Goal: Task Accomplishment & Management: Complete application form

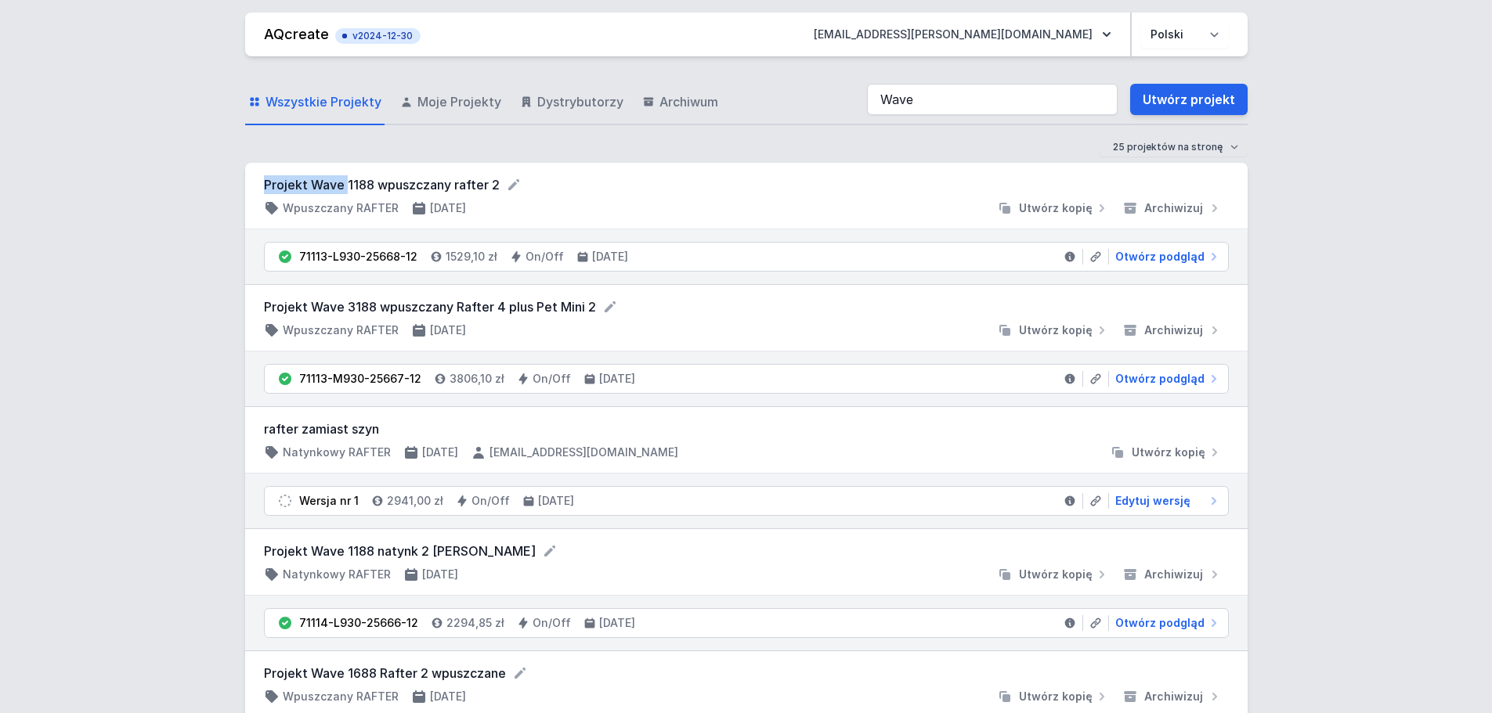
drag, startPoint x: 262, startPoint y: 186, endPoint x: 345, endPoint y: 183, distance: 82.3
click at [345, 183] on div "Projekt Wave 1188 wpuszczany rafter 2 Wpuszczany RAFTER [DATE] Utwórz kopię Arc…" at bounding box center [746, 196] width 1002 height 67
copy form "Projekt Wave"
click at [1206, 97] on link "Utwórz projekt" at bounding box center [1188, 99] width 117 height 31
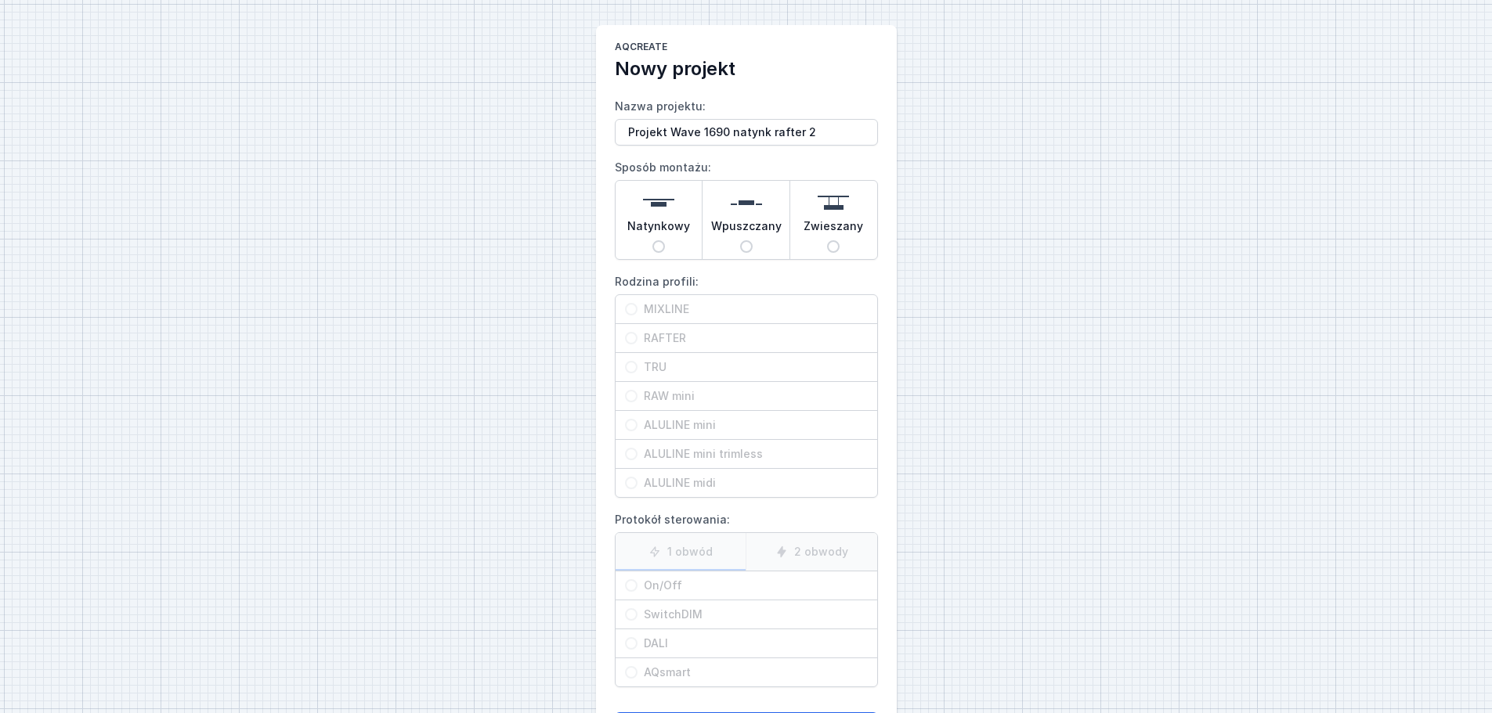
type input "Projekt Wave 1690 natynk rafter 2"
click at [661, 200] on img at bounding box center [658, 202] width 31 height 31
click at [661, 240] on input "Natynkowy" at bounding box center [658, 246] width 13 height 13
radio input "true"
click at [672, 341] on span "RAFTER" at bounding box center [752, 338] width 230 height 16
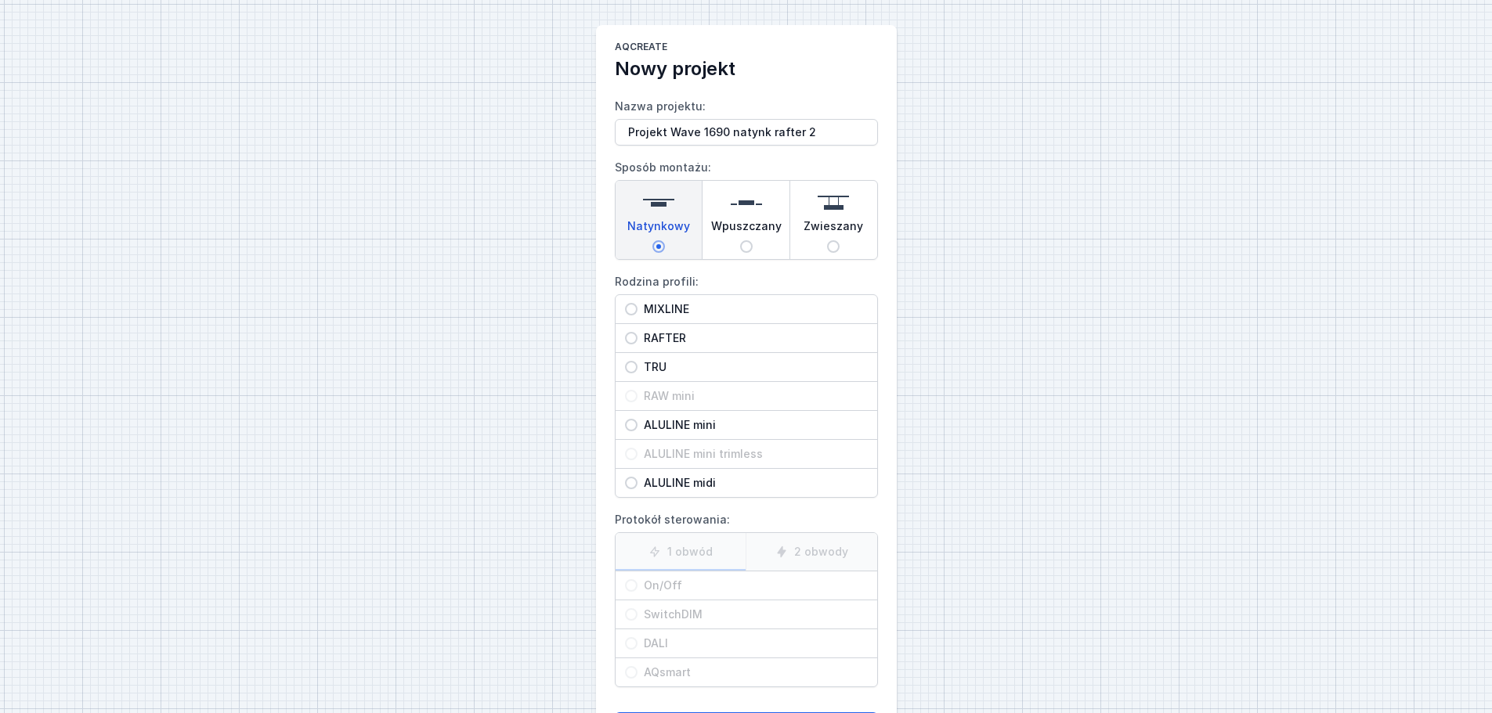
click at [637, 341] on input "RAFTER" at bounding box center [631, 338] width 13 height 13
radio input "true"
click at [670, 584] on span "On/Off" at bounding box center [752, 586] width 230 height 16
click at [637, 584] on input "On/Off" at bounding box center [631, 585] width 13 height 13
radio input "true"
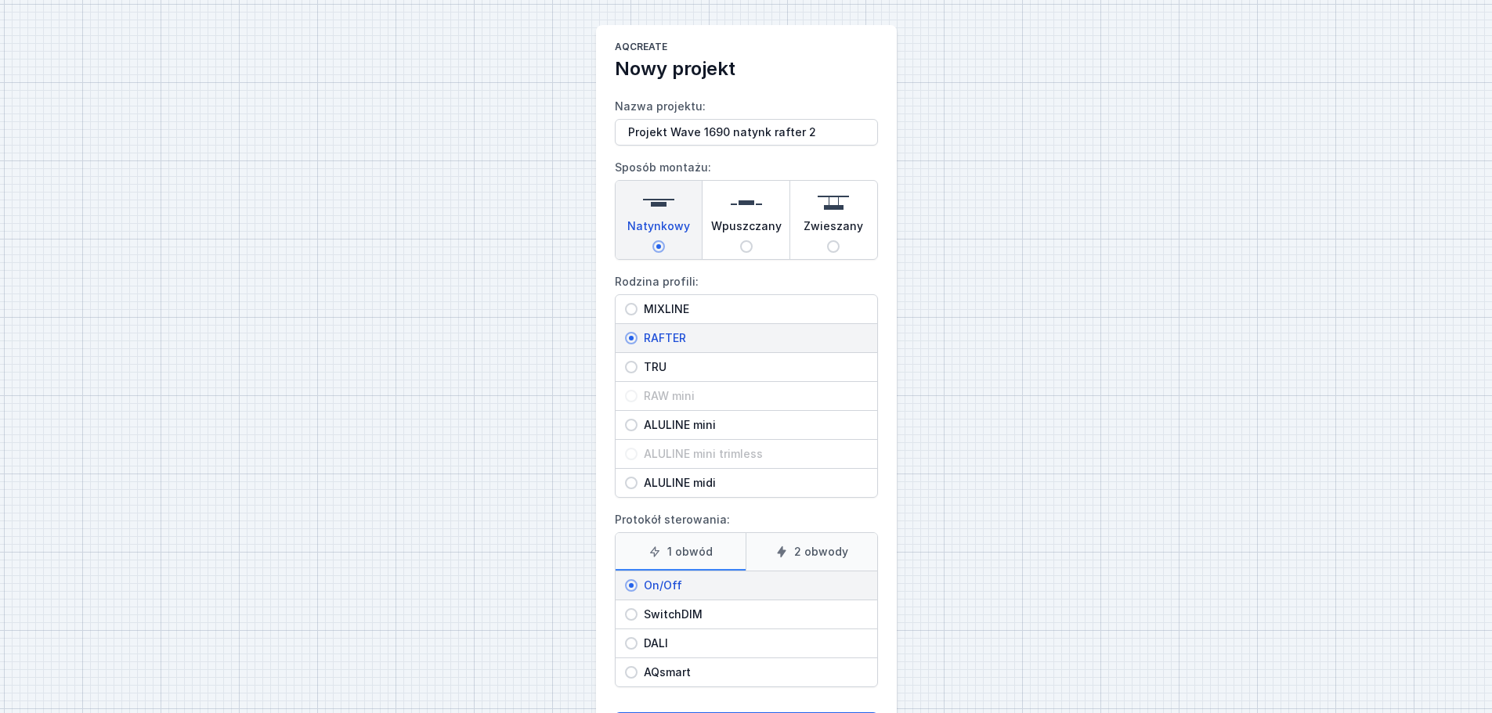
scroll to position [71, 0]
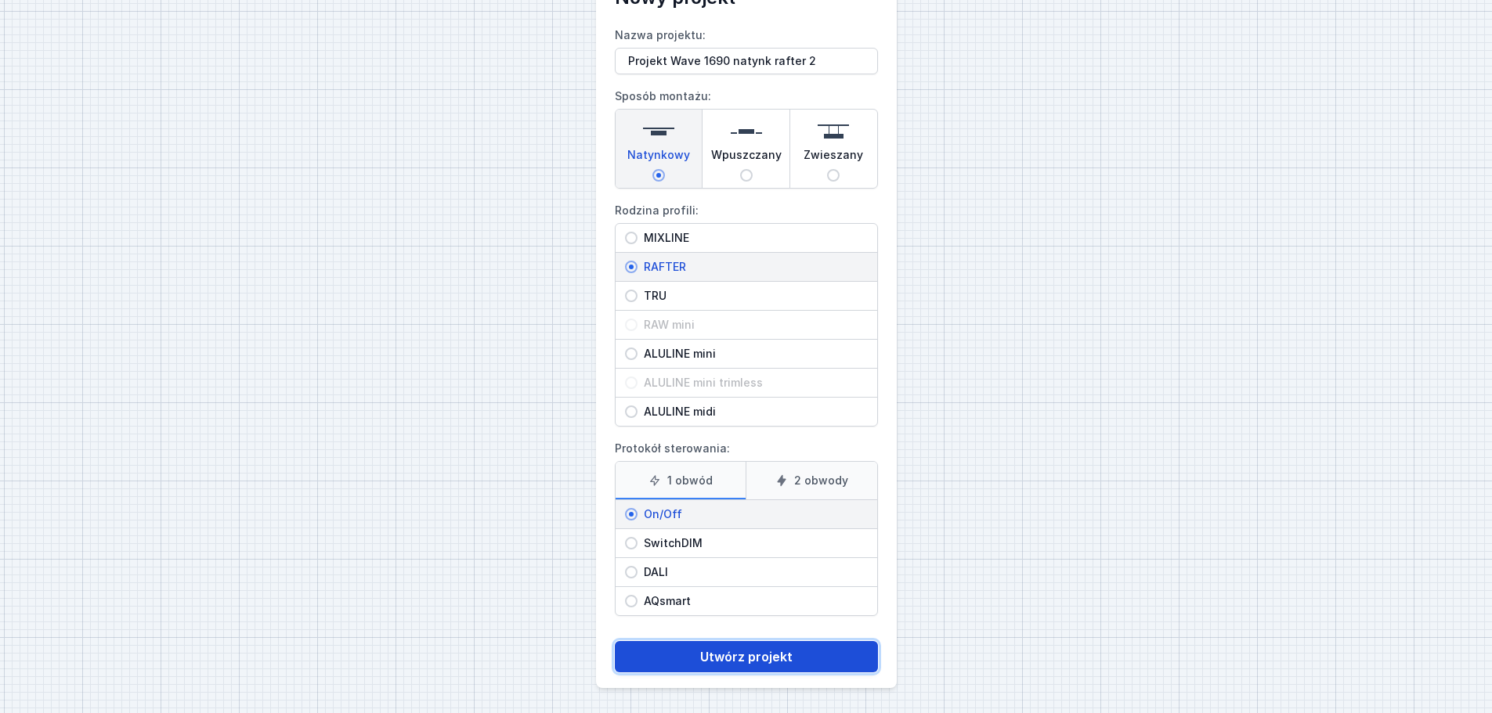
click at [731, 660] on button "Utwórz projekt" at bounding box center [746, 656] width 263 height 31
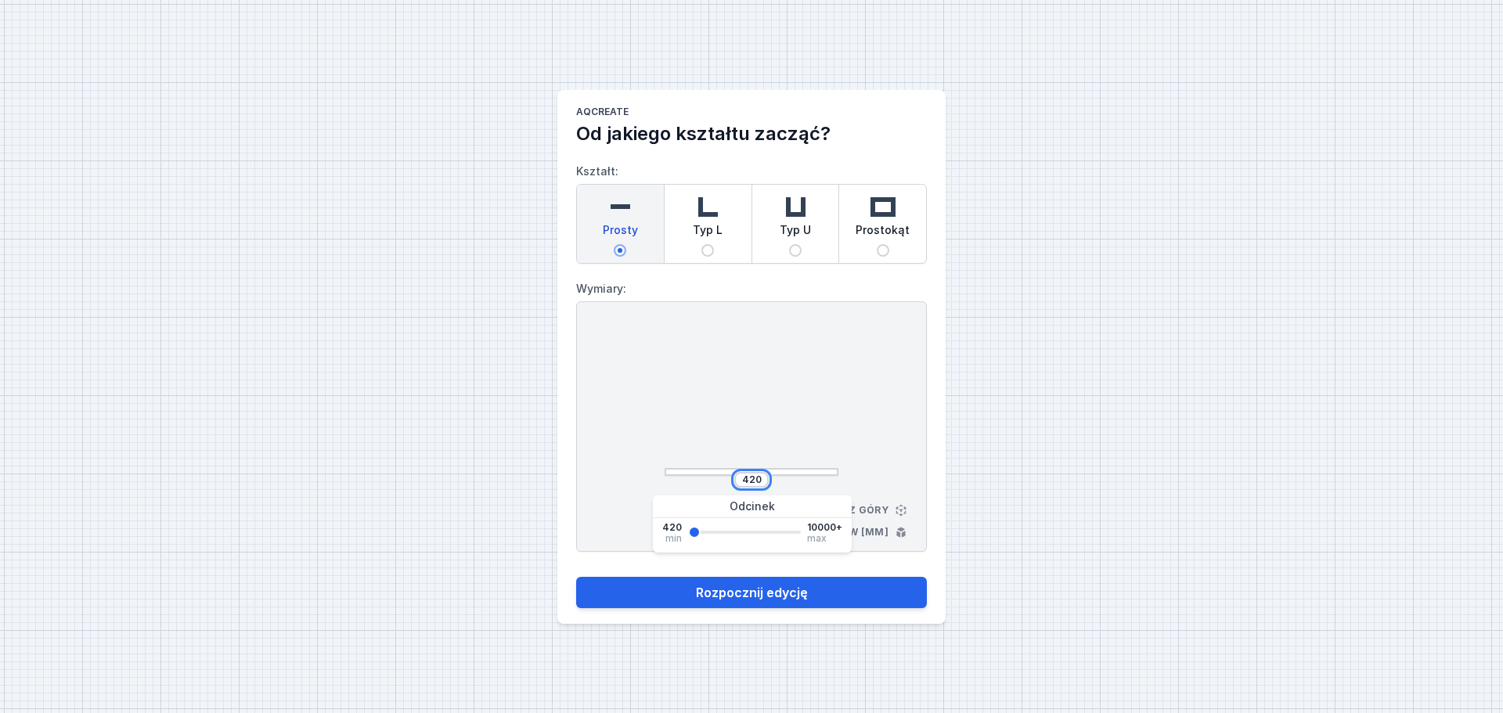
click at [763, 482] on input "420" at bounding box center [751, 480] width 25 height 13
type input "4"
type input "1690"
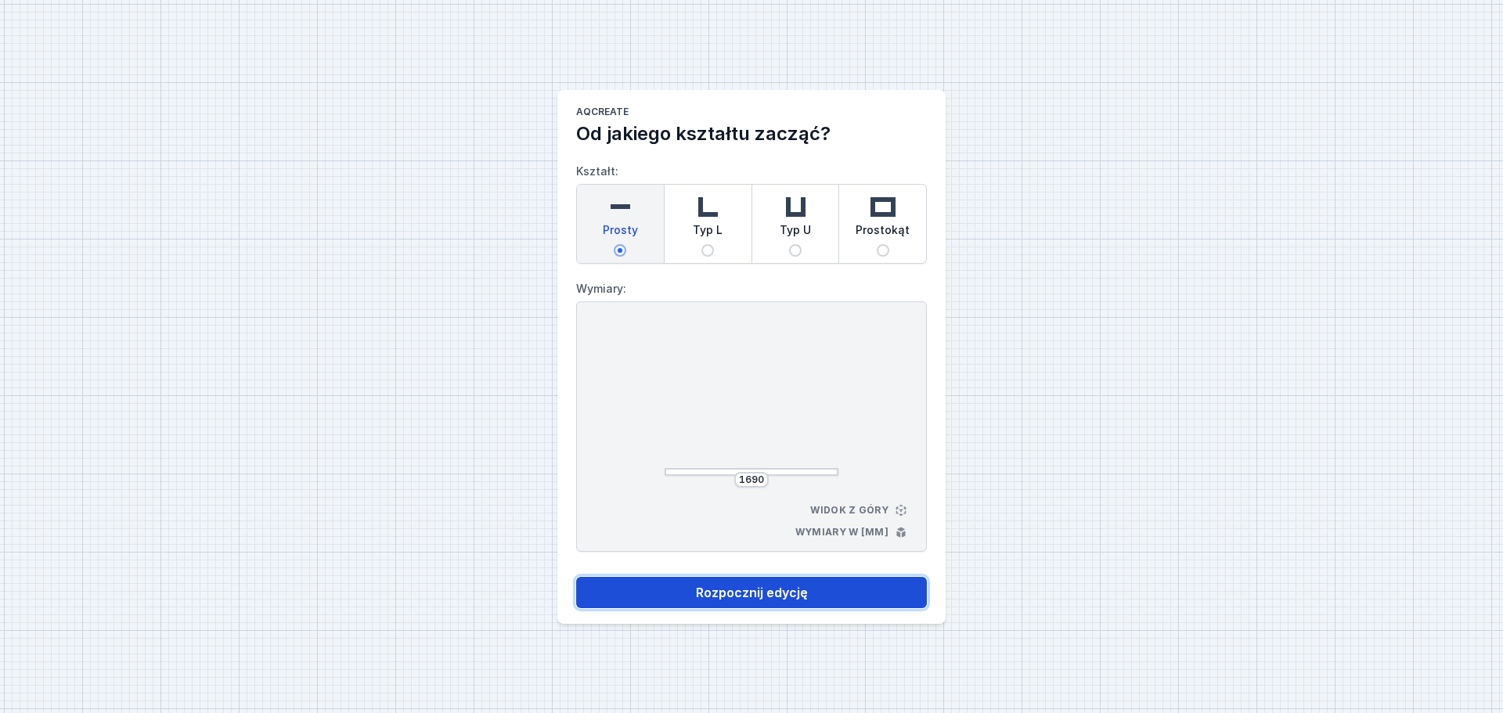
click at [807, 586] on button "Rozpocznij edycję" at bounding box center [751, 592] width 351 height 31
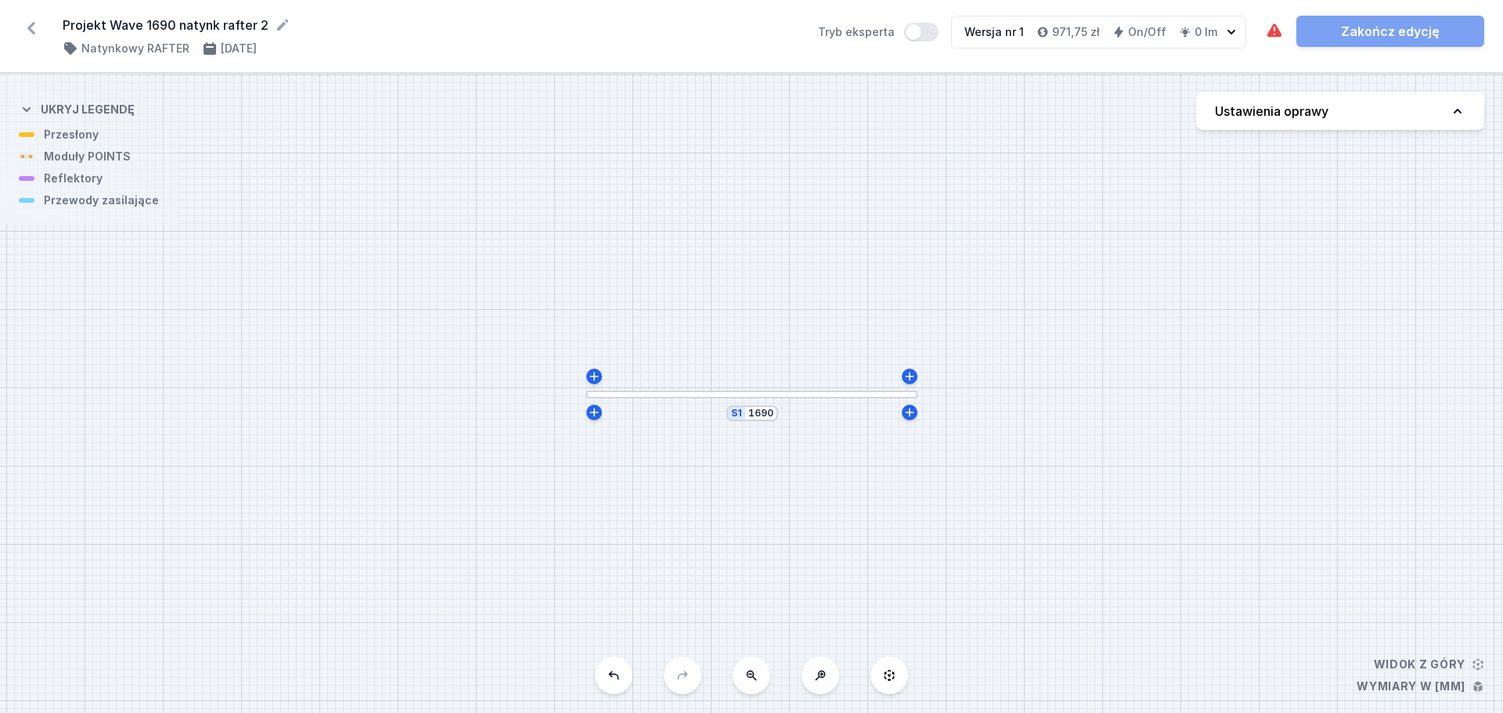
click at [1312, 109] on h4 "Ustawienia oprawy" at bounding box center [1272, 111] width 114 height 19
select select "M"
select select "3000"
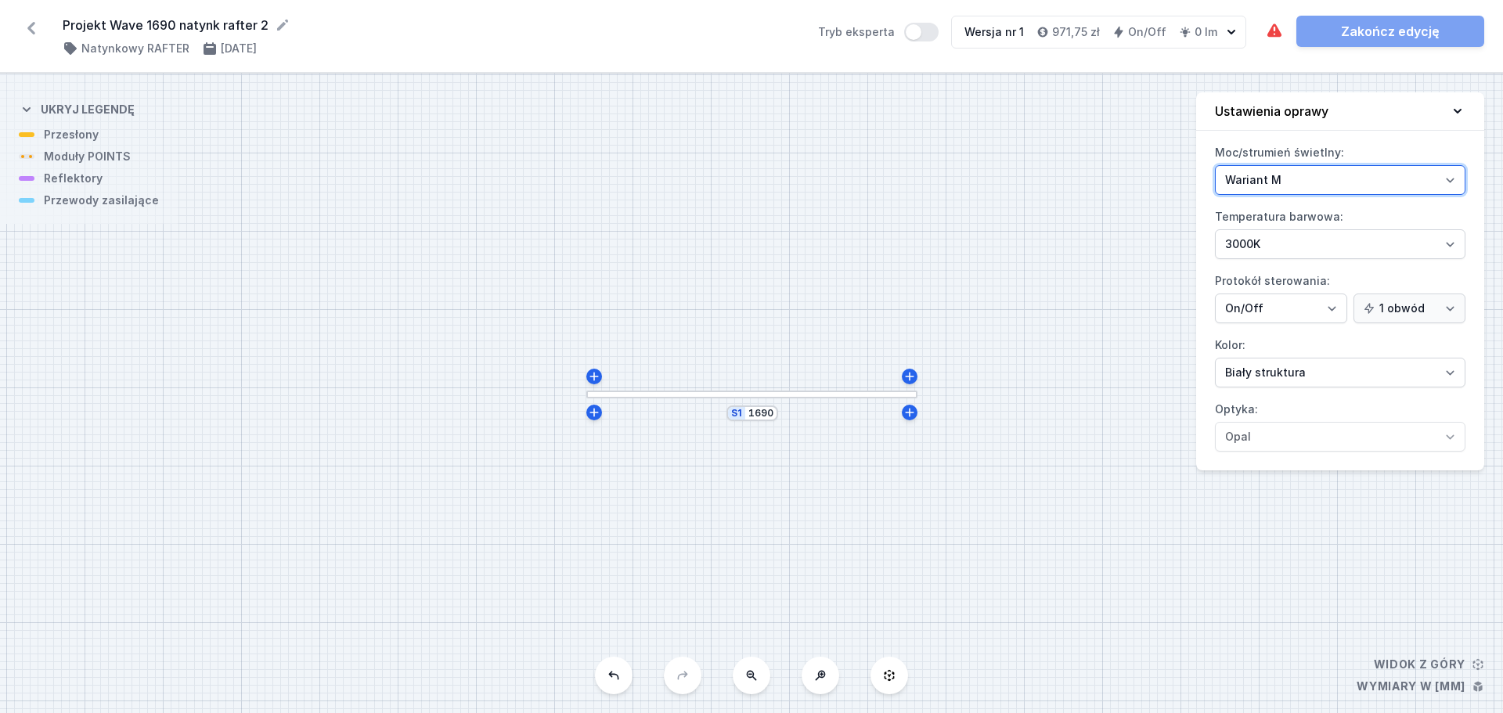
drag, startPoint x: 1294, startPoint y: 174, endPoint x: 1288, endPoint y: 207, distance: 33.5
click at [1288, 207] on div "Moc/strumień świetlny: Wariant L Wariant M Temperatura barwowa: 2700K 3000K 400…" at bounding box center [1340, 305] width 288 height 330
select select "L"
click at [1215, 165] on select "Wariant L Wariant M" at bounding box center [1340, 180] width 251 height 30
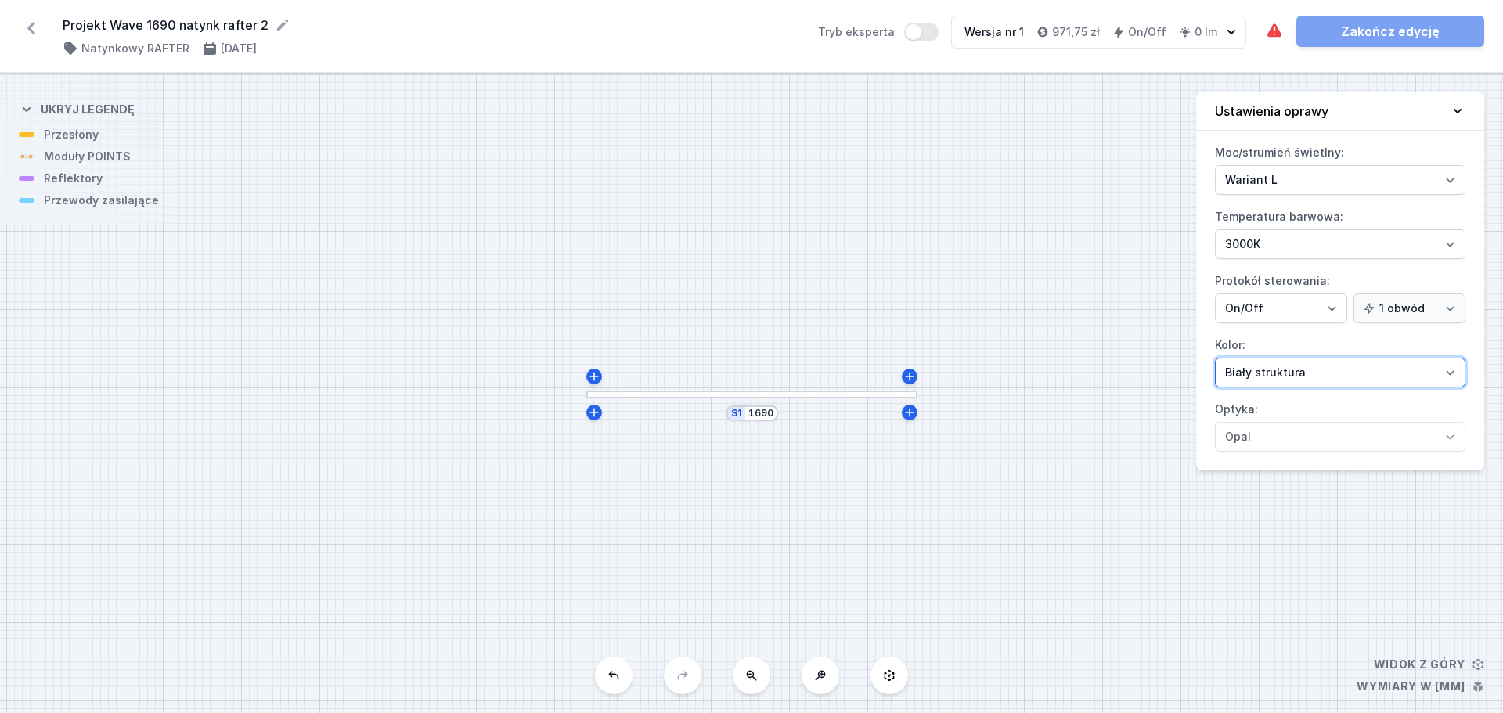
click at [1281, 366] on select "Biały struktura Czarny struktura Złoty struktura Miedziany Szary Inny (z palety…" at bounding box center [1340, 373] width 251 height 30
select select "2"
click at [1215, 358] on select "Biały struktura Czarny struktura Złoty struktura Miedziany Szary Inny (z palety…" at bounding box center [1340, 373] width 251 height 30
drag, startPoint x: 1455, startPoint y: 107, endPoint x: 794, endPoint y: 392, distance: 719.7
click at [794, 392] on div "S1 1690 Widok z góry Wymiary w [mm] Ukryj legendę Przesłony Moduły POINTS Refle…" at bounding box center [751, 394] width 1503 height 640
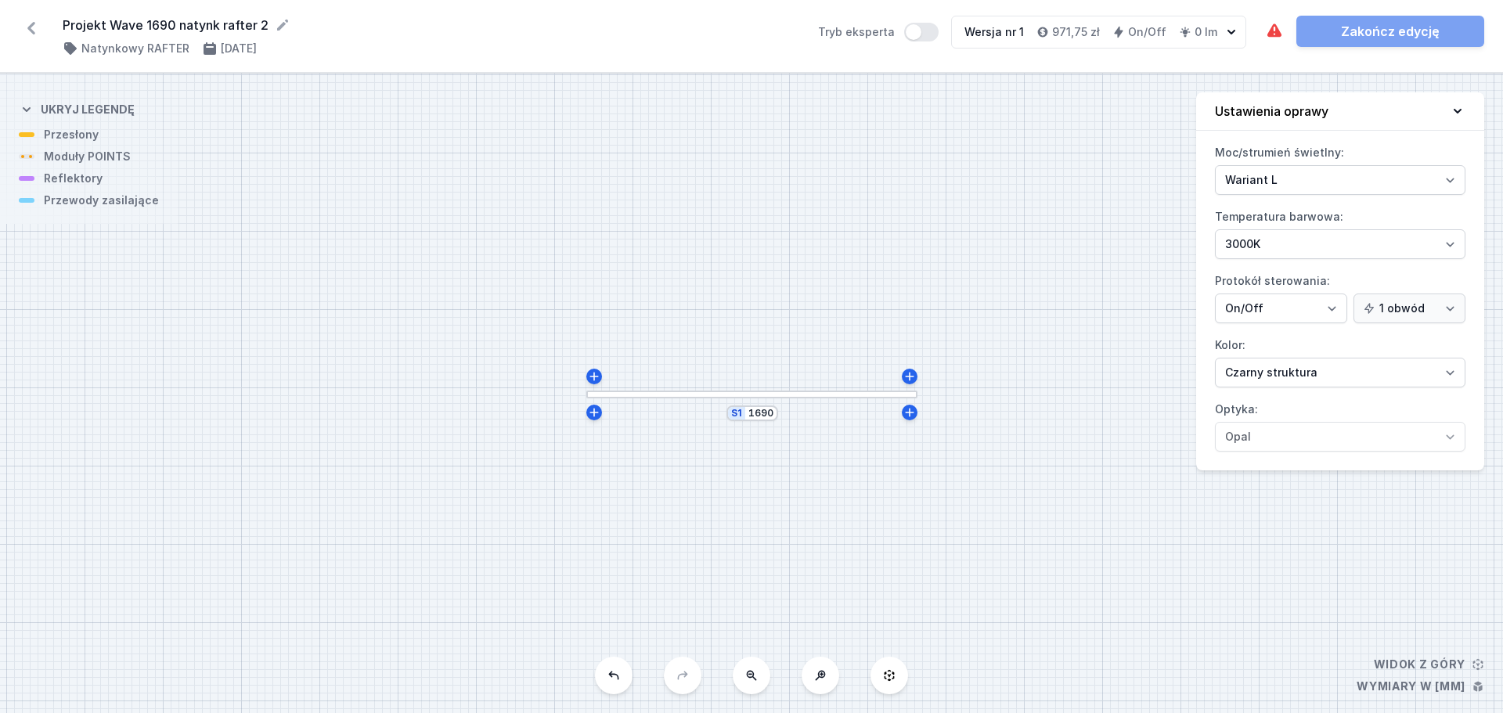
click at [794, 392] on div at bounding box center [751, 395] width 331 height 8
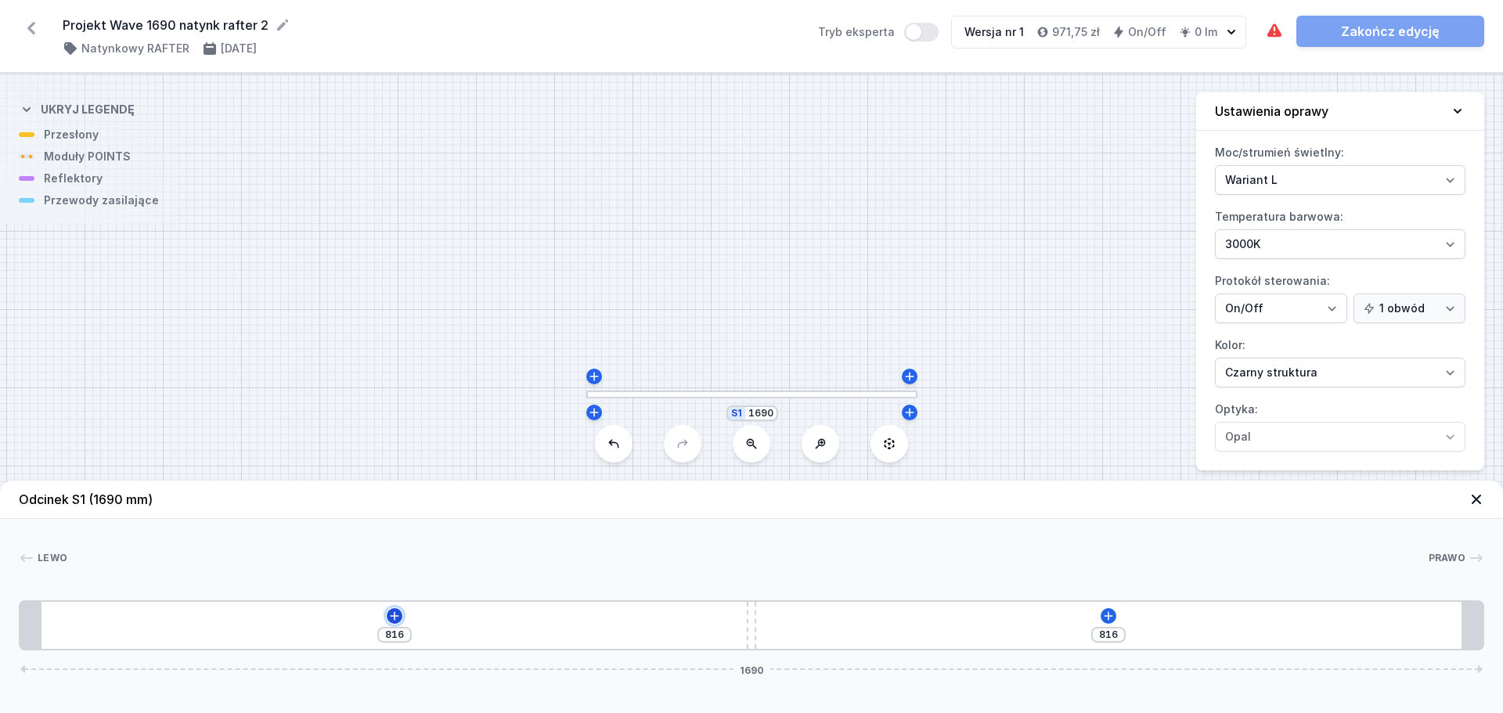
click at [398, 616] on icon at bounding box center [394, 616] width 9 height 9
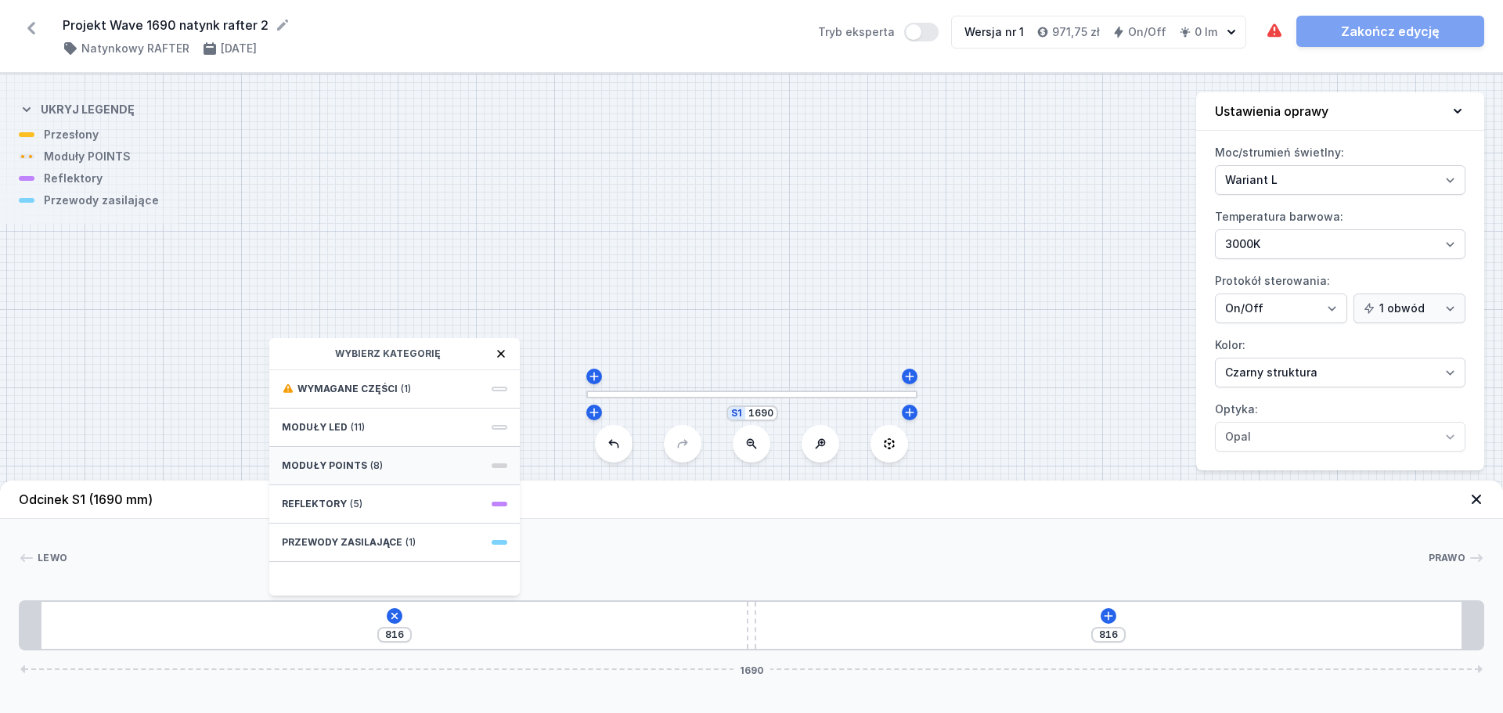
click at [421, 469] on div "Moduły POINTS (8)" at bounding box center [394, 466] width 251 height 38
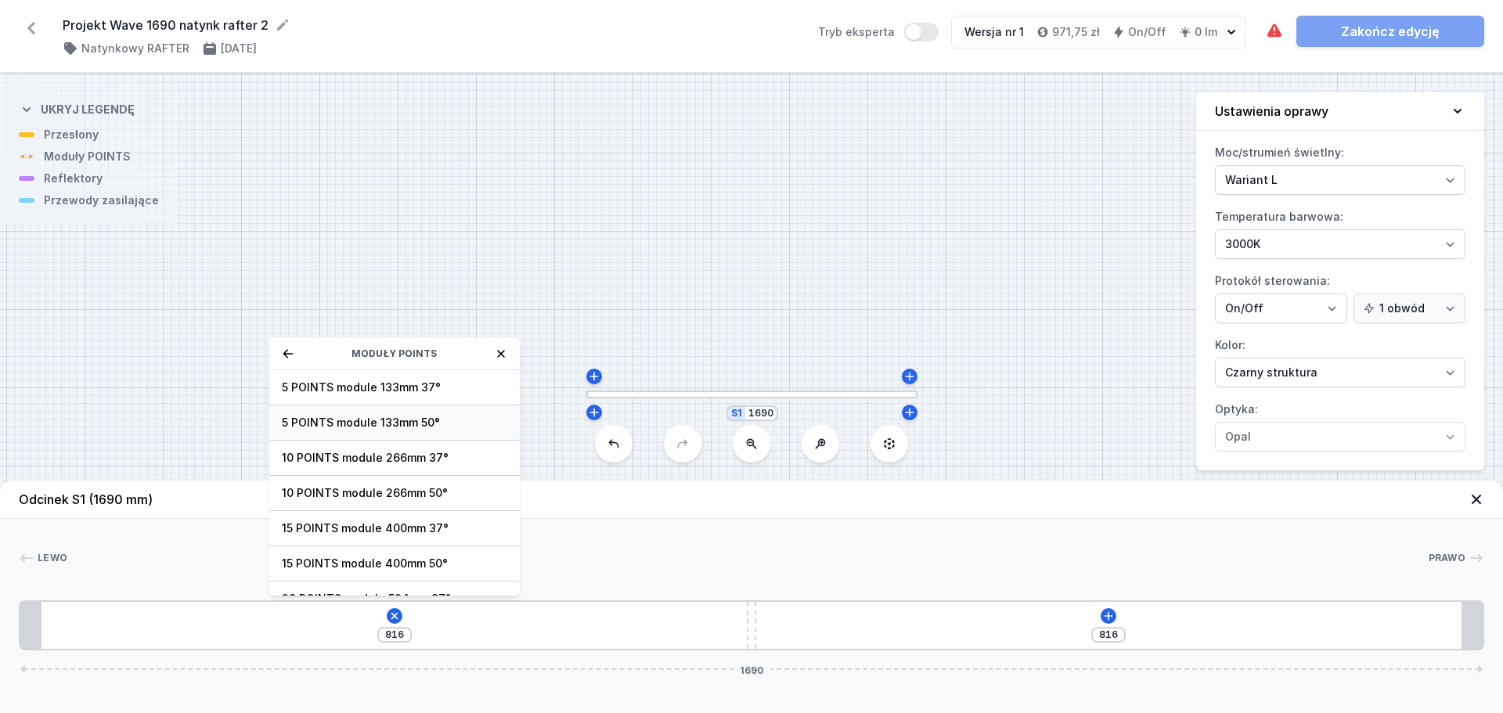
click at [389, 421] on span "5 POINTS module 133mm 50°" at bounding box center [395, 423] width 226 height 16
type input "705"
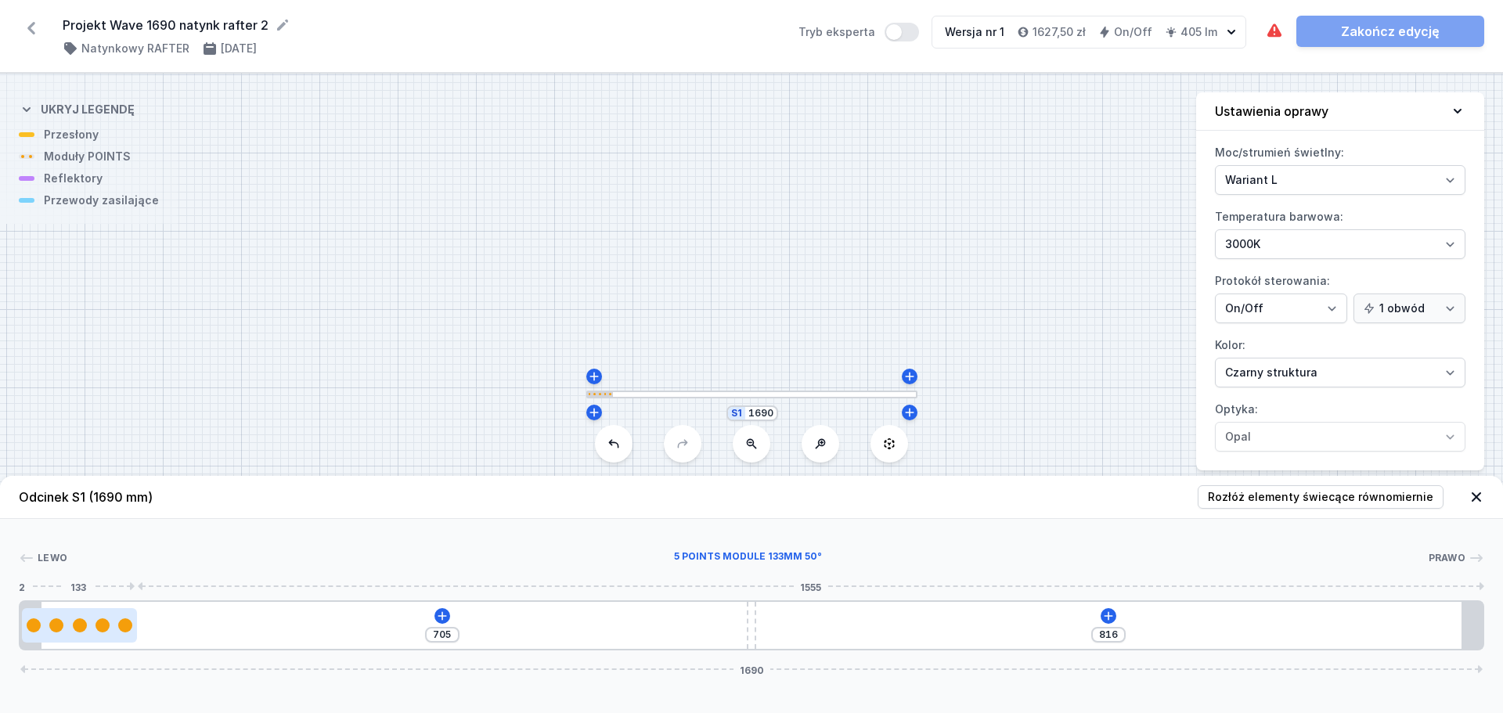
click at [106, 623] on div at bounding box center [103, 626] width 14 height 14
select select "2852"
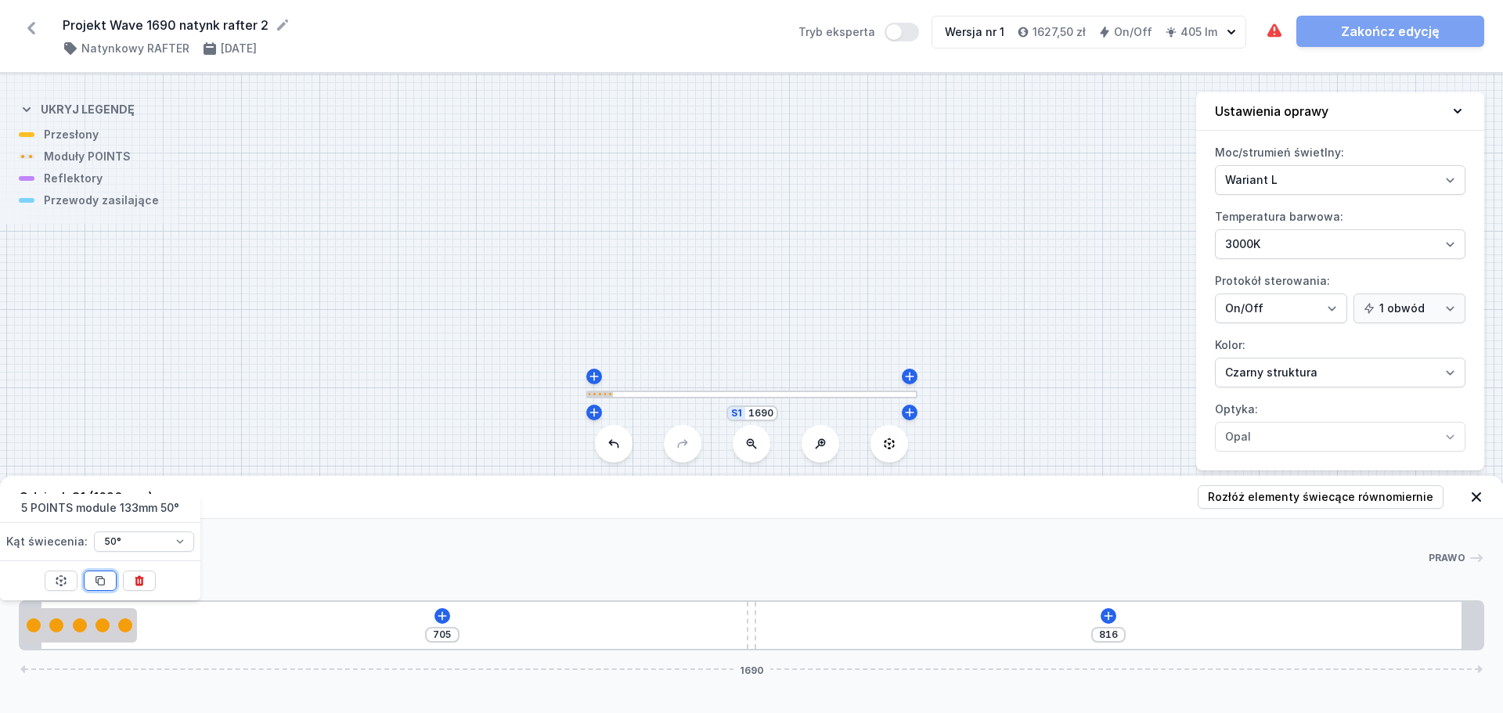
click at [101, 574] on button at bounding box center [100, 581] width 33 height 20
type input "572"
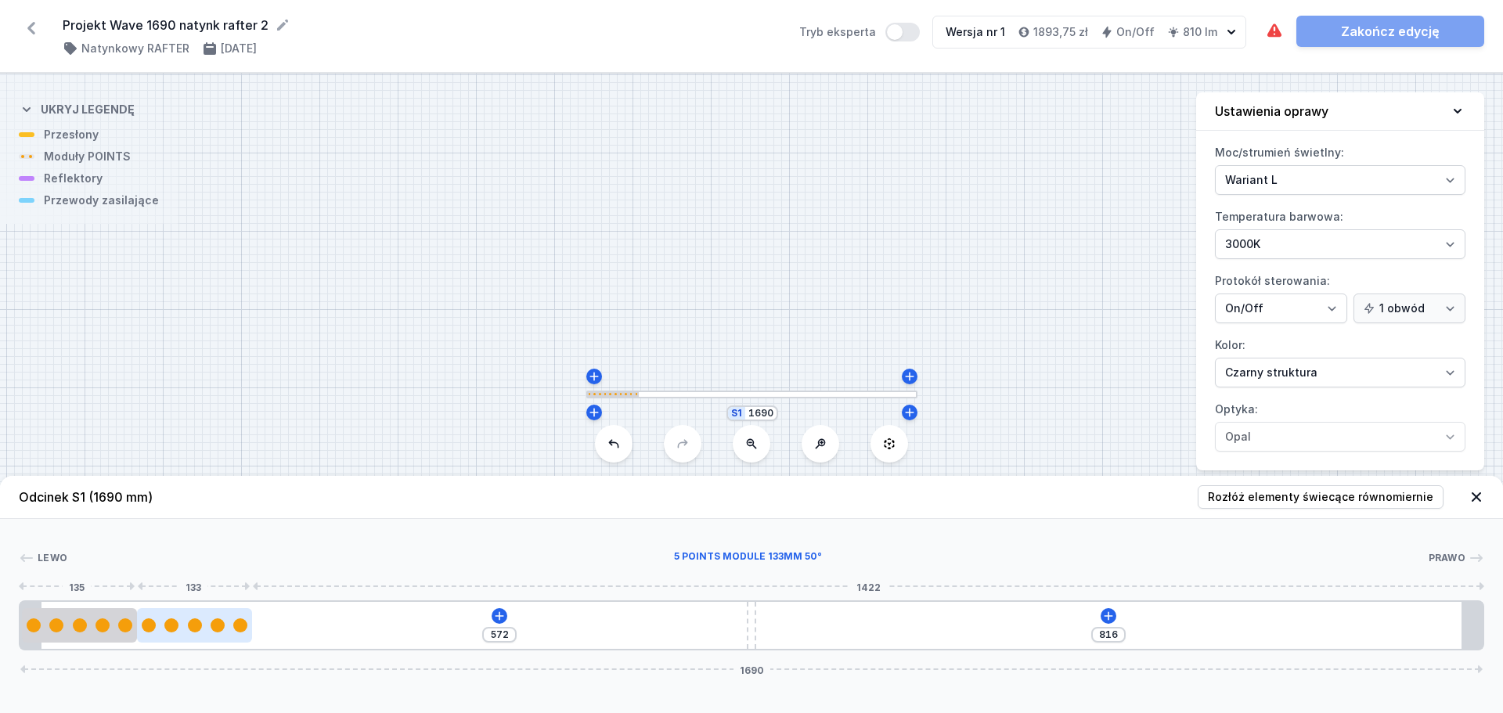
click at [244, 621] on div at bounding box center [240, 626] width 14 height 14
select select "2852"
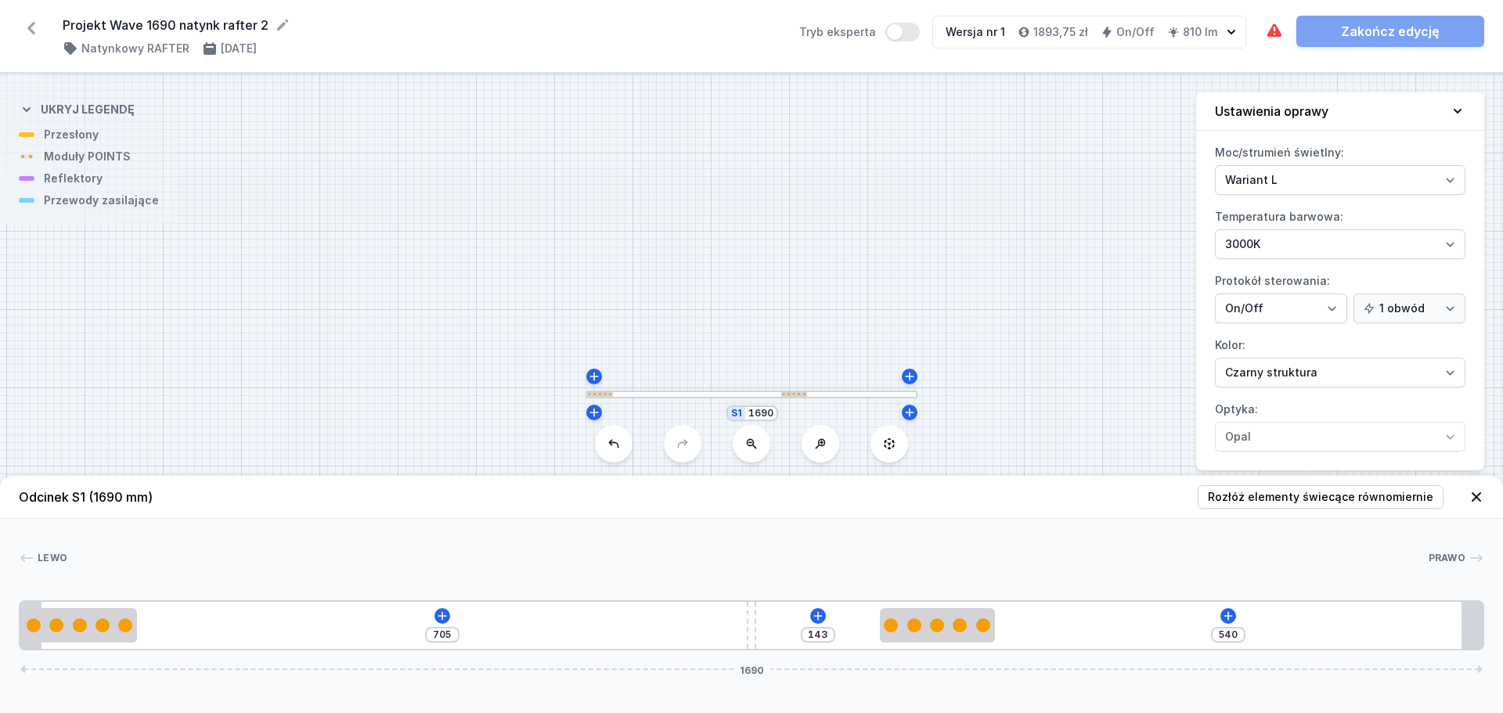
type input "470"
type input "213"
type input "429"
type input "254"
type input "410"
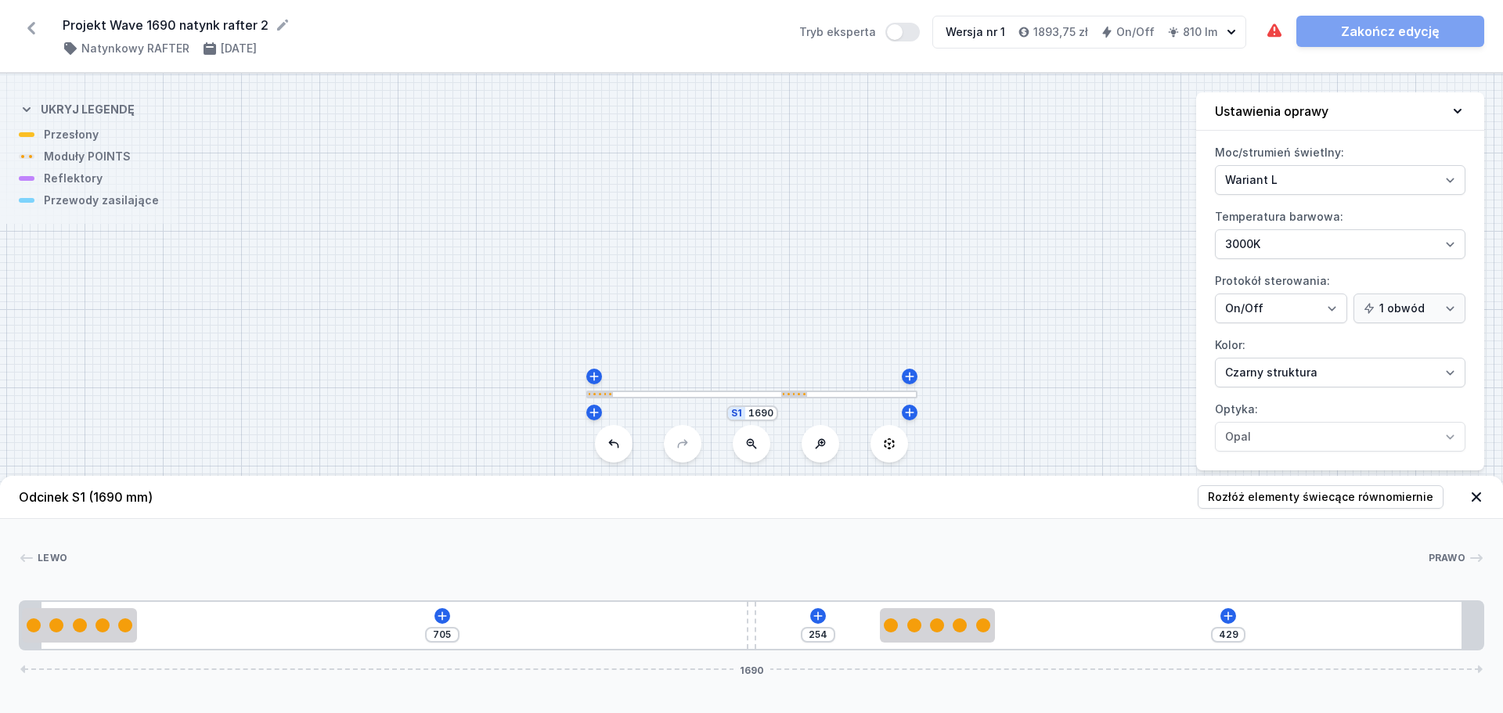
type input "273"
type input "394"
type input "289"
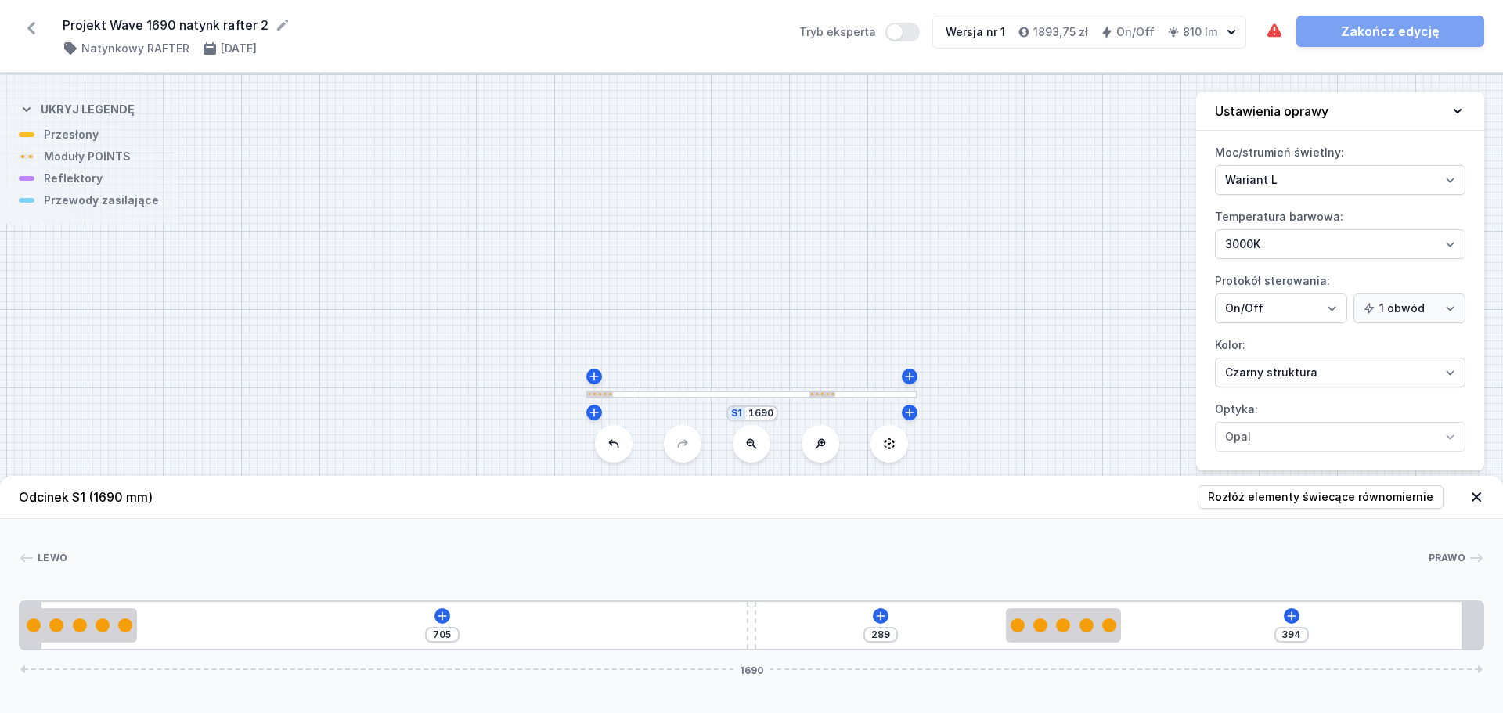
type input "326"
type input "357"
type input "278"
type input "405"
type input "162"
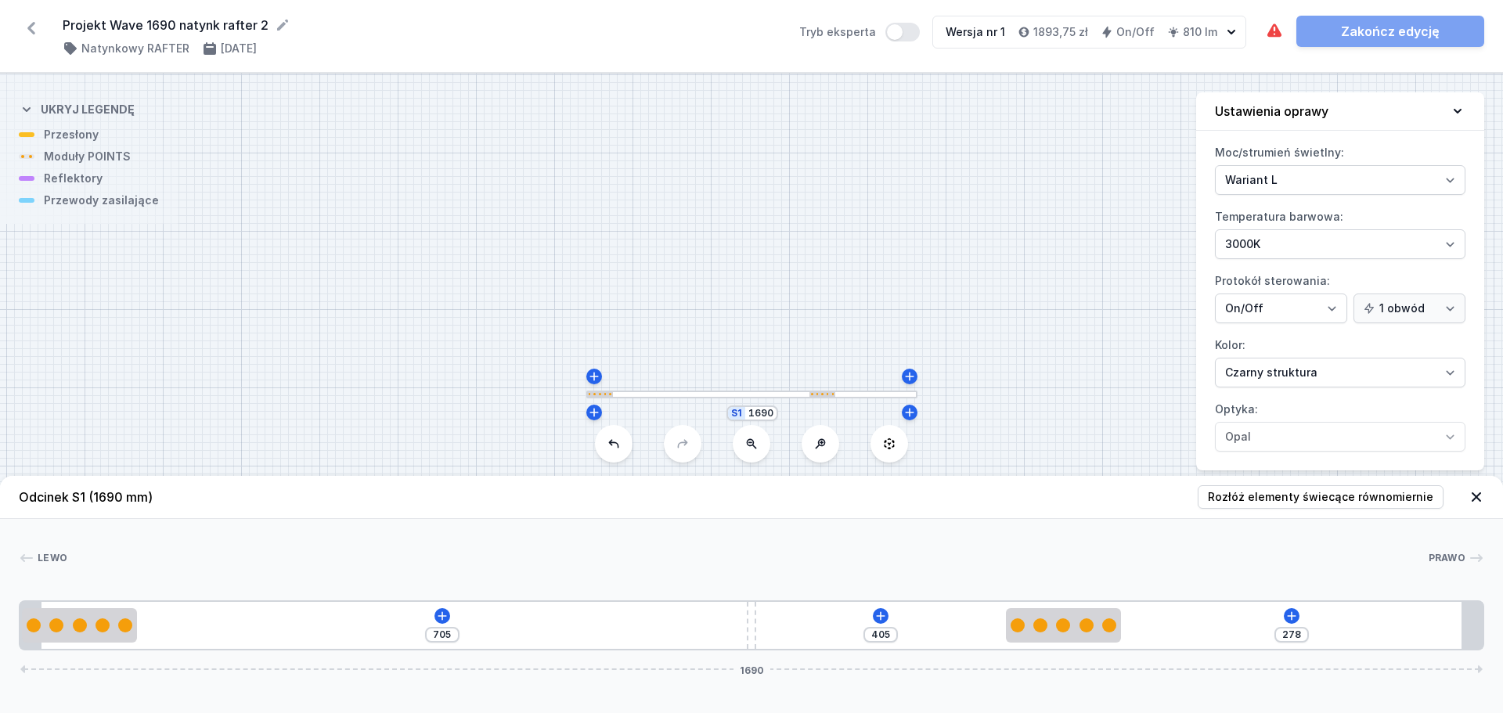
type input "521"
type input "146"
type input "537"
type input "139"
type input "544"
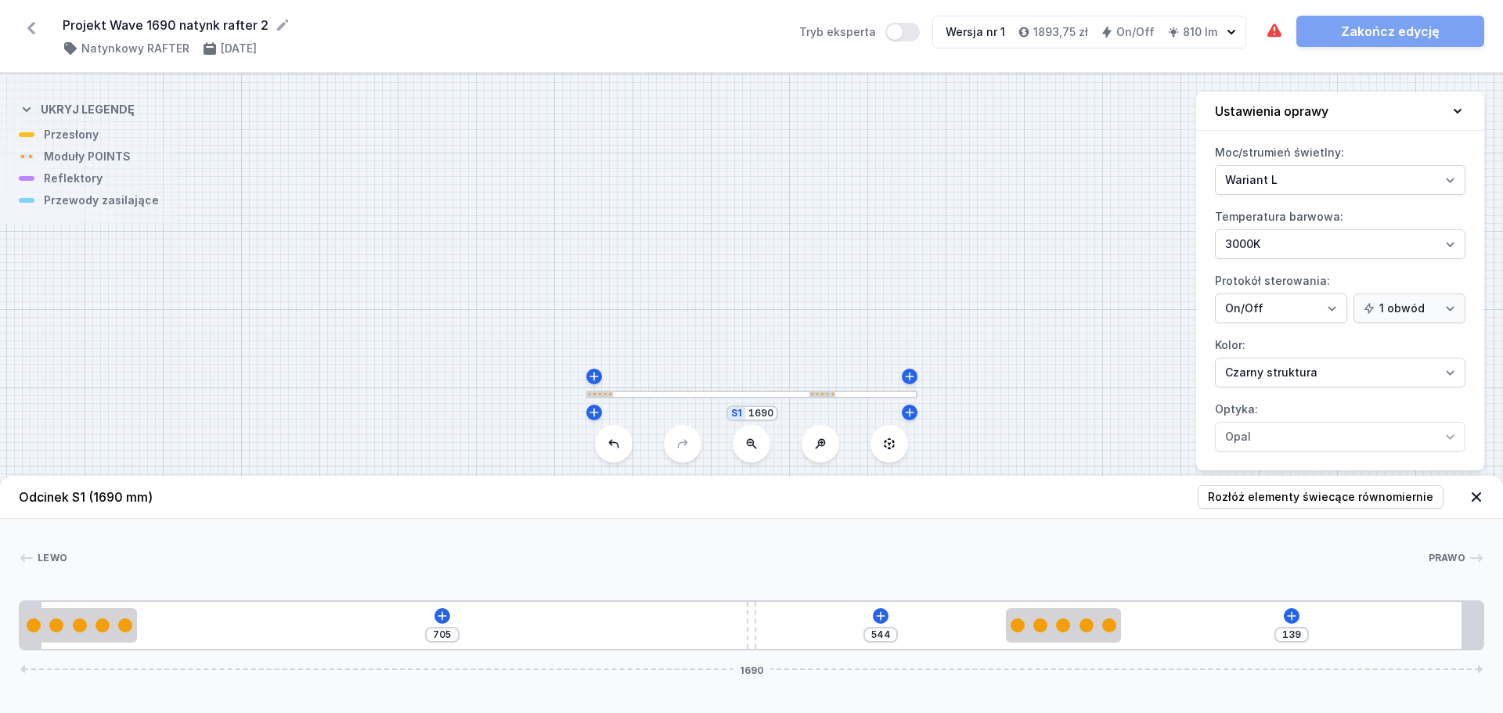
type input "122"
type input "561"
type input "95"
drag, startPoint x: 244, startPoint y: 621, endPoint x: 1471, endPoint y: 547, distance: 1229.3
click at [1066, 619] on icon at bounding box center [1061, 616] width 13 height 13
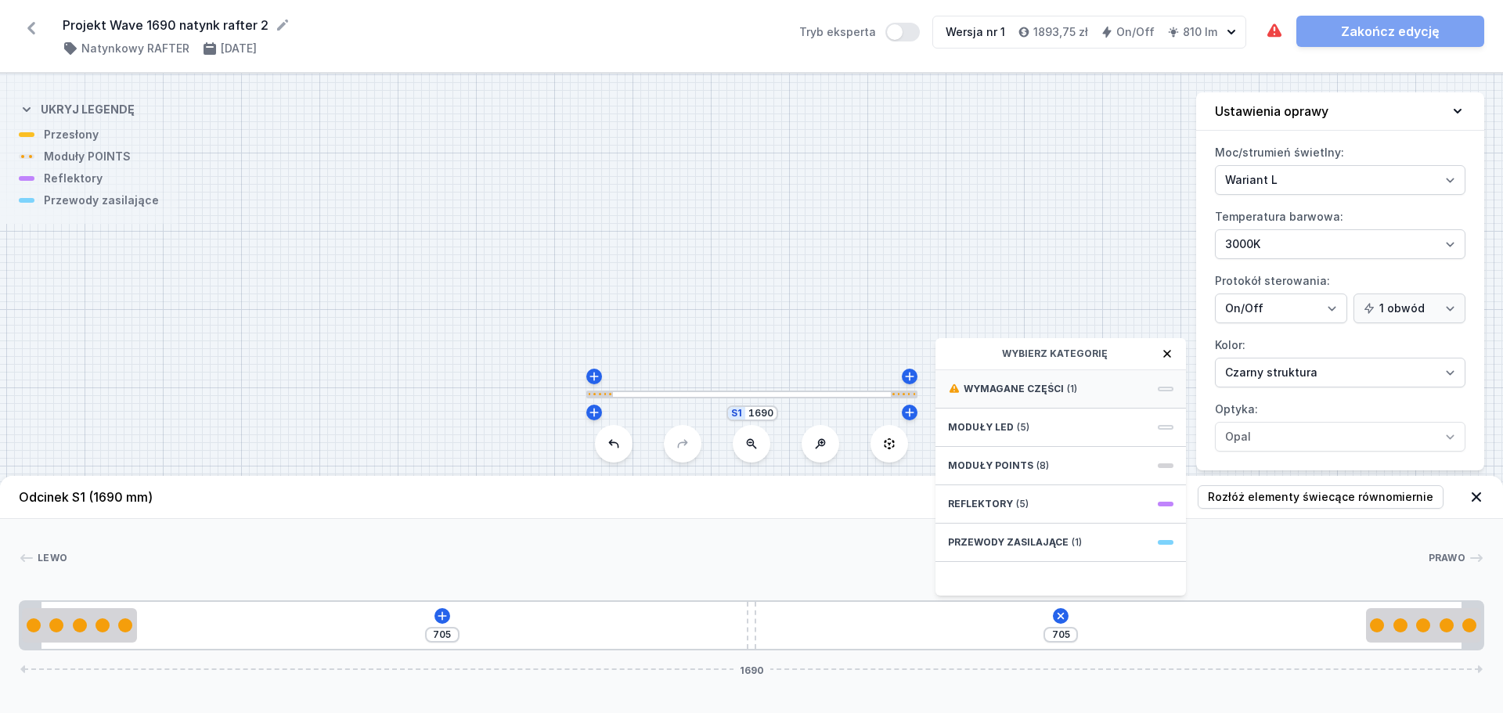
click at [1121, 388] on div "Wymagane części (1)" at bounding box center [1061, 389] width 251 height 38
click at [1121, 388] on span "Hole for power supply cable" at bounding box center [1061, 388] width 226 height 16
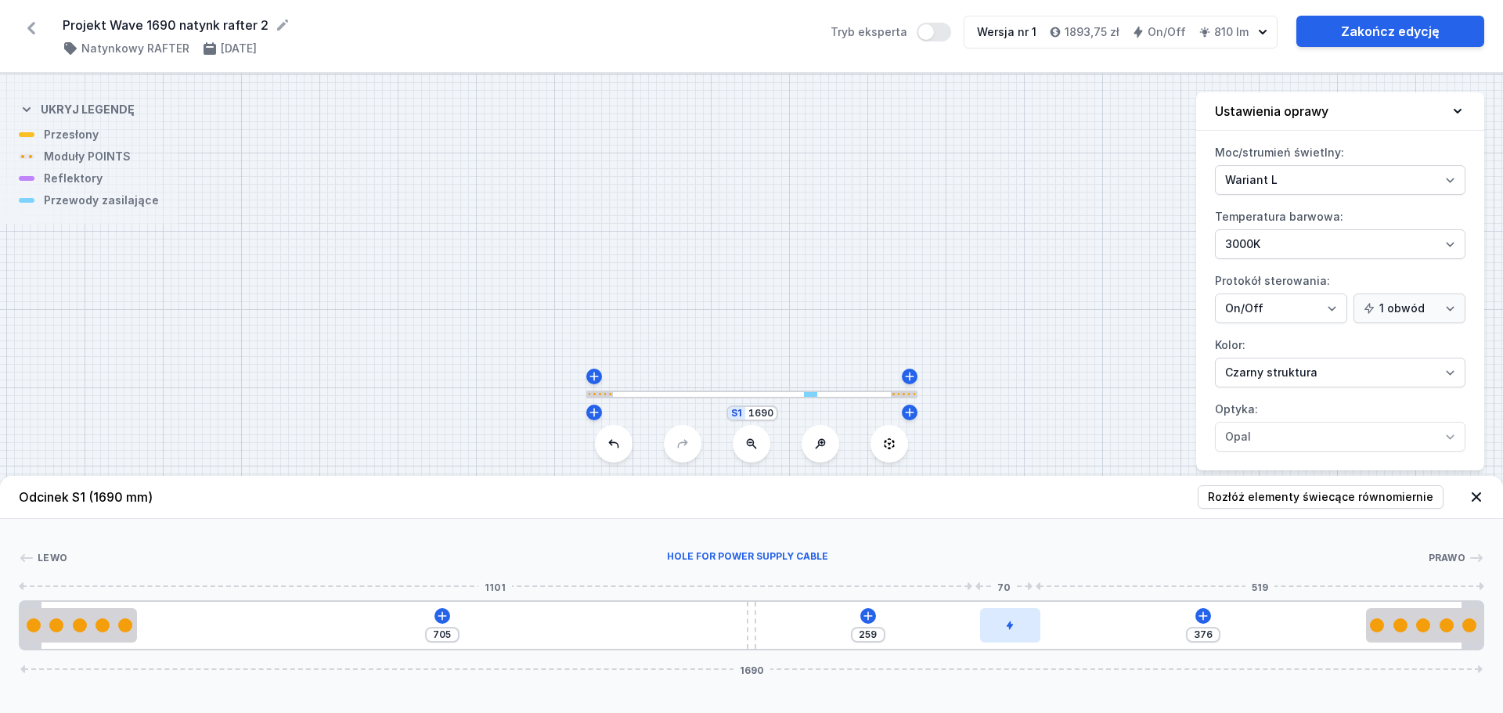
type input "366"
type input "269"
type input "365"
type input "270"
type input "361"
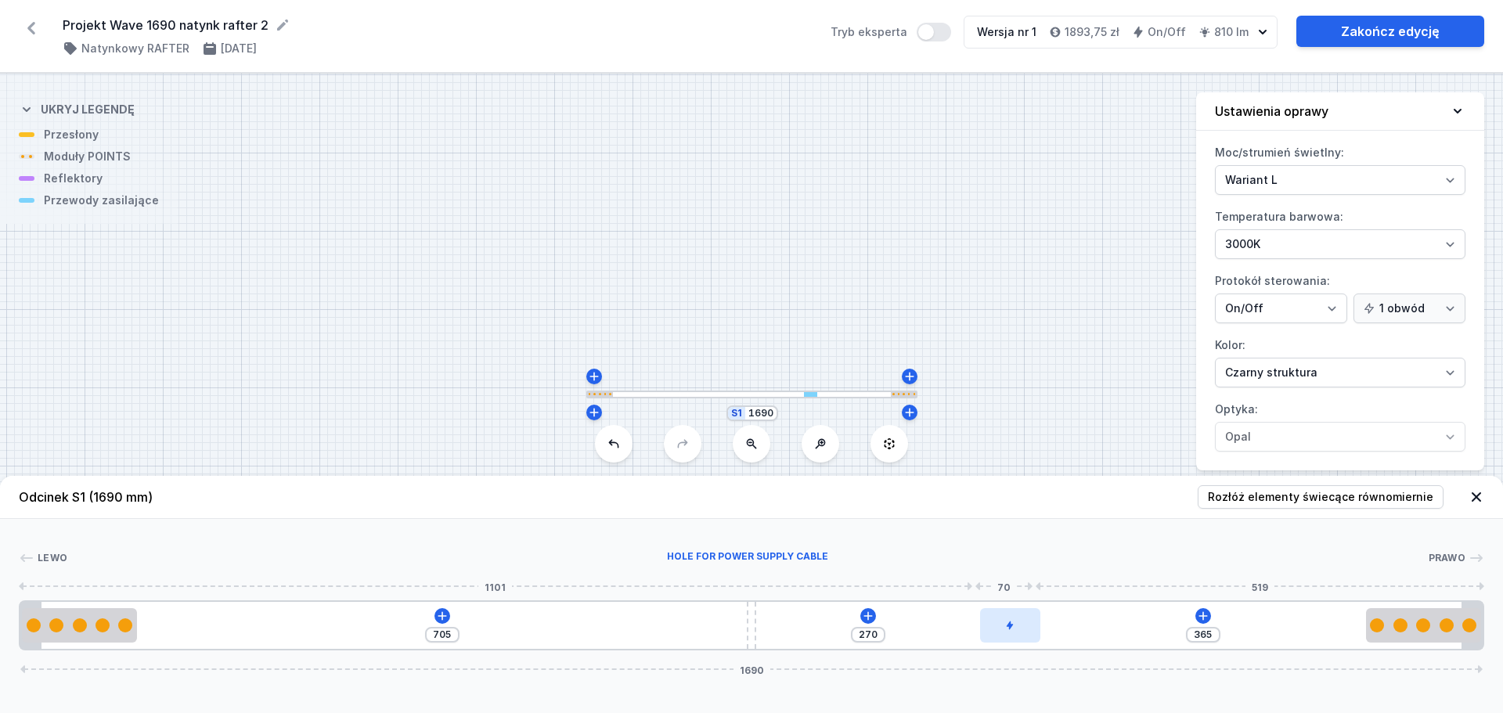
type input "274"
type input "357"
type input "278"
type input "353"
type input "282"
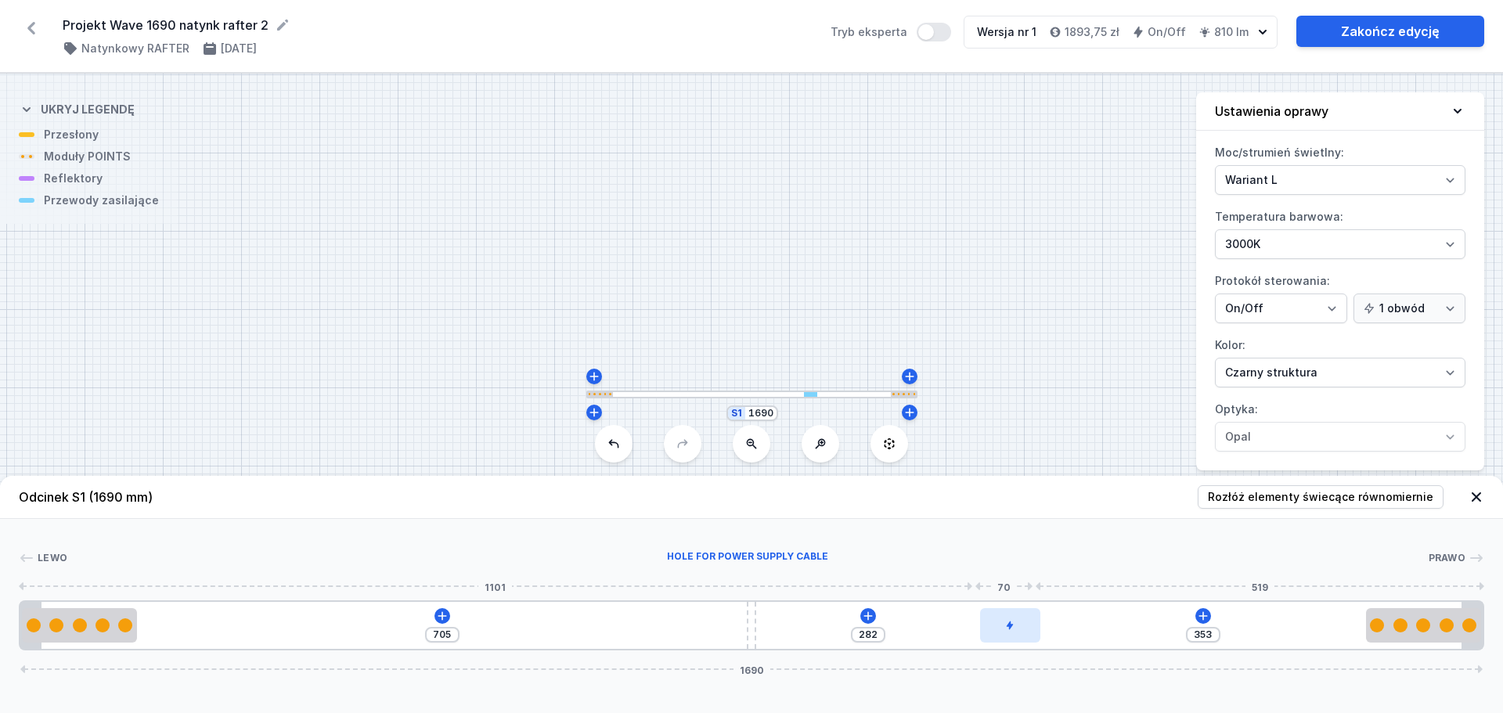
type input "347"
type input "288"
type input "335"
type input "300"
type input "320"
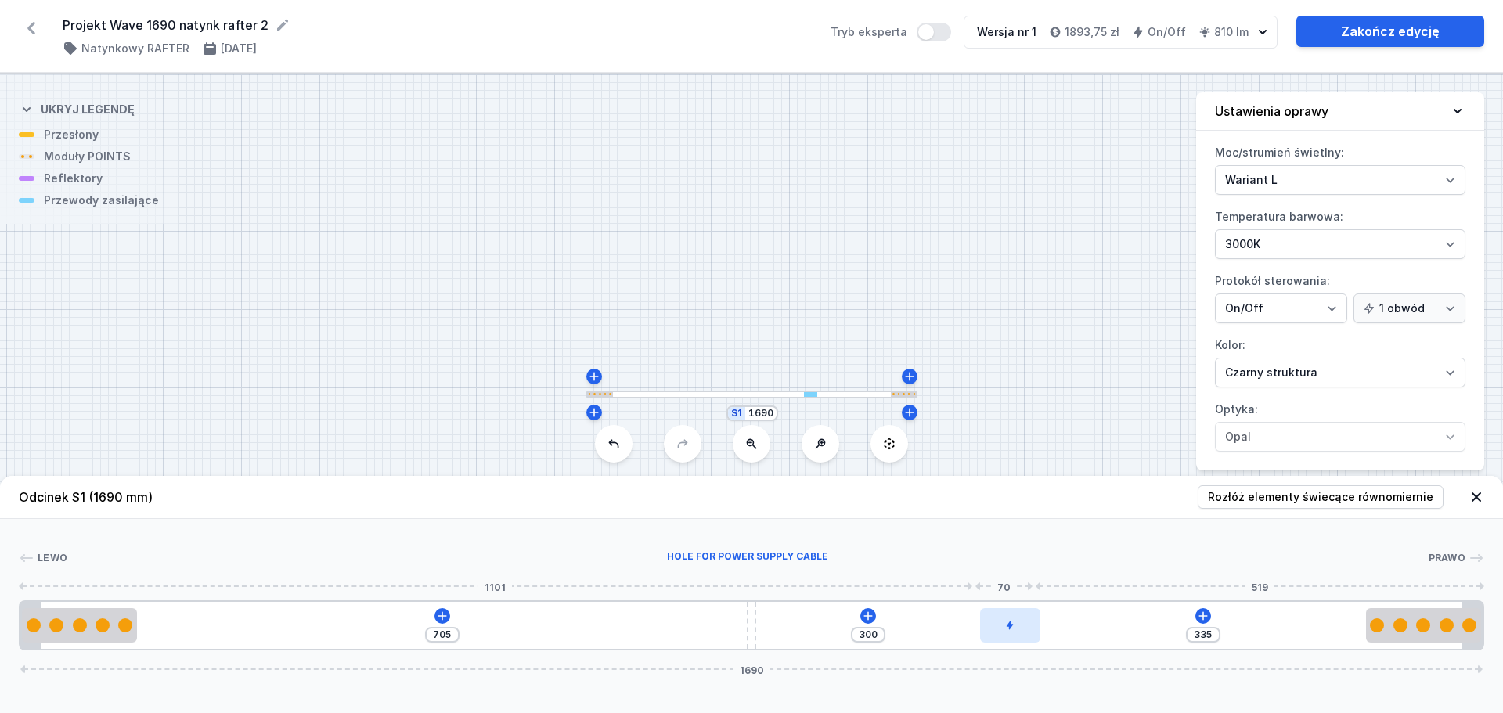
type input "315"
type input "309"
type input "326"
type input "288"
type input "347"
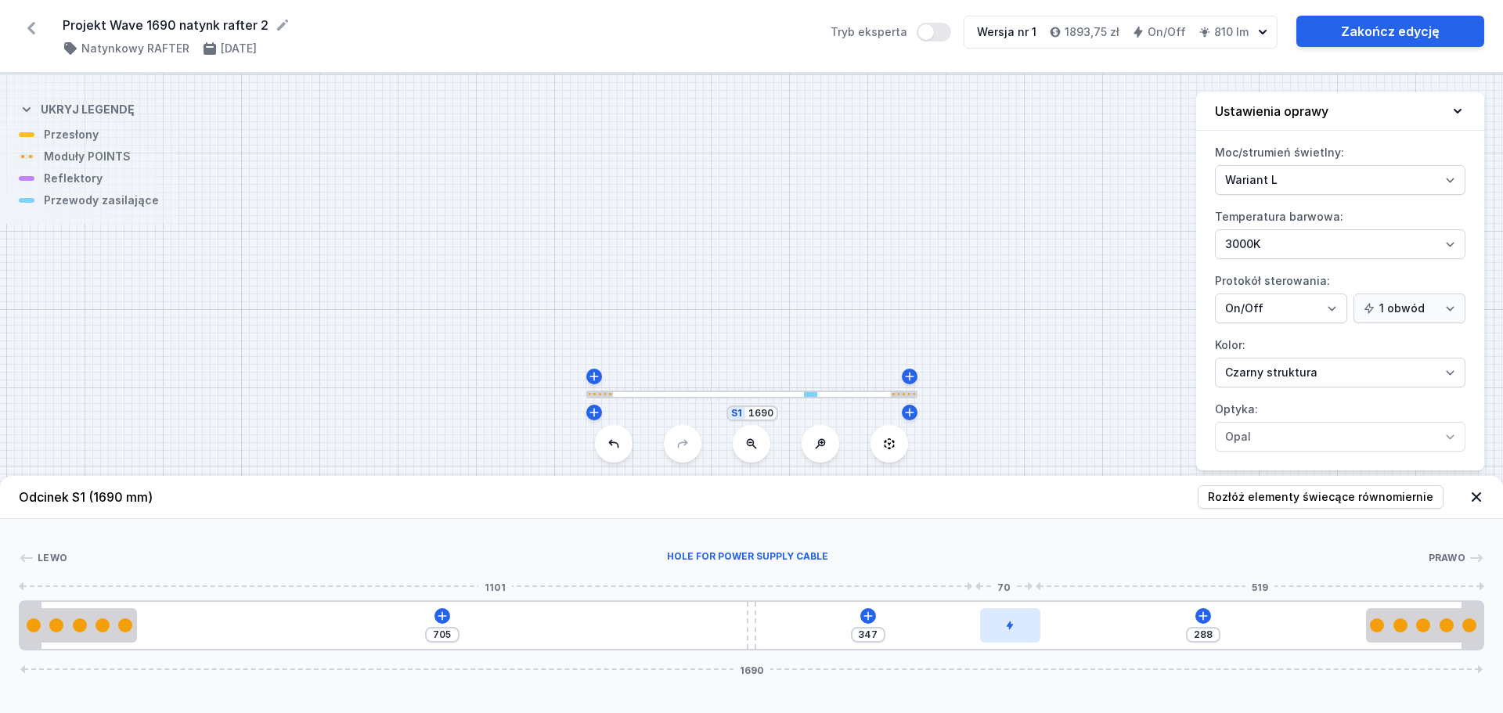
type input "284"
type input "351"
type input "280"
type input "355"
type input "277"
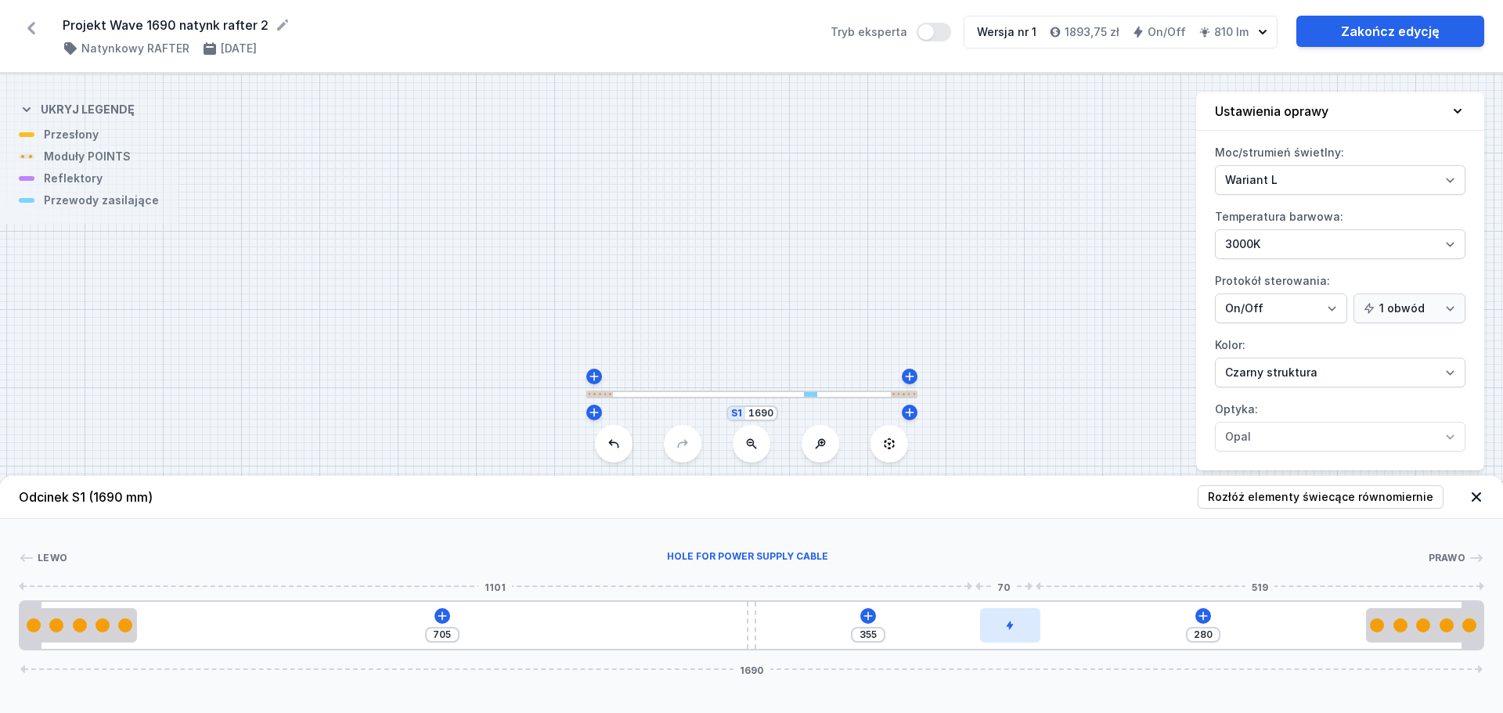
type input "358"
type input "276"
type input "359"
type input "275"
type input "360"
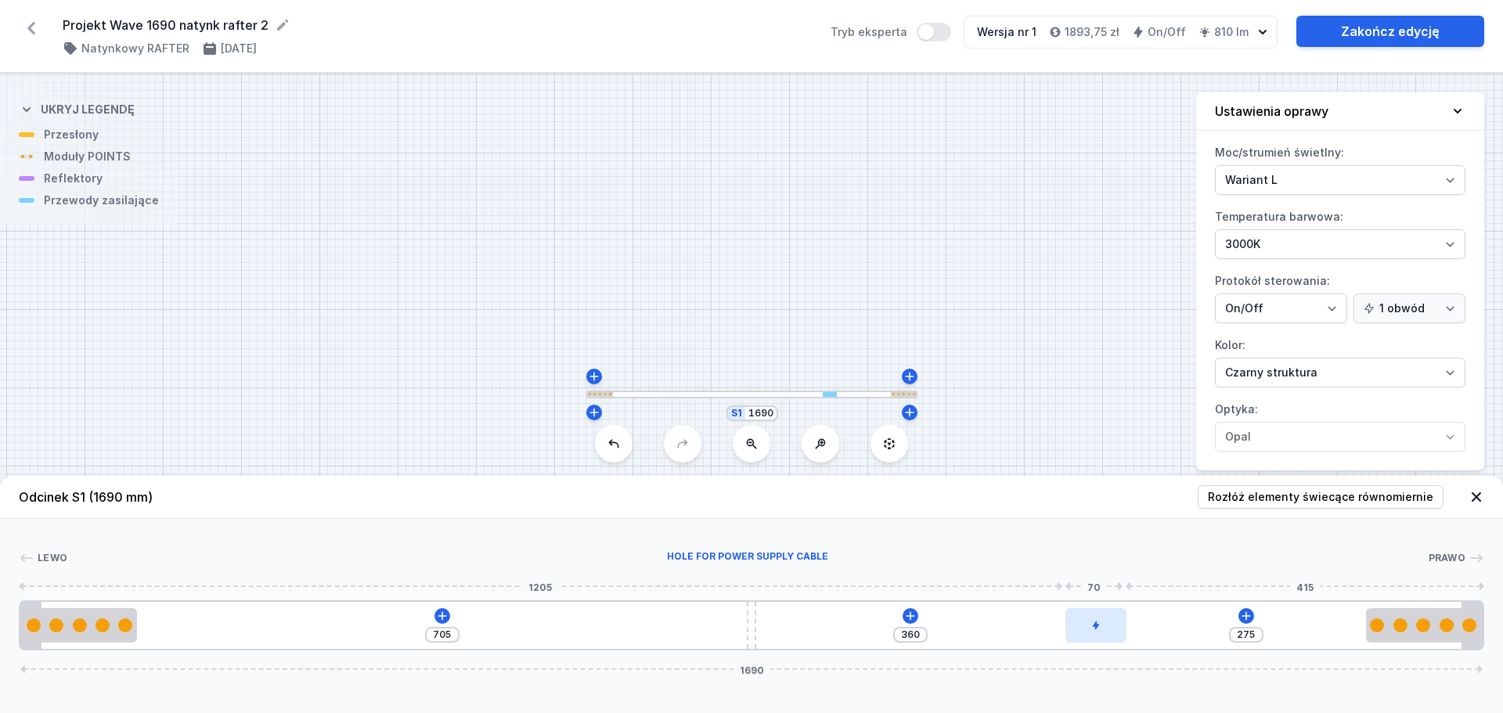
type input "274"
type input "361"
type input "268"
type input "367"
type input "264"
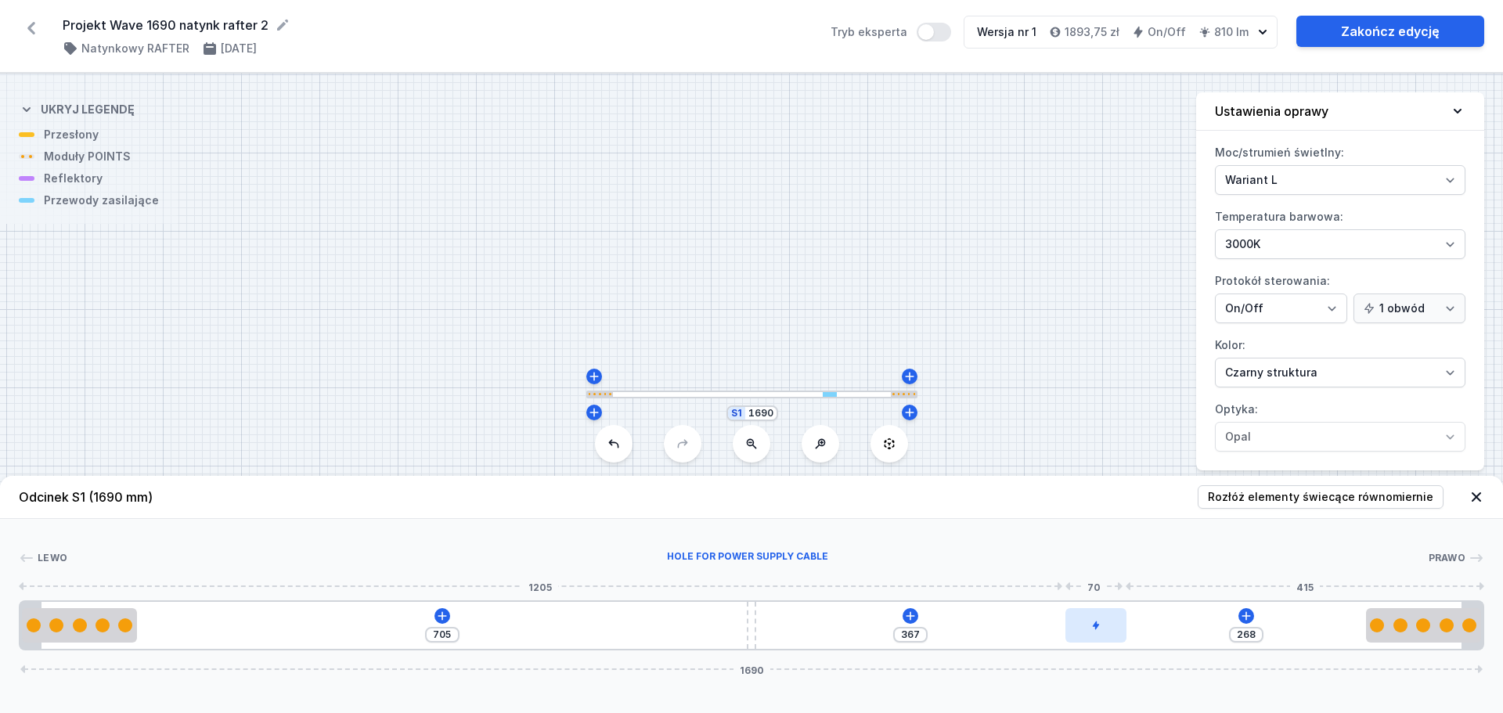
type input "371"
type input "261"
type input "374"
type input "260"
type input "375"
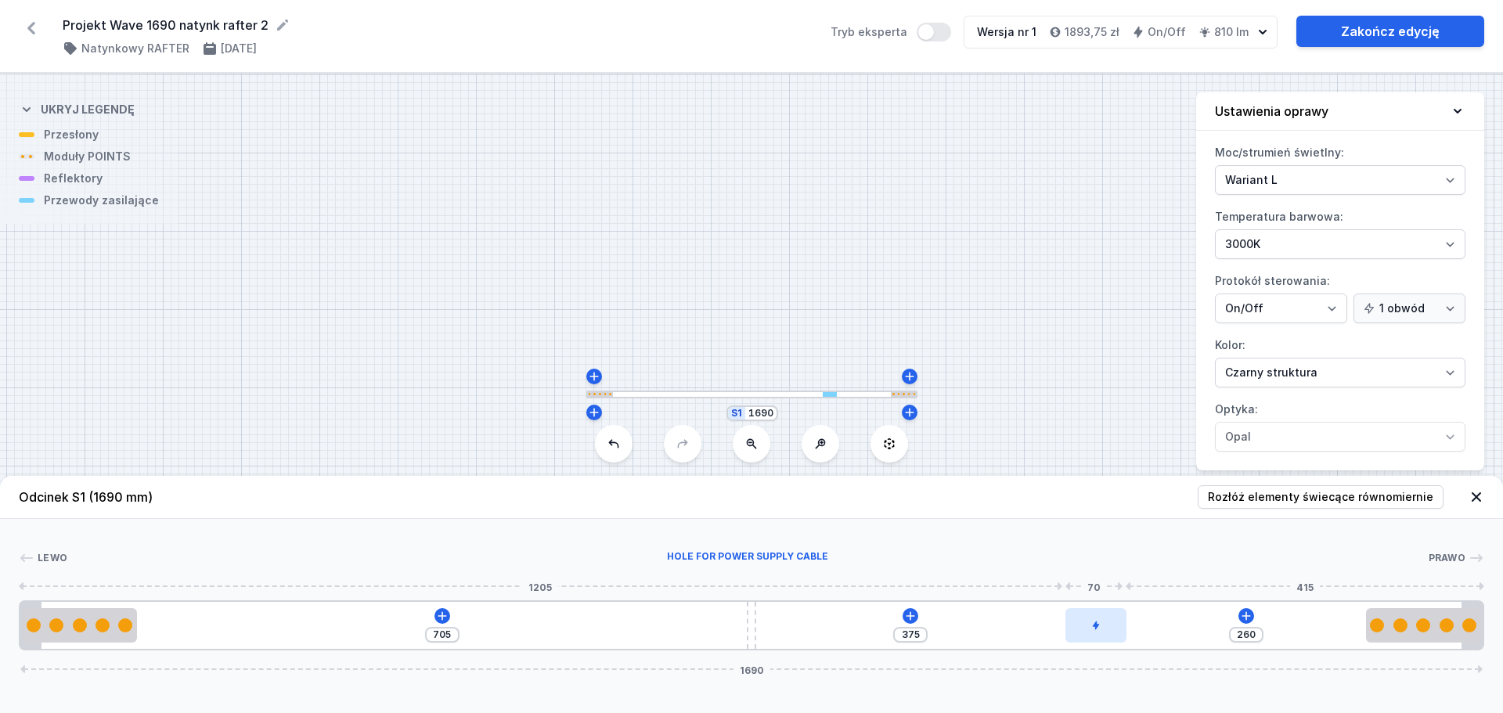
type input "259"
type input "376"
type input "257"
type input "378"
type input "255"
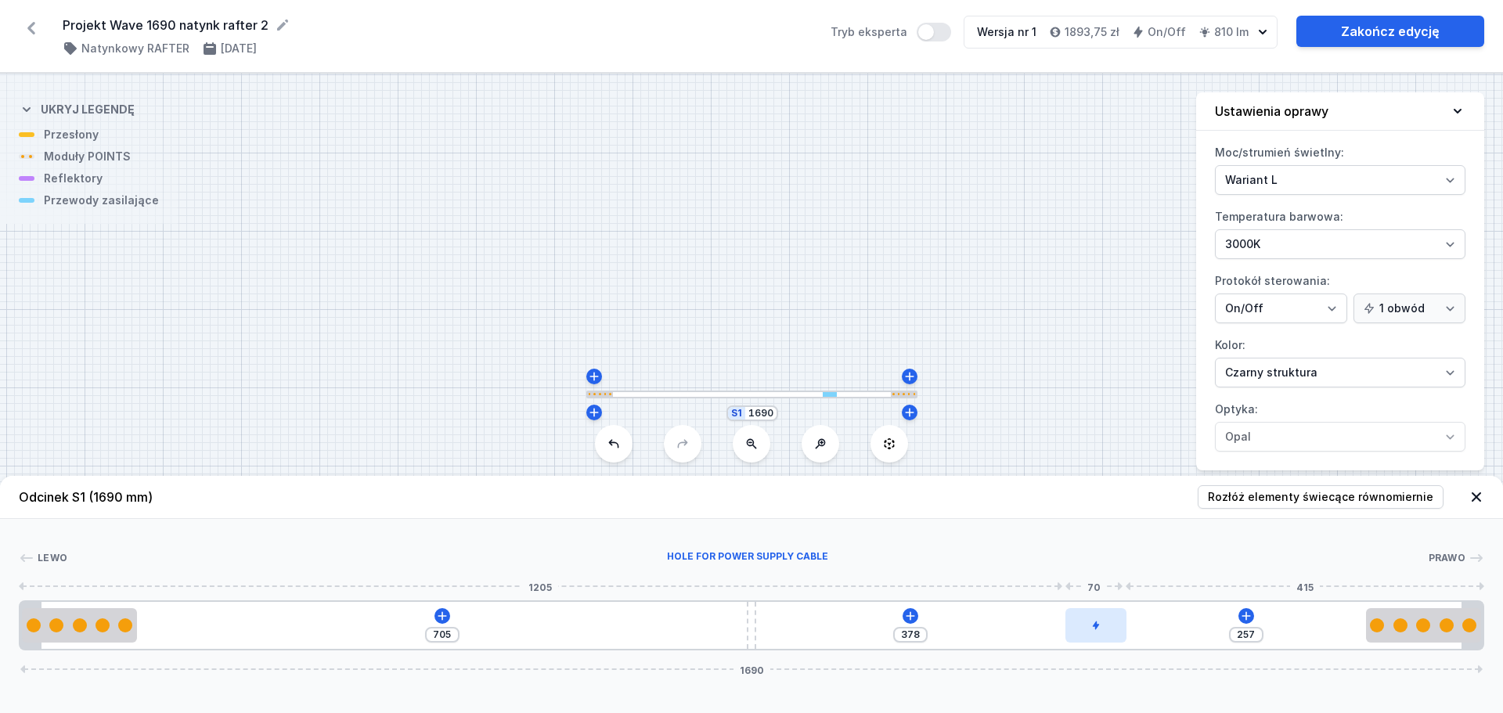
type input "380"
type input "254"
type input "381"
drag, startPoint x: 798, startPoint y: 627, endPoint x: 1138, endPoint y: 619, distance: 339.9
click at [1138, 619] on div at bounding box center [1116, 625] width 60 height 34
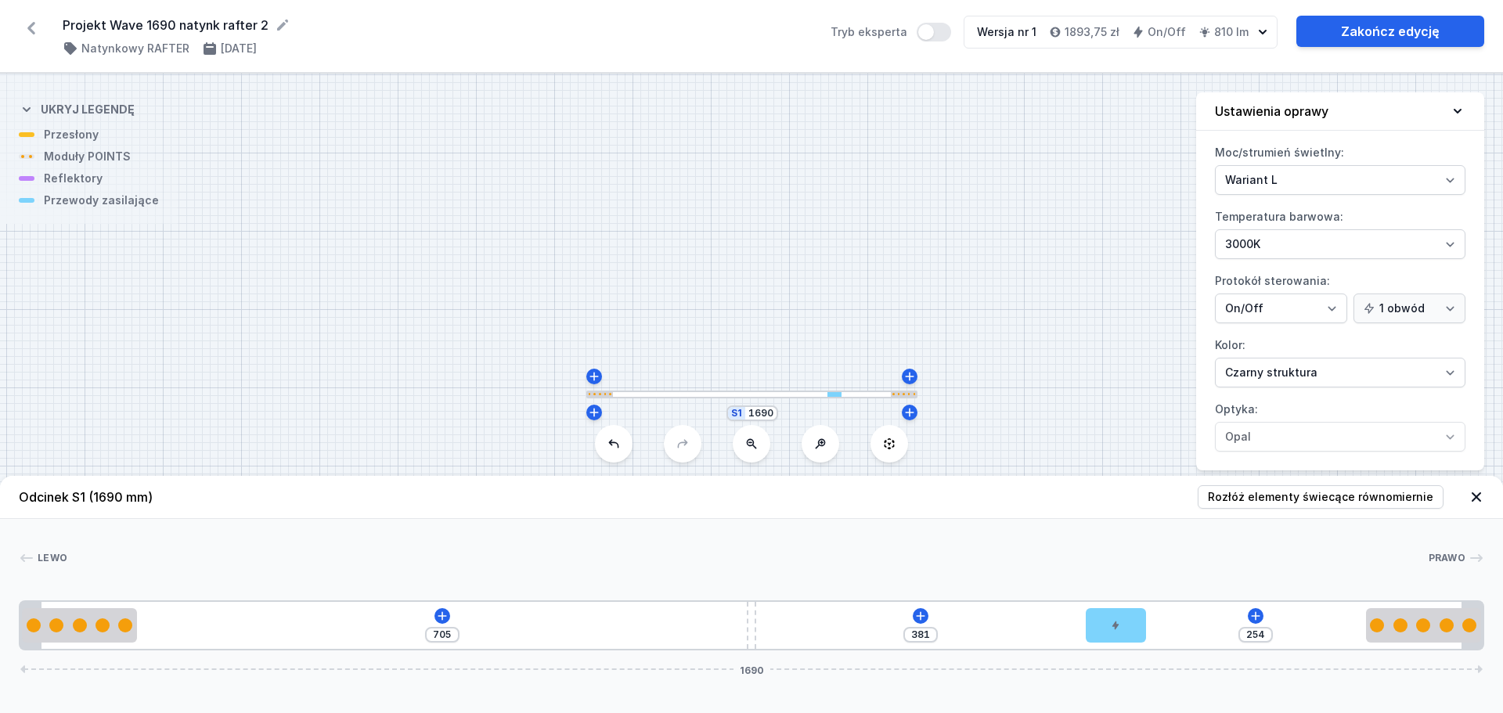
click at [1466, 112] on button "Ustawienia oprawy" at bounding box center [1340, 111] width 288 height 38
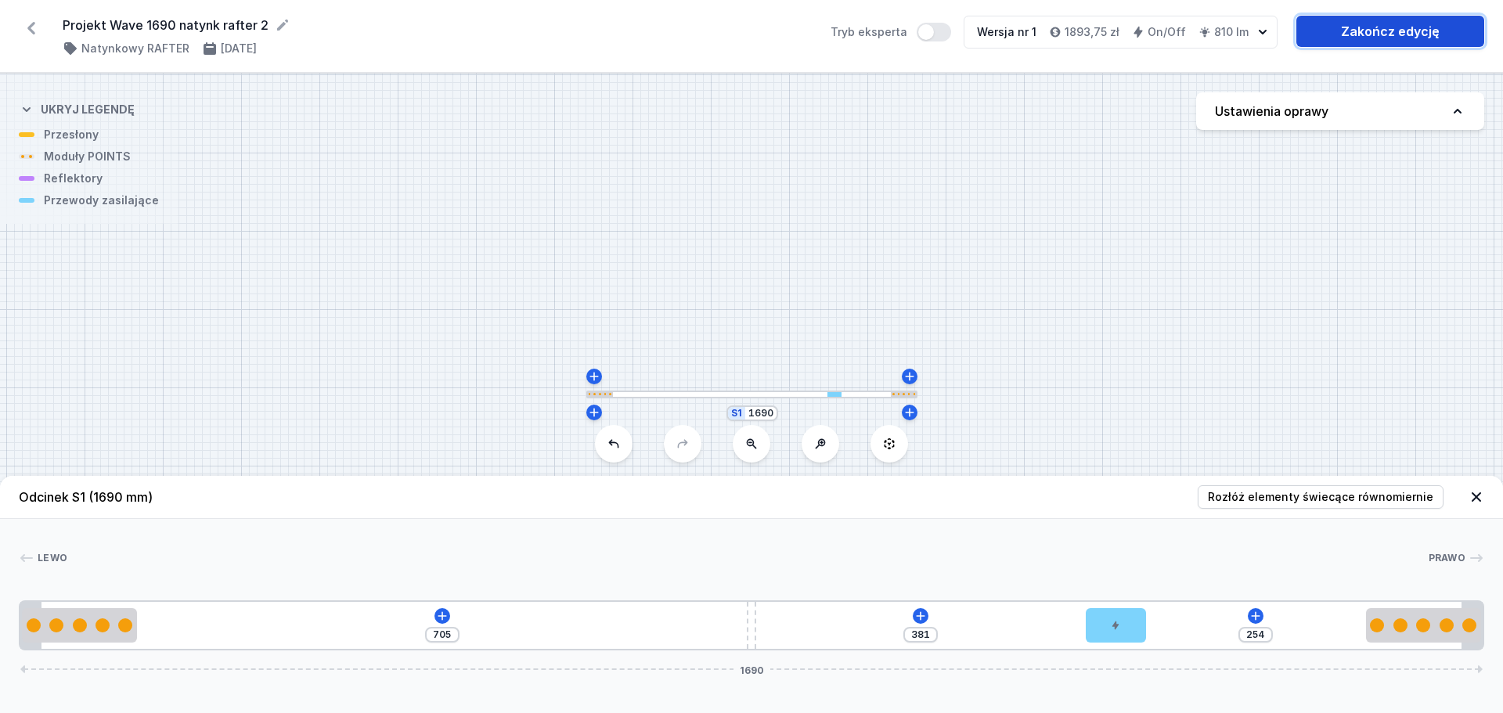
click at [1359, 32] on link "Zakończ edycję" at bounding box center [1391, 31] width 188 height 31
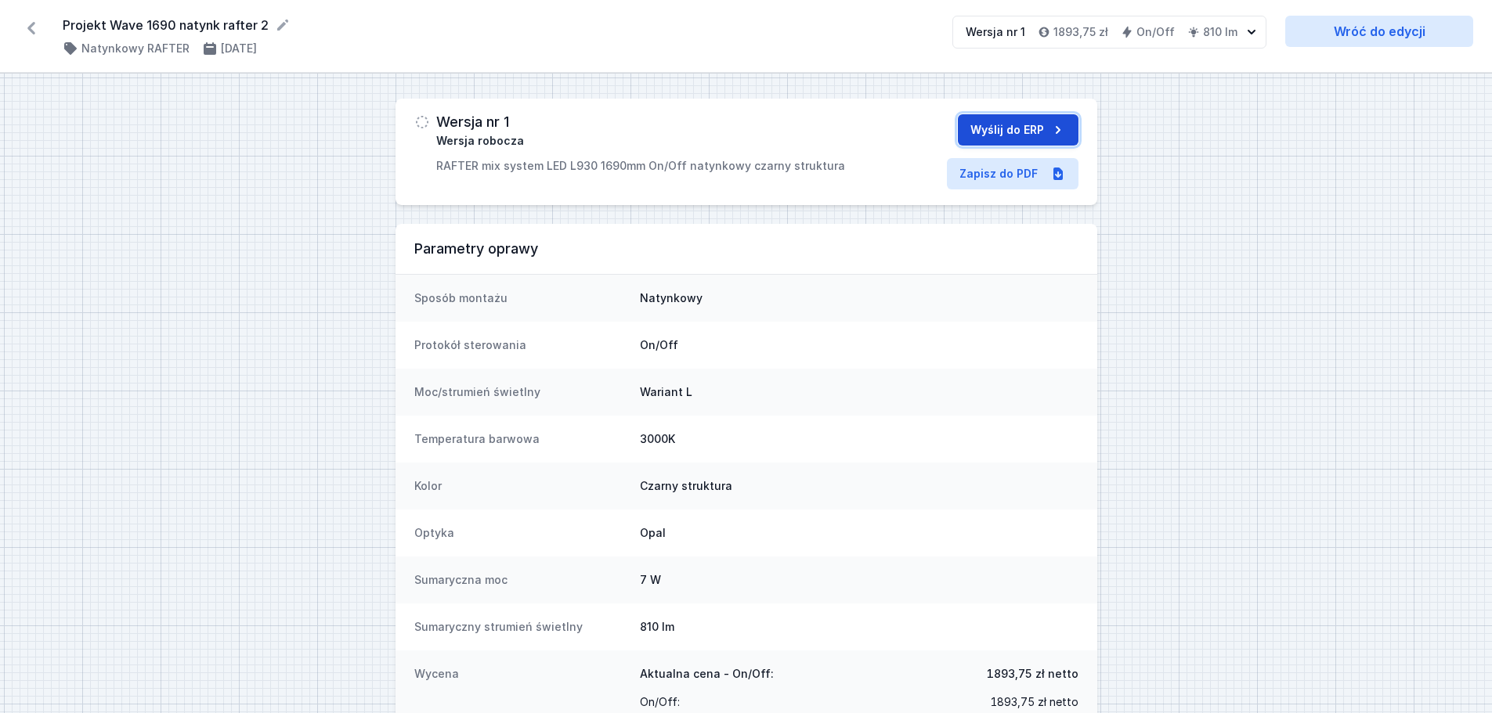
click at [1045, 130] on button "Wyślij do ERP" at bounding box center [1018, 129] width 121 height 31
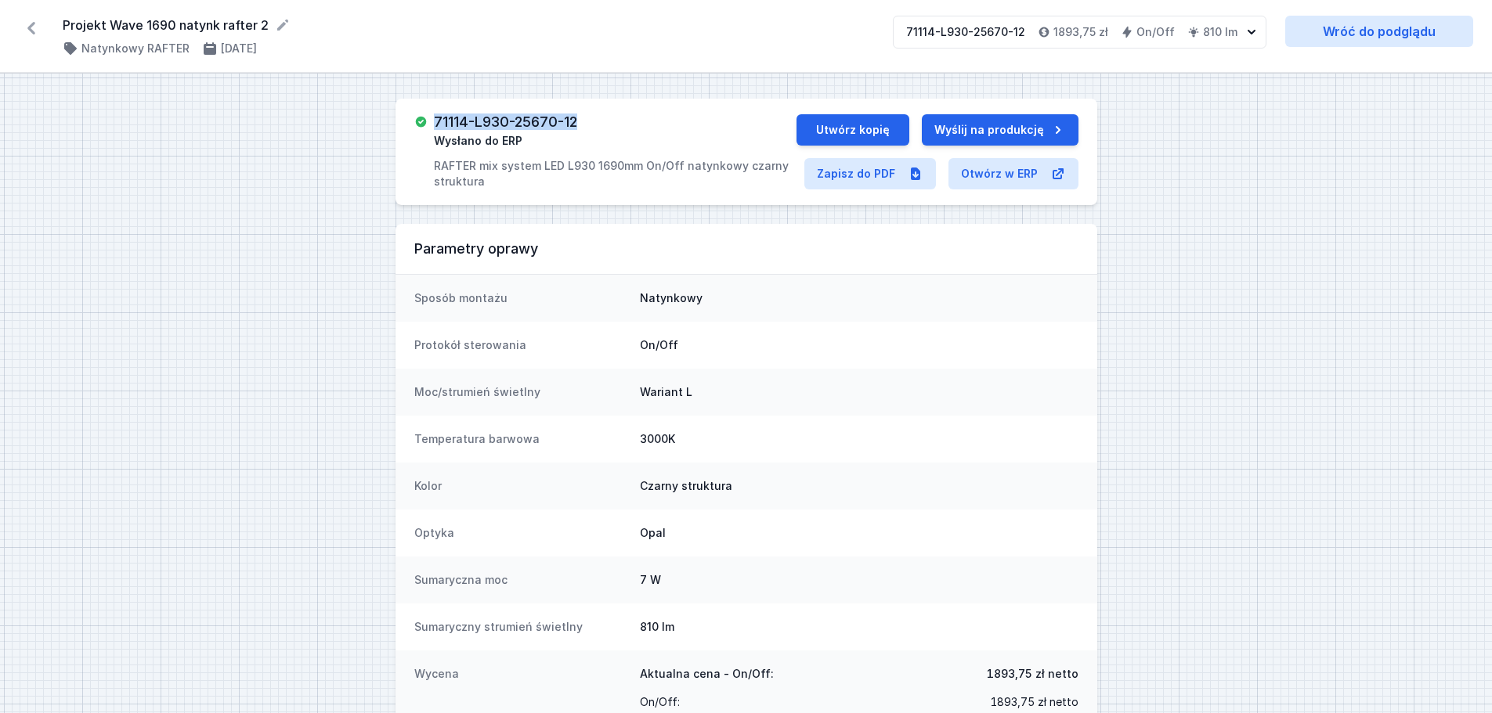
drag, startPoint x: 527, startPoint y: 121, endPoint x: 438, endPoint y: 123, distance: 88.5
click at [438, 123] on div "71114-L930-25670-12 Wysłano do ERP RAFTER mix system LED L930 1690mm On/Off nat…" at bounding box center [615, 151] width 362 height 75
click at [31, 32] on icon at bounding box center [31, 28] width 8 height 13
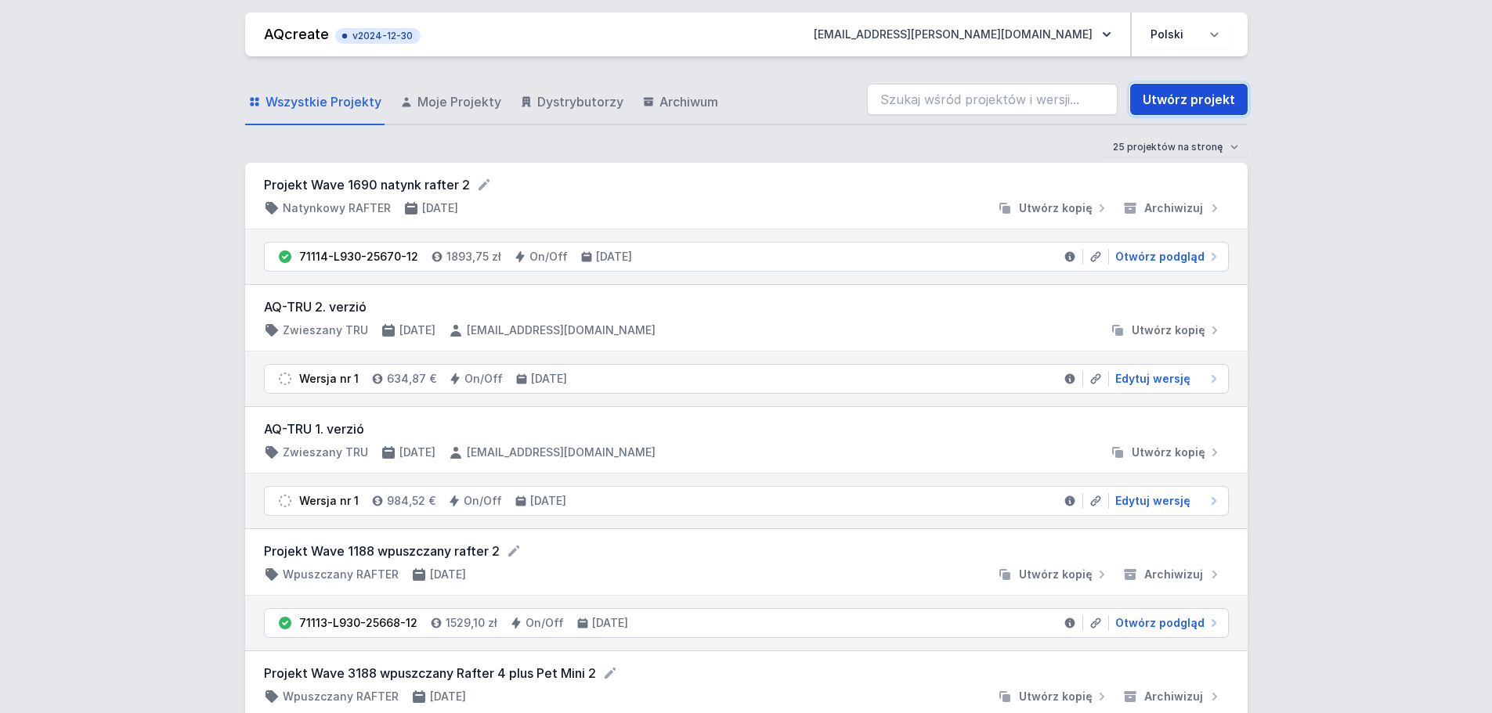
click at [1181, 93] on link "Utwórz projekt" at bounding box center [1188, 99] width 117 height 31
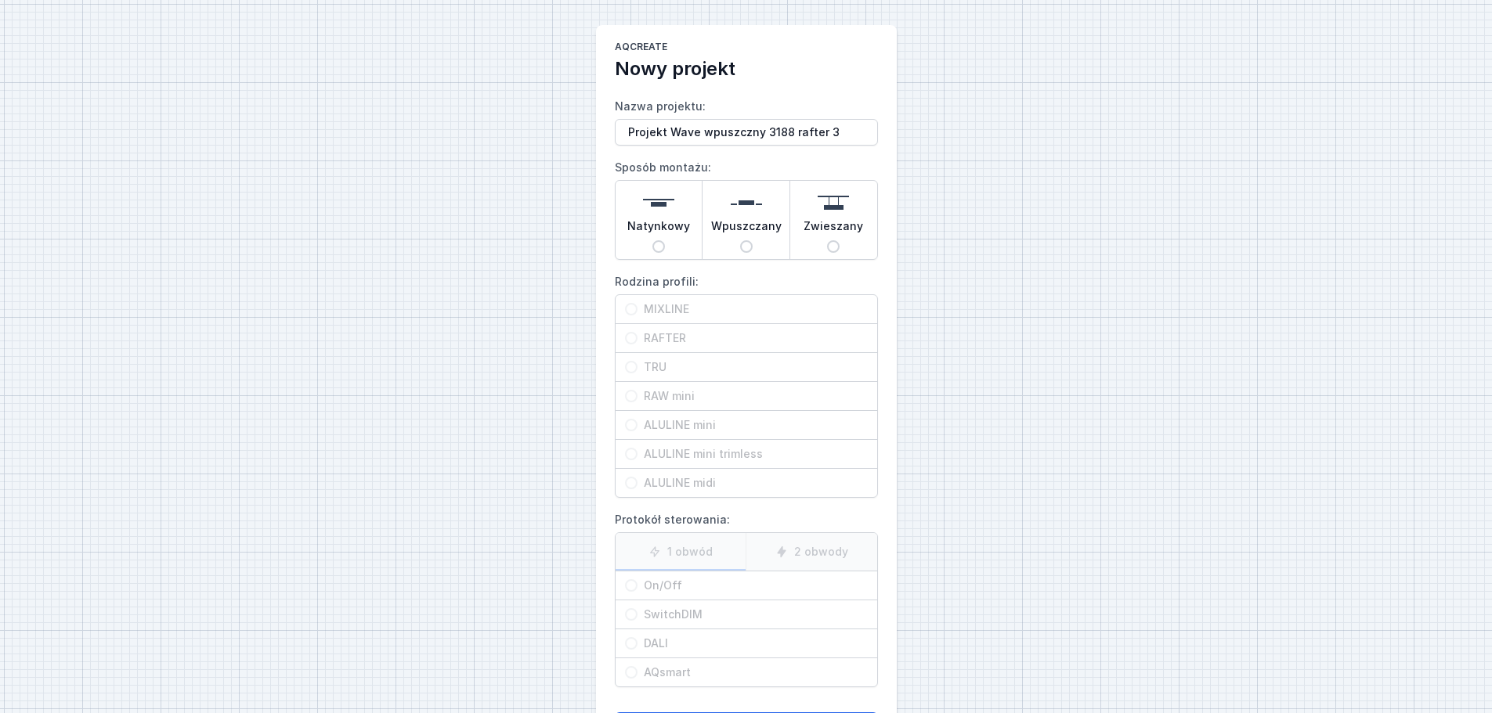
type input "Projekt Wave wpuszczny 3188 rafter 3"
click at [763, 228] on span "Wpuszczany" at bounding box center [746, 229] width 70 height 22
click at [752, 240] on input "Wpuszczany" at bounding box center [746, 246] width 13 height 13
radio input "true"
click at [673, 349] on div "RAFTER" at bounding box center [746, 338] width 262 height 28
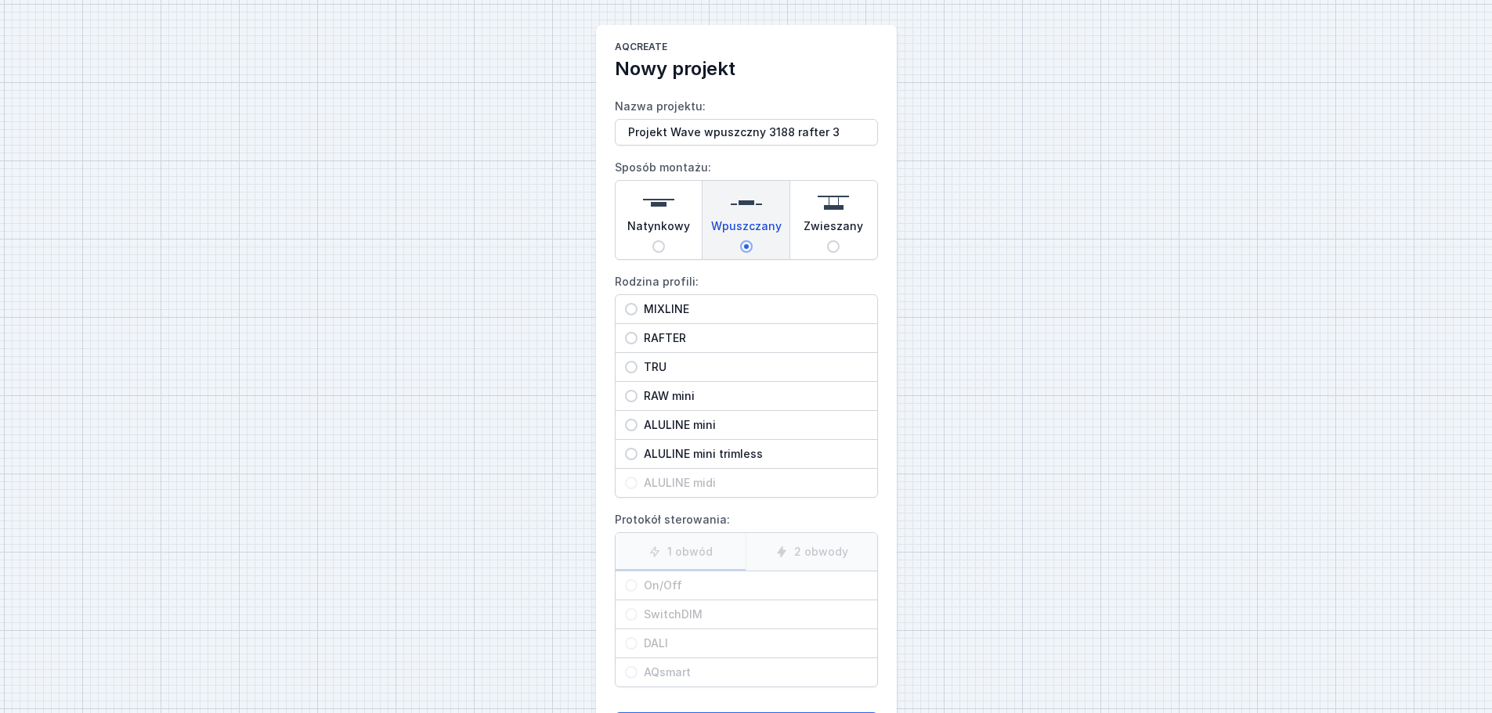
click at [637, 345] on input "RAFTER" at bounding box center [631, 338] width 13 height 13
radio input "true"
click at [669, 579] on span "On/Off" at bounding box center [752, 586] width 230 height 16
click at [637, 579] on input "On/Off" at bounding box center [631, 585] width 13 height 13
radio input "true"
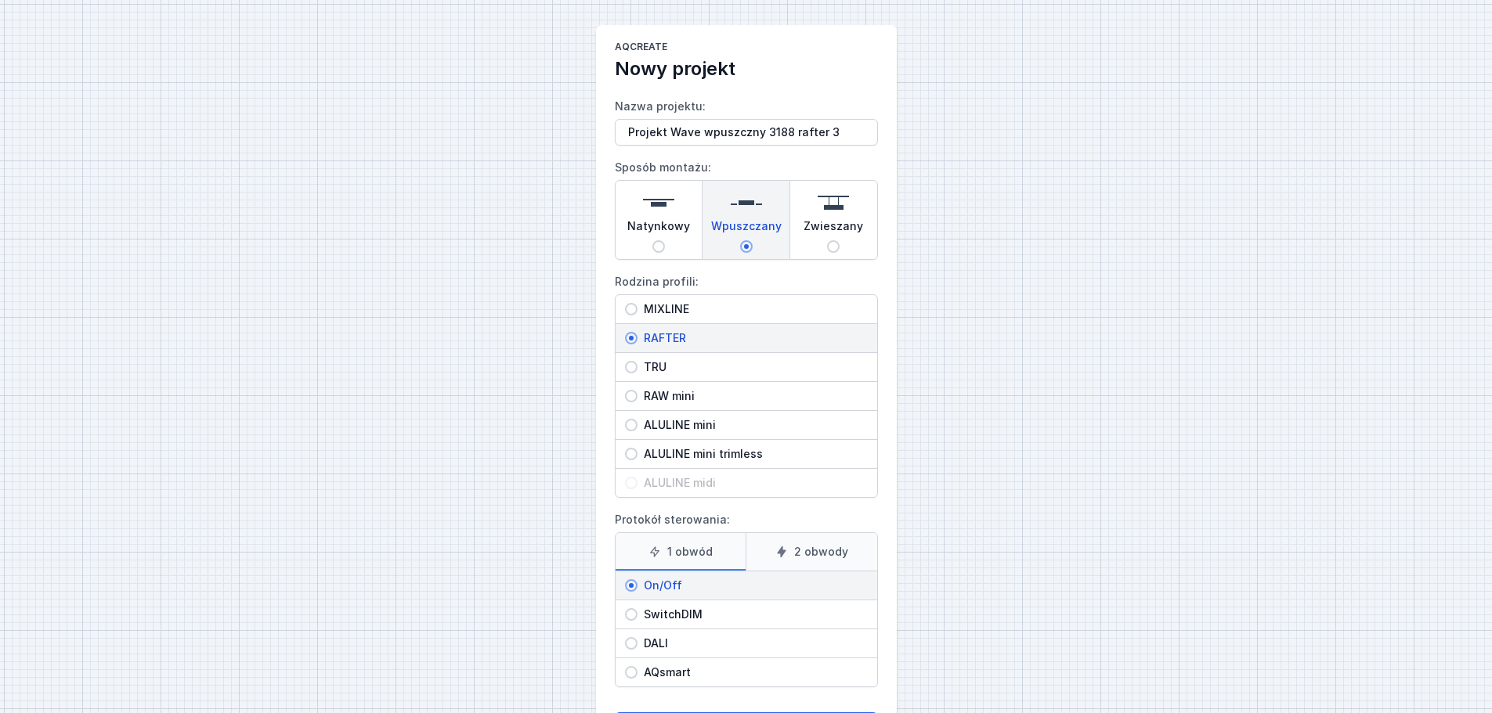
scroll to position [71, 0]
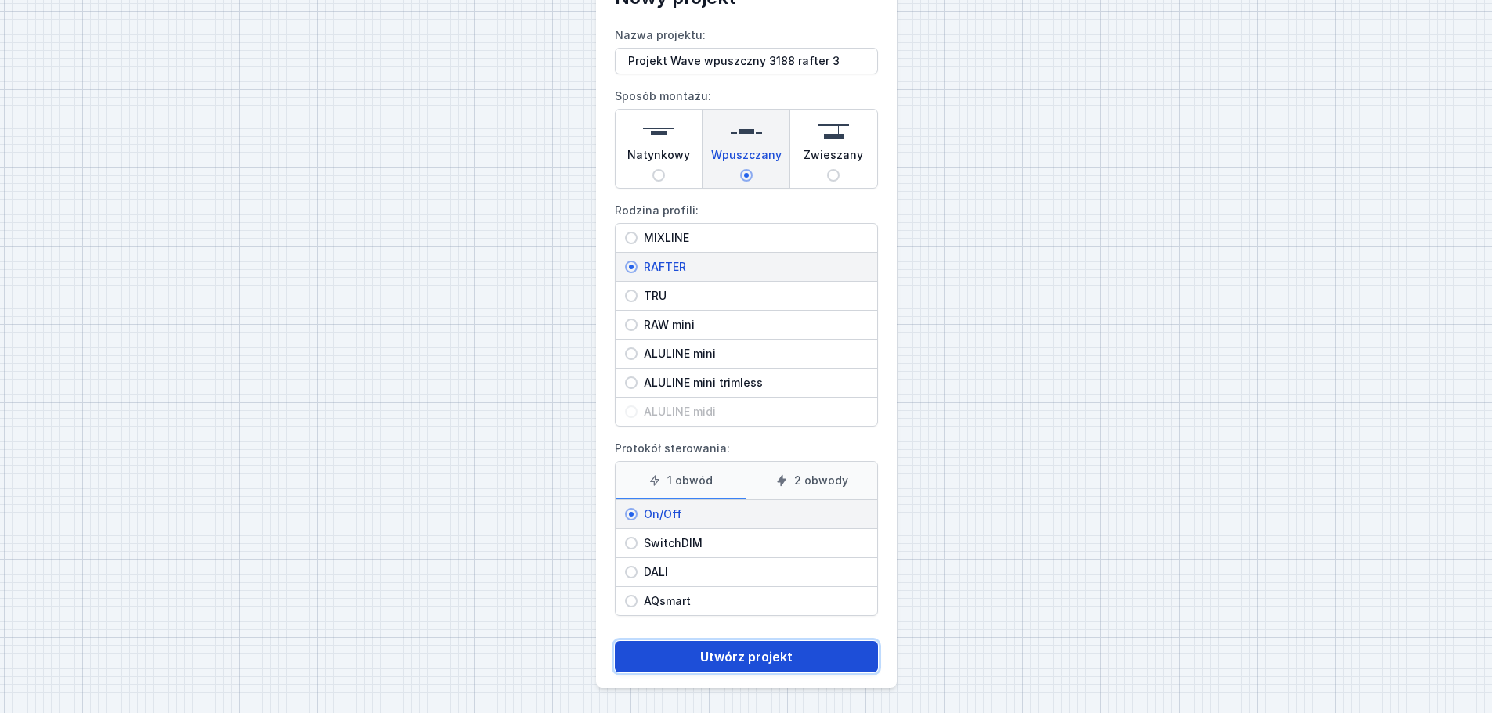
click at [733, 656] on button "Utwórz projekt" at bounding box center [746, 656] width 263 height 31
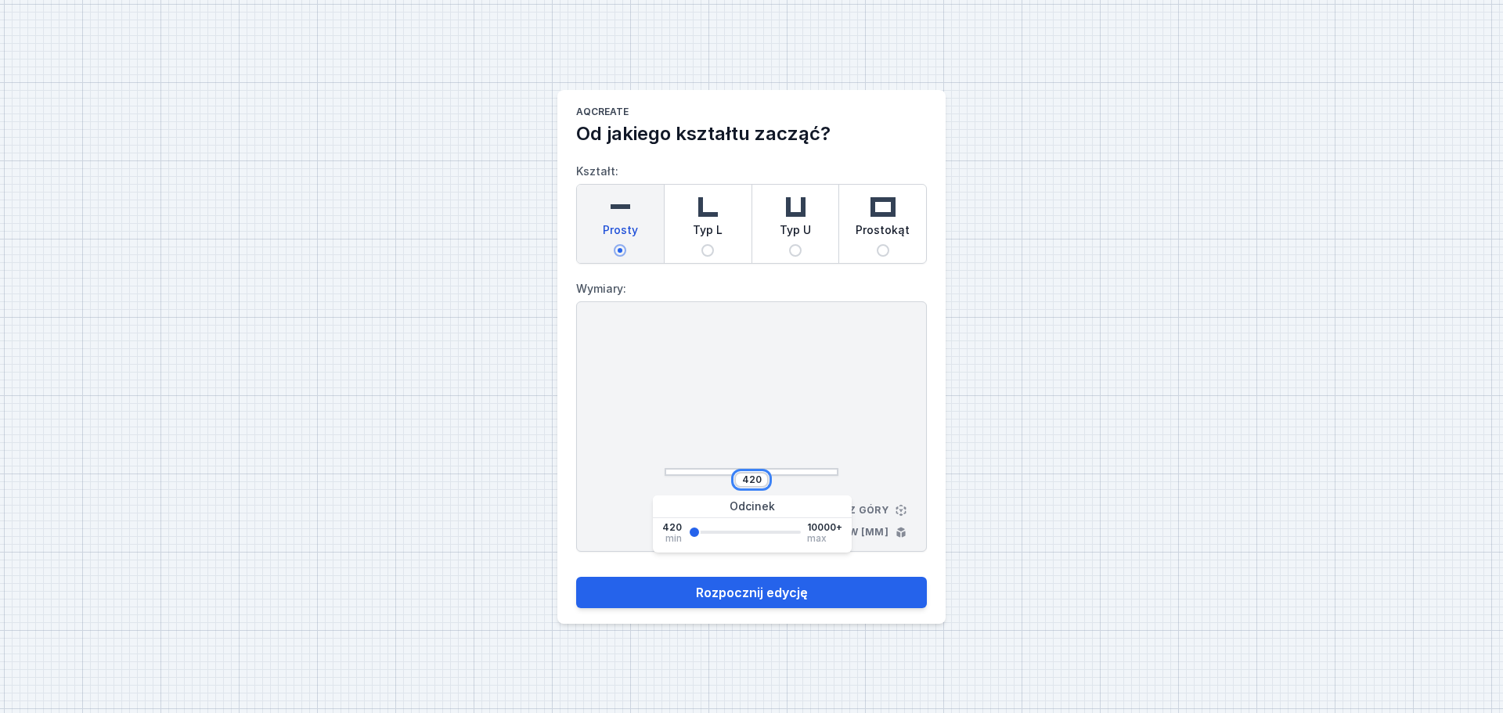
click at [761, 478] on input "420" at bounding box center [751, 480] width 25 height 13
type input "4"
type input "3188"
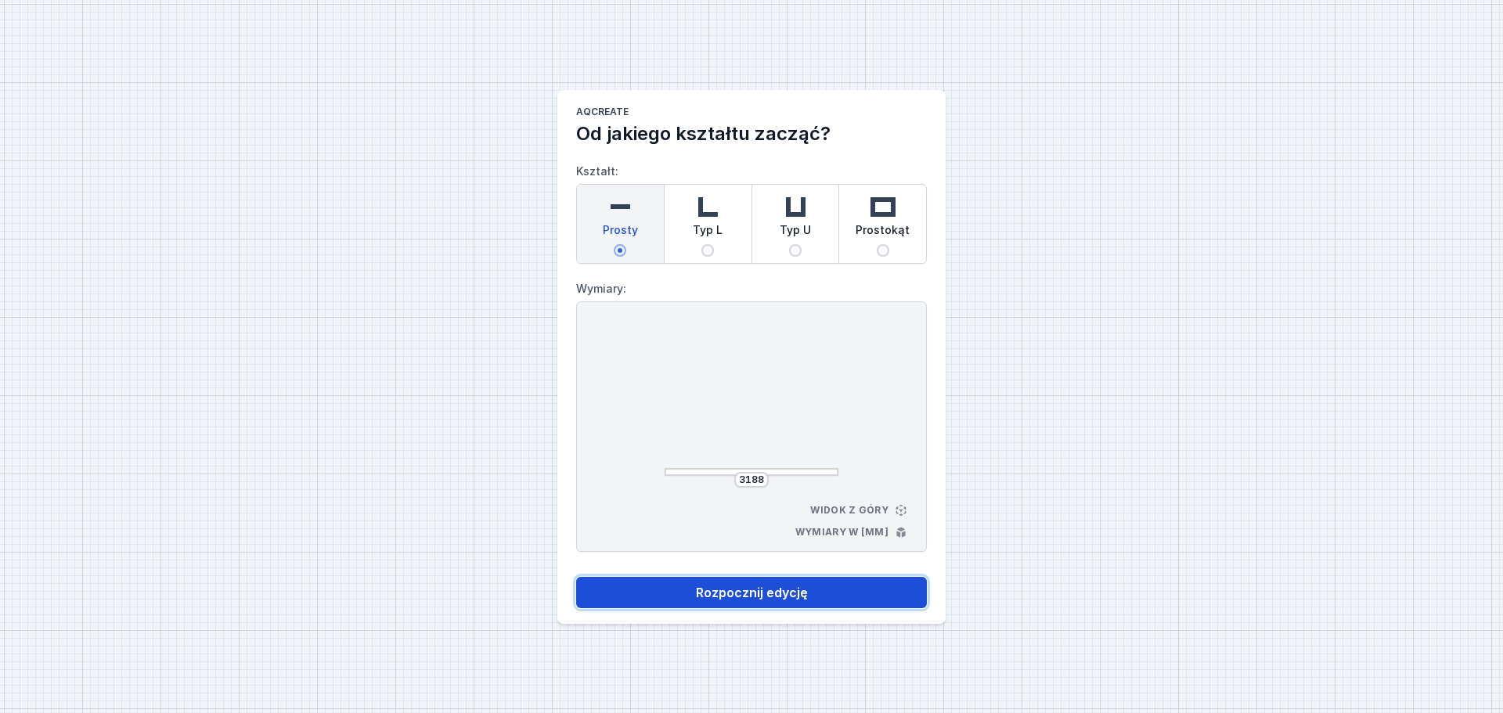
click at [781, 602] on button "Rozpocznij edycję" at bounding box center [751, 592] width 351 height 31
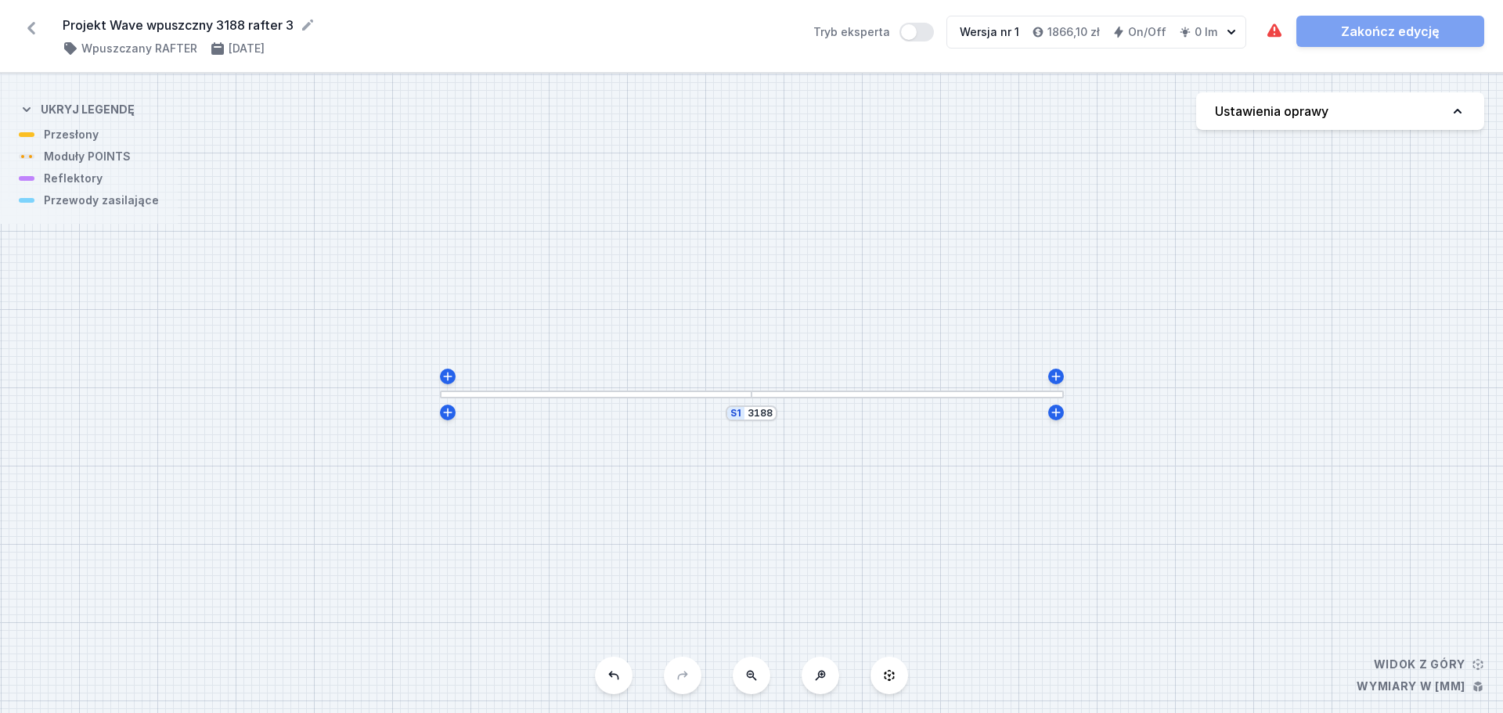
click at [1378, 113] on button "Ustawienia oprawy" at bounding box center [1340, 111] width 288 height 38
select select "M"
select select "3000"
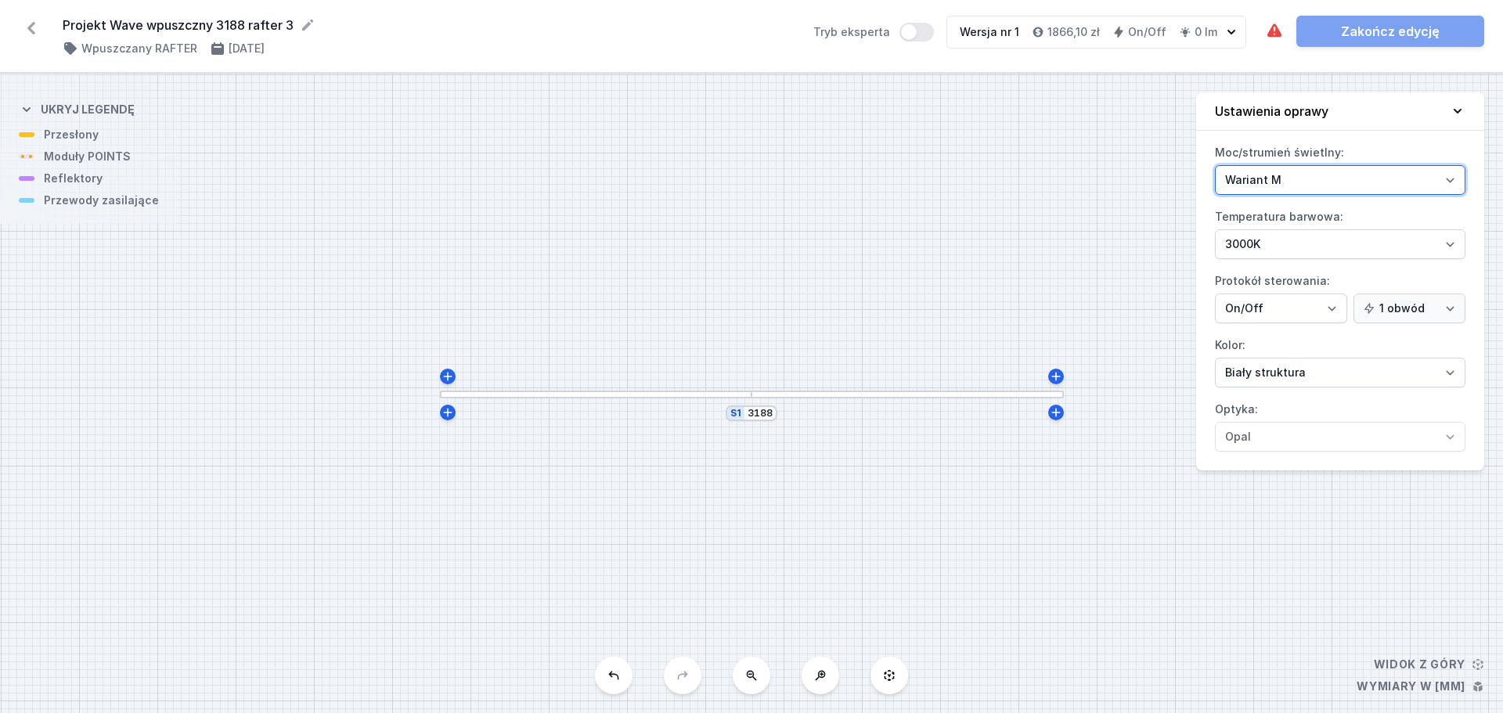
click at [1336, 179] on select "Wariant L Wariant M" at bounding box center [1340, 180] width 251 height 30
select select "L"
click at [1215, 165] on select "Wariant L Wariant M" at bounding box center [1340, 180] width 251 height 30
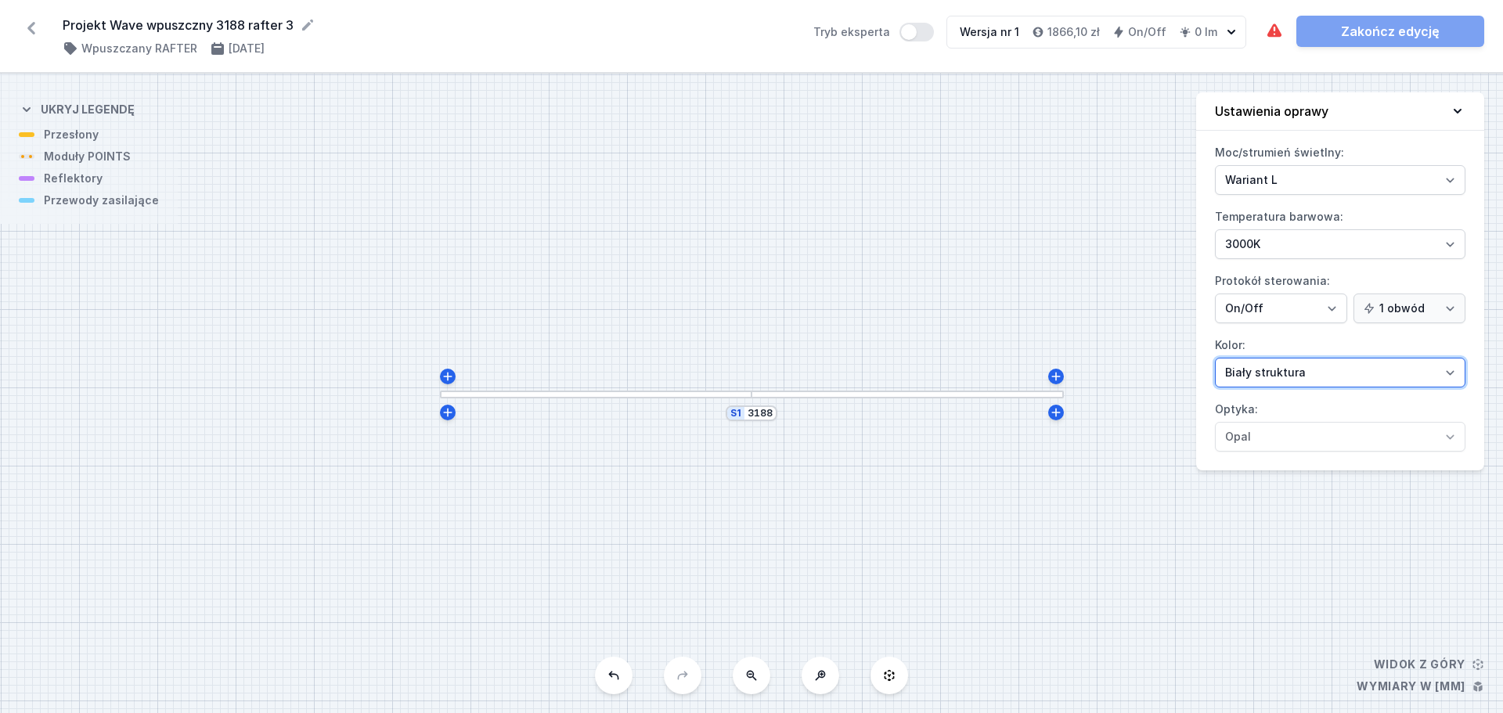
click at [1296, 374] on select "Biały struktura Czarny struktura Złoty struktura Miedziany Szary Inny (z palety…" at bounding box center [1340, 373] width 251 height 30
select select "2"
click at [1215, 358] on select "Biały struktura Czarny struktura Złoty struktura Miedziany Szary Inny (z palety…" at bounding box center [1340, 373] width 251 height 30
click at [1040, 395] on div at bounding box center [908, 395] width 312 height 8
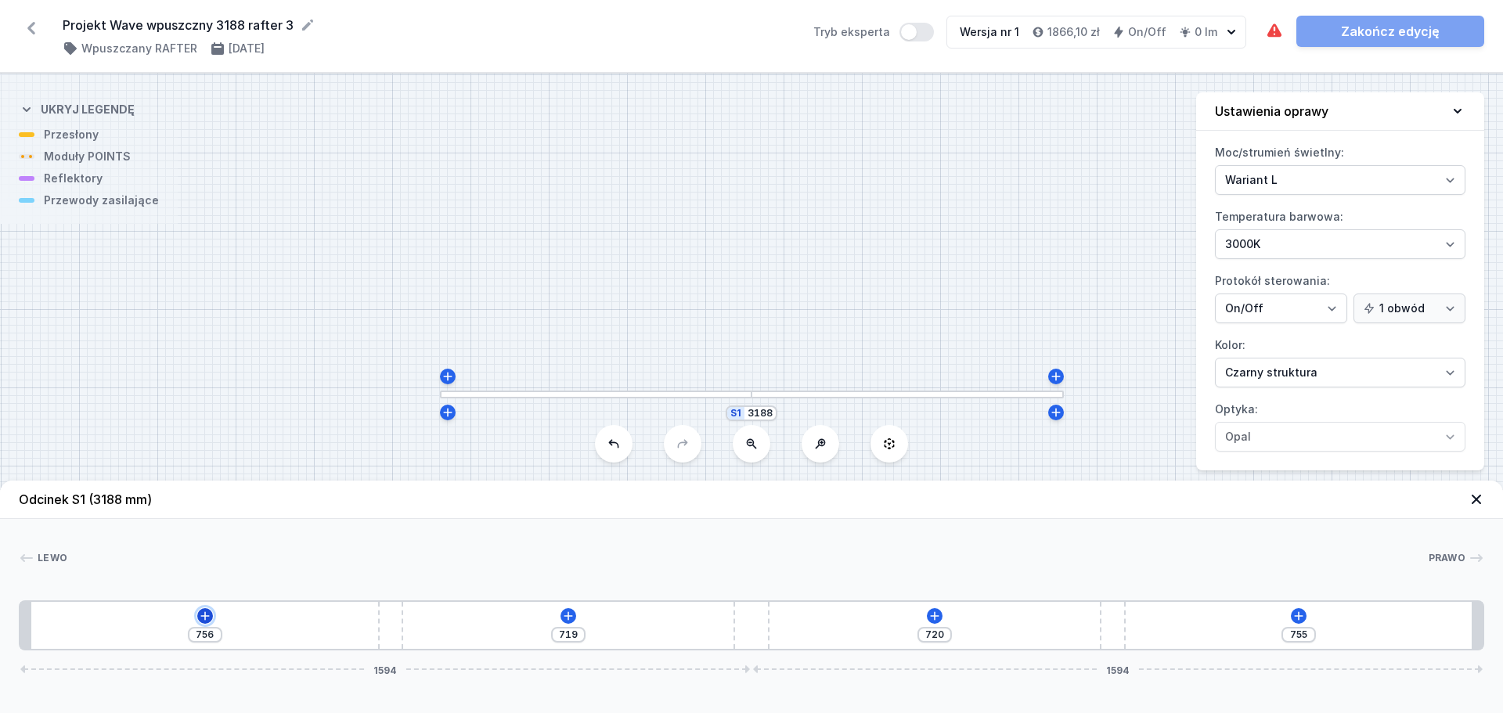
click at [205, 608] on button at bounding box center [205, 616] width 16 height 16
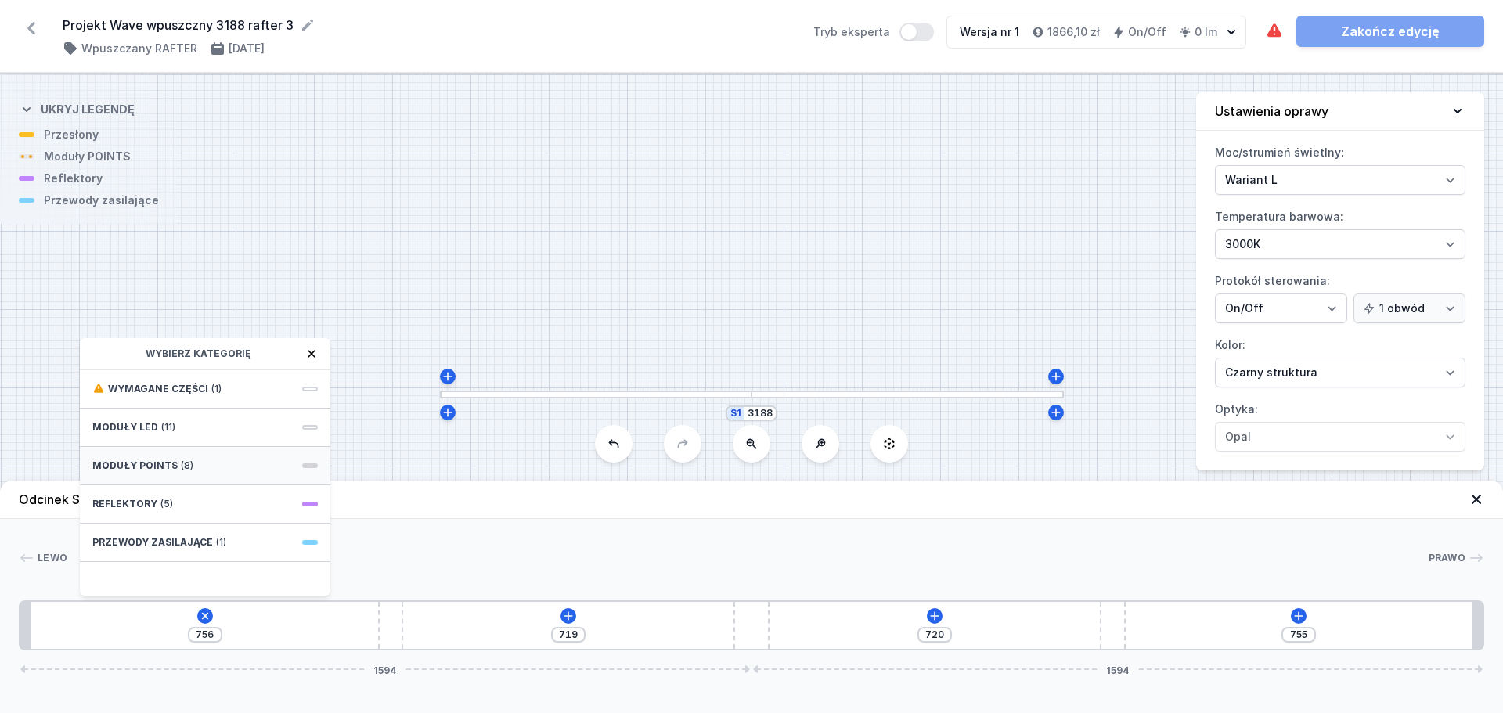
click at [208, 469] on div "Moduły POINTS (8)" at bounding box center [205, 466] width 251 height 38
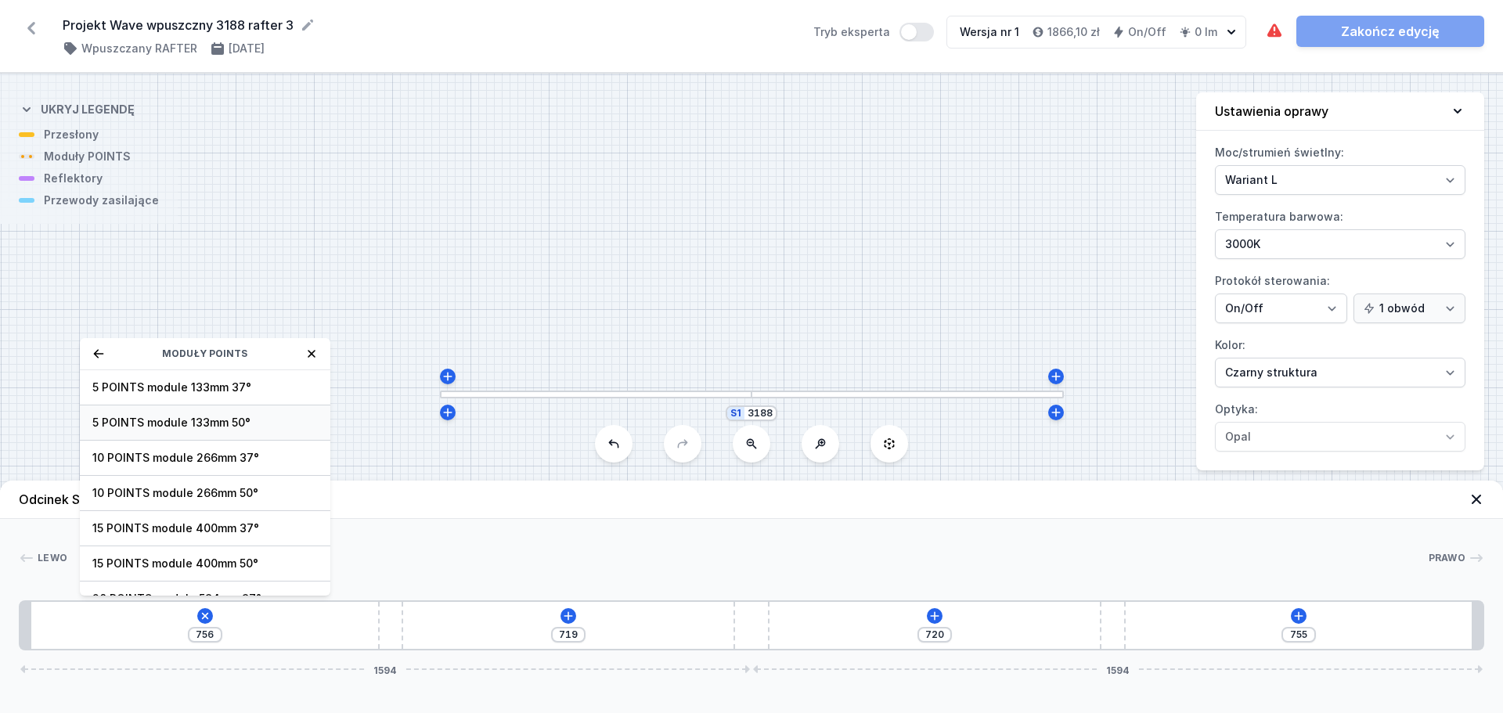
click at [218, 423] on span "5 POINTS module 133mm 50°" at bounding box center [205, 423] width 226 height 16
type input "645"
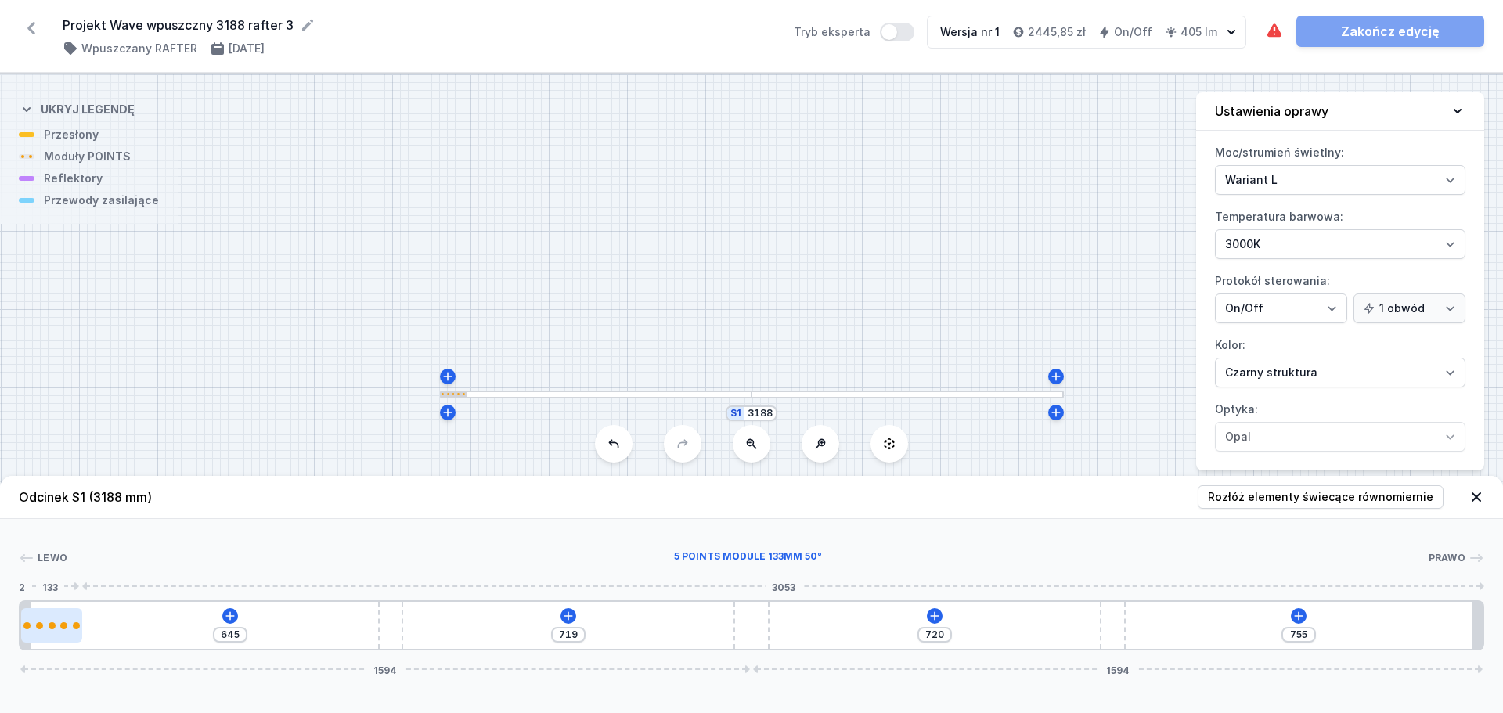
click at [59, 633] on div at bounding box center [51, 625] width 61 height 34
select select "2948"
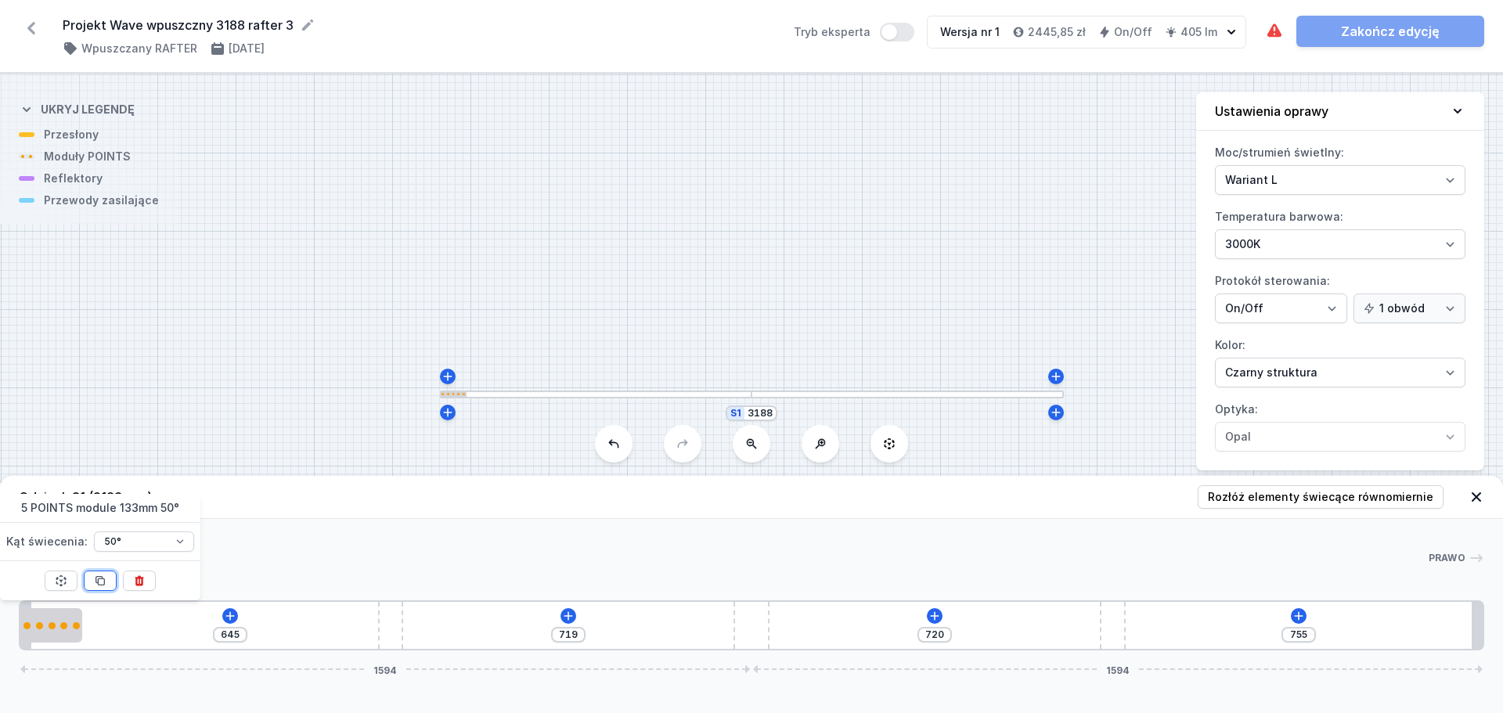
click at [106, 579] on button at bounding box center [100, 581] width 33 height 20
type input "379"
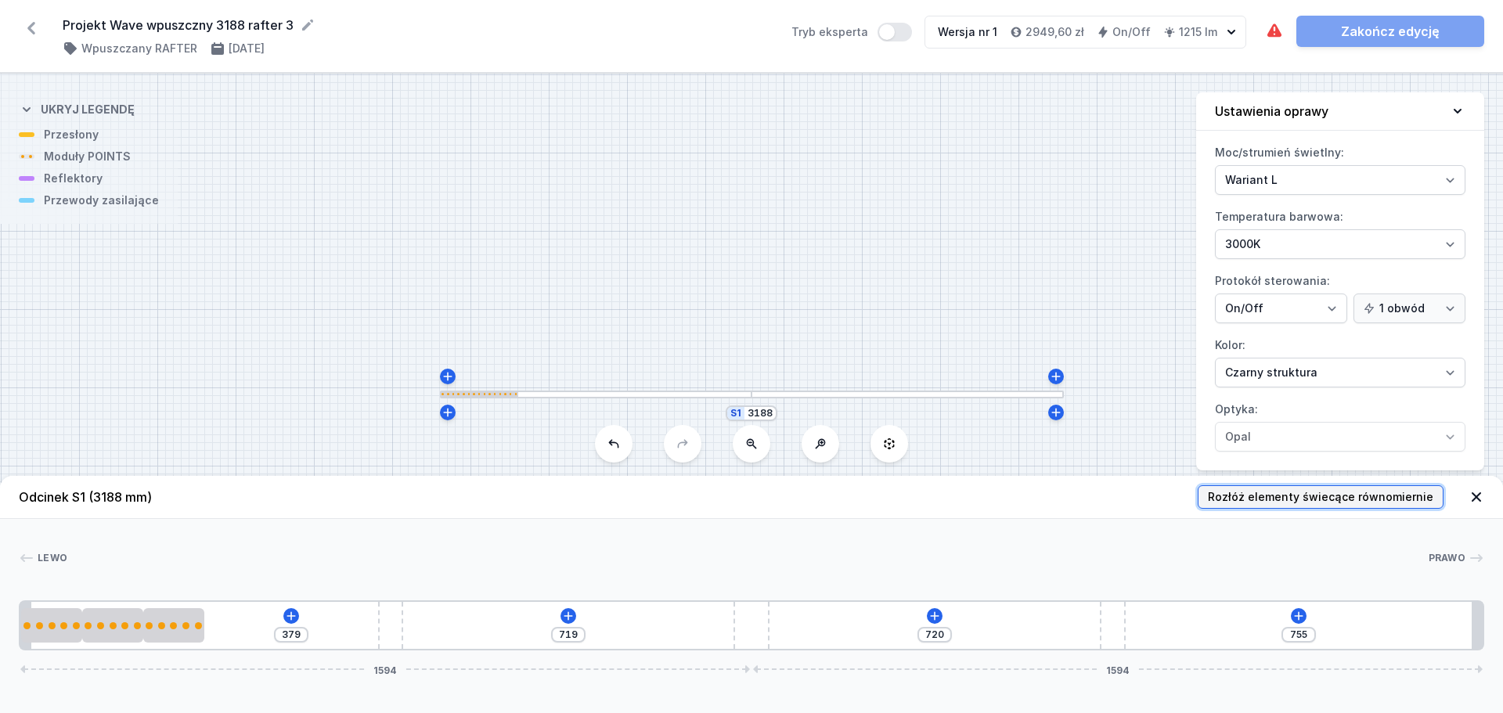
click at [1256, 495] on span "Rozłóż elementy świecące równomiernie" at bounding box center [1321, 497] width 226 height 16
type input "694"
type input "674"
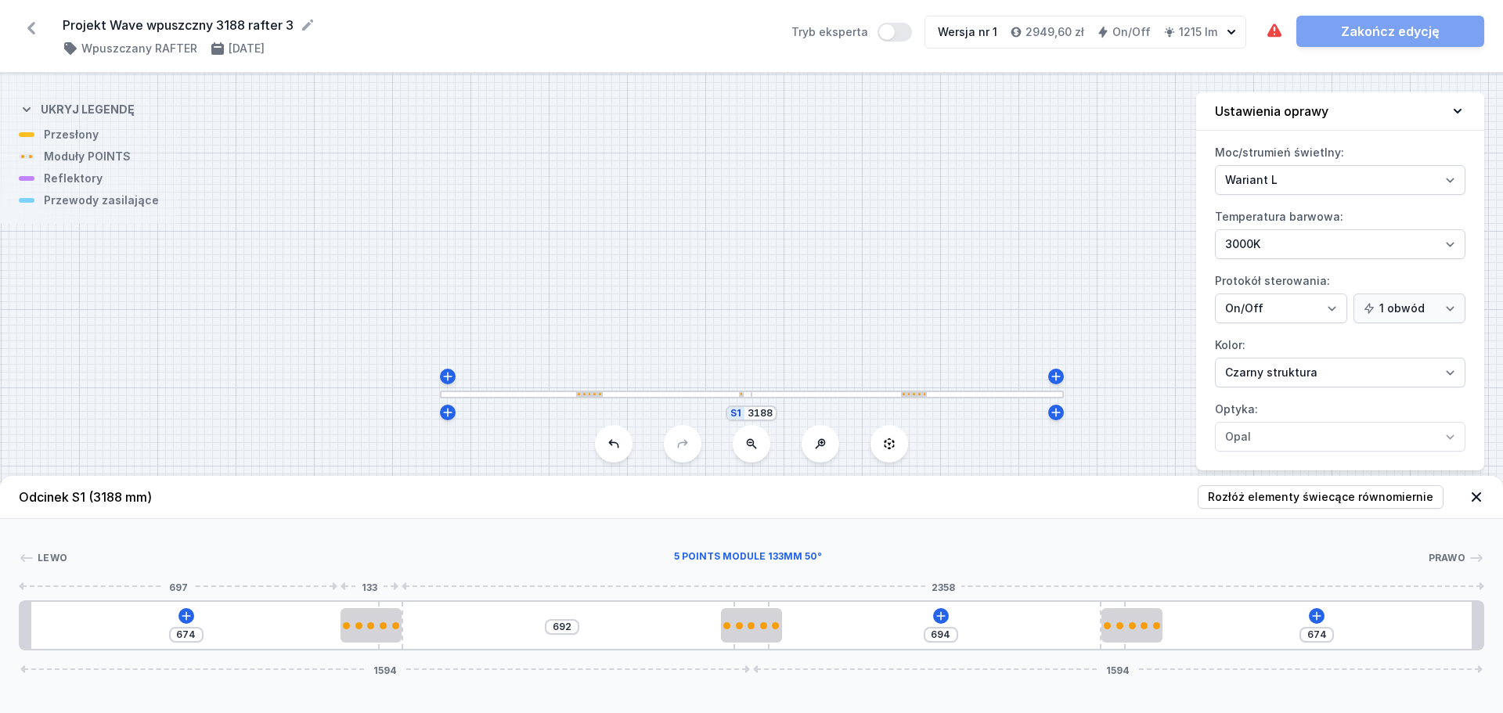
type input "131"
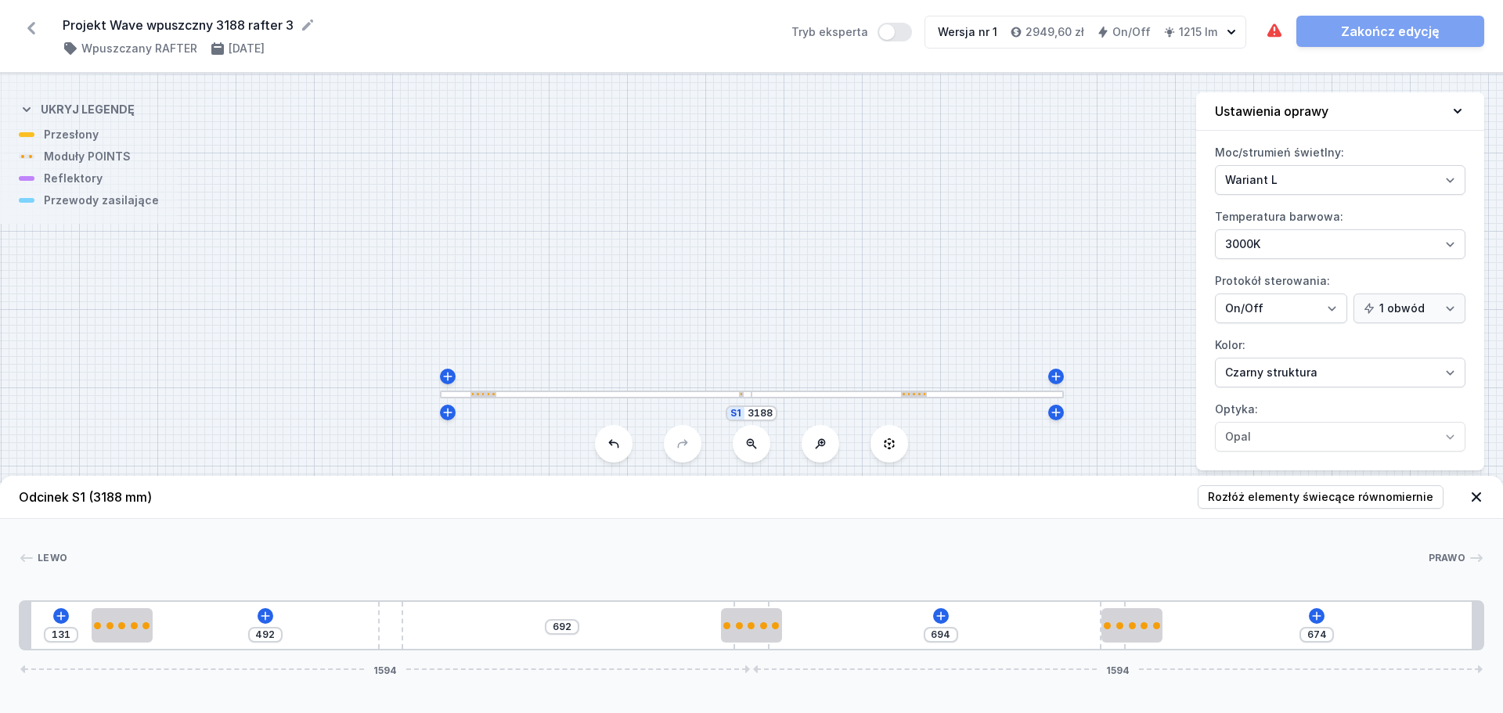
drag, startPoint x: 355, startPoint y: 625, endPoint x: -130, endPoint y: 570, distance: 487.8
click at [0, 570] on html "Projekt Wave wpuszczny 3188 rafter 3 ( 11476 /v 1 ) Wpuszczany RAFTER [DATE] Tr…" at bounding box center [751, 356] width 1503 height 713
type input "645"
drag, startPoint x: 134, startPoint y: 633, endPoint x: -8, endPoint y: 606, distance: 144.4
click at [0, 606] on html "Projekt Wave wpuszczny 3188 rafter 3 ( 11476 /v 1 ) Wpuszczany RAFTER [DATE] Tr…" at bounding box center [751, 356] width 1503 height 713
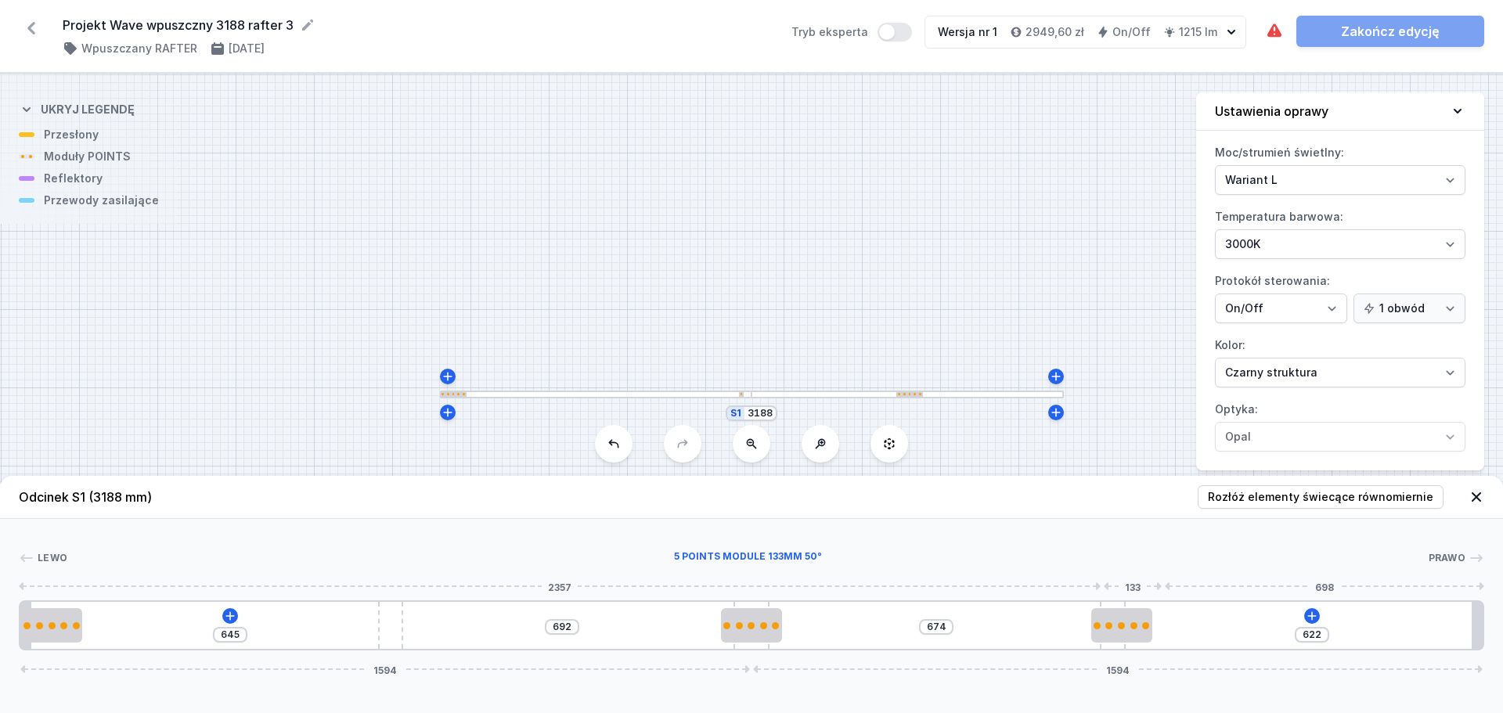
type input "110"
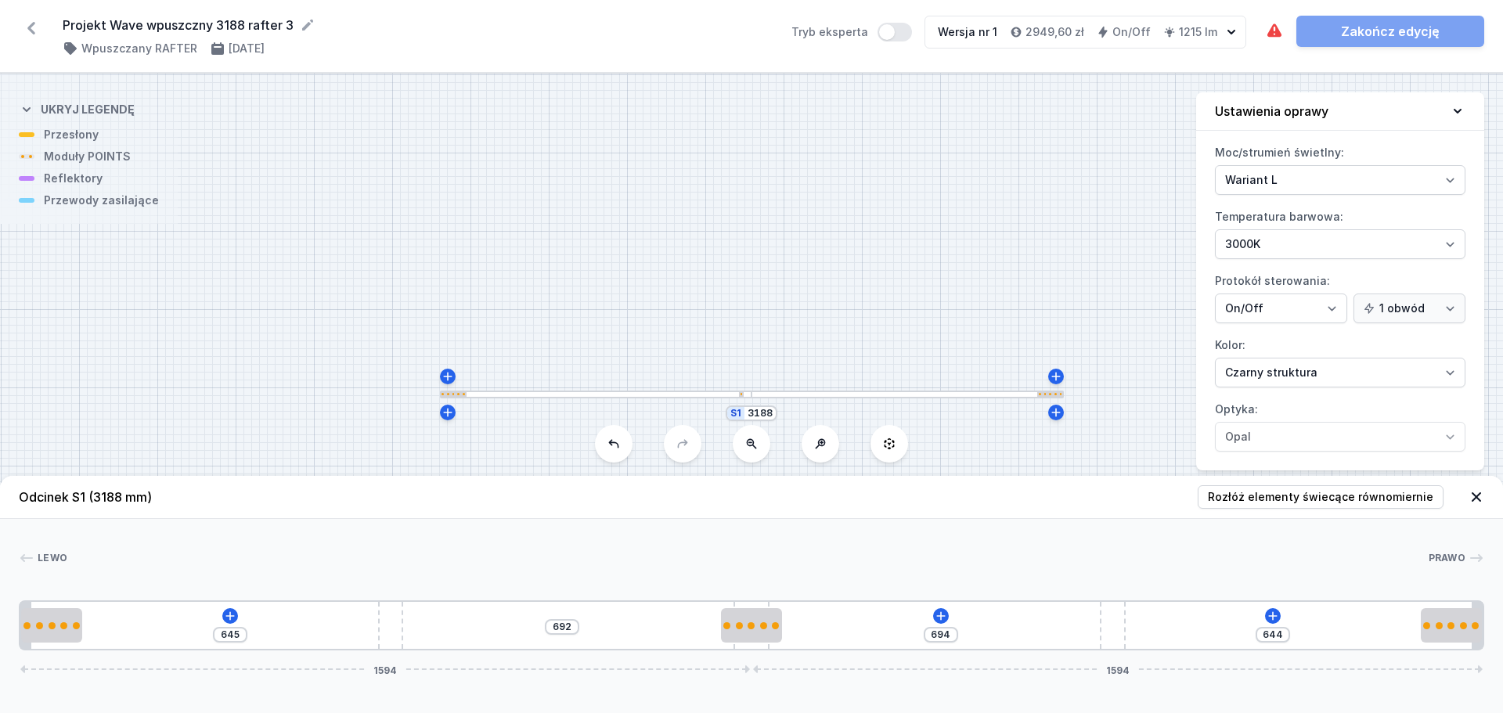
drag, startPoint x: 1138, startPoint y: 632, endPoint x: 1503, endPoint y: 667, distance: 366.6
click at [1491, 667] on div "Odcinek S1 (3188 mm) Rozłóż elementy świecące równomiernie Lewo Prawo 1 2 3 4 2…" at bounding box center [751, 594] width 1503 height 237
type input "676"
drag, startPoint x: 756, startPoint y: 604, endPoint x: 860, endPoint y: 608, distance: 104.2
click at [860, 608] on div "645 692 676 644 1576 1612" at bounding box center [752, 626] width 1466 height 50
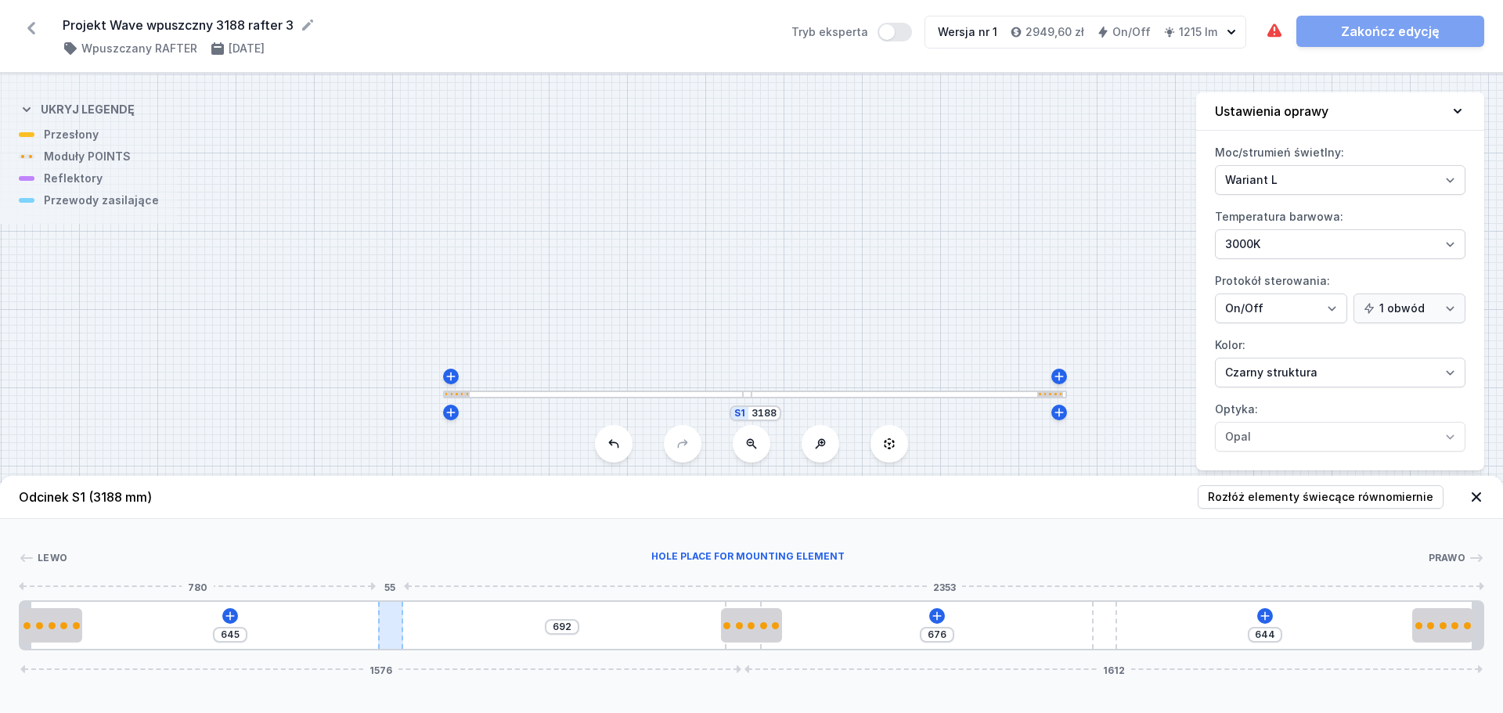
type input "682"
type input "655"
type input "625"
type input "712"
type input "606"
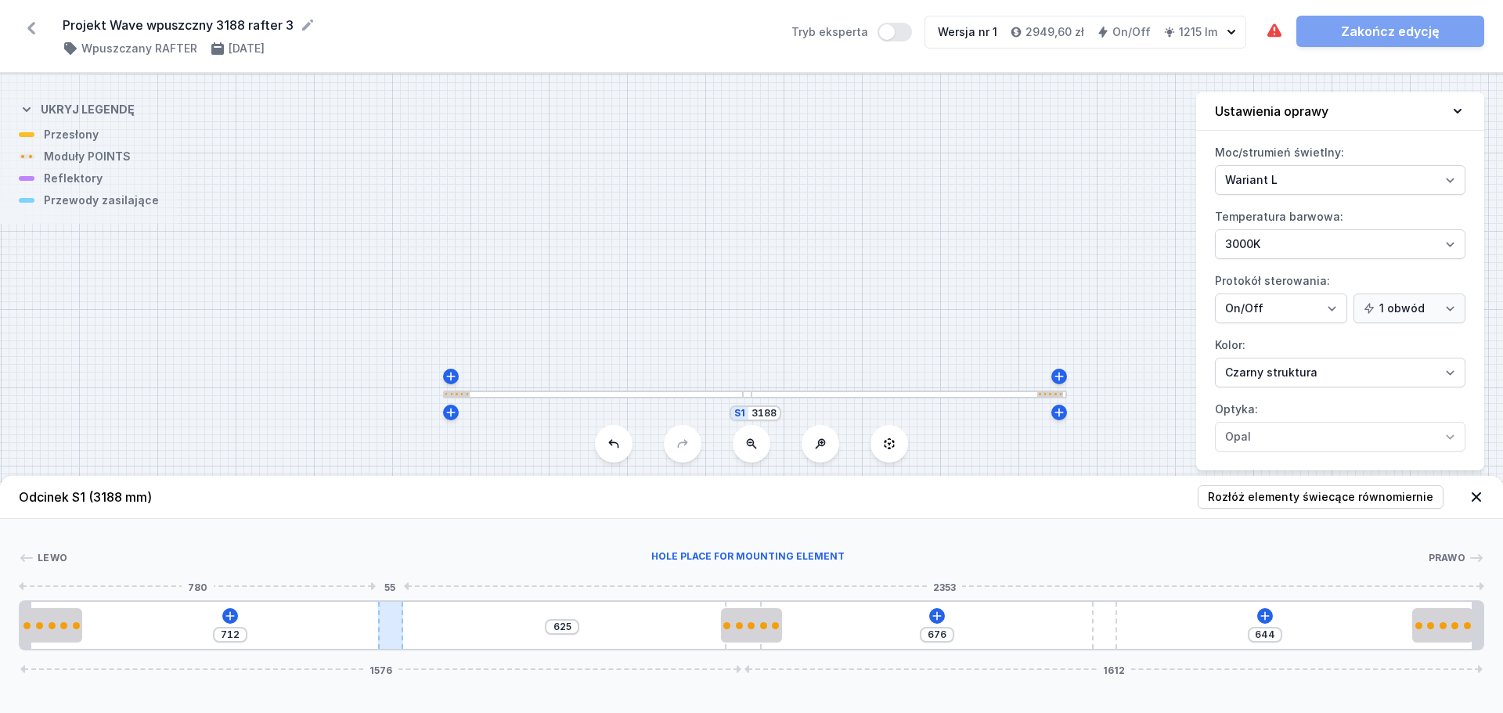
type input "731"
type input "594"
type input "743"
type input "552"
type input "785"
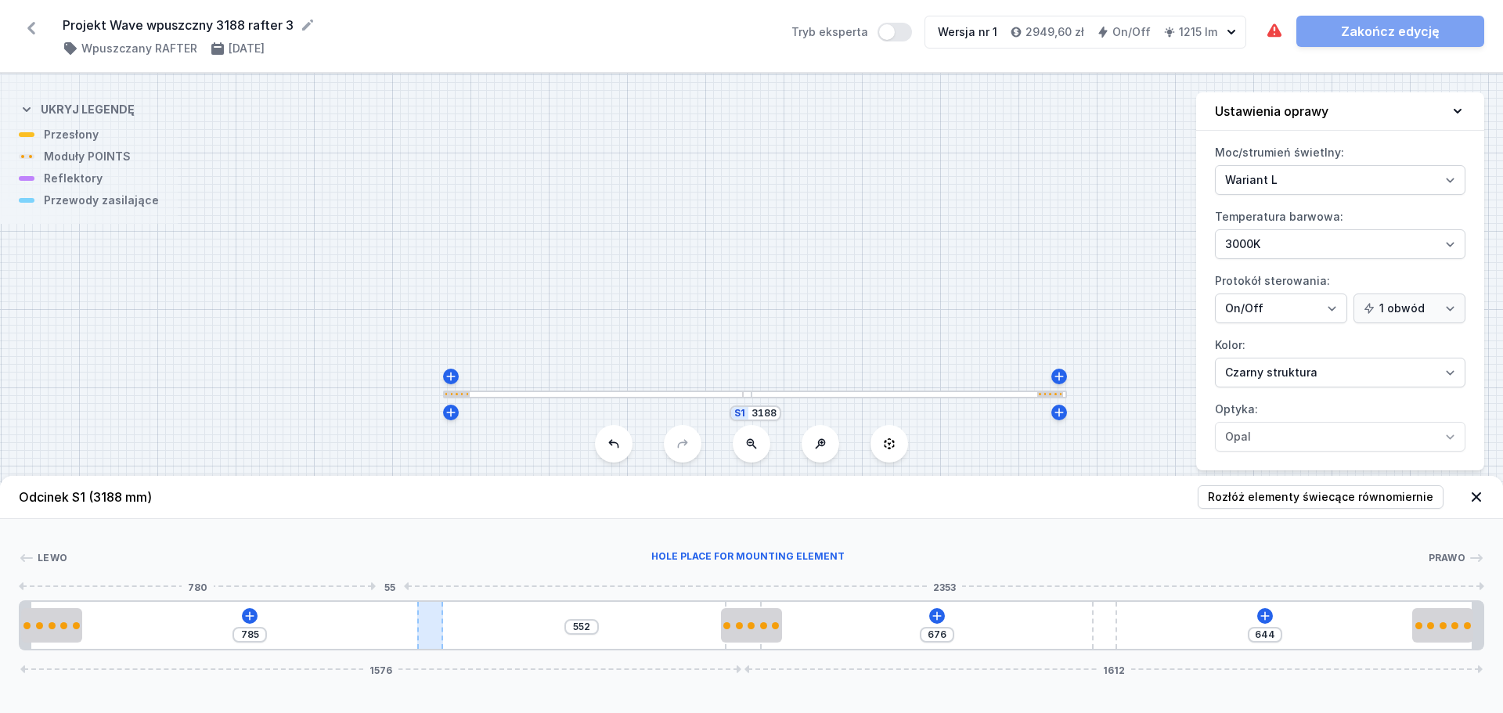
type input "542"
type input "795"
type input "529"
type input "808"
type input "519"
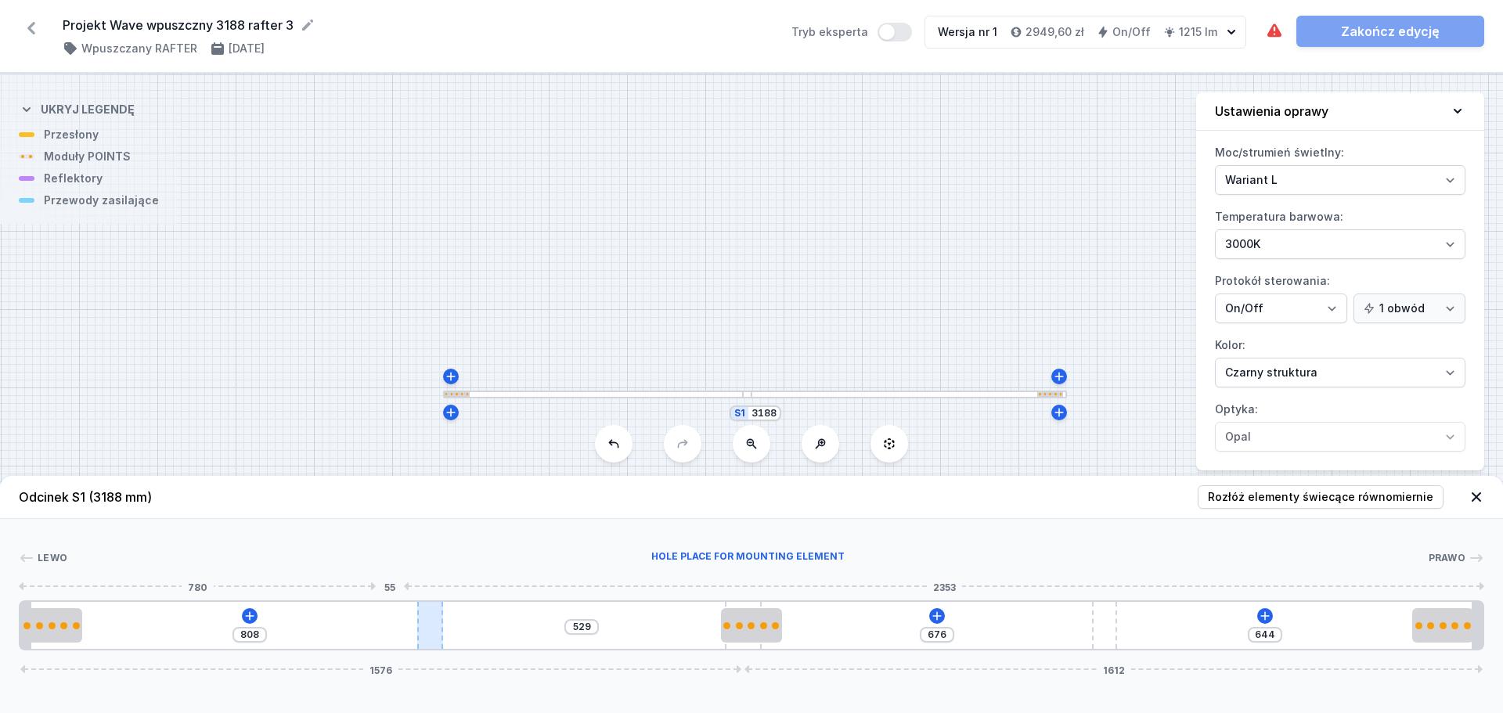
type input "818"
type input "509"
type input "828"
type input "504"
type input "833"
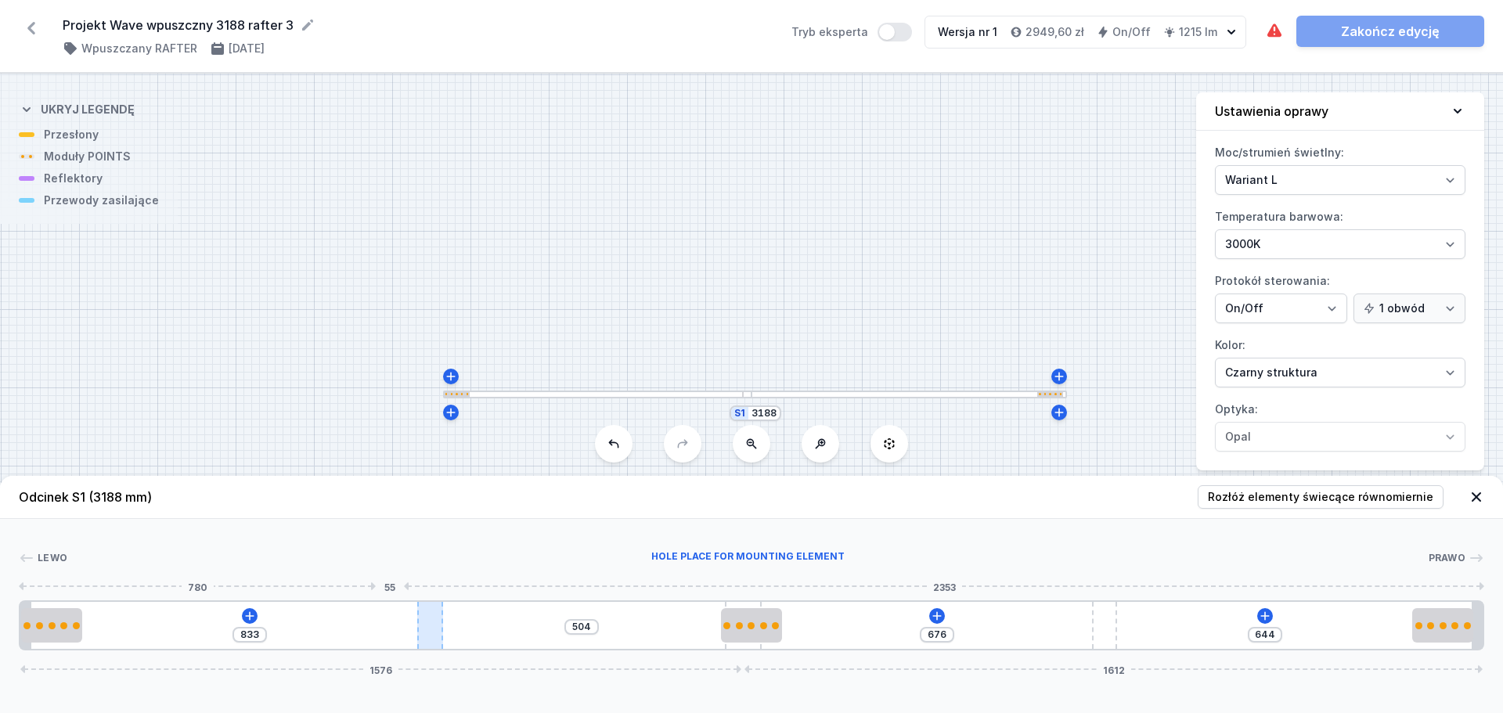
type input "495"
type input "842"
type input "487"
type input "850"
type input "455"
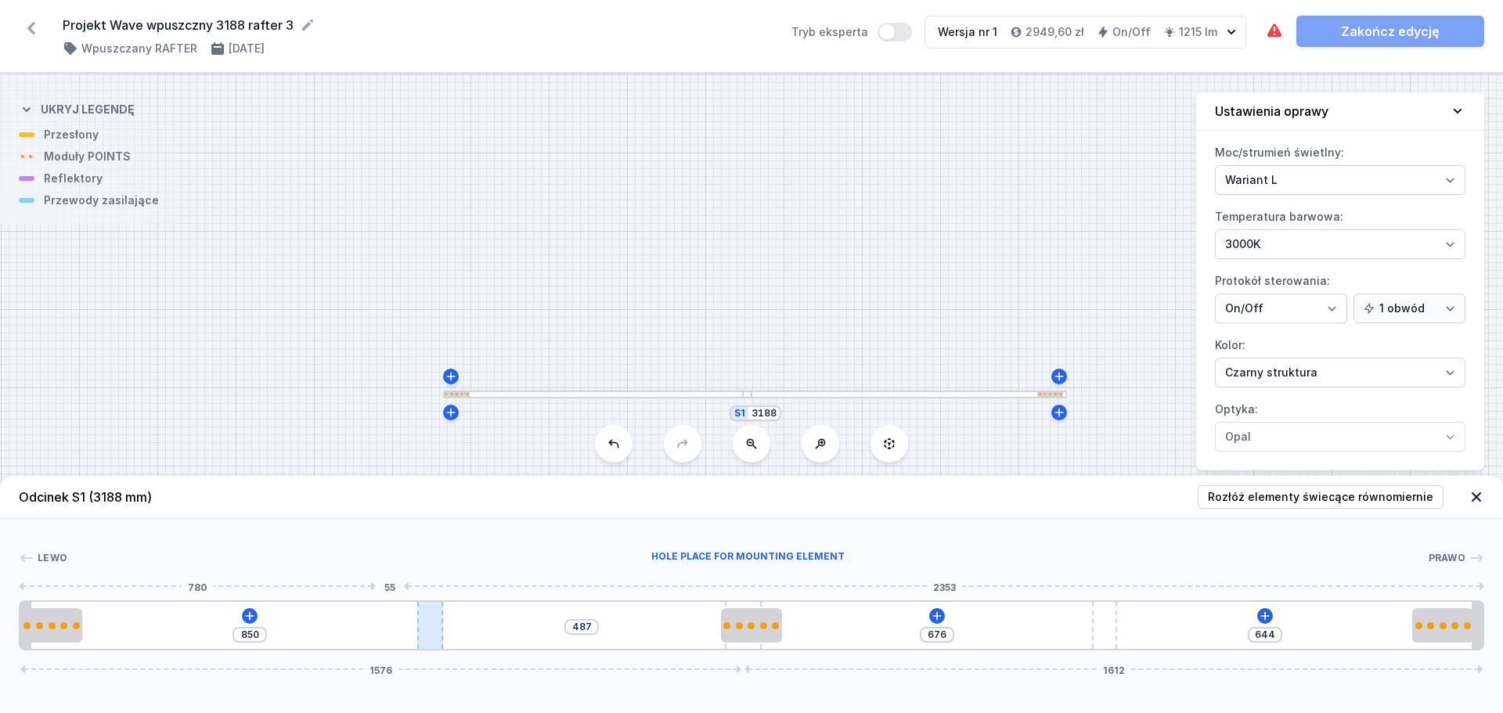
type input "882"
type input "451"
type input "886"
type input "450"
type input "887"
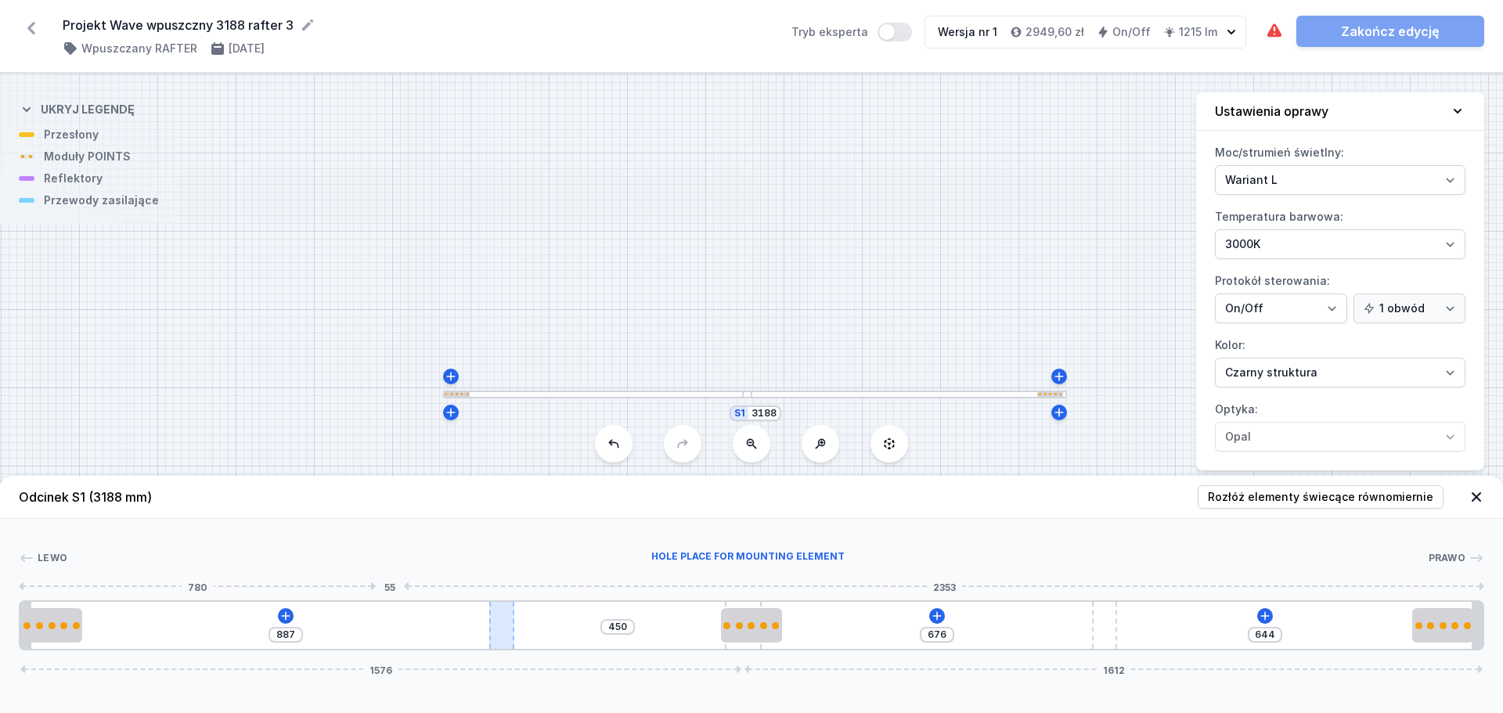
drag, startPoint x: 394, startPoint y: 626, endPoint x: 503, endPoint y: 623, distance: 108.9
click at [503, 623] on div at bounding box center [501, 625] width 25 height 47
drag, startPoint x: 745, startPoint y: 607, endPoint x: 729, endPoint y: 606, distance: 15.7
click at [729, 605] on div at bounding box center [743, 625] width 37 height 47
drag, startPoint x: 741, startPoint y: 606, endPoint x: 763, endPoint y: 601, distance: 23.4
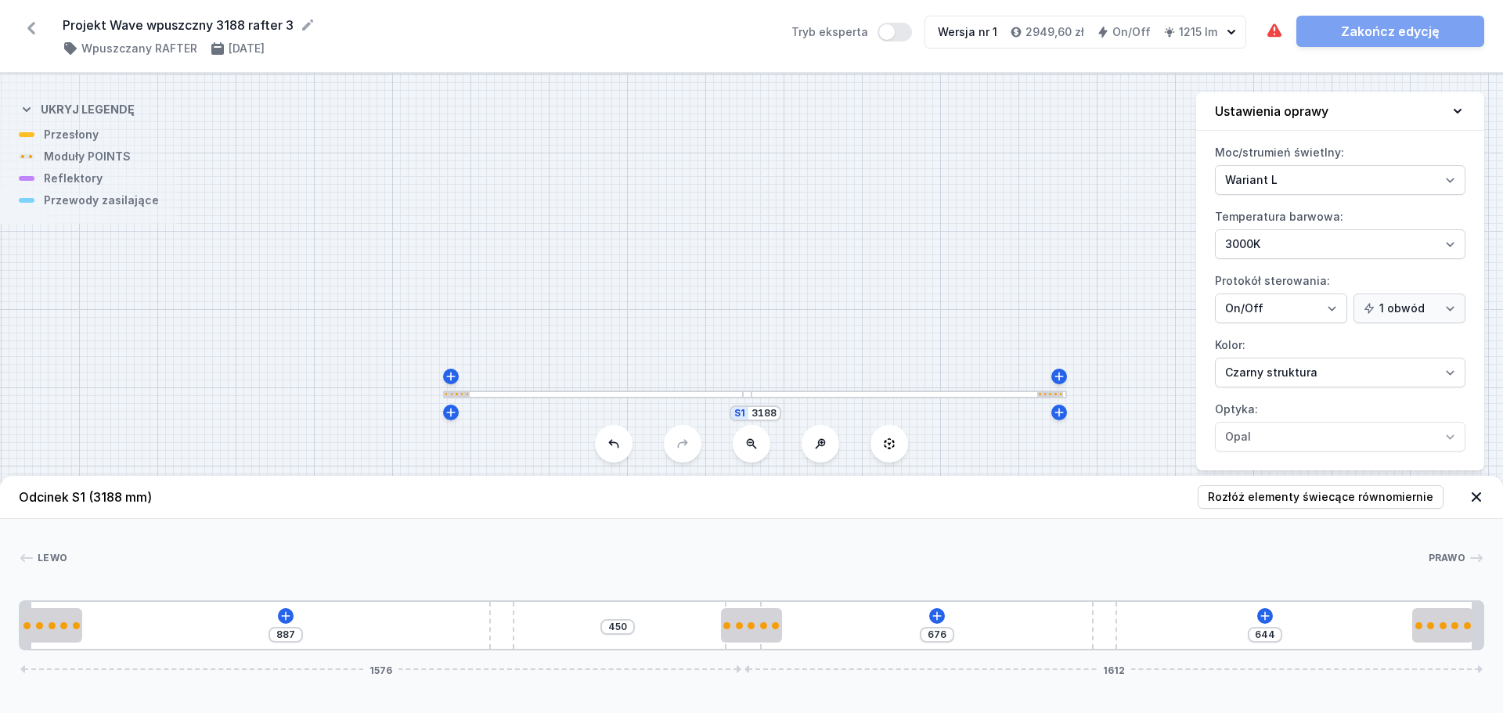
click at [763, 601] on div "887 450 676 644 1576 1612" at bounding box center [752, 626] width 1466 height 50
type input "640"
type input "680"
type input "637"
type input "683"
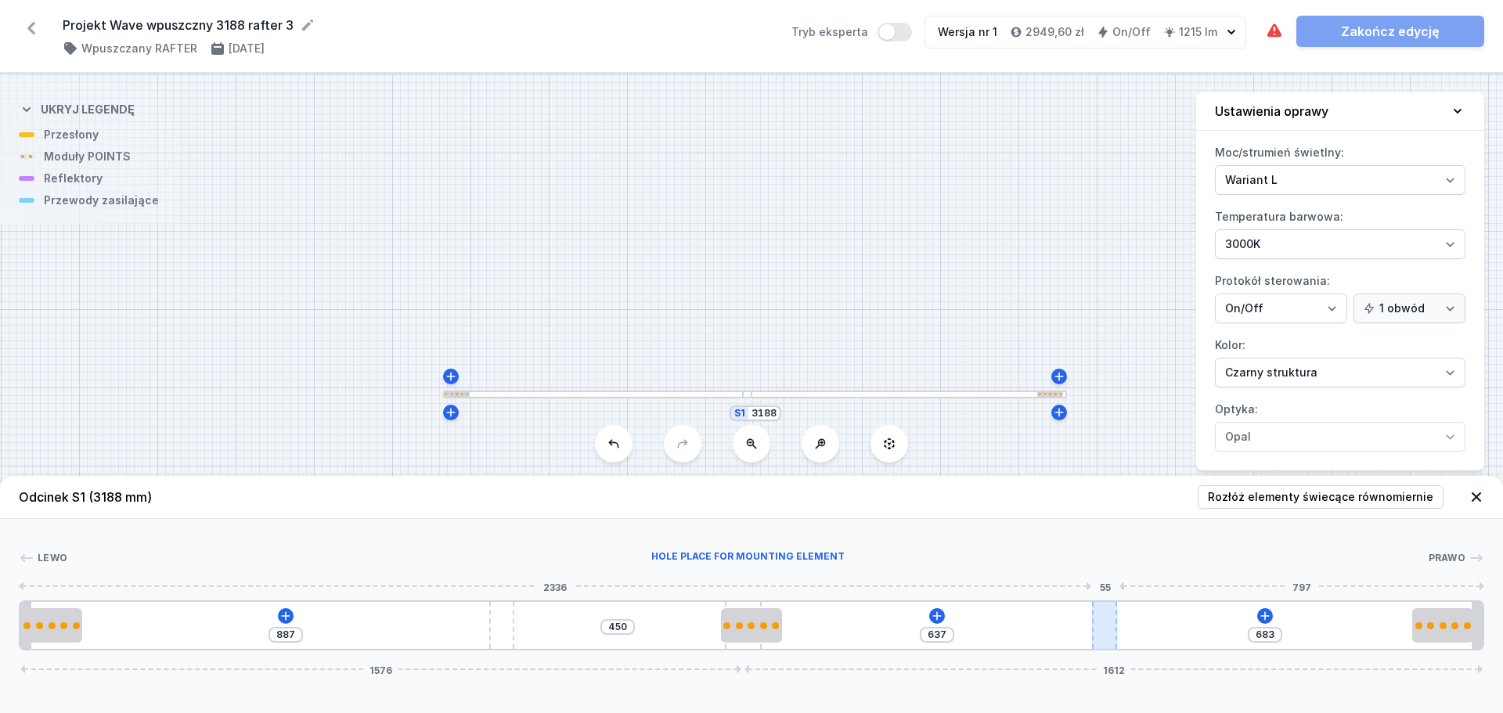
type input "615"
type input "705"
type input "608"
type input "712"
type input "606"
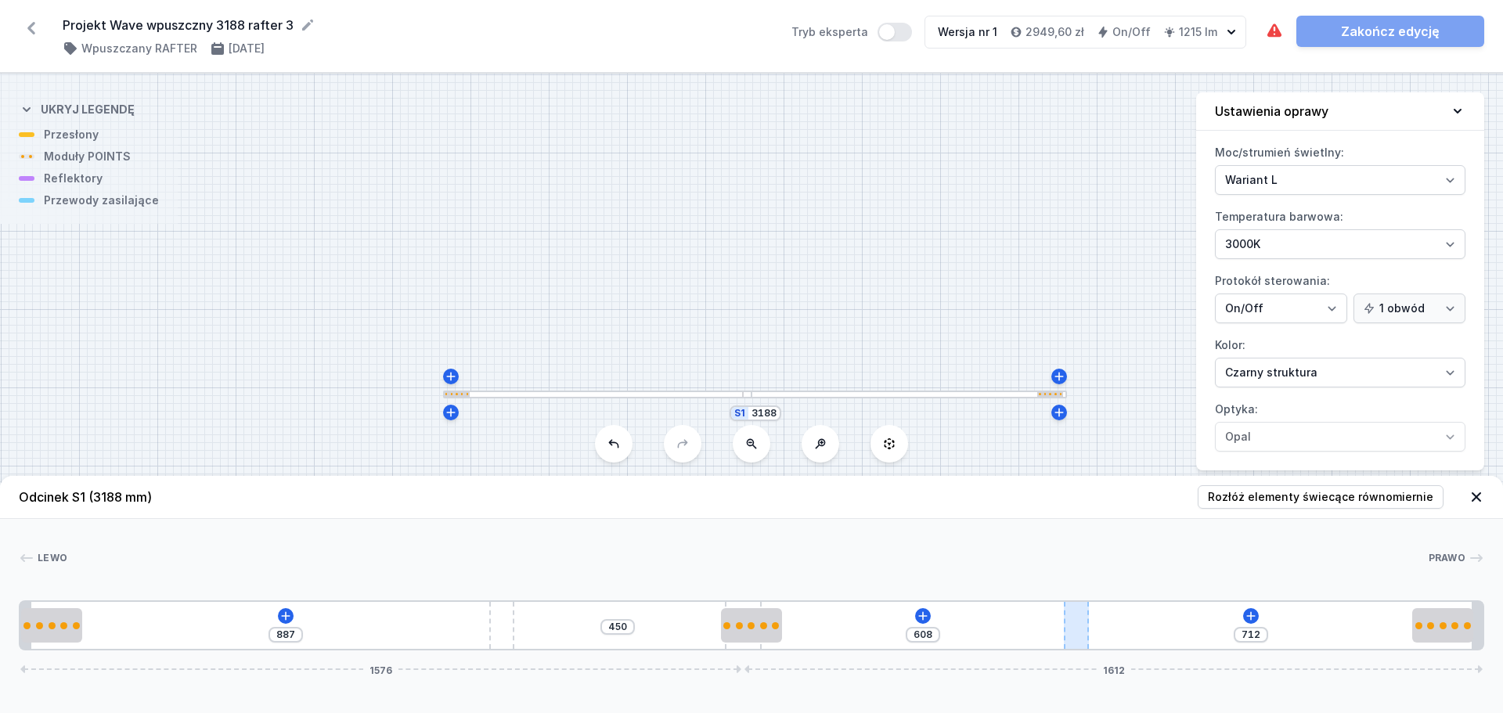
type input "714"
type input "605"
type input "715"
type input "600"
type input "720"
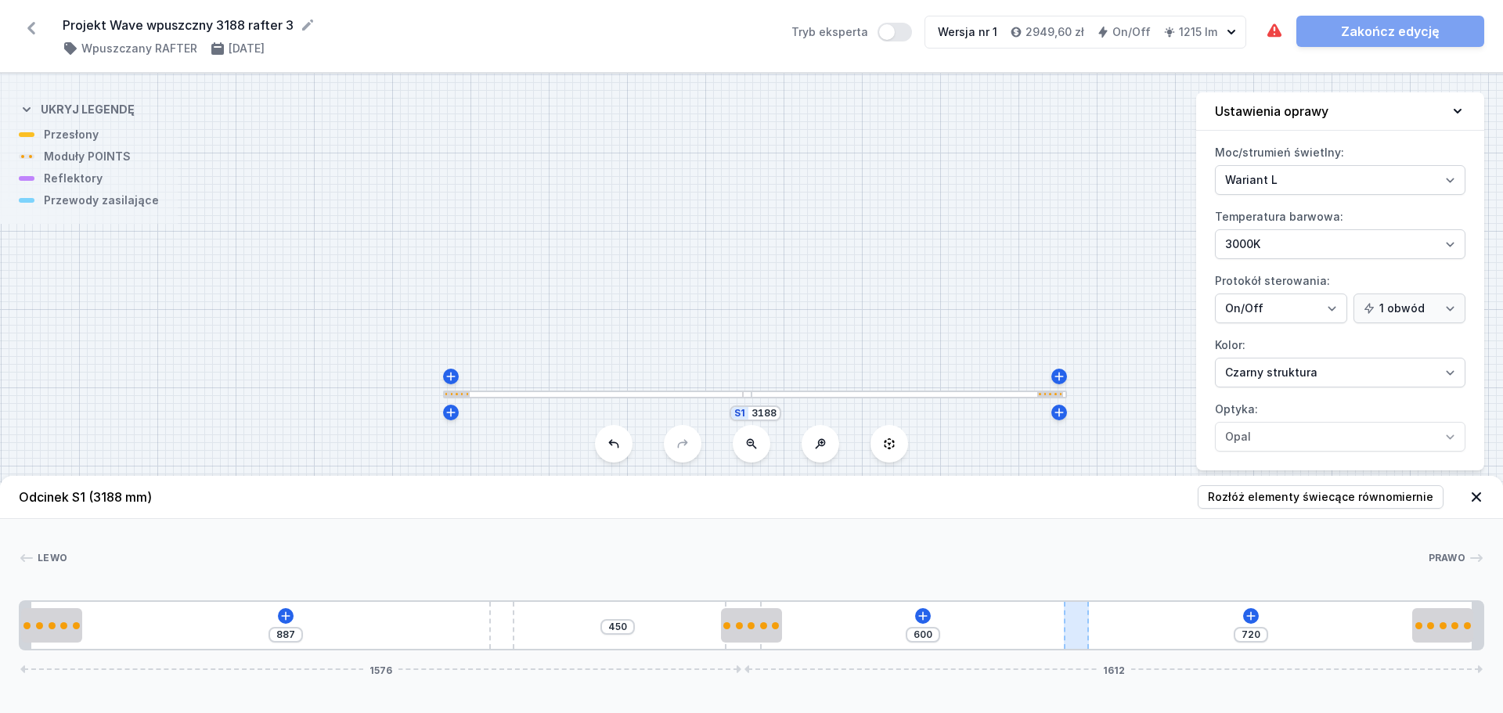
type input "595"
type input "725"
type input "588"
type input "732"
type input "586"
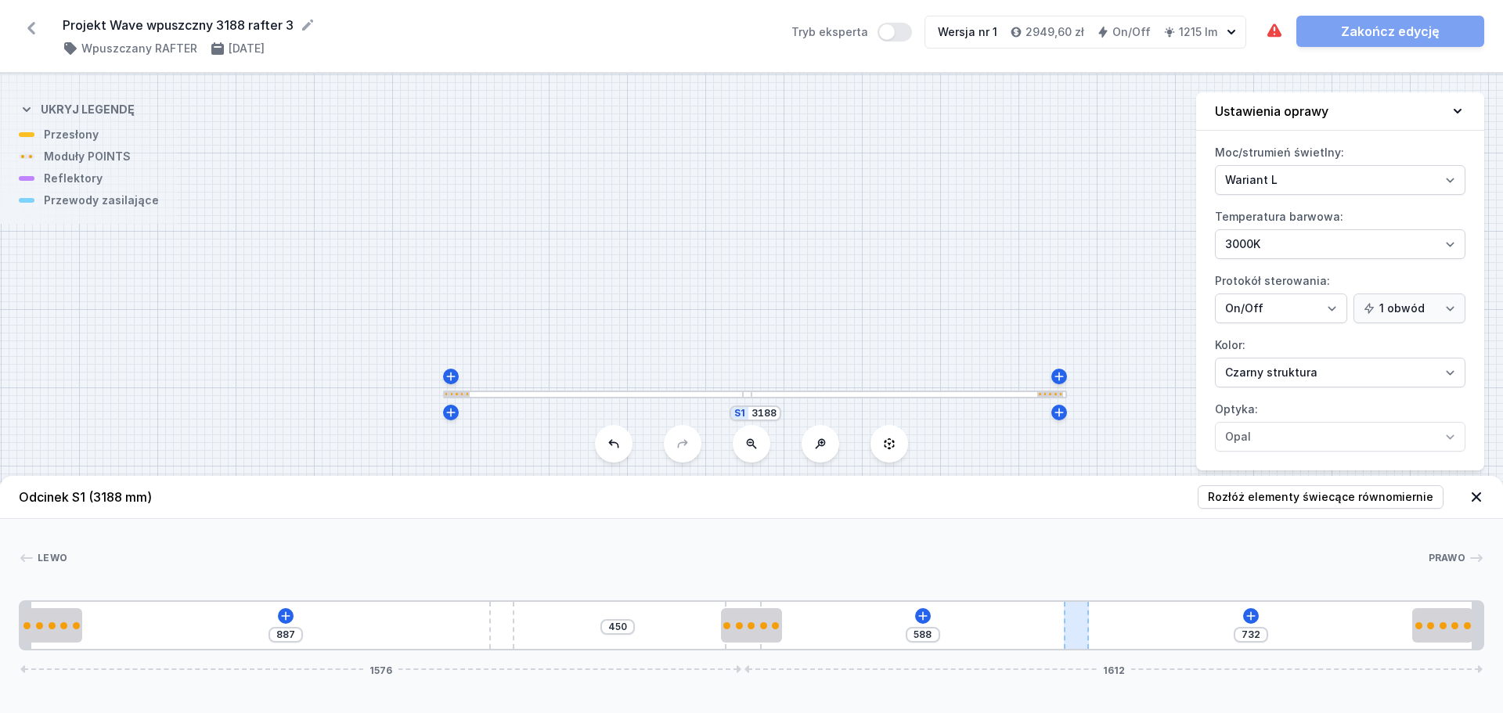
type input "734"
type input "585"
type input "735"
type input "581"
type input "739"
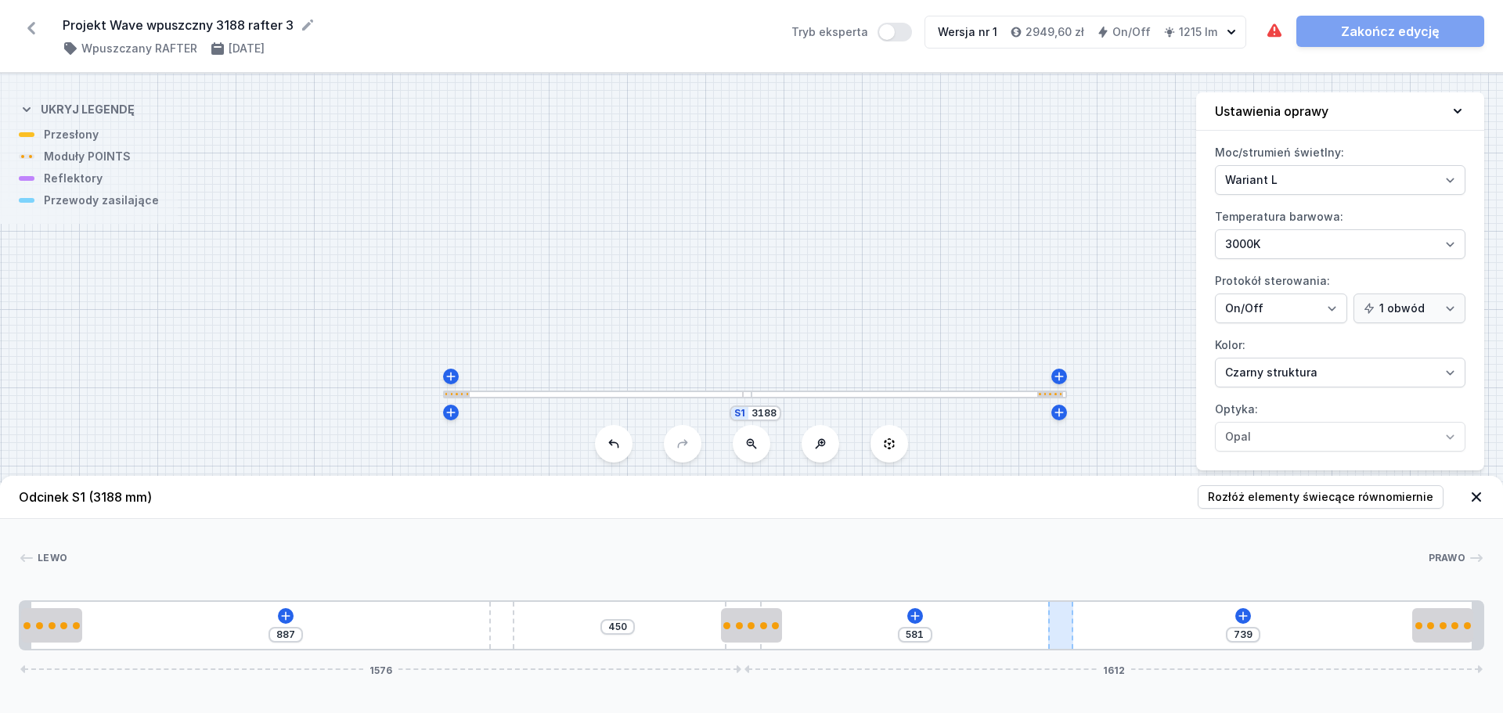
type input "580"
type input "740"
type input "576"
type input "744"
type input "571"
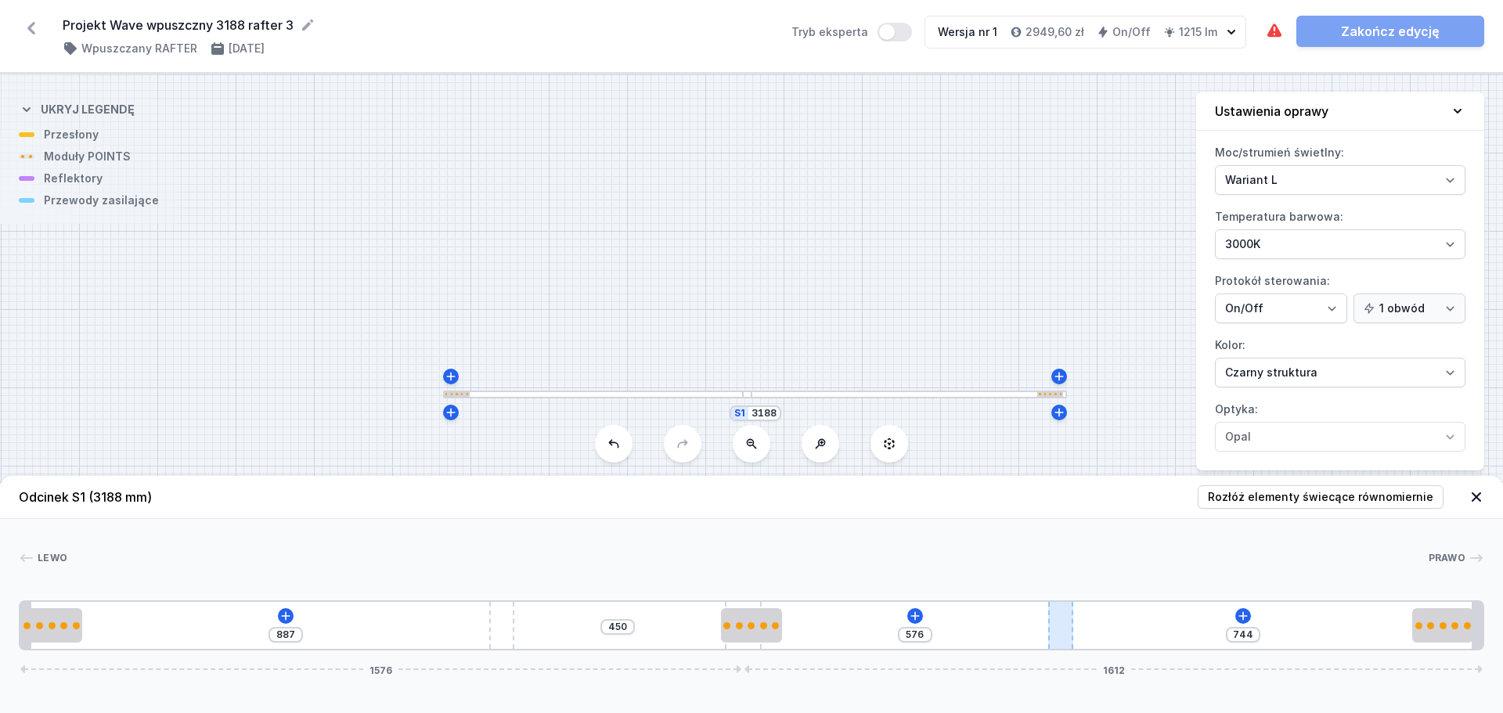
type input "749"
type input "566"
type input "754"
type input "561"
type input "759"
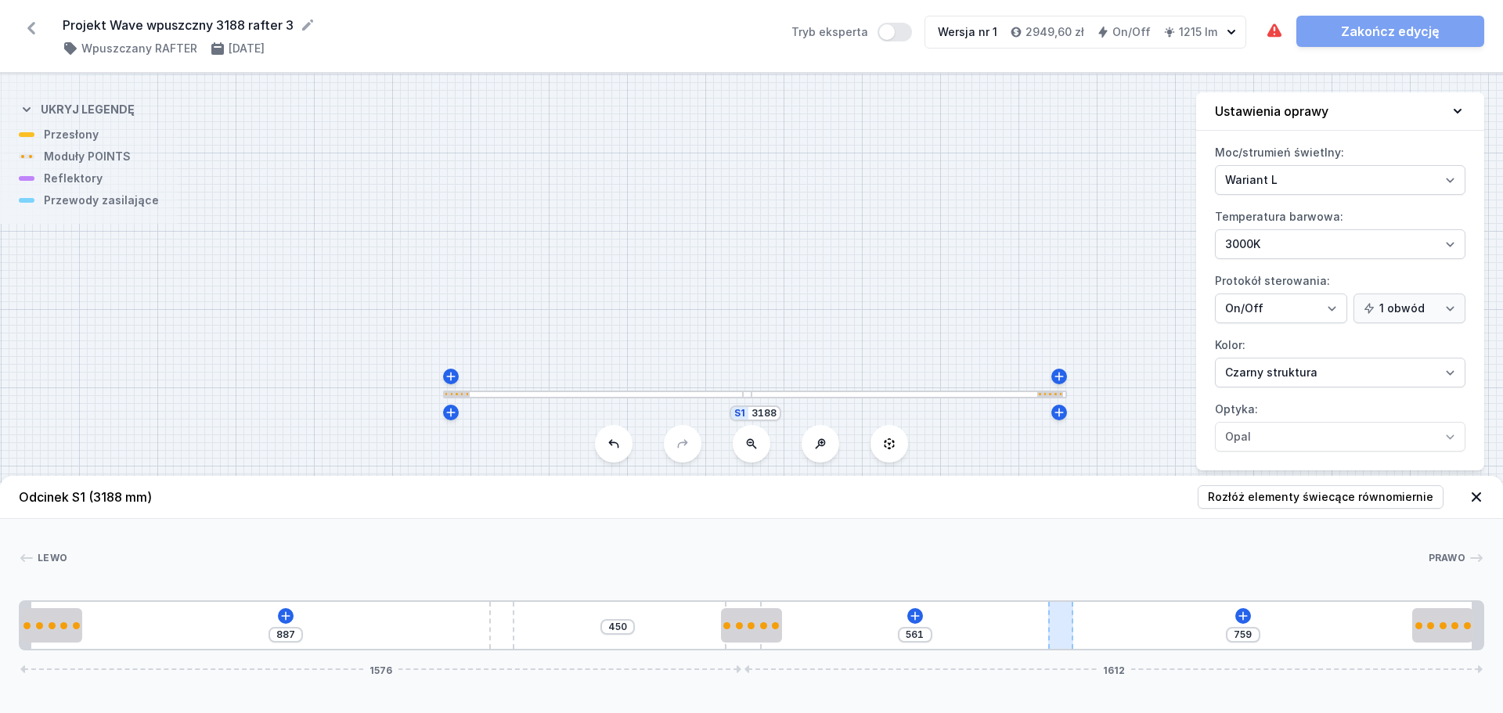
type input "558"
type input "762"
type input "554"
type input "766"
type input "551"
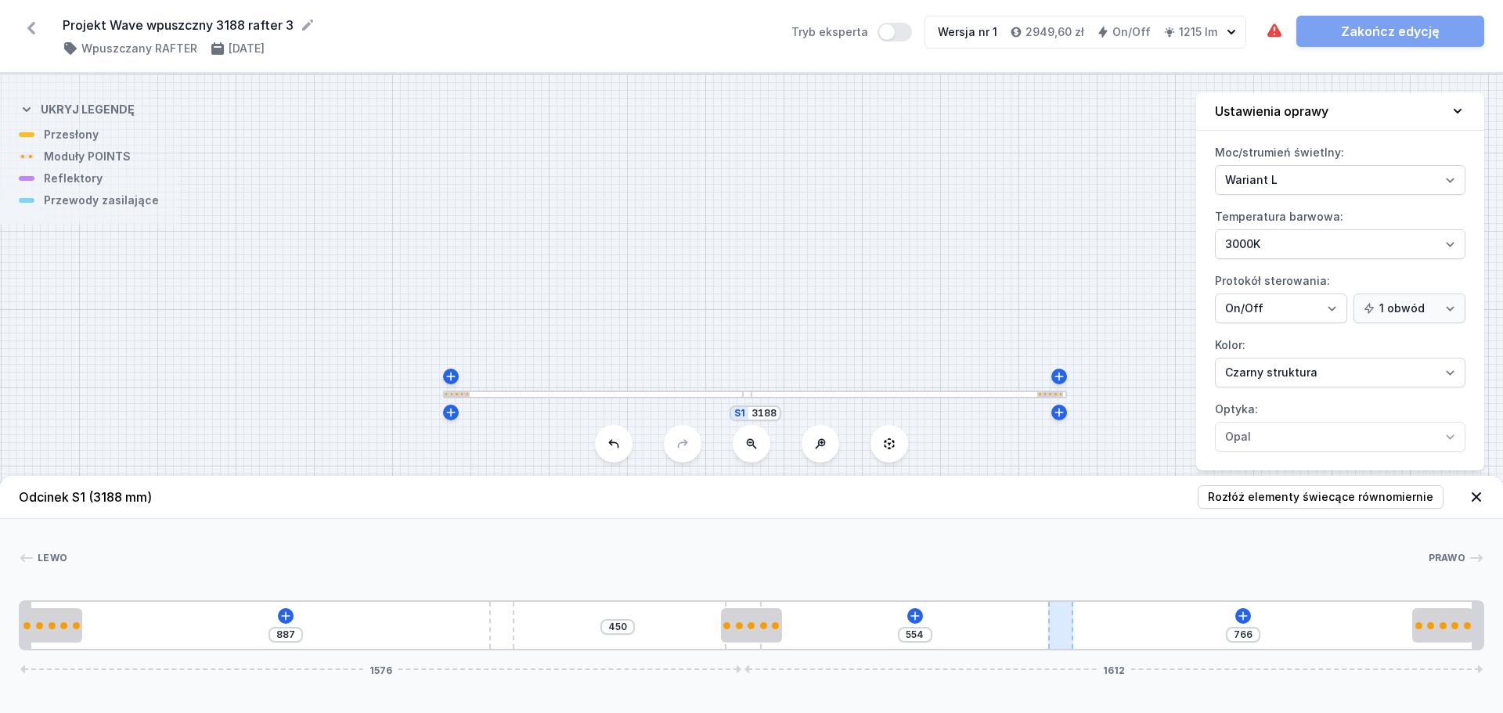
type input "769"
type input "549"
type input "771"
type input "548"
type input "772"
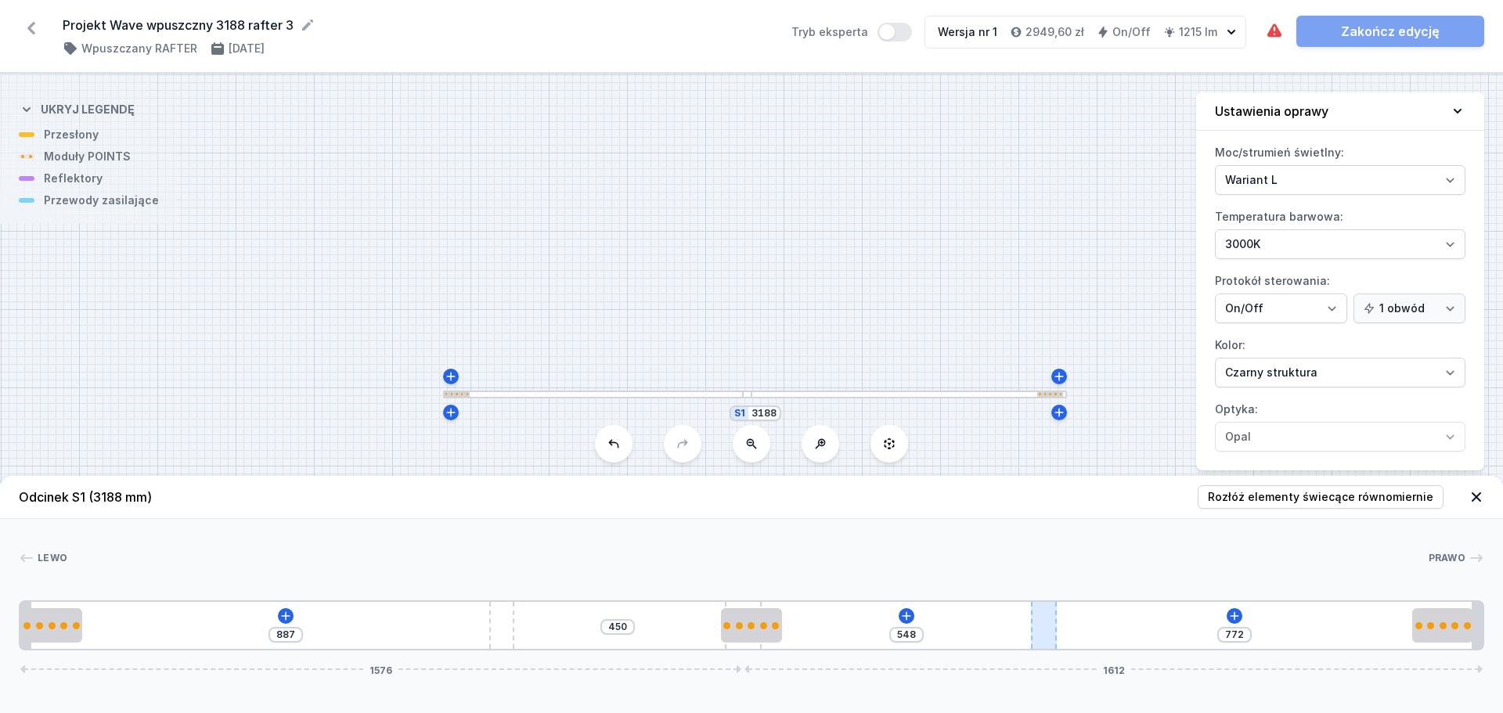
type input "544"
type input "776"
type input "543"
type input "777"
type input "541"
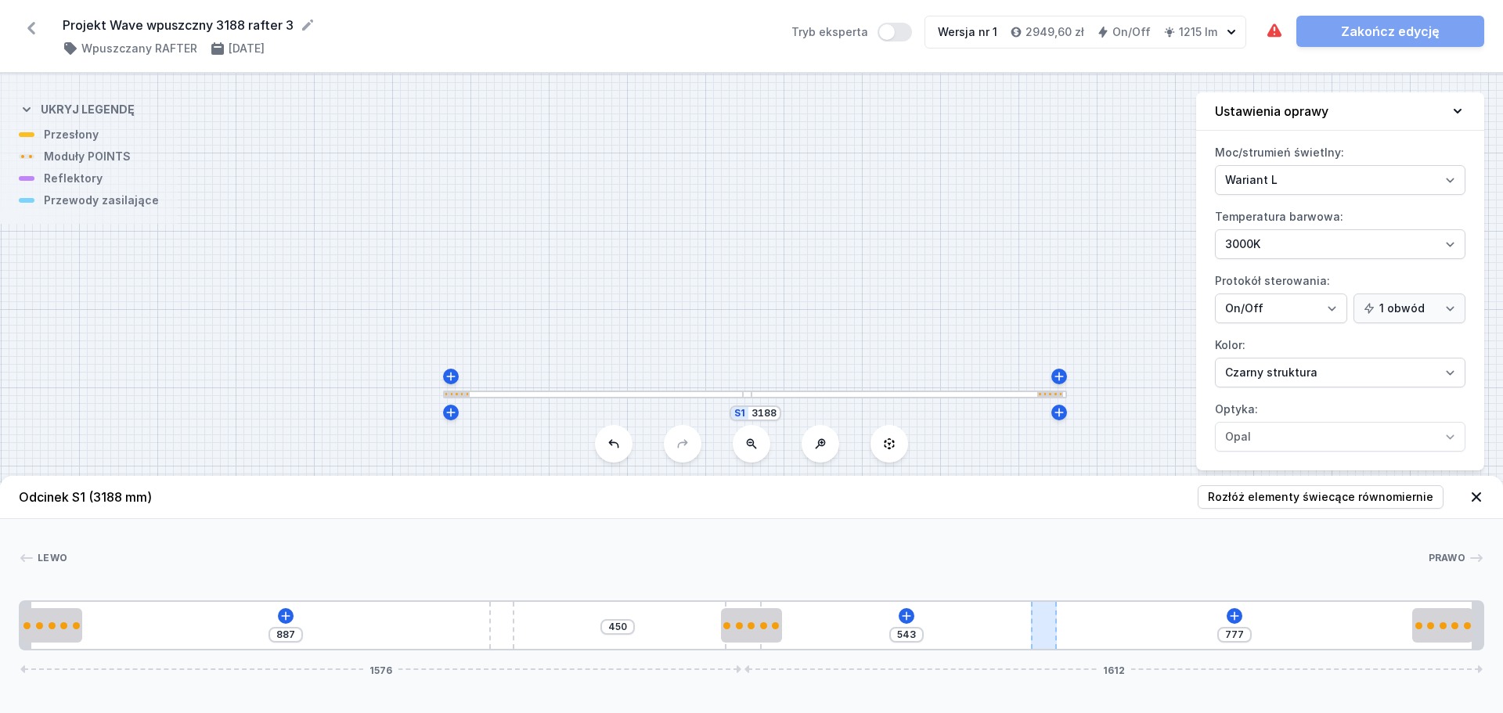
type input "779"
type input "539"
type input "781"
drag, startPoint x: 1090, startPoint y: 622, endPoint x: 1055, endPoint y: 619, distance: 35.3
click at [1055, 619] on div "887 450 539 781 1576 1612" at bounding box center [752, 626] width 1466 height 50
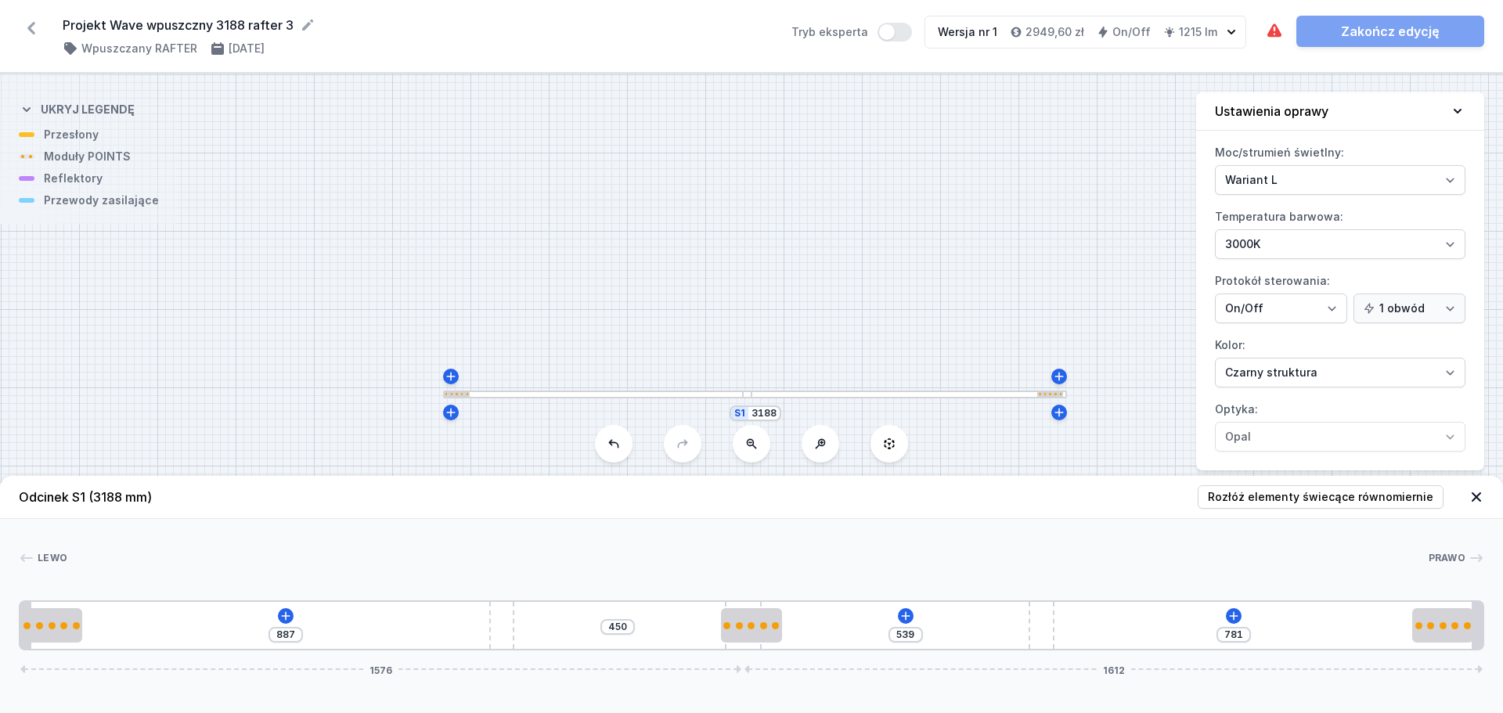
drag, startPoint x: 745, startPoint y: 605, endPoint x: 834, endPoint y: 604, distance: 89.3
click at [834, 604] on div "887 450 539 781 1576 1612" at bounding box center [752, 626] width 1466 height 50
type input "452"
type input "885"
type input "479"
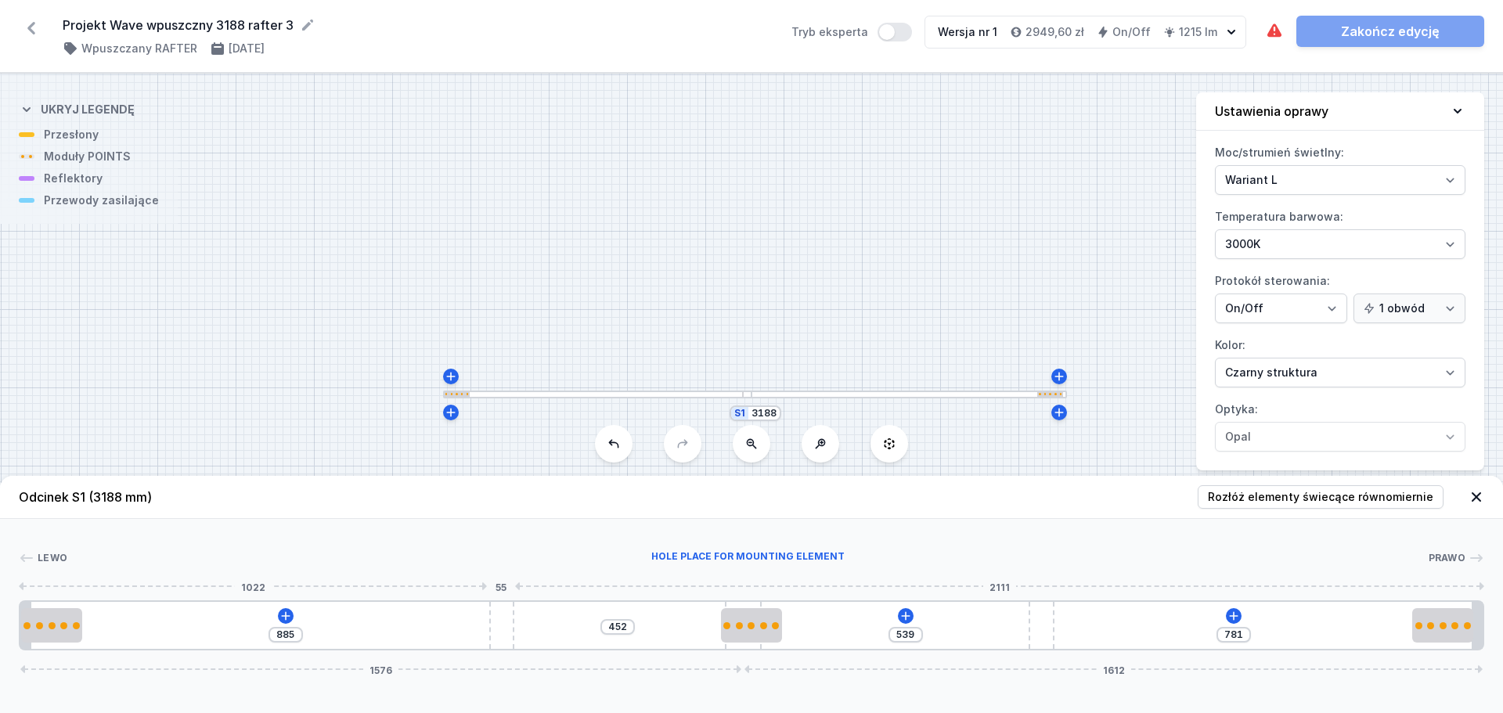
type input "858"
type input "645"
type input "692"
type input "650"
type input "687"
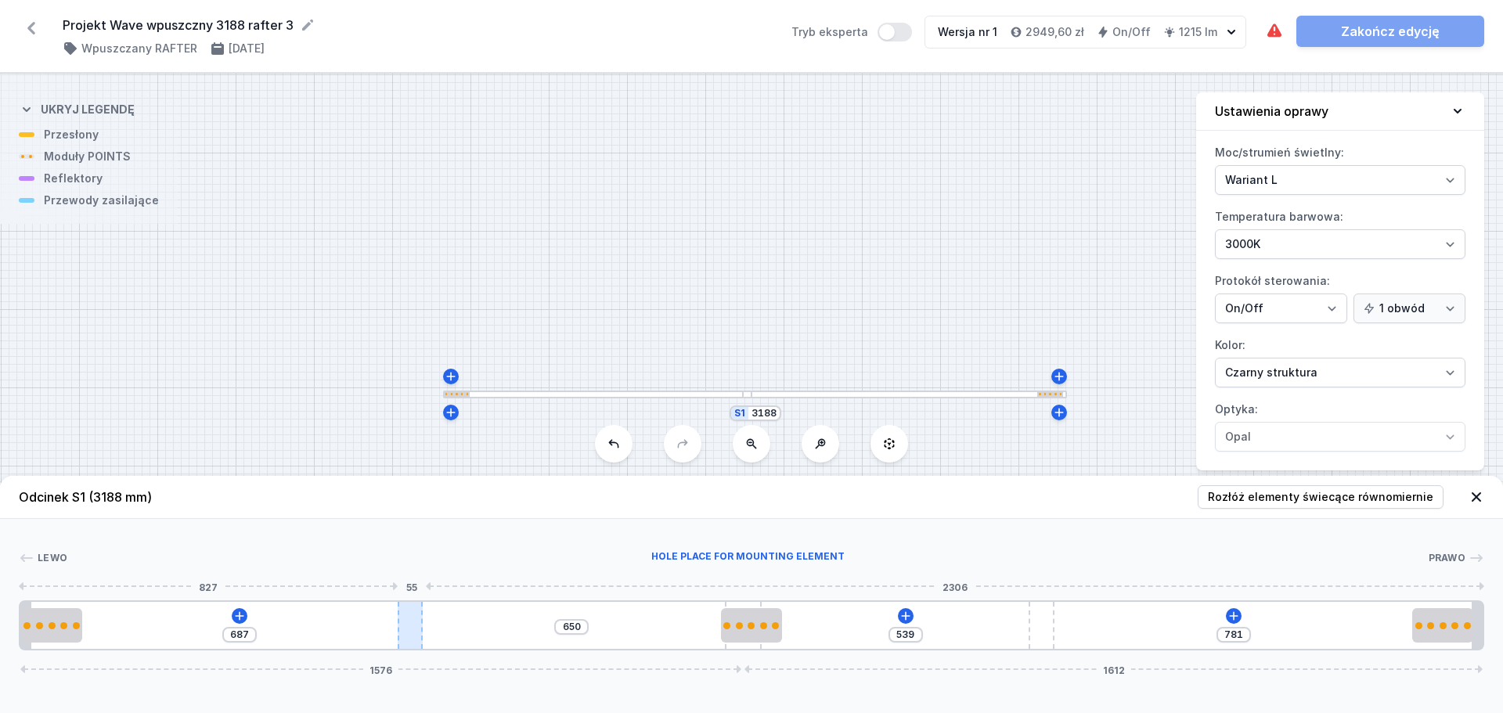
drag, startPoint x: 499, startPoint y: 625, endPoint x: 403, endPoint y: 621, distance: 95.6
click at [403, 621] on div at bounding box center [410, 625] width 25 height 47
drag, startPoint x: 742, startPoint y: 607, endPoint x: 638, endPoint y: 609, distance: 104.2
click at [638, 609] on div "687 650 539 781 1576 1612" at bounding box center [752, 626] width 1466 height 50
drag, startPoint x: 767, startPoint y: 622, endPoint x: 867, endPoint y: 629, distance: 99.7
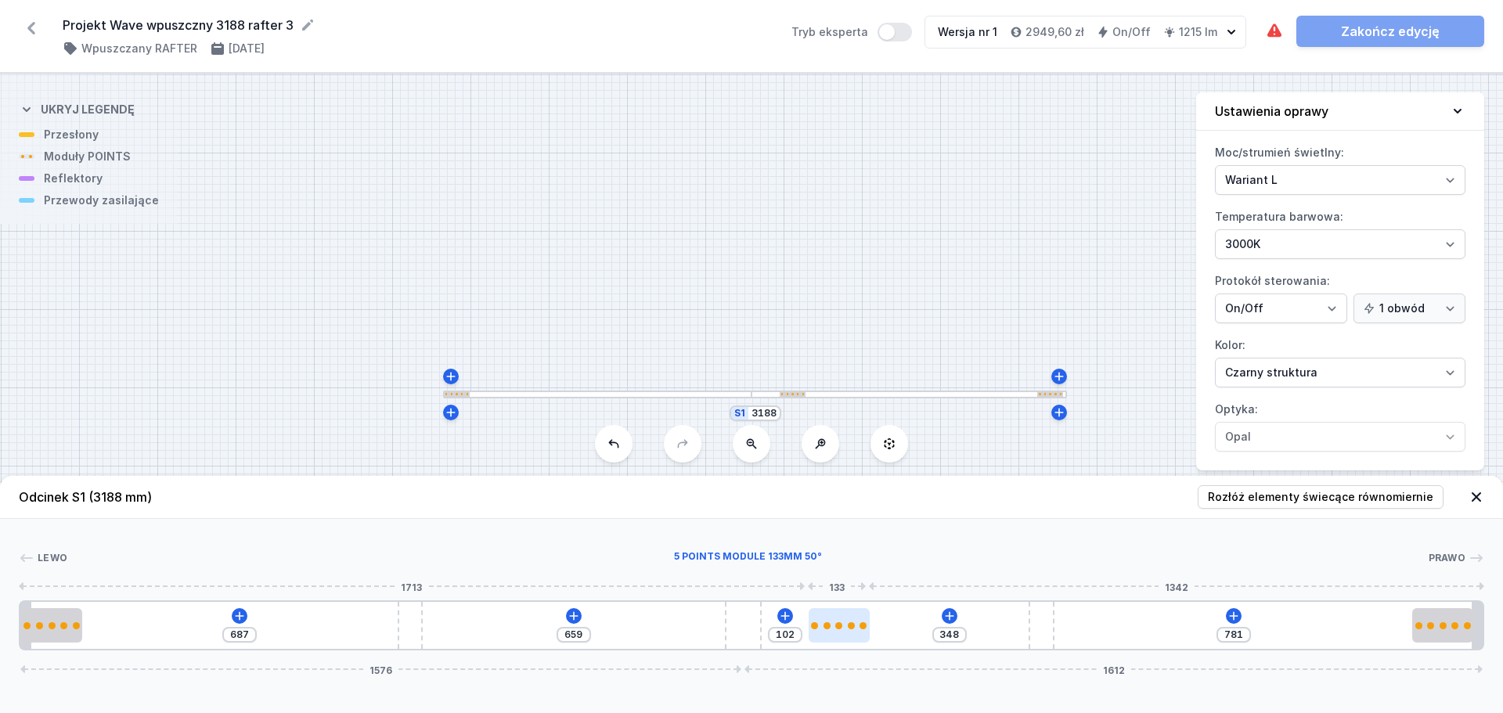
click at [867, 629] on div at bounding box center [839, 626] width 61 height 7
type input "314"
type input "815"
type input "287"
type input "842"
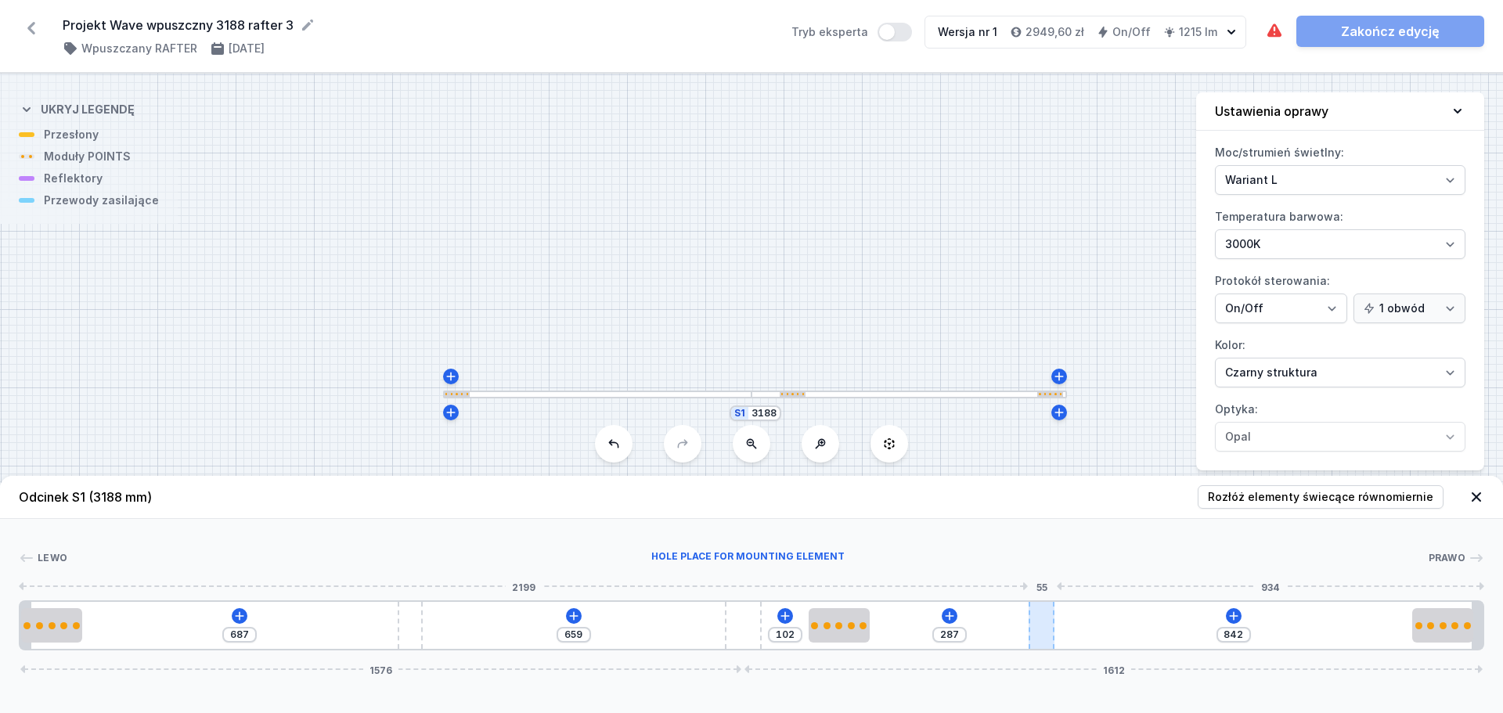
type input "250"
type input "879"
type input "230"
type input "899"
drag, startPoint x: 1045, startPoint y: 641, endPoint x: 948, endPoint y: 636, distance: 96.5
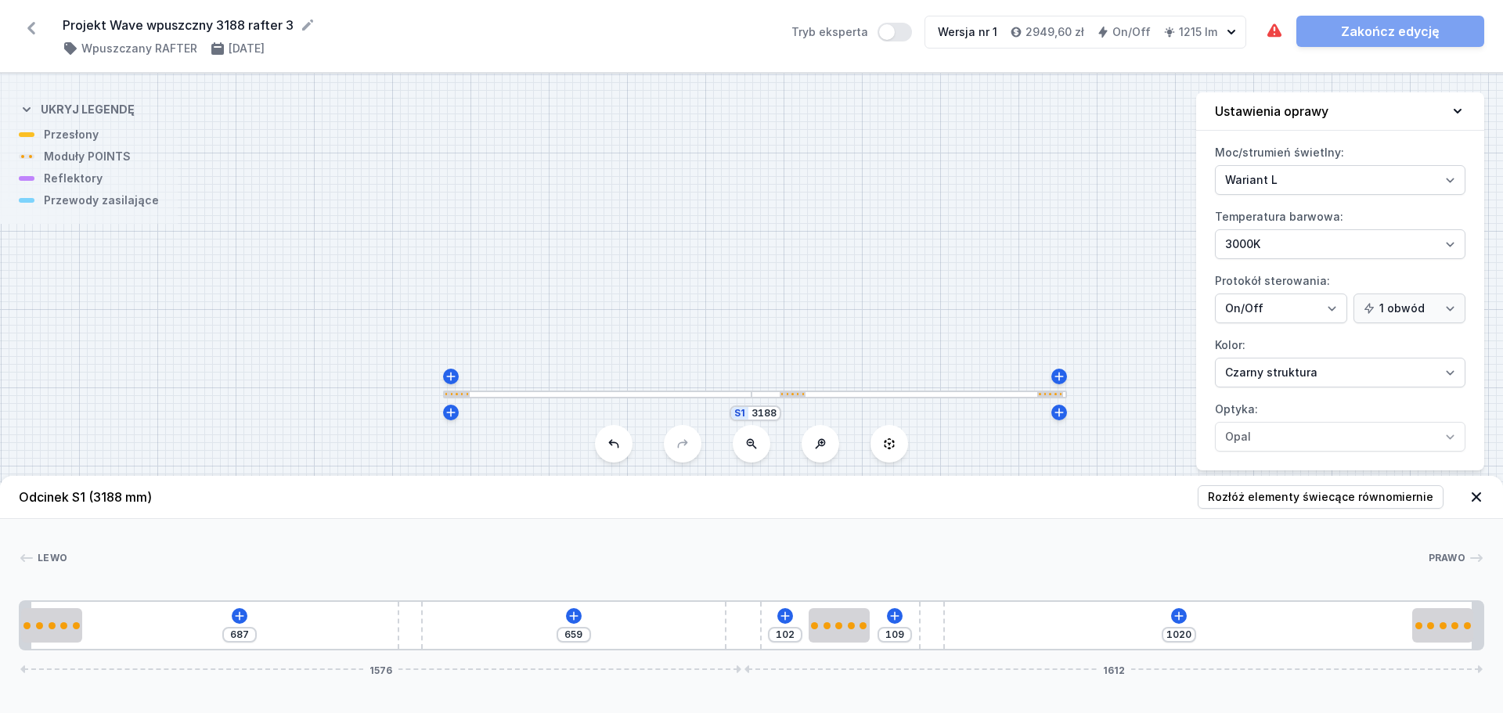
click at [948, 636] on div "687 659 102 109 1020 1576 1612" at bounding box center [752, 626] width 1466 height 50
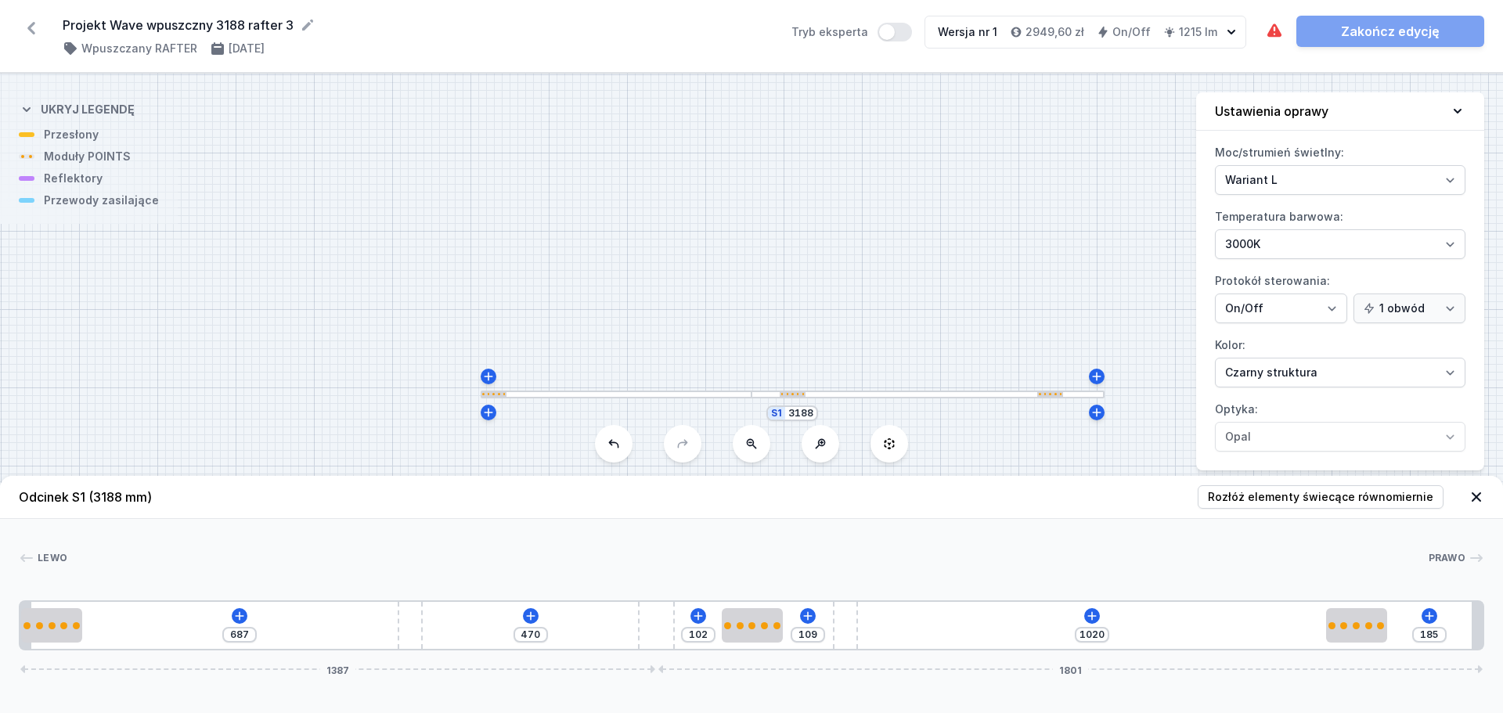
drag, startPoint x: 743, startPoint y: 621, endPoint x: 684, endPoint y: 623, distance: 58.8
click at [684, 623] on div "687 470 102 109 1020 185 1387 1801" at bounding box center [752, 626] width 1466 height 50
click at [1260, 497] on span "Rozłóż elementy świecące równomiernie" at bounding box center [1321, 497] width 226 height 16
drag, startPoint x: 378, startPoint y: 641, endPoint x: -90, endPoint y: 589, distance: 471.1
click at [0, 589] on html "Projekt Wave wpuszczny 3188 rafter 3 ( 11476 /v 1 ) Wpuszczany RAFTER [DATE] Tr…" at bounding box center [751, 356] width 1503 height 713
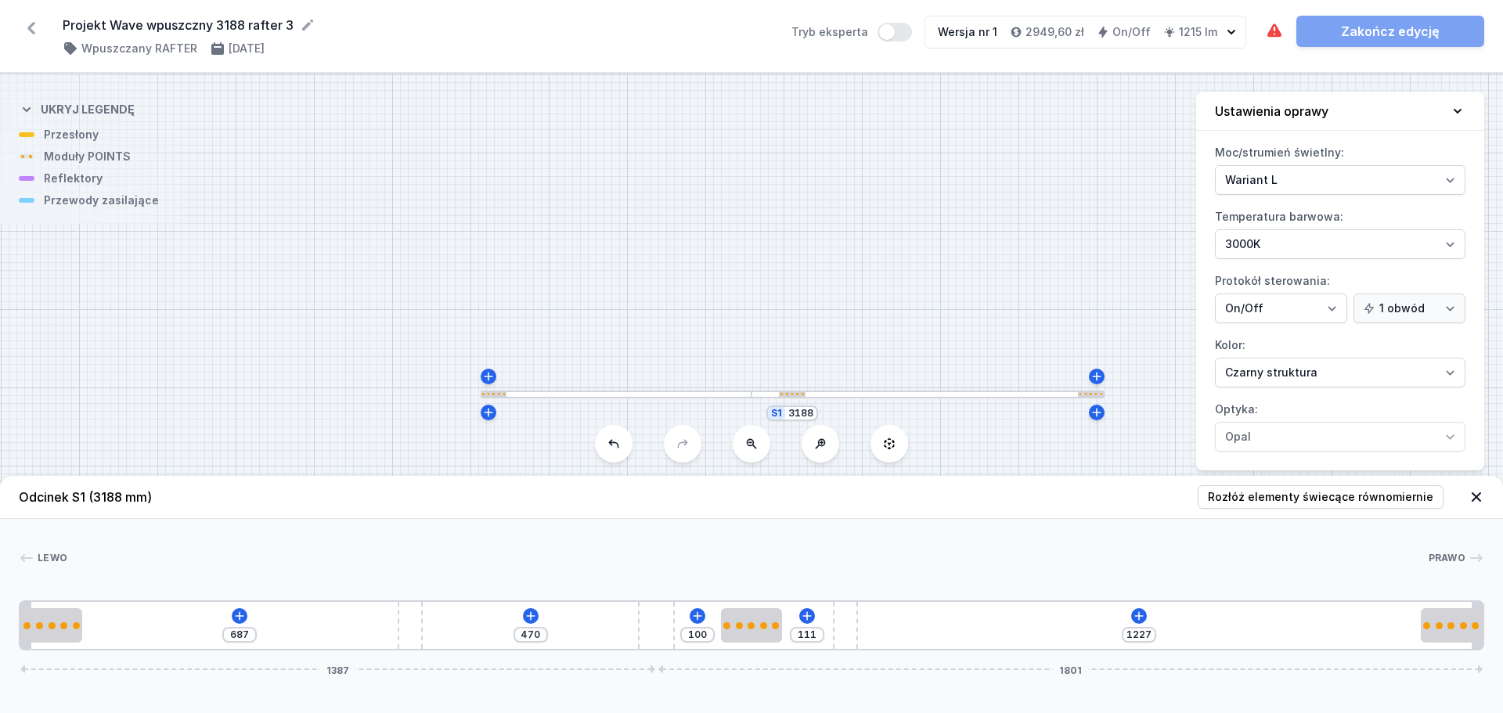
drag, startPoint x: 1146, startPoint y: 637, endPoint x: 1503, endPoint y: 612, distance: 357.9
click at [1491, 612] on div "[PERSON_NAME] 1 2 3 4 2 3 2 1 687 470 100 111 1227 1387 1801 133 1392 133 1393 …" at bounding box center [751, 585] width 1503 height 132
click at [1138, 619] on icon at bounding box center [1139, 616] width 13 height 13
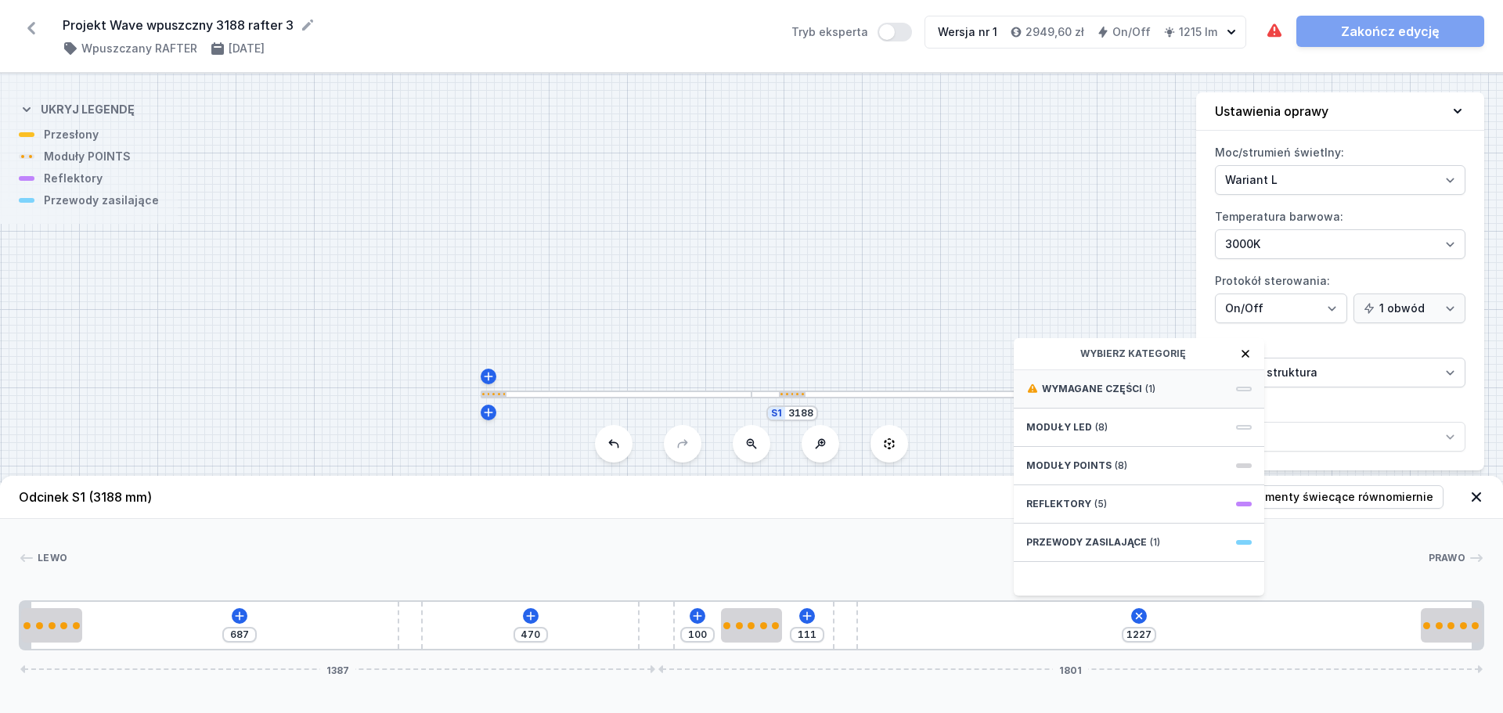
click at [1180, 385] on div "Wymagane części (1)" at bounding box center [1139, 389] width 251 height 38
click at [1180, 385] on span "Hole for power supply cable" at bounding box center [1140, 388] width 226 height 16
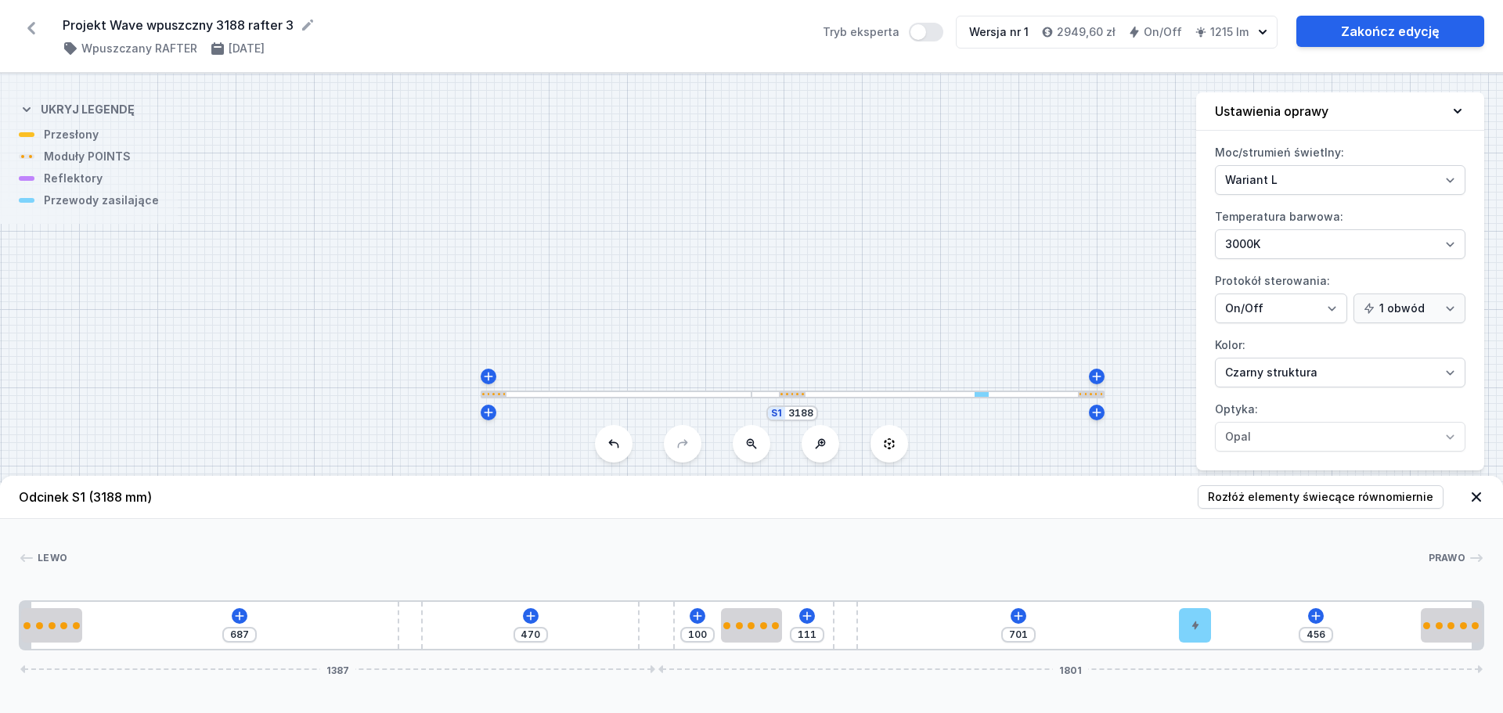
drag, startPoint x: 889, startPoint y: 625, endPoint x: 1223, endPoint y: 603, distance: 335.1
click at [1223, 603] on div "687 470 100 111 701 456 1387 1801" at bounding box center [752, 626] width 1466 height 50
click at [1461, 106] on icon at bounding box center [1458, 111] width 16 height 16
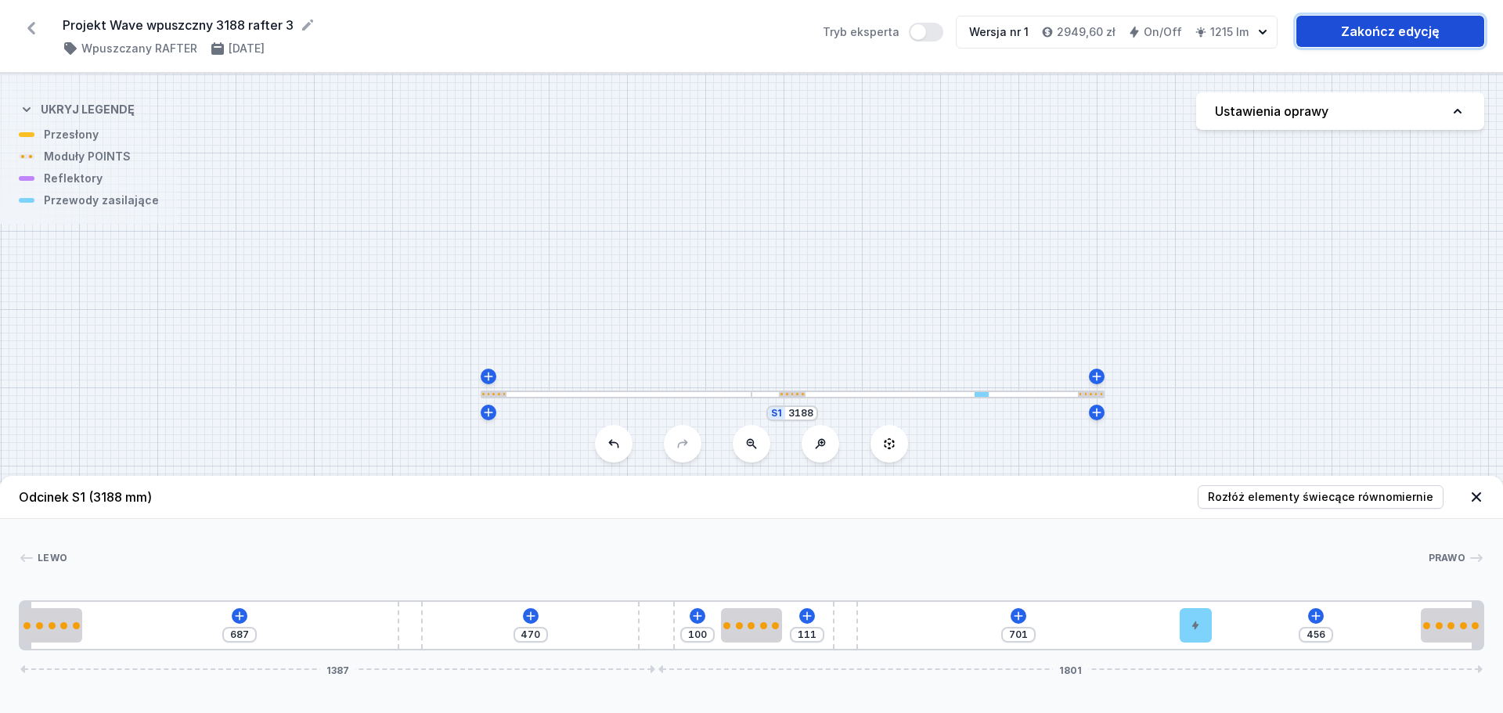
click at [1393, 34] on link "Zakończ edycję" at bounding box center [1391, 31] width 188 height 31
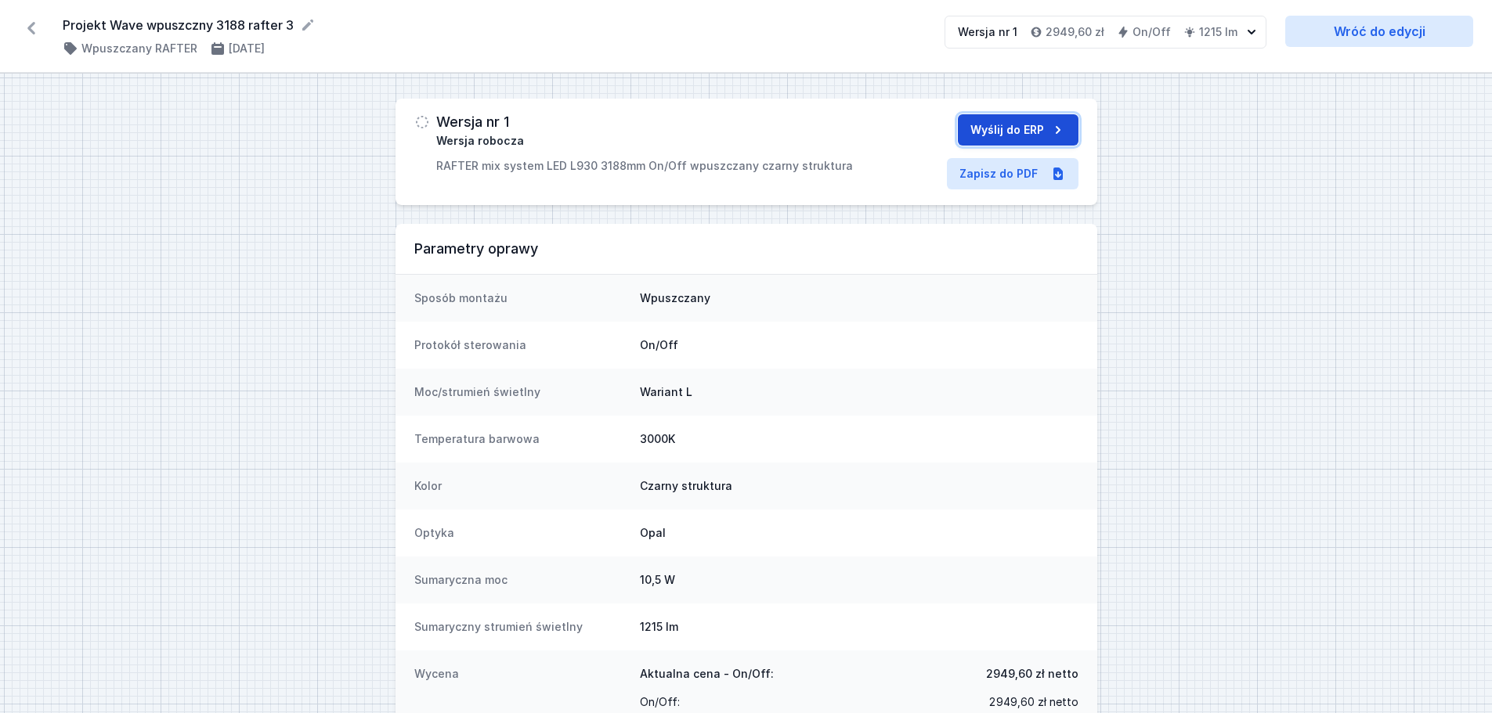
click at [1032, 127] on button "Wyślij do ERP" at bounding box center [1018, 129] width 121 height 31
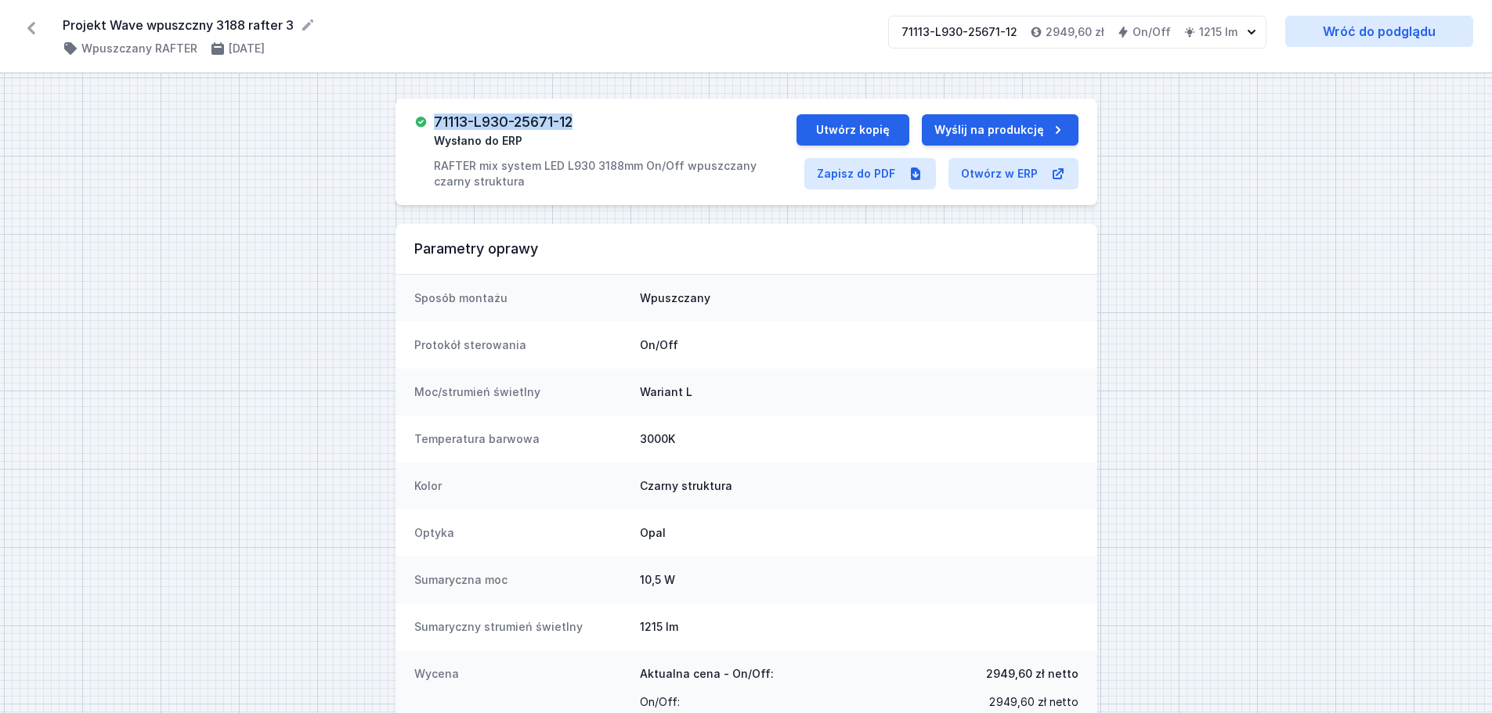
drag, startPoint x: 554, startPoint y: 117, endPoint x: 413, endPoint y: 121, distance: 141.8
click at [412, 121] on div "71113-L930-25671-12 Wysłano do ERP RAFTER mix system LED L930 3188mm On/Off wpu…" at bounding box center [746, 152] width 702 height 106
copy h3 "71113-L930-25671-12"
drag, startPoint x: 63, startPoint y: 23, endPoint x: 289, endPoint y: 33, distance: 226.5
click at [292, 34] on form "Projekt Wave wpuszczny 3188 rafter 3" at bounding box center [466, 25] width 807 height 19
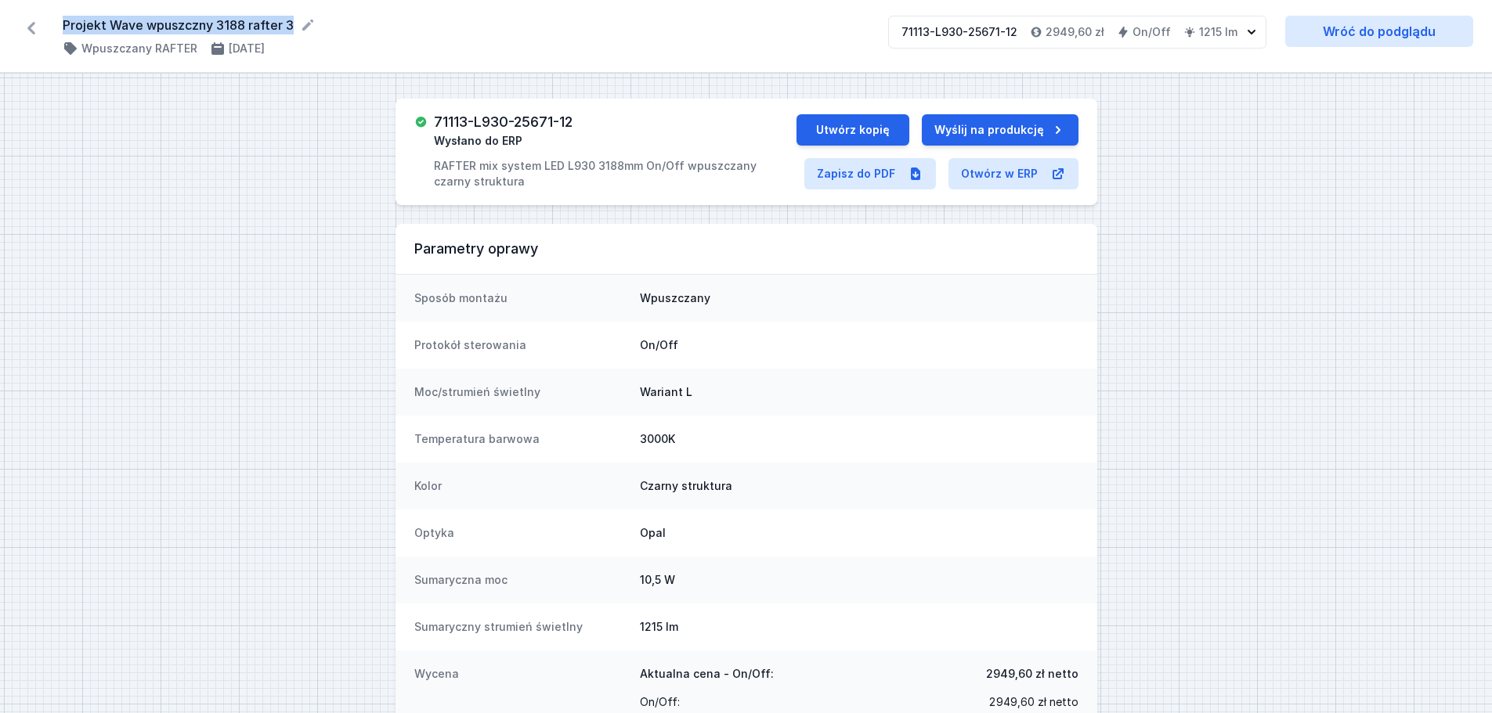
copy form "Projekt Wave wpuszczny 3188 rafter 3"
click at [34, 20] on icon at bounding box center [31, 28] width 25 height 25
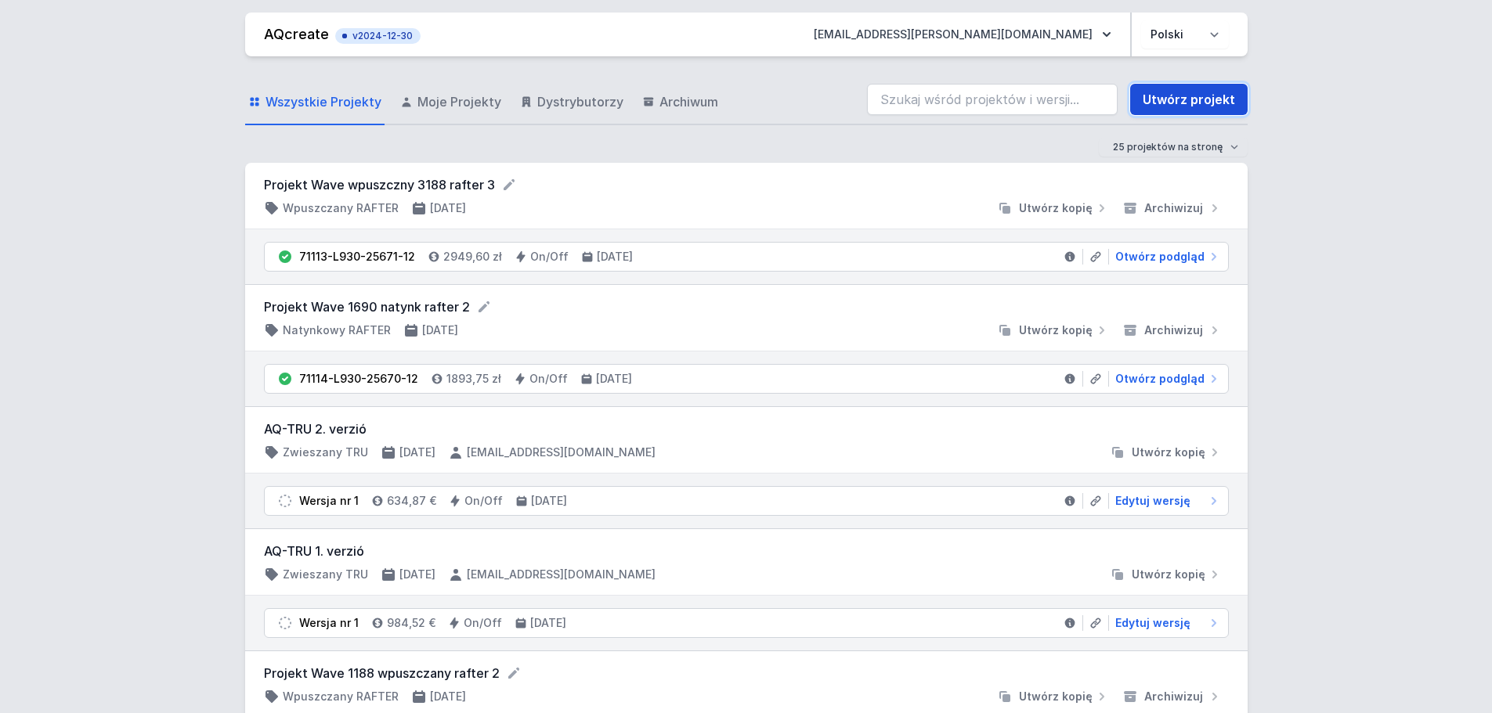
click at [1162, 111] on link "Utwórz projekt" at bounding box center [1188, 99] width 117 height 31
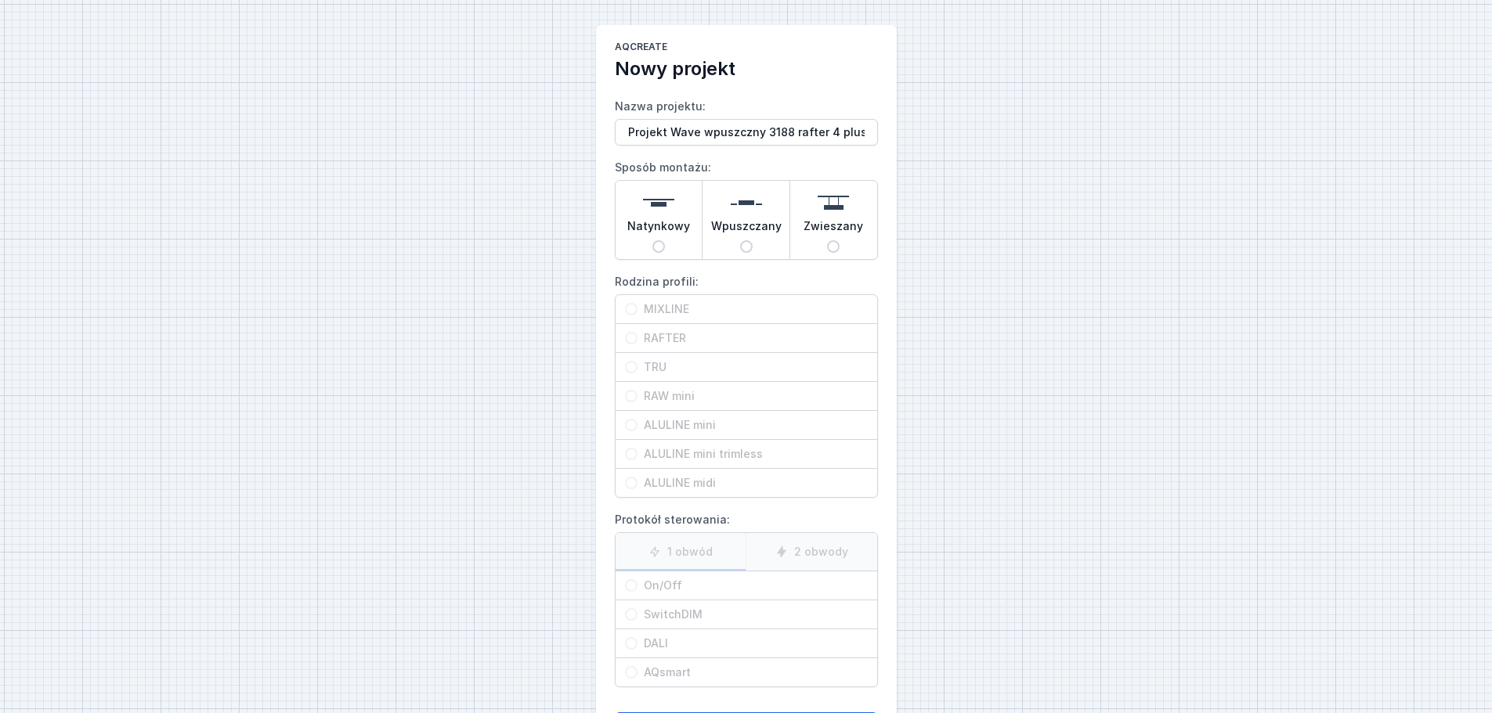
click at [731, 213] on img at bounding box center [746, 202] width 31 height 31
click at [740, 240] on input "Wpuszczany" at bounding box center [746, 246] width 13 height 13
click at [696, 339] on span "RAFTER" at bounding box center [752, 338] width 230 height 16
click at [637, 339] on input "RAFTER" at bounding box center [631, 338] width 13 height 13
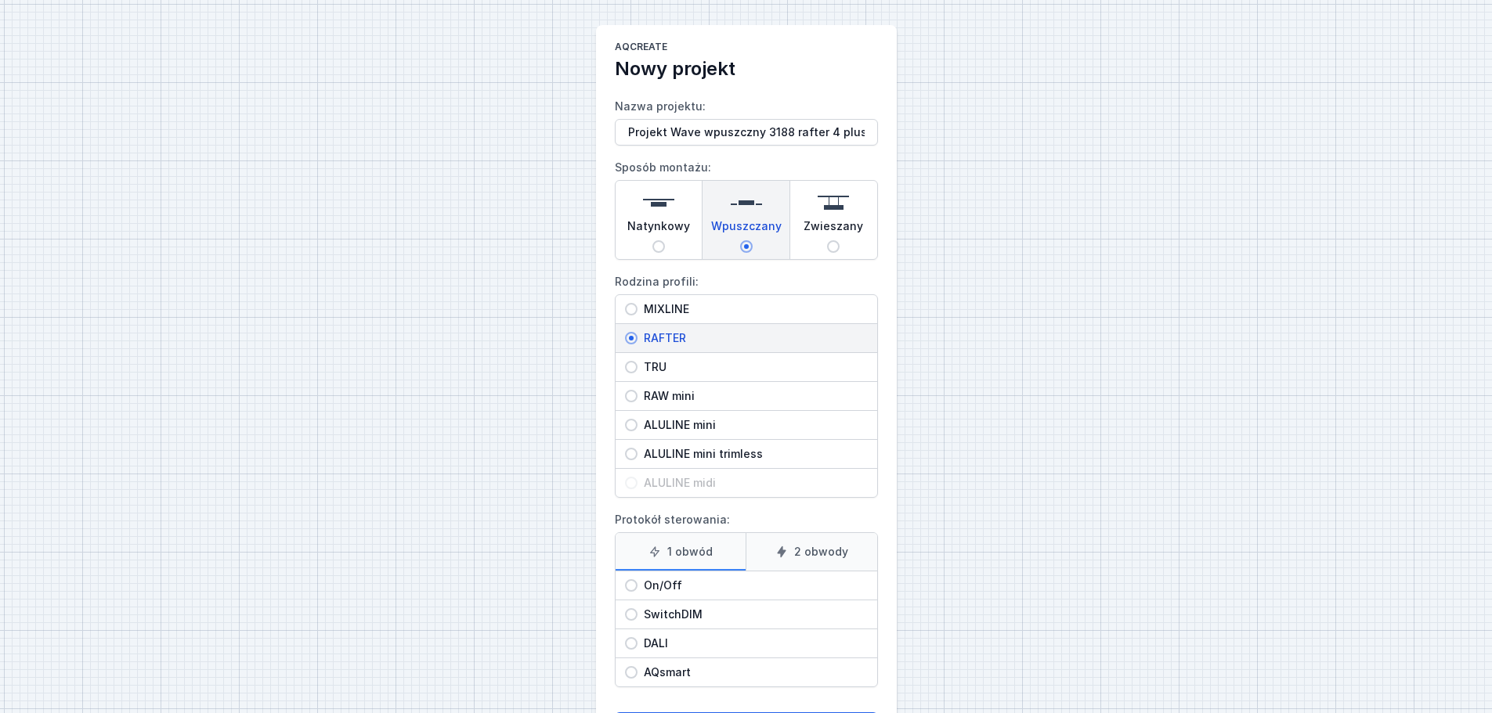
click at [700, 579] on span "On/Off" at bounding box center [752, 586] width 230 height 16
click at [637, 579] on input "On/Off" at bounding box center [631, 585] width 13 height 13
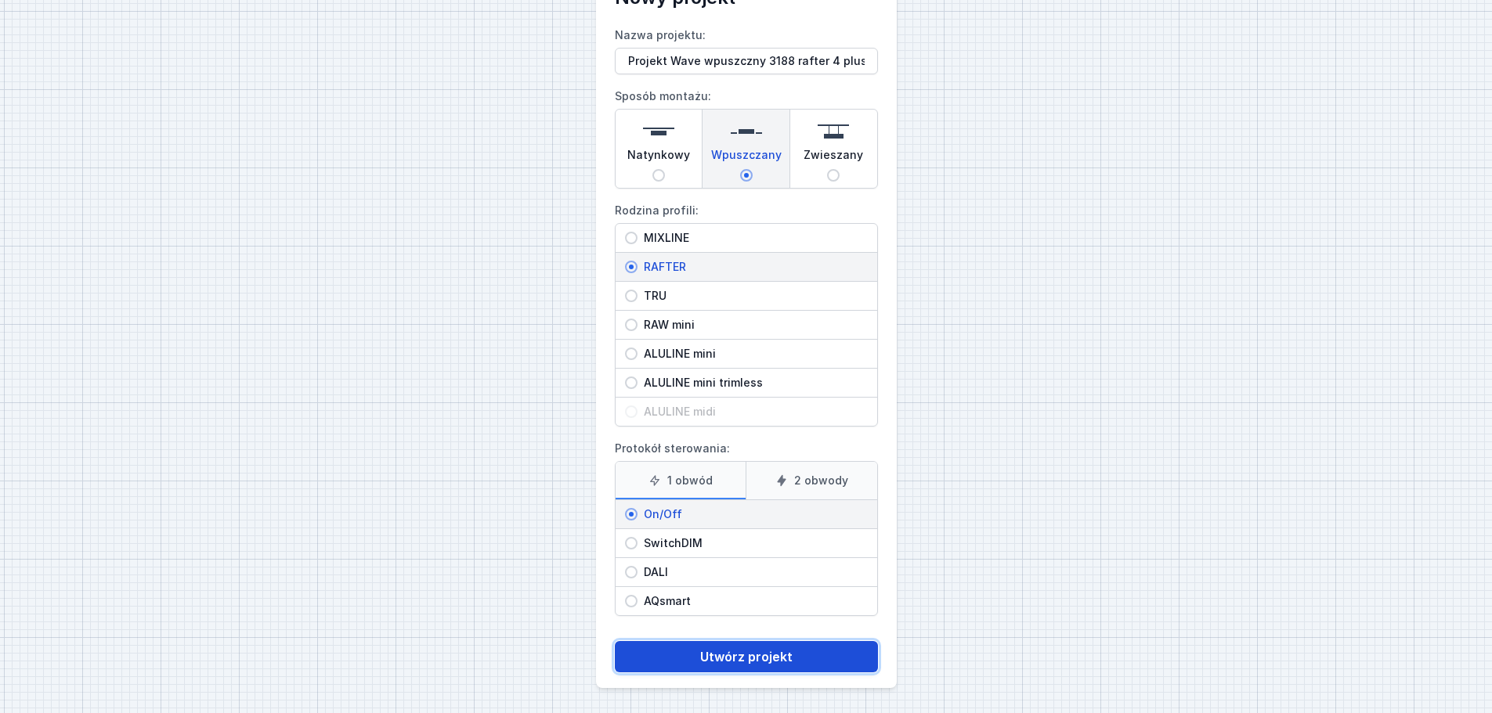
click at [720, 662] on button "Utwórz projekt" at bounding box center [746, 656] width 263 height 31
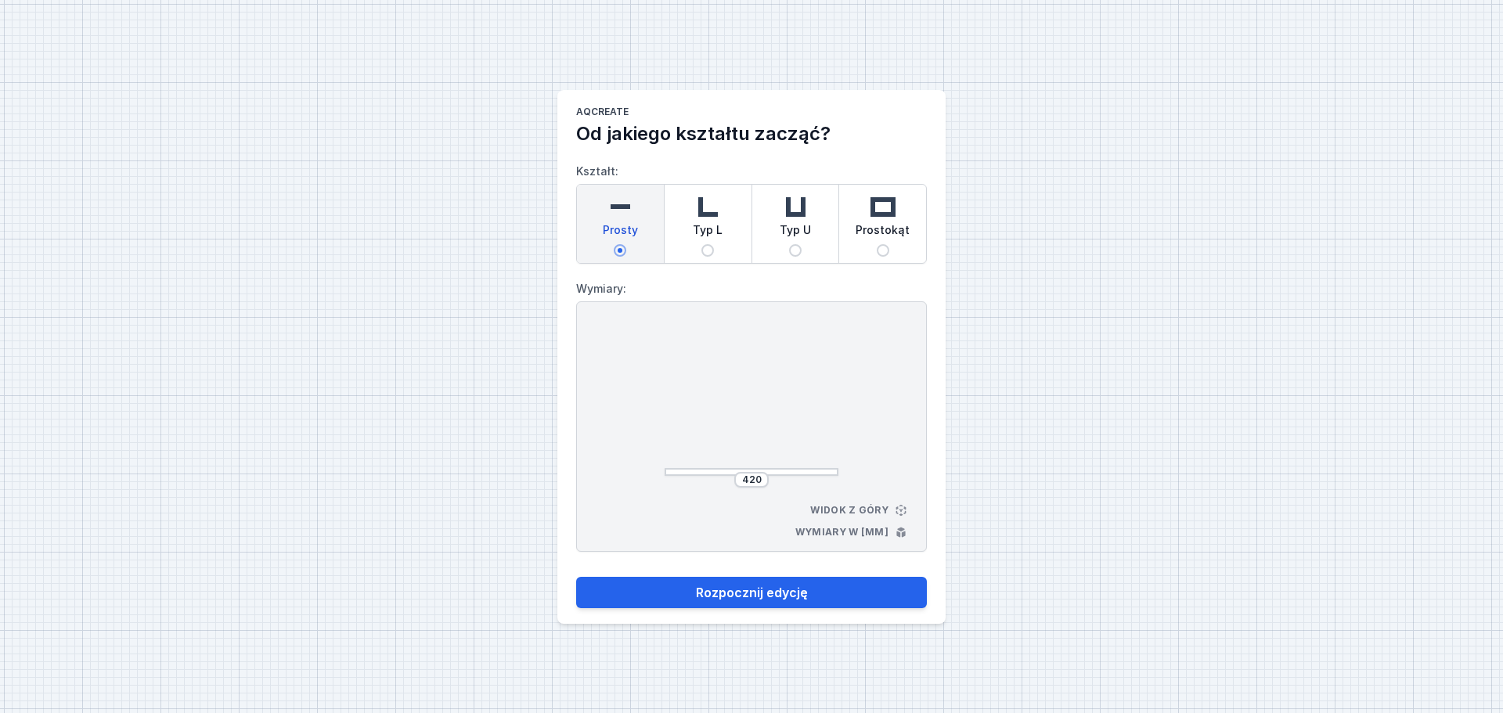
click at [764, 478] on div "420" at bounding box center [751, 480] width 34 height 16
click at [762, 477] on input "420" at bounding box center [751, 480] width 25 height 13
click at [790, 586] on button "Rozpocznij edycję" at bounding box center [751, 592] width 351 height 31
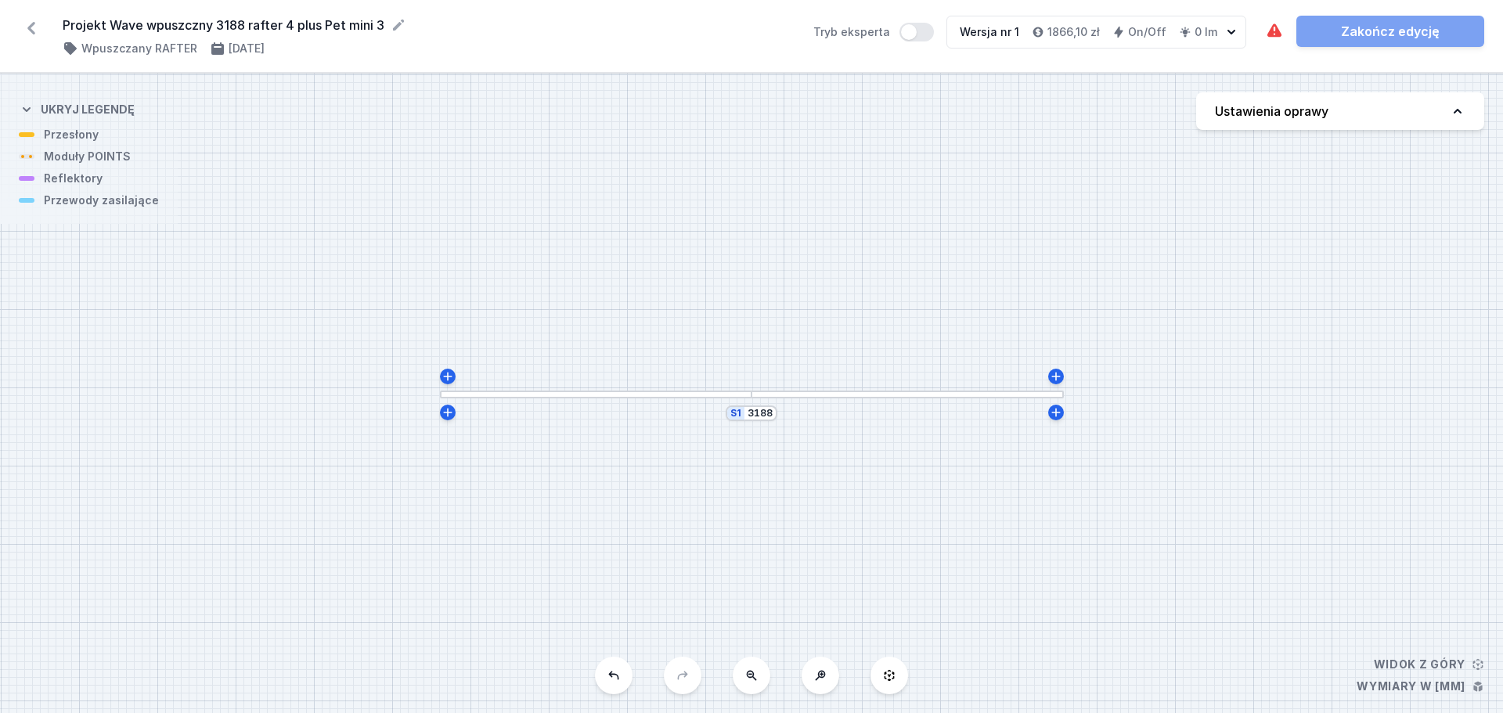
click at [1296, 125] on button "Ustawienia oprawy" at bounding box center [1340, 111] width 288 height 38
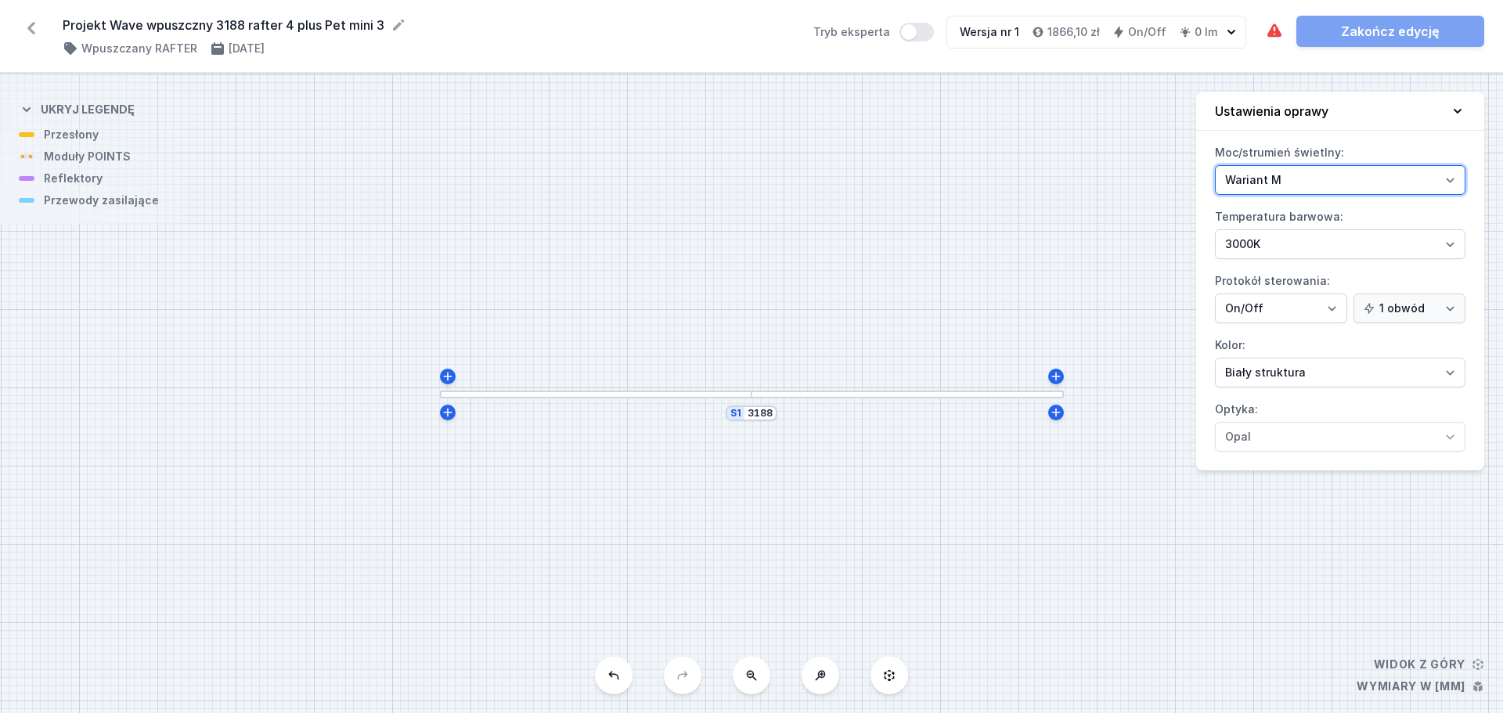
click at [1299, 179] on select "Wariant L Wariant M" at bounding box center [1340, 180] width 251 height 30
click at [1215, 165] on select "Wariant L Wariant M" at bounding box center [1340, 180] width 251 height 30
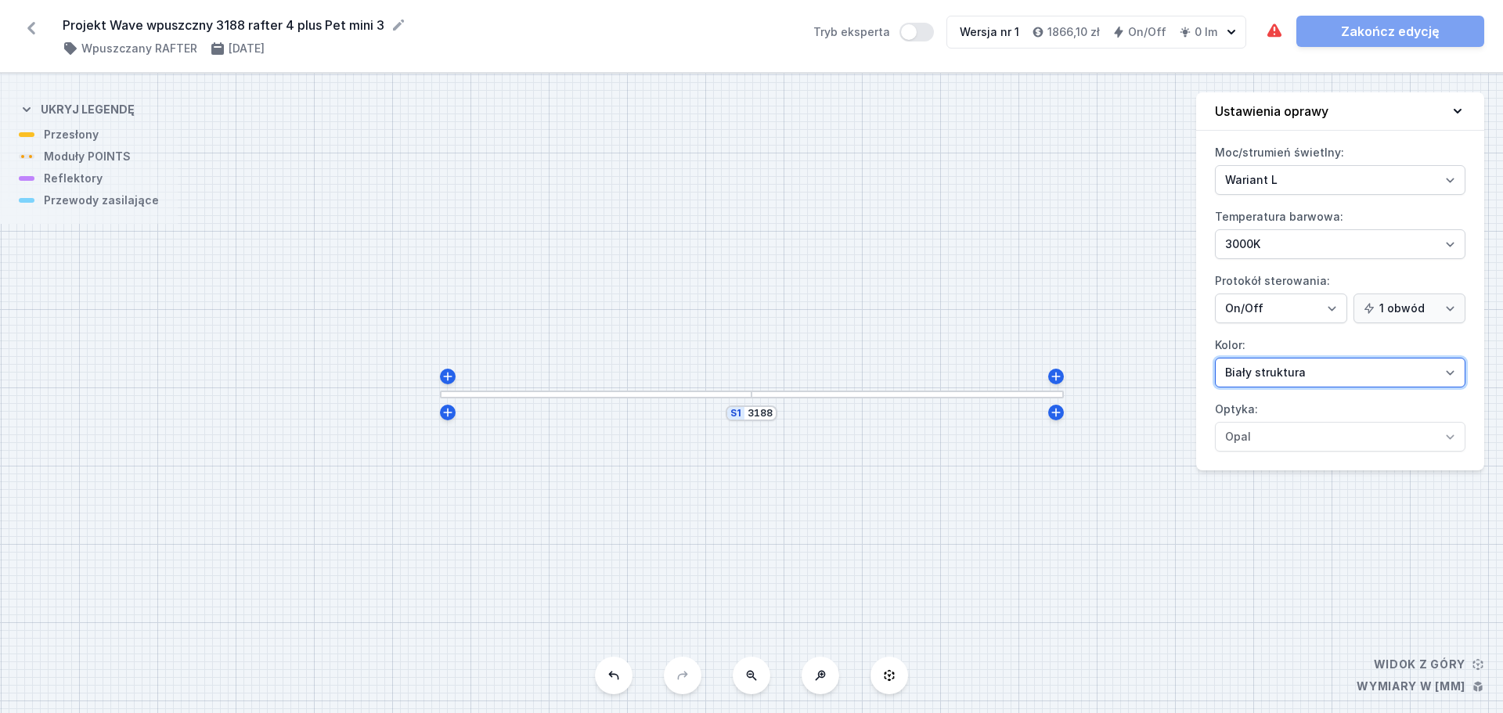
click at [1290, 380] on select "Biały struktura Czarny struktura Złoty struktura Miedziany Szary Inny (z palety…" at bounding box center [1340, 373] width 251 height 30
click at [1215, 358] on select "Biały struktura Czarny struktura Złoty struktura Miedziany Szary Inny (z palety…" at bounding box center [1340, 373] width 251 height 30
click at [686, 396] on div at bounding box center [596, 395] width 312 height 8
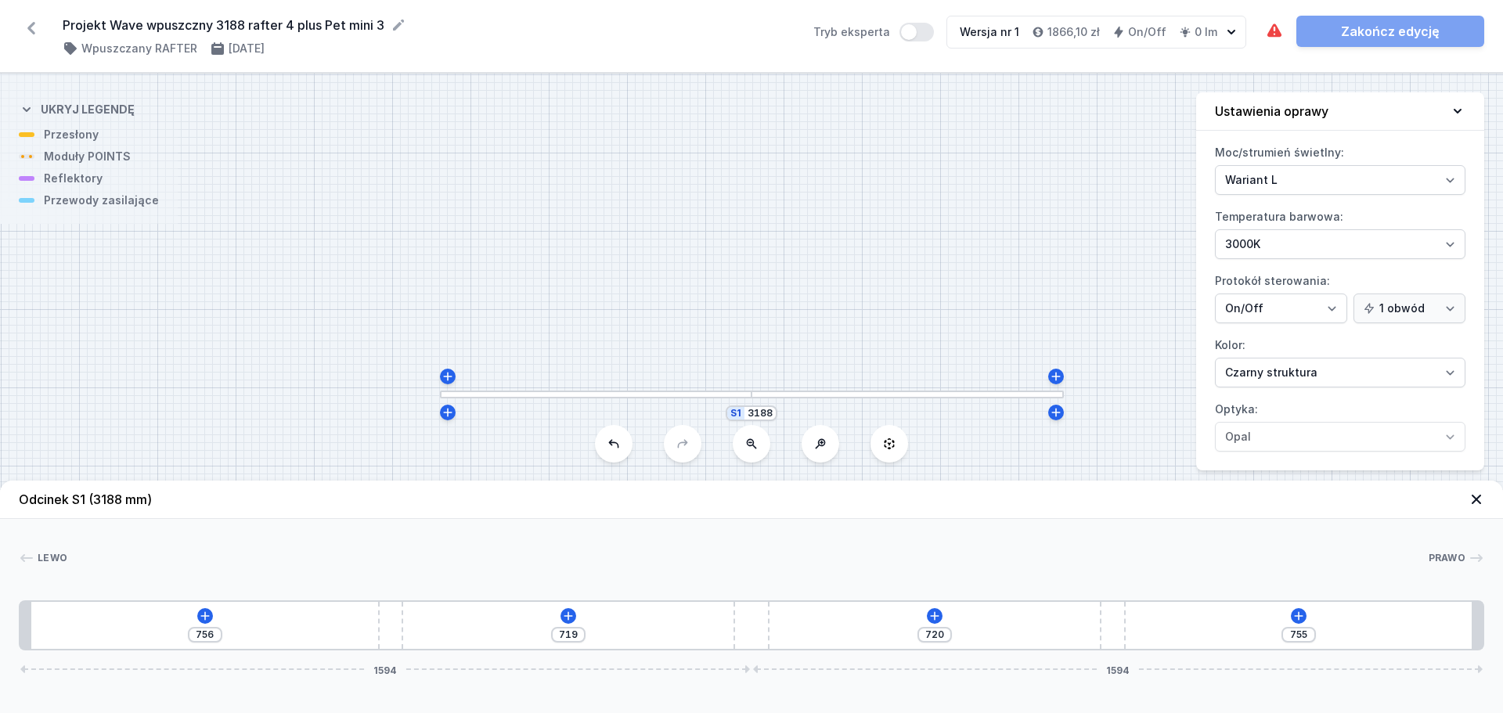
click at [686, 396] on div at bounding box center [596, 395] width 312 height 8
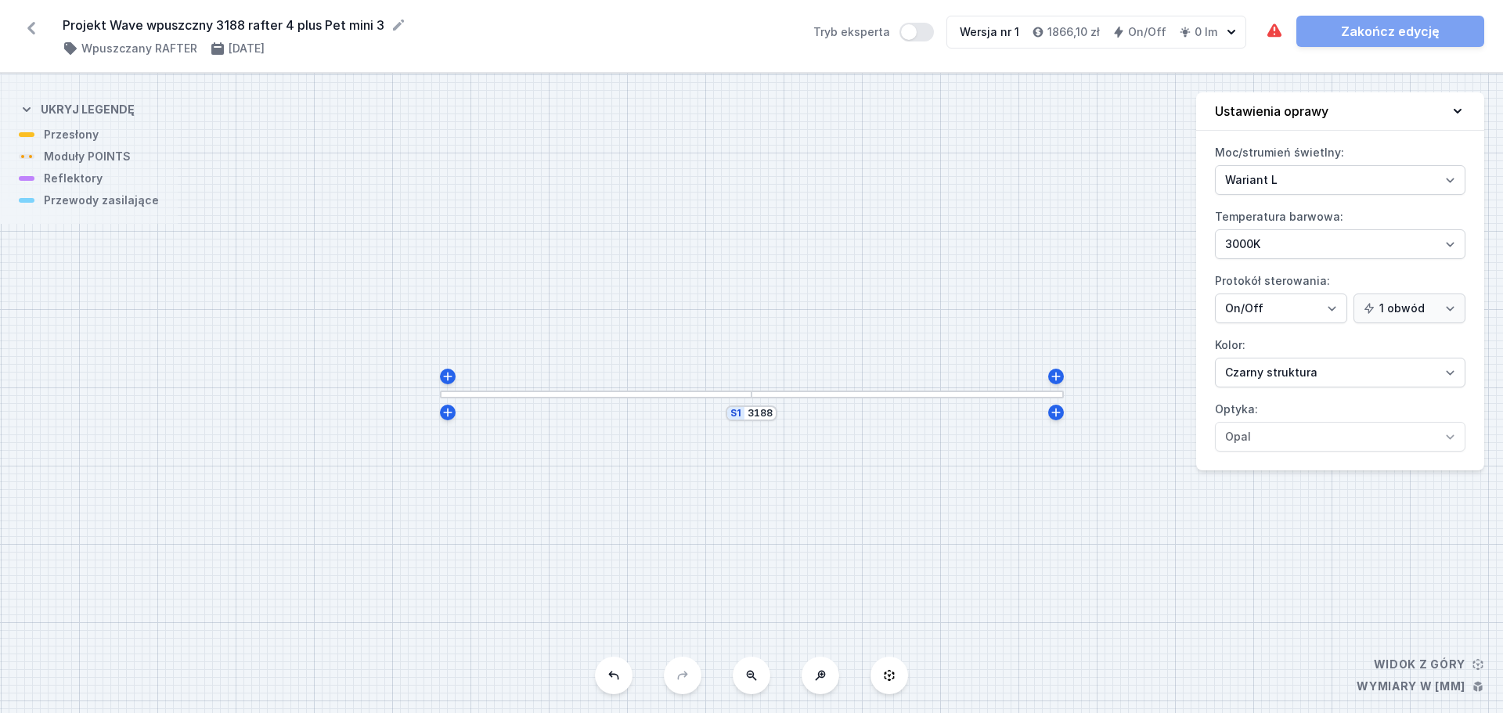
click at [631, 405] on div "S1 3188" at bounding box center [751, 394] width 1503 height 640
click at [644, 399] on div "S1 3188" at bounding box center [751, 394] width 1503 height 640
click at [654, 395] on div at bounding box center [596, 395] width 312 height 8
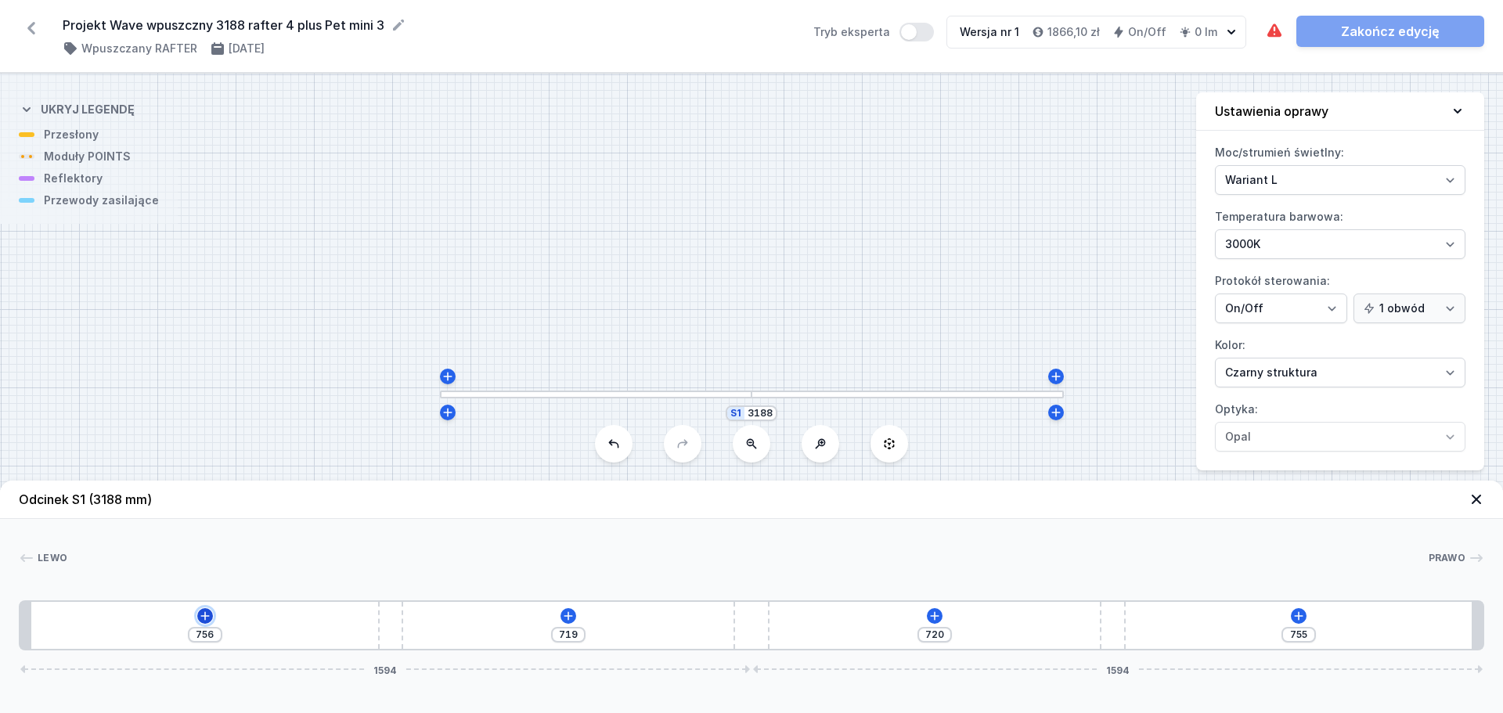
click at [204, 615] on icon at bounding box center [204, 616] width 9 height 9
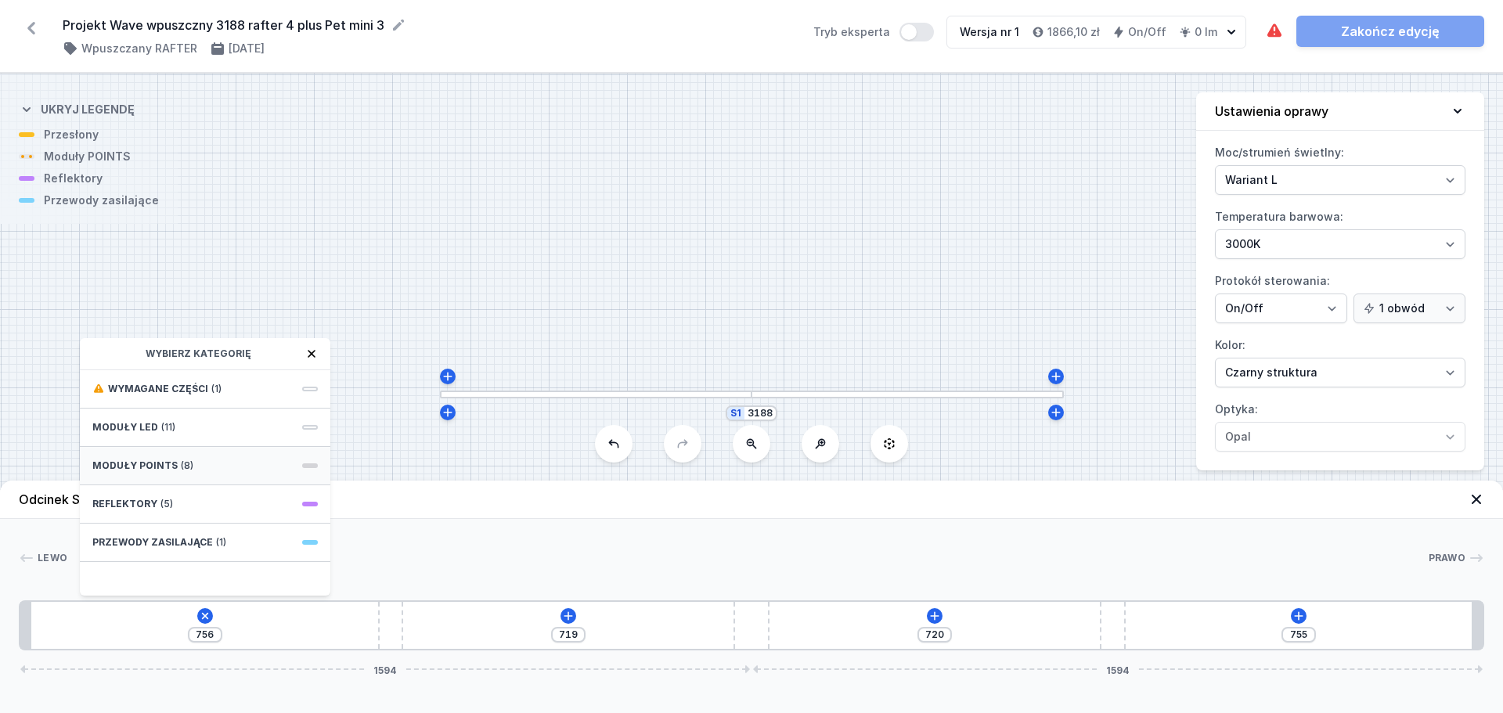
click at [165, 471] on span "Moduły POINTS" at bounding box center [134, 466] width 85 height 13
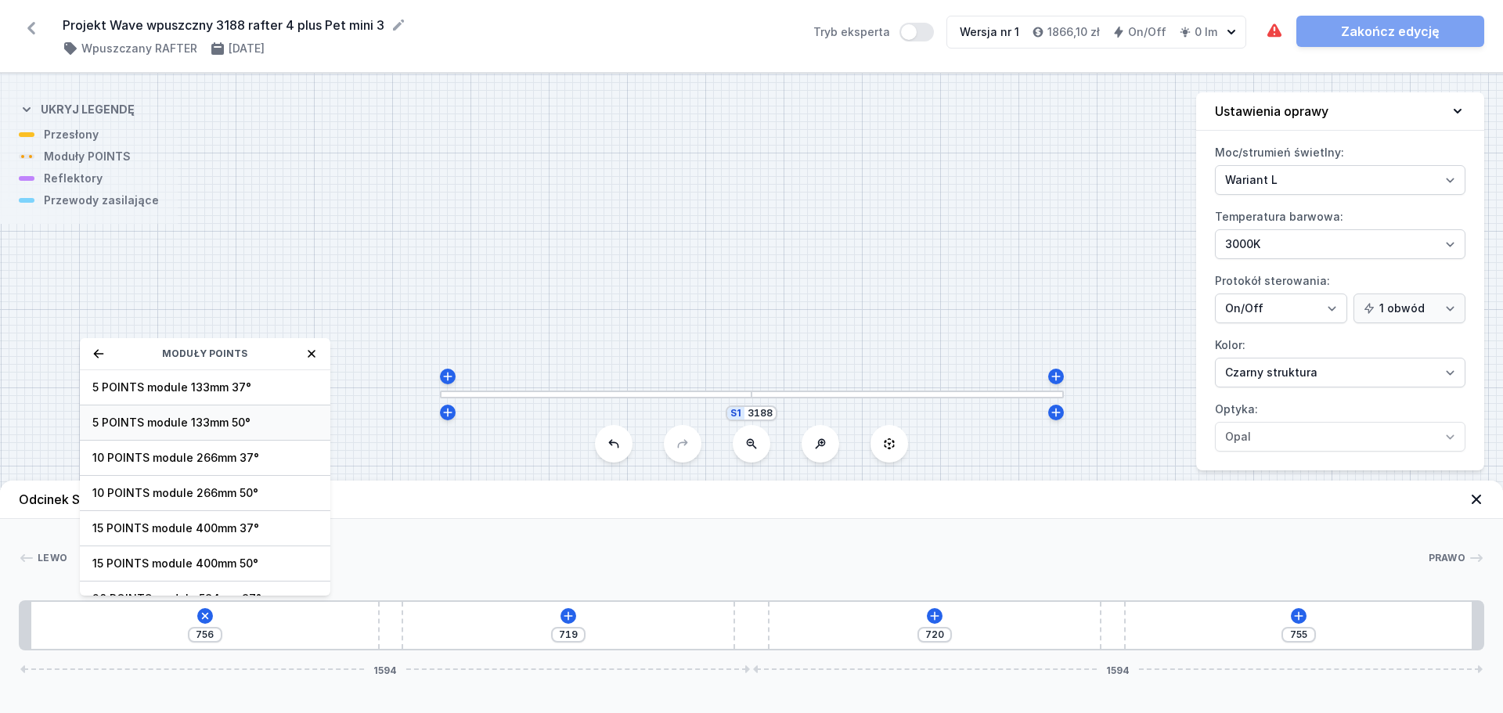
click at [163, 420] on span "5 POINTS module 133mm 50°" at bounding box center [205, 423] width 226 height 16
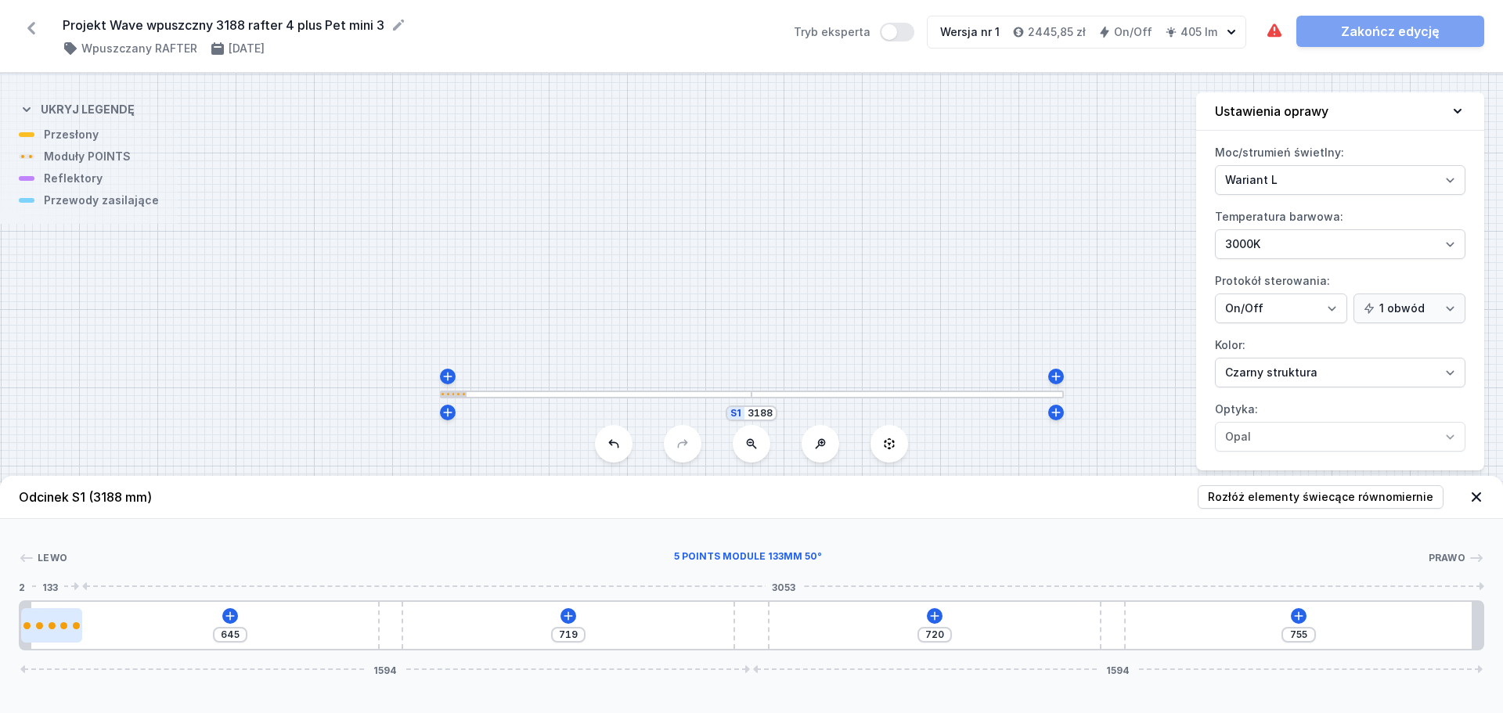
click at [52, 626] on div at bounding box center [52, 626] width 7 height 7
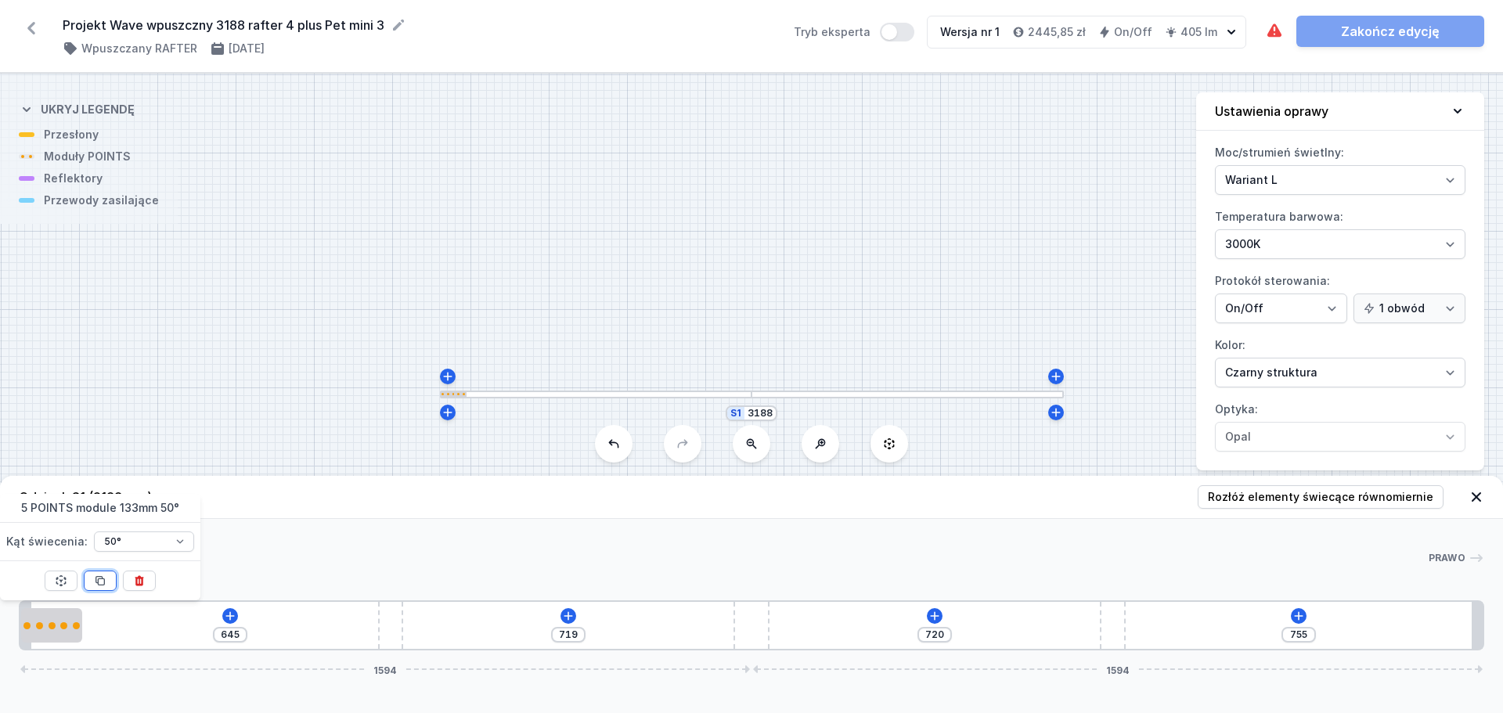
click at [103, 583] on icon at bounding box center [100, 581] width 13 height 13
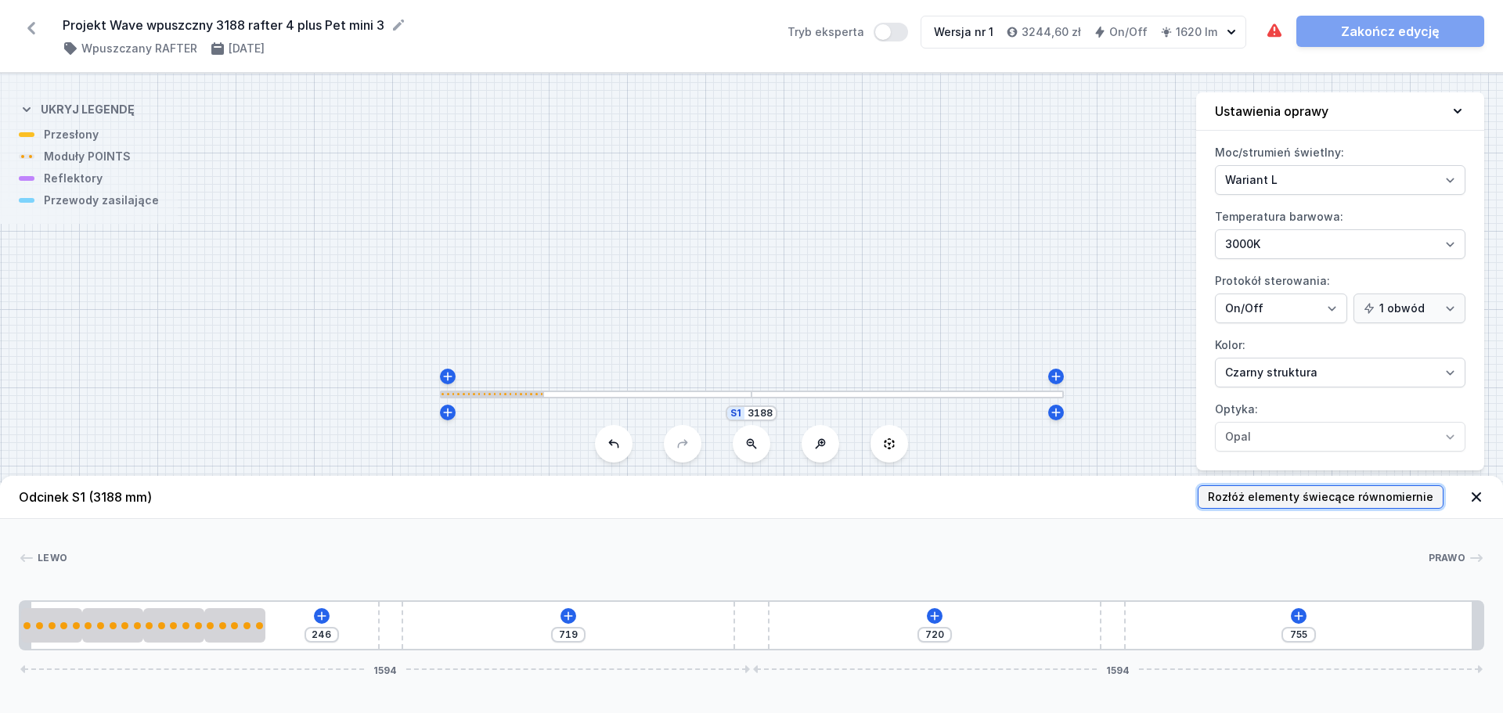
click at [1265, 503] on span "Rozłóż elementy świecące równomiernie" at bounding box center [1321, 497] width 226 height 16
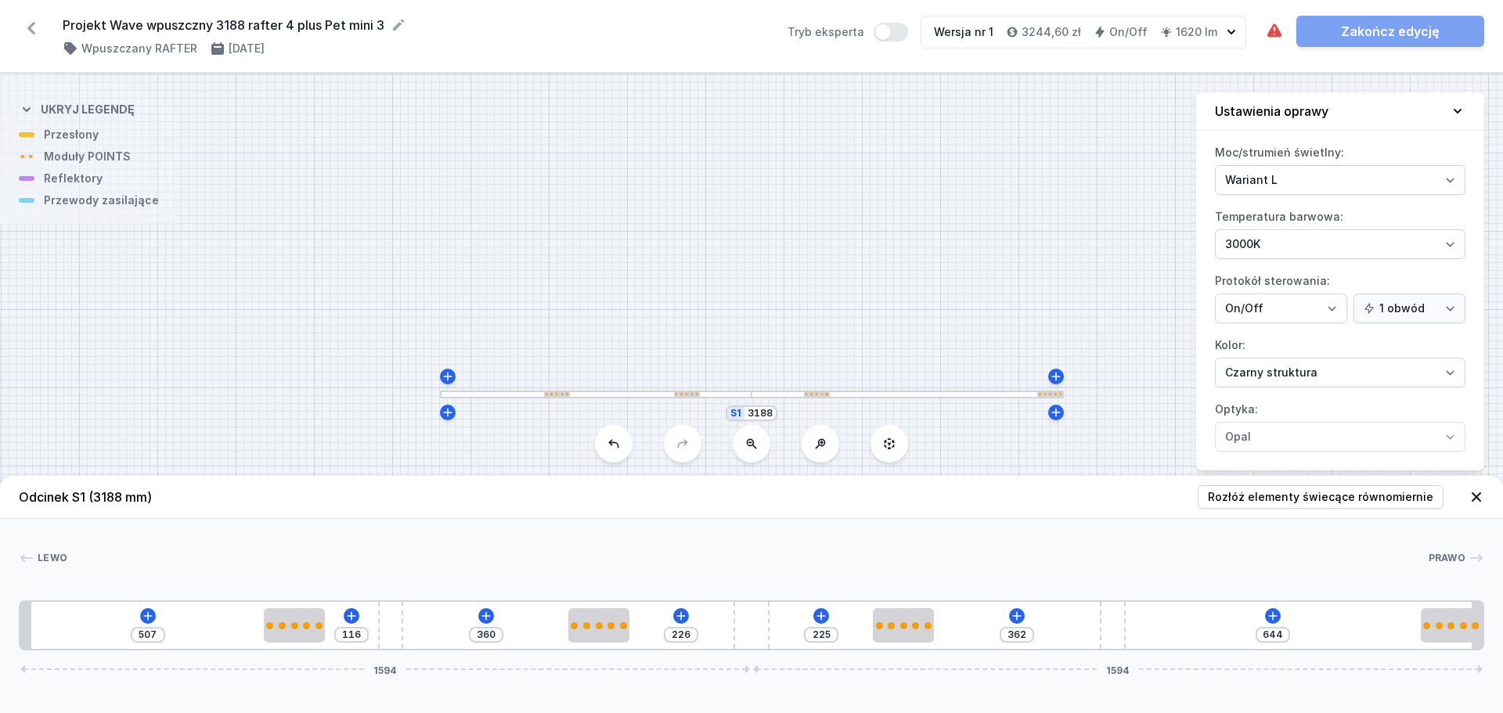
drag, startPoint x: 1213, startPoint y: 628, endPoint x: 1503, endPoint y: 608, distance: 290.4
click at [1491, 608] on div "[PERSON_NAME] 1 2 3 2 4 2 3 2 1 507 116 360 226 225 362 644 1594 1594 531 133 5…" at bounding box center [751, 585] width 1503 height 132
drag, startPoint x: 292, startPoint y: 630, endPoint x: -18, endPoint y: 625, distance: 310.1
click at [0, 625] on html "Projekt Wave wpuszczny 3188 rafter 4 plus Pet mini 3 ( 11477 /v 1 ) Wpuszczany …" at bounding box center [751, 356] width 1503 height 713
click at [226, 611] on icon at bounding box center [230, 616] width 13 height 13
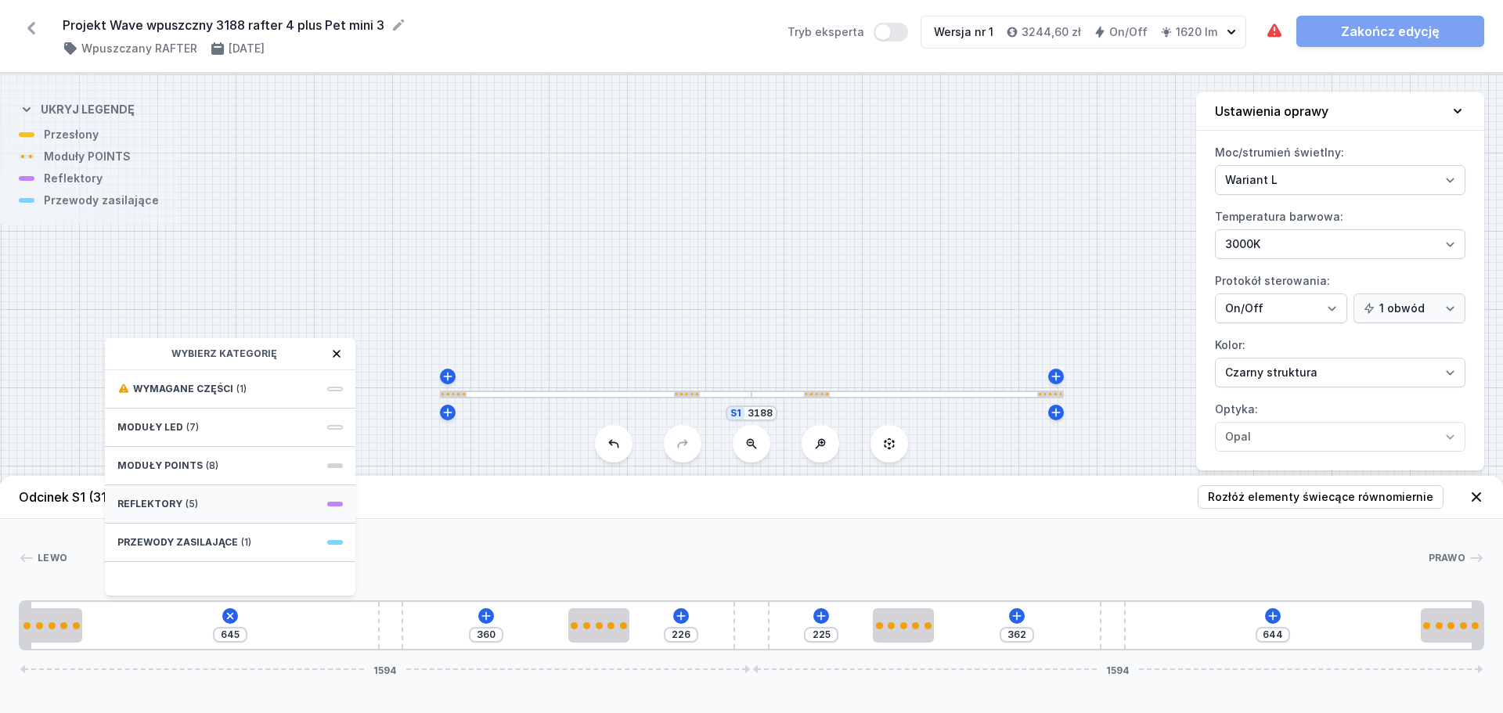
click at [278, 514] on div "Reflektory (5)" at bounding box center [230, 504] width 251 height 38
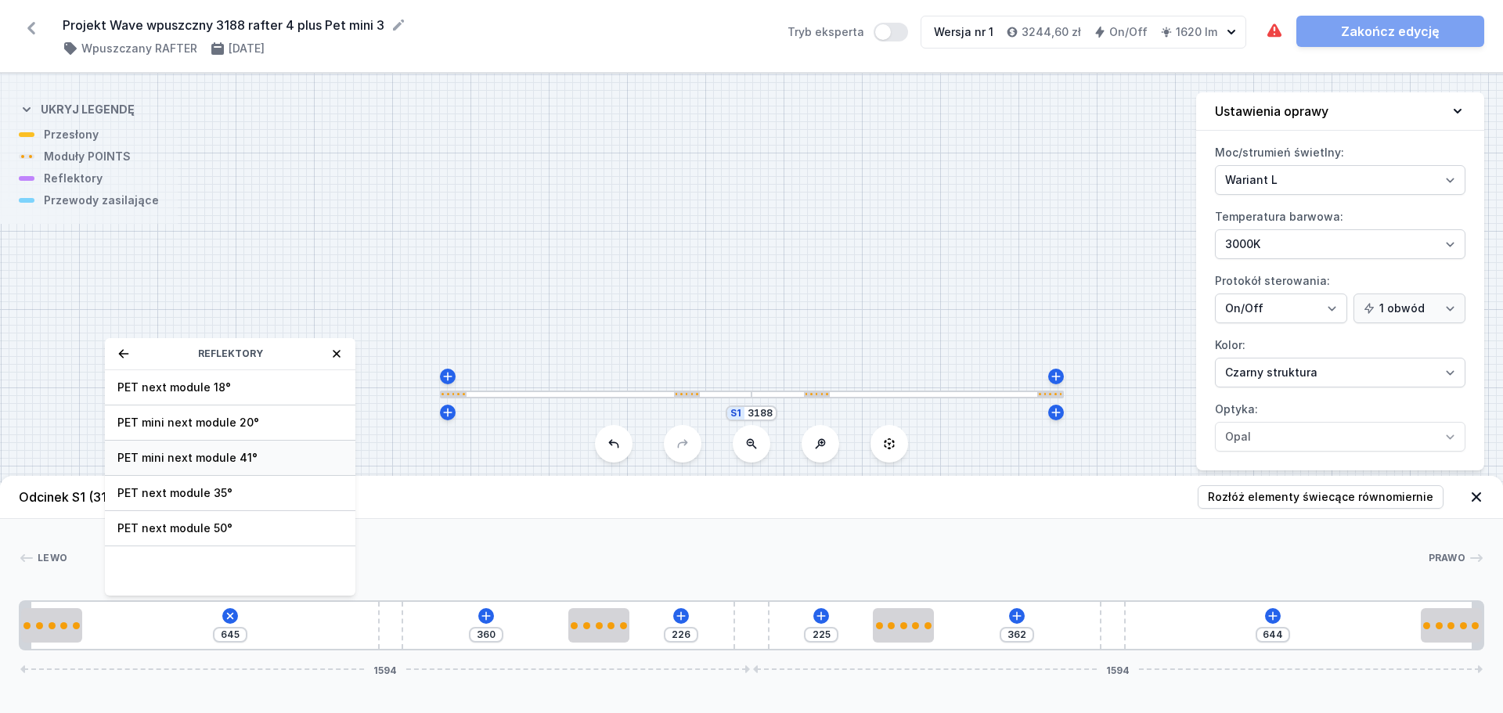
click at [288, 456] on span "PET mini next module 41°" at bounding box center [230, 458] width 226 height 16
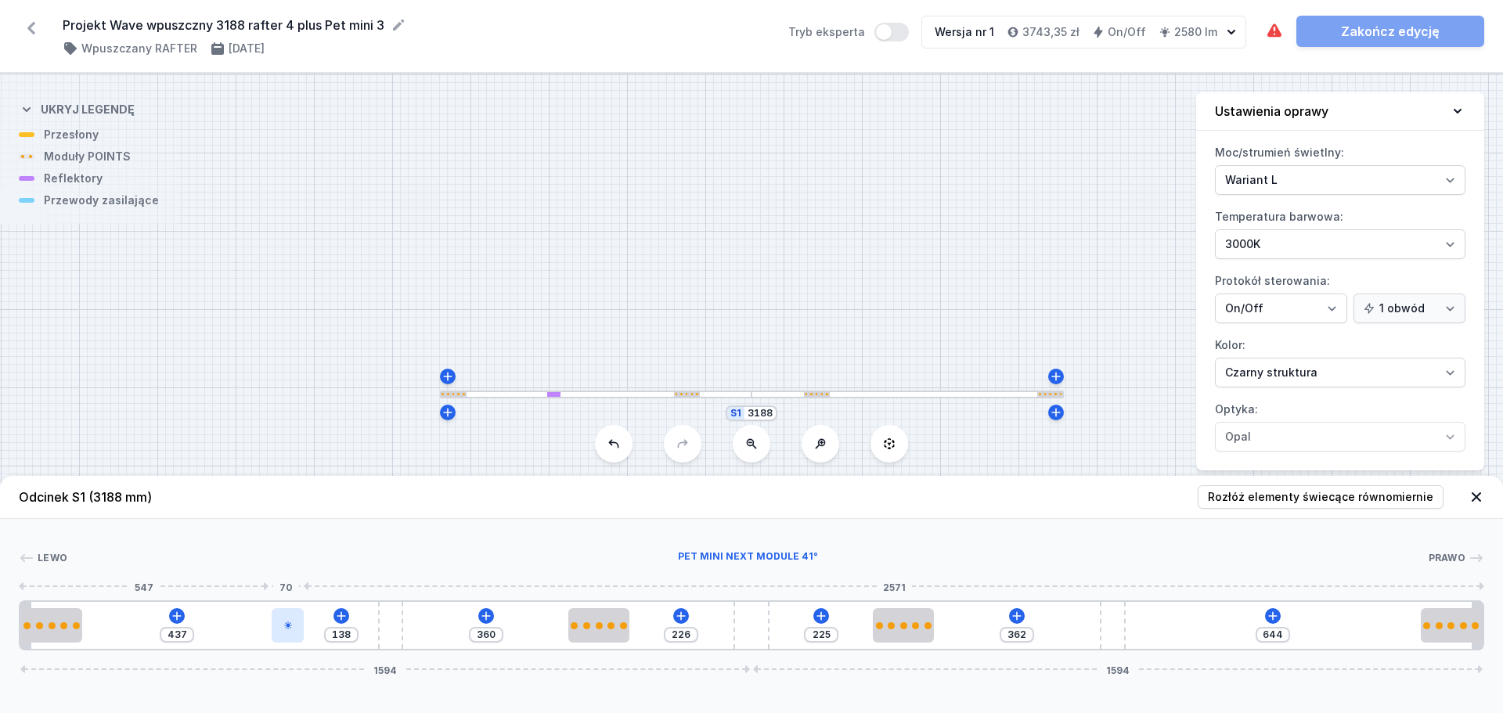
drag, startPoint x: 117, startPoint y: 624, endPoint x: 294, endPoint y: 632, distance: 177.1
click at [294, 632] on div at bounding box center [288, 625] width 32 height 34
click at [294, 632] on div at bounding box center [299, 625] width 32 height 34
click at [312, 588] on button at bounding box center [299, 581] width 33 height 20
drag, startPoint x: 338, startPoint y: 623, endPoint x: 709, endPoint y: 641, distance: 370.8
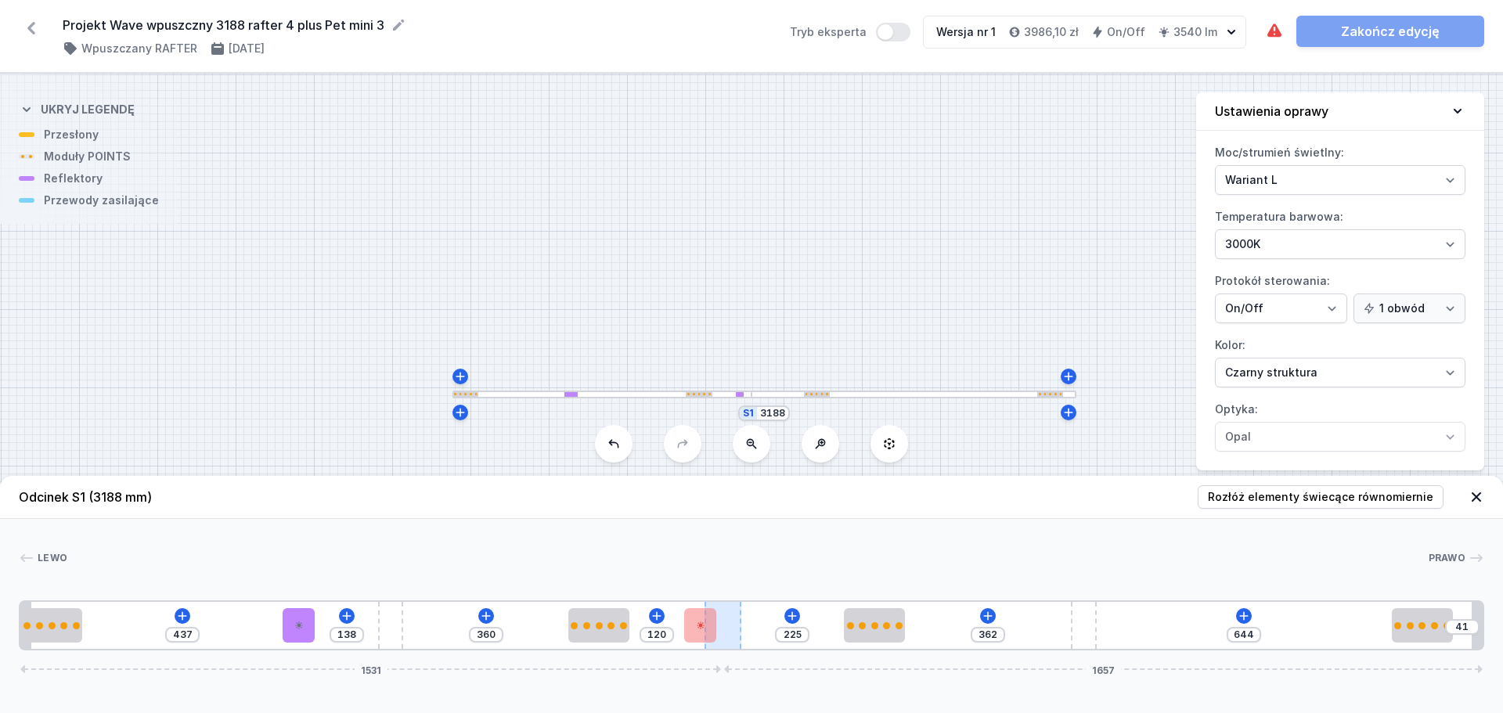
click at [752, 623] on div "437 138 360 120 225 362 644 41 1531 1657" at bounding box center [752, 626] width 1466 height 50
click at [709, 627] on div at bounding box center [700, 625] width 32 height 34
click at [746, 584] on button at bounding box center [740, 581] width 33 height 20
click at [304, 625] on div at bounding box center [299, 625] width 32 height 34
click at [344, 583] on icon at bounding box center [338, 581] width 13 height 13
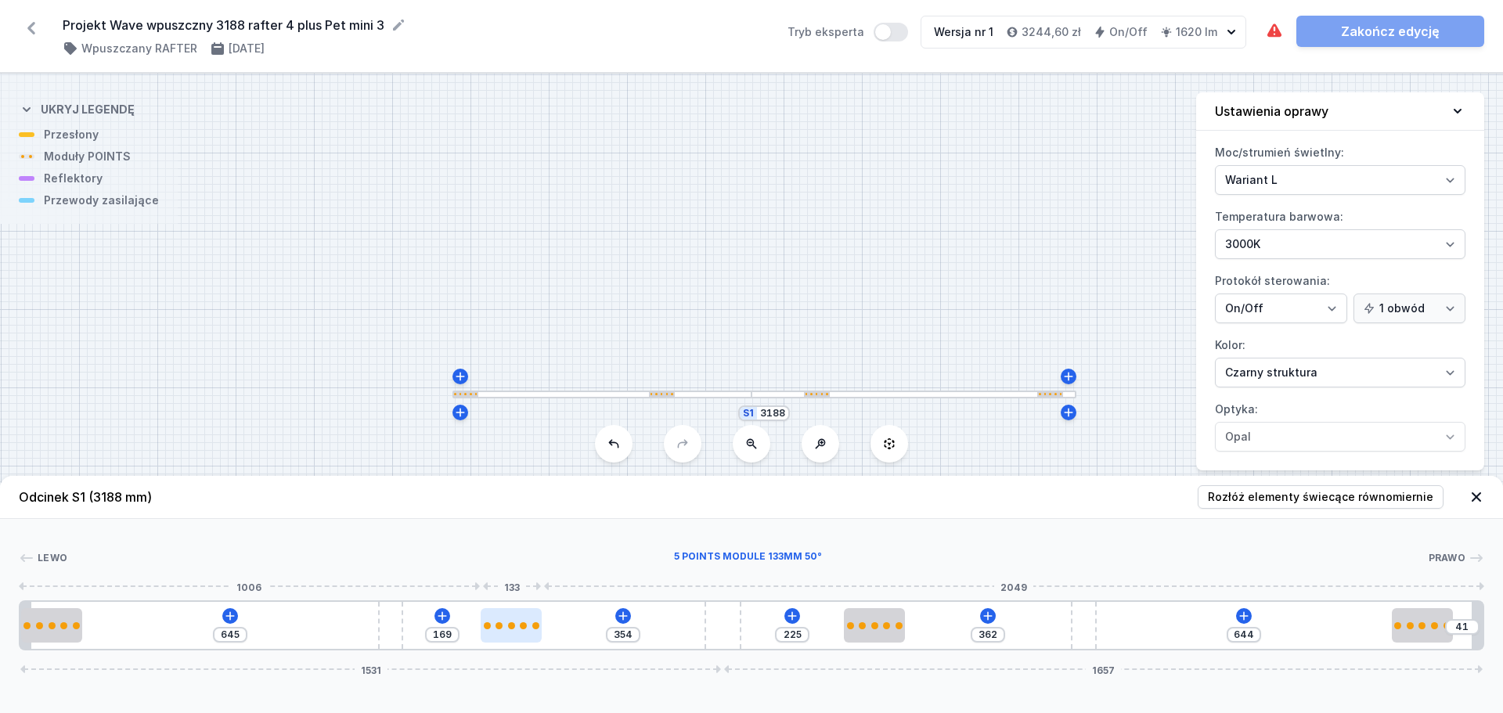
drag, startPoint x: 595, startPoint y: 635, endPoint x: 505, endPoint y: 633, distance: 90.1
click at [505, 633] on div at bounding box center [511, 625] width 61 height 34
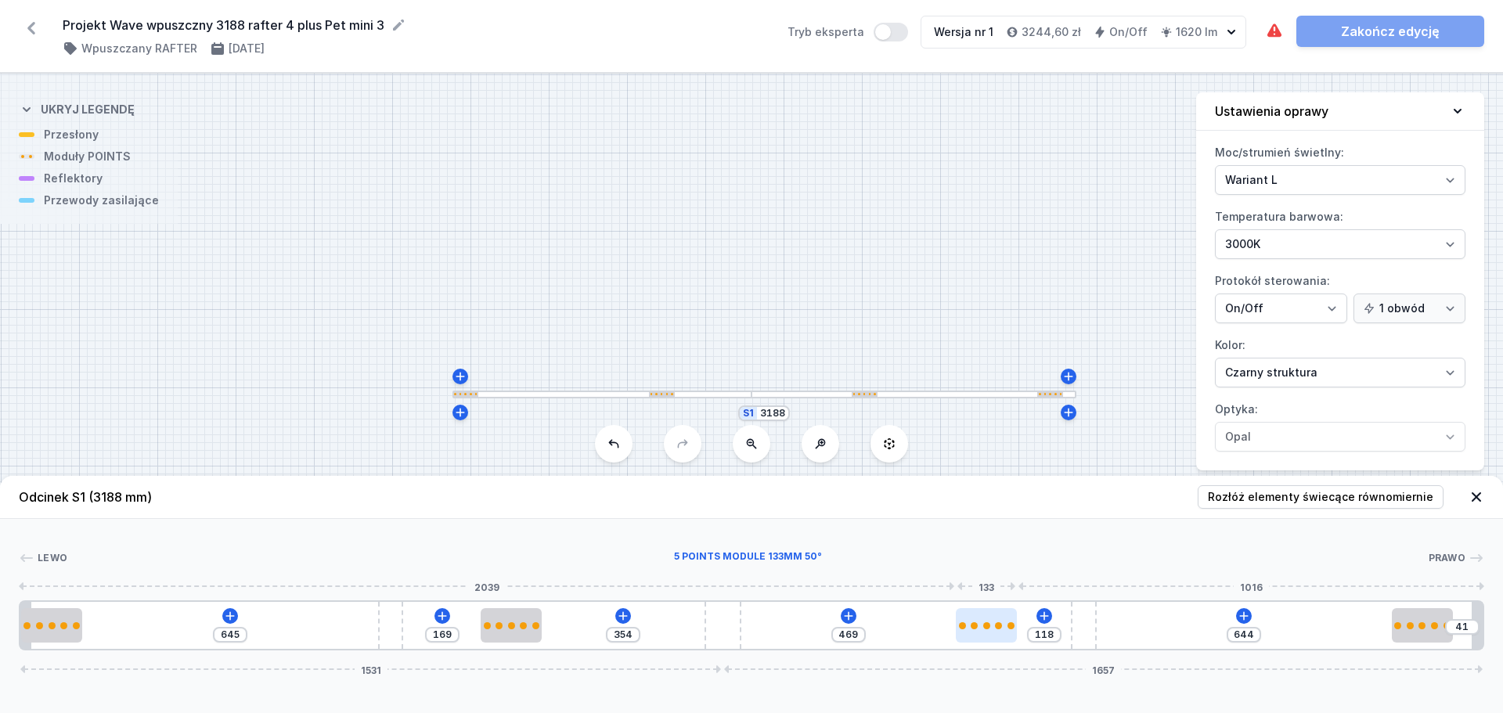
drag, startPoint x: 862, startPoint y: 626, endPoint x: 988, endPoint y: 638, distance: 126.7
click at [988, 638] on div at bounding box center [986, 625] width 61 height 34
click at [230, 613] on icon at bounding box center [230, 616] width 9 height 9
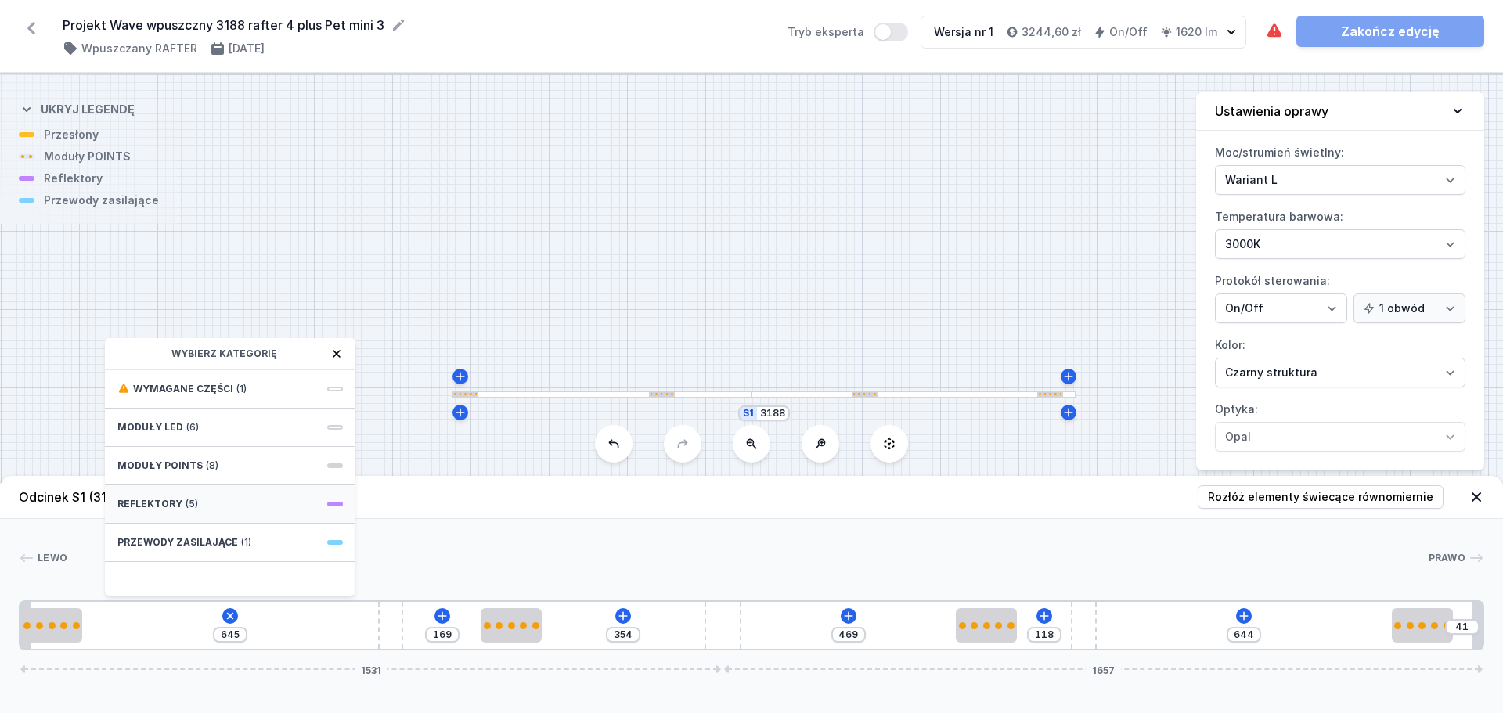
click at [236, 507] on div "Reflektory (5)" at bounding box center [230, 504] width 251 height 38
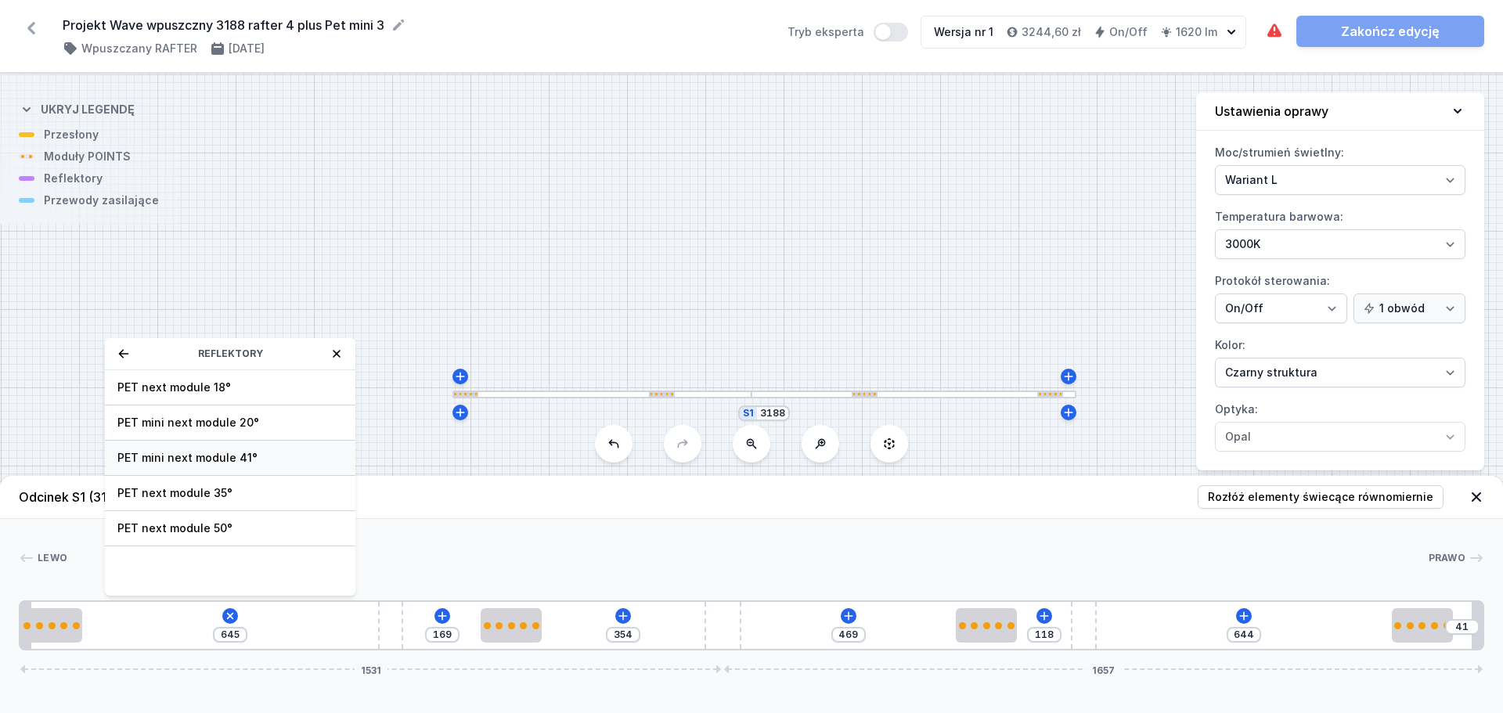
click at [287, 463] on span "PET mini next module 41°" at bounding box center [230, 458] width 226 height 16
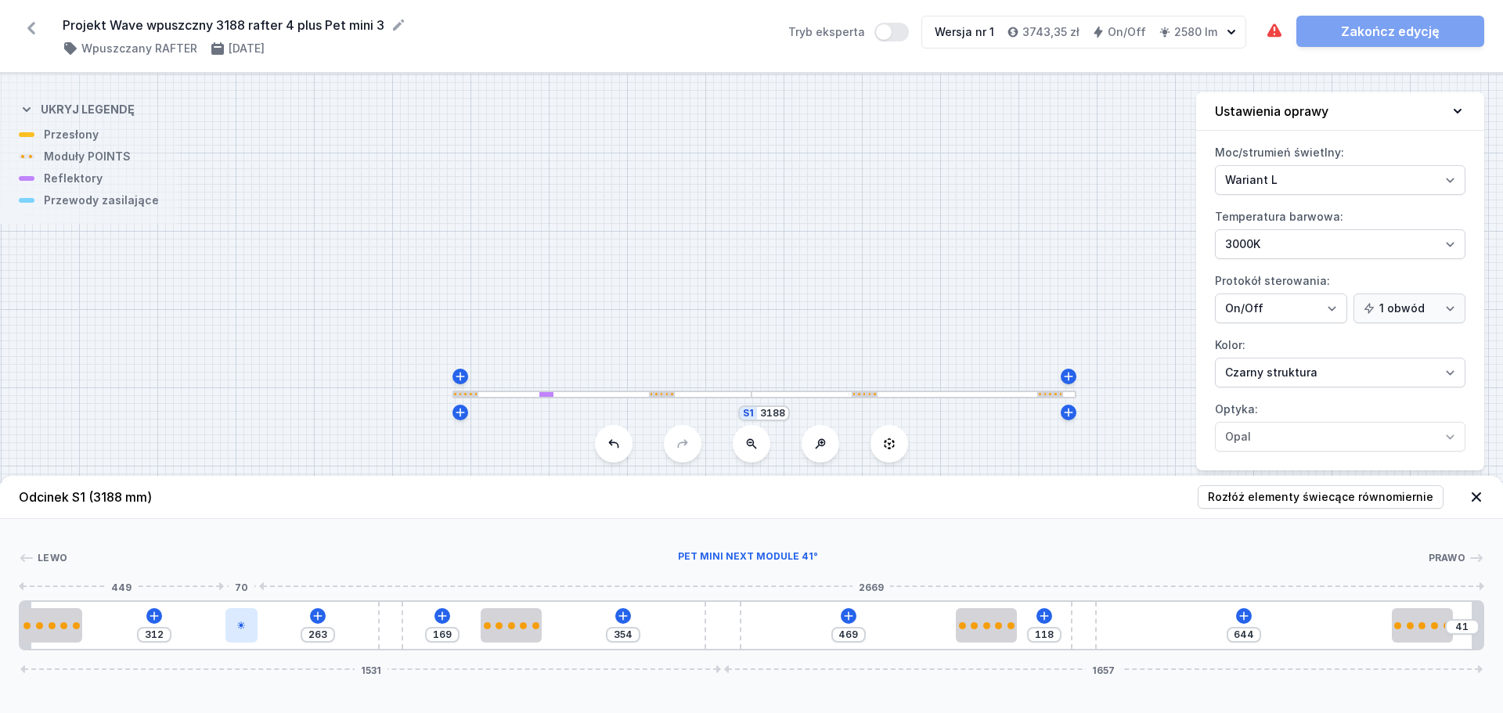
drag, startPoint x: 101, startPoint y: 619, endPoint x: 238, endPoint y: 613, distance: 137.2
click at [238, 613] on div at bounding box center [242, 625] width 32 height 34
click at [247, 574] on button at bounding box center [241, 581] width 33 height 20
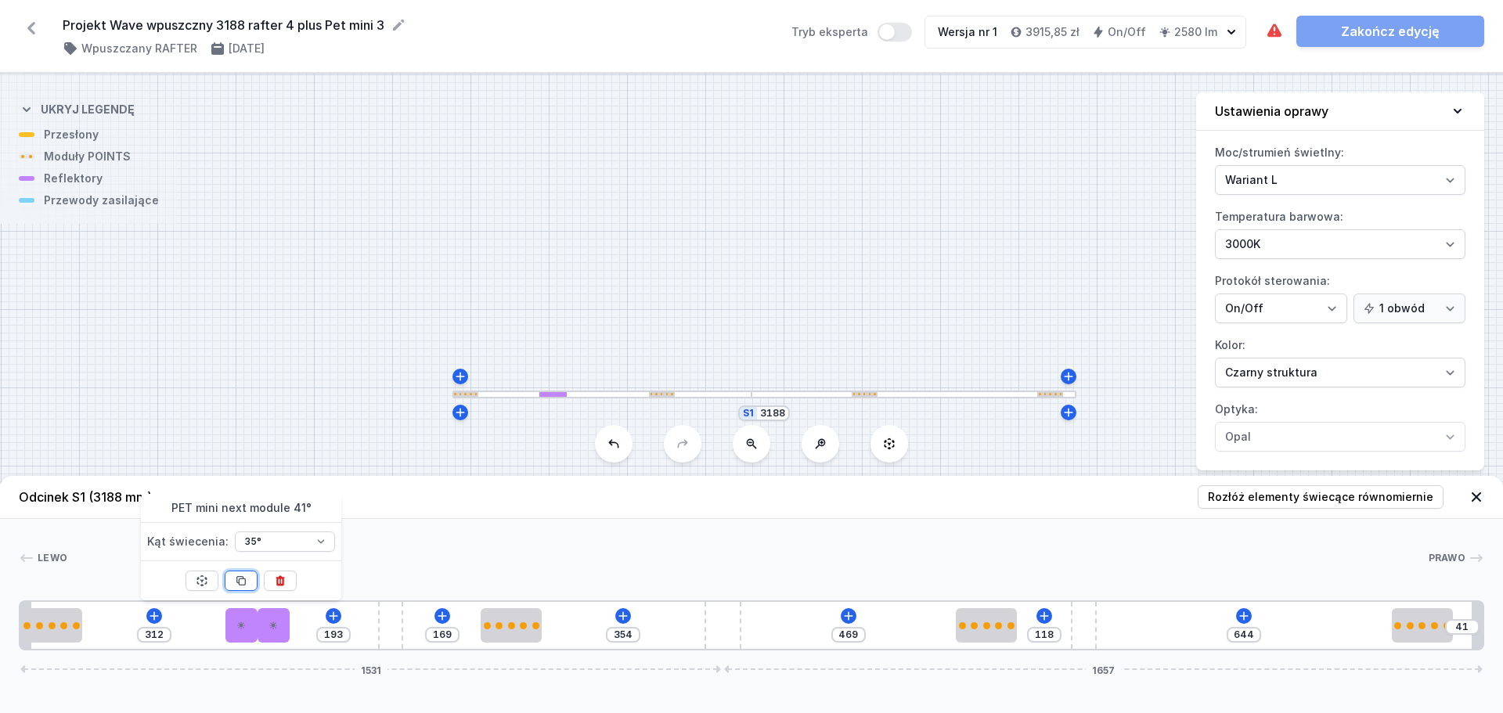
click at [247, 574] on button at bounding box center [241, 581] width 33 height 20
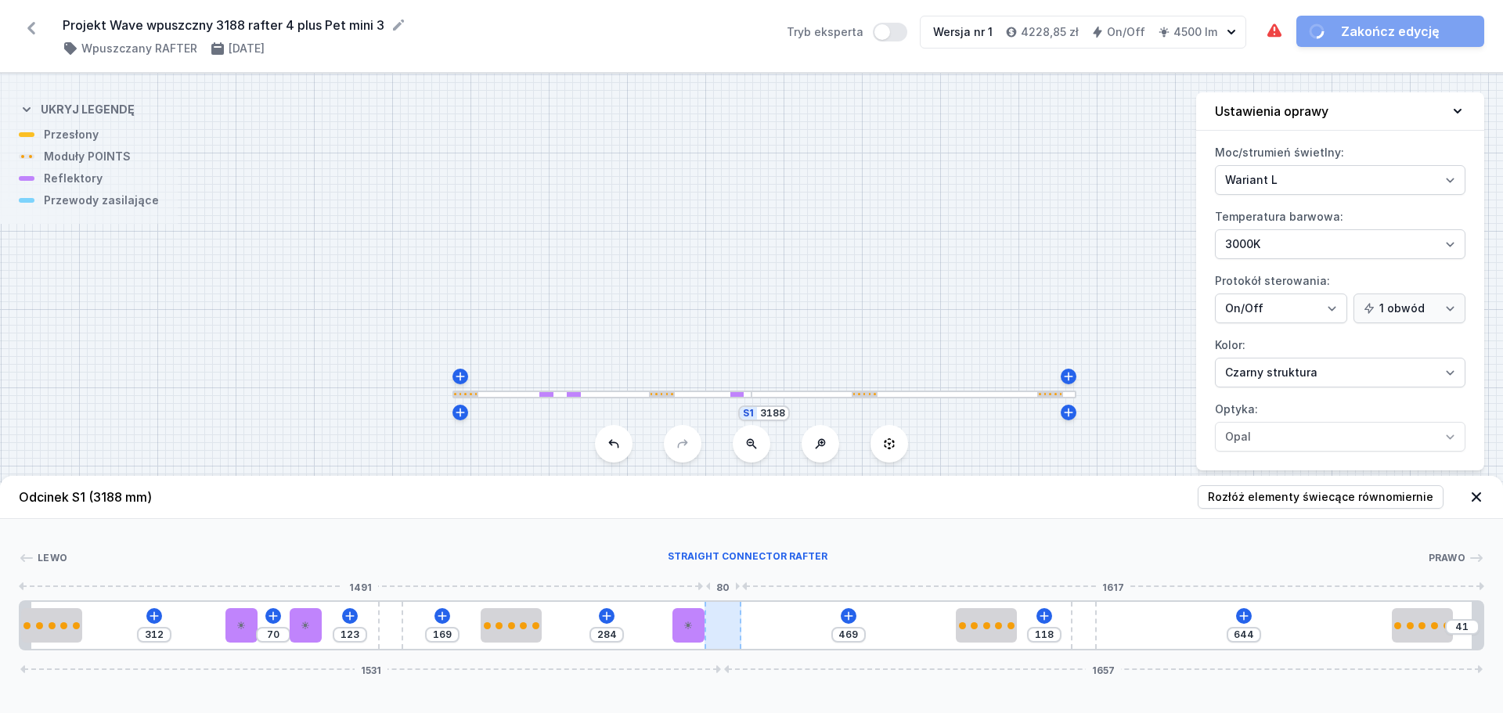
drag, startPoint x: 280, startPoint y: 626, endPoint x: 718, endPoint y: 631, distance: 438.5
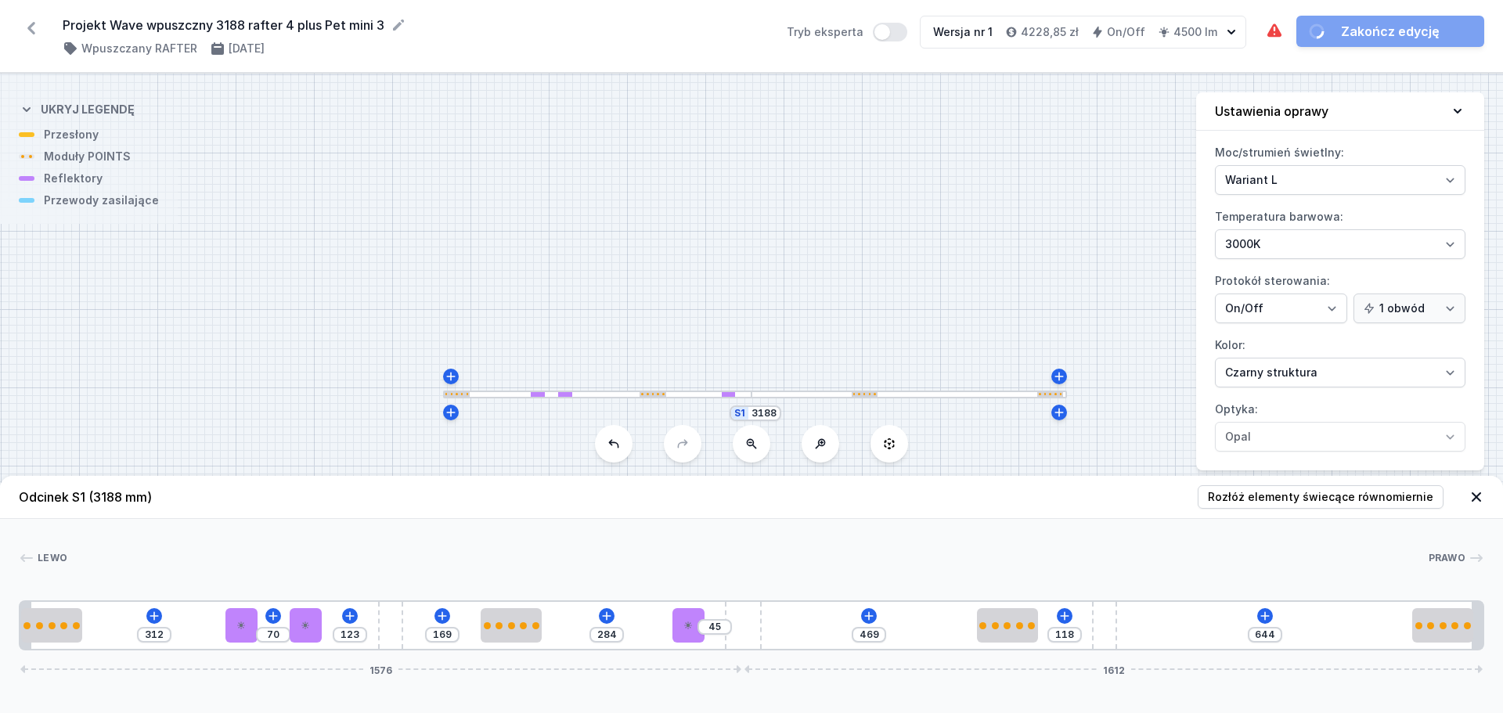
drag, startPoint x: 718, startPoint y: 631, endPoint x: 838, endPoint y: 631, distance: 119.8
click at [838, 631] on div "312 70 123 169 284 45 469 118 644 1576 1612" at bounding box center [752, 626] width 1466 height 50
drag, startPoint x: 686, startPoint y: 624, endPoint x: 706, endPoint y: 626, distance: 19.6
click at [706, 626] on icon at bounding box center [708, 625] width 9 height 9
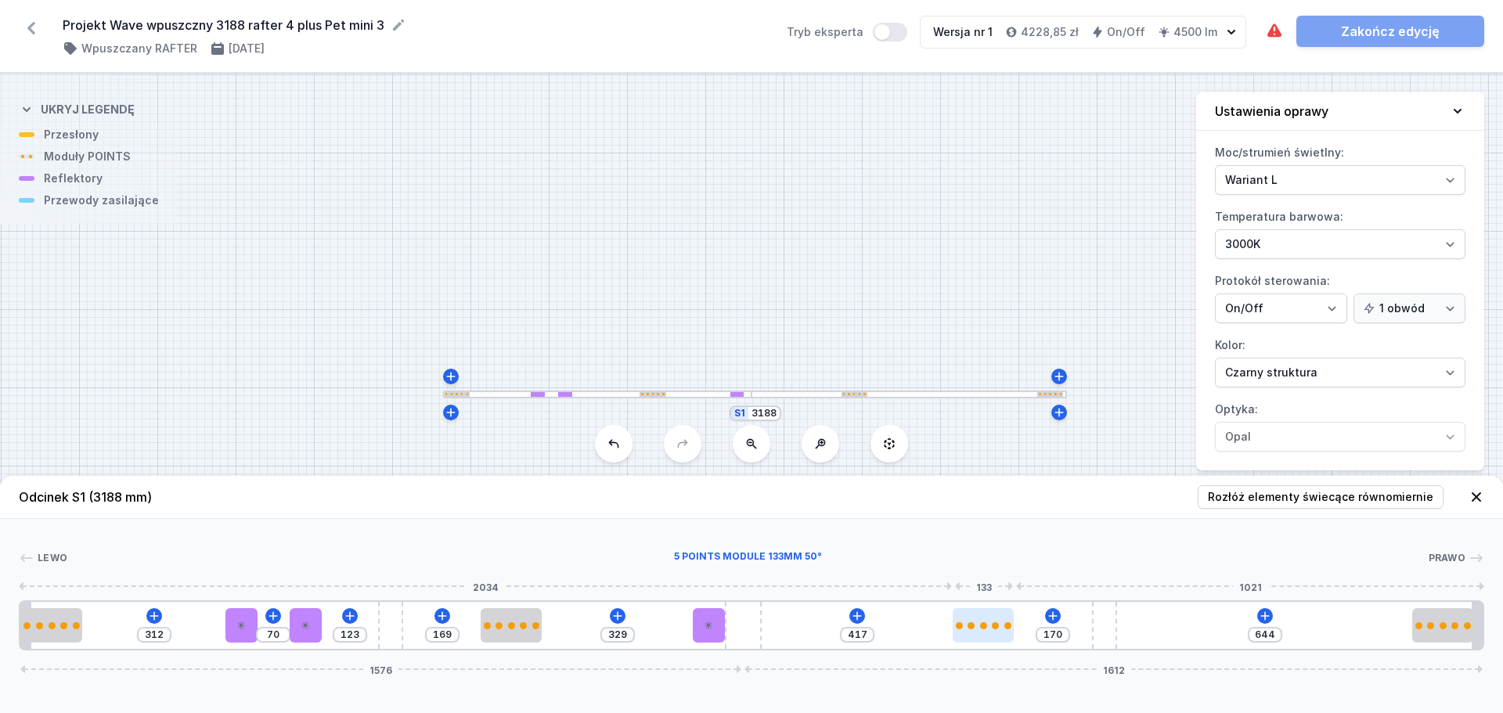
drag, startPoint x: 992, startPoint y: 622, endPoint x: 983, endPoint y: 628, distance: 11.3
click at [983, 628] on div at bounding box center [983, 626] width 61 height 7
click at [706, 622] on icon at bounding box center [708, 625] width 9 height 9
click at [708, 580] on icon at bounding box center [708, 581] width 13 height 13
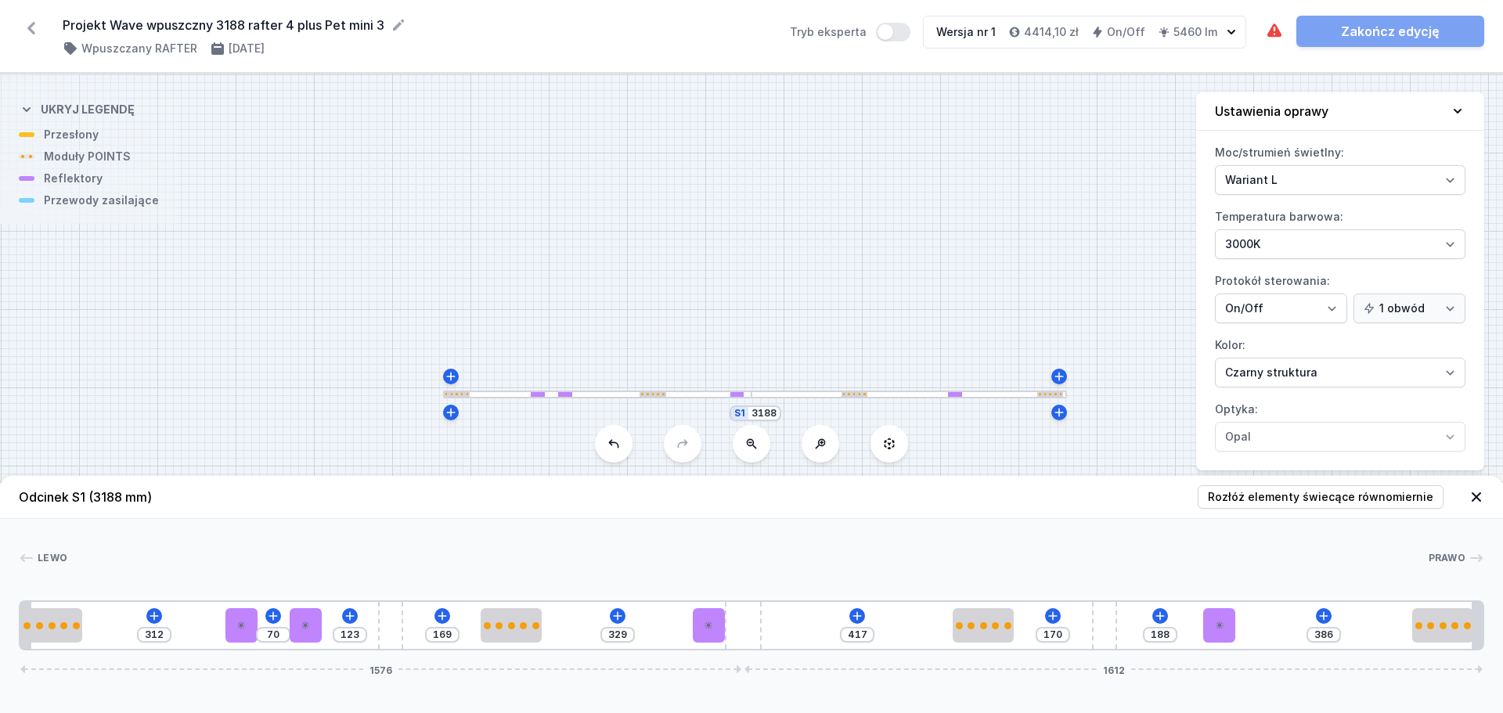
drag, startPoint x: 784, startPoint y: 619, endPoint x: 1243, endPoint y: 619, distance: 459.6
click at [1461, 116] on icon at bounding box center [1458, 111] width 16 height 16
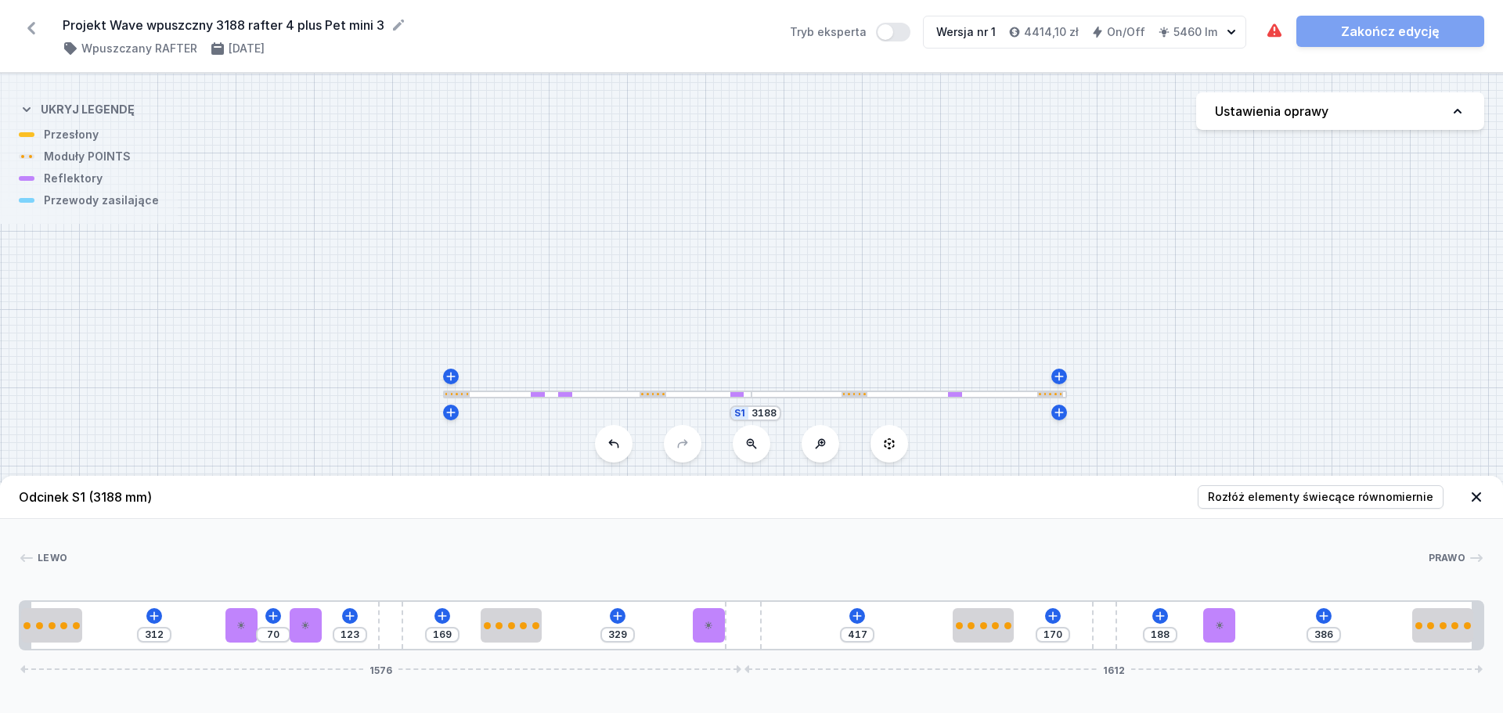
click at [1321, 608] on div "312 70 123 169 329 417 170 188 386 1576 1612" at bounding box center [752, 626] width 1466 height 50
click at [1324, 614] on icon at bounding box center [1324, 616] width 9 height 9
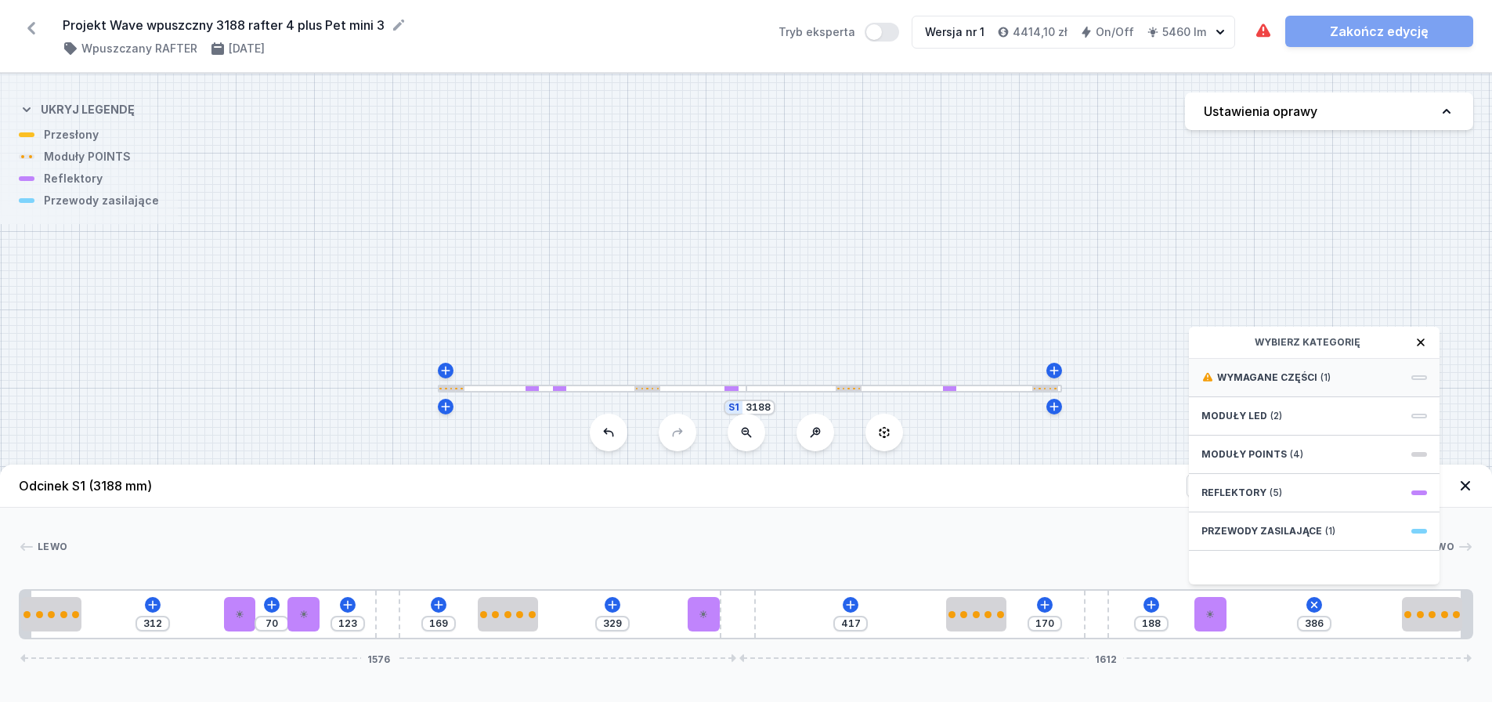
click at [1353, 397] on div "Wymagane części (1)" at bounding box center [1314, 378] width 251 height 38
click at [1353, 394] on div "Hole for power supply cable" at bounding box center [1314, 376] width 251 height 35
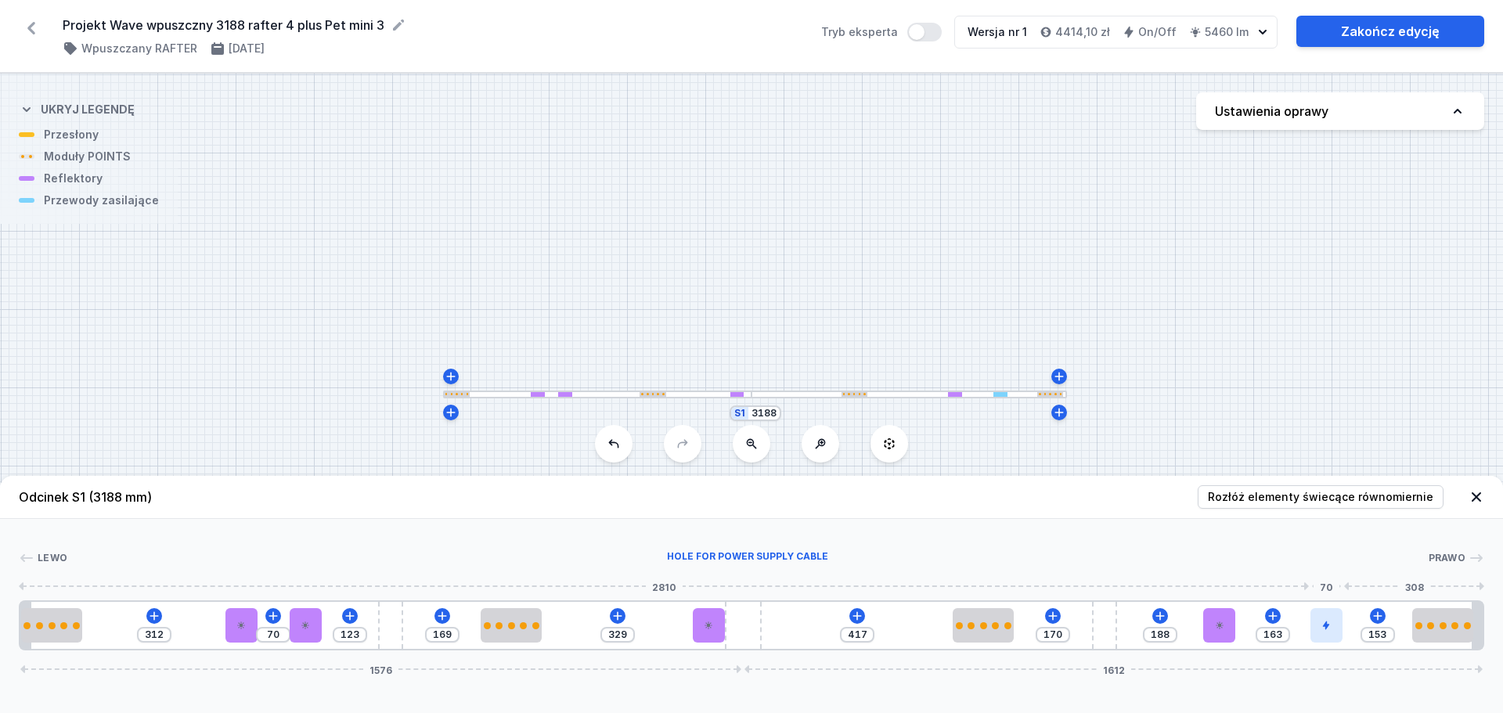
drag, startPoint x: 1247, startPoint y: 630, endPoint x: 1341, endPoint y: 631, distance: 94.0
click at [1341, 631] on div at bounding box center [1327, 625] width 32 height 34
click at [1473, 494] on icon at bounding box center [1476, 497] width 9 height 9
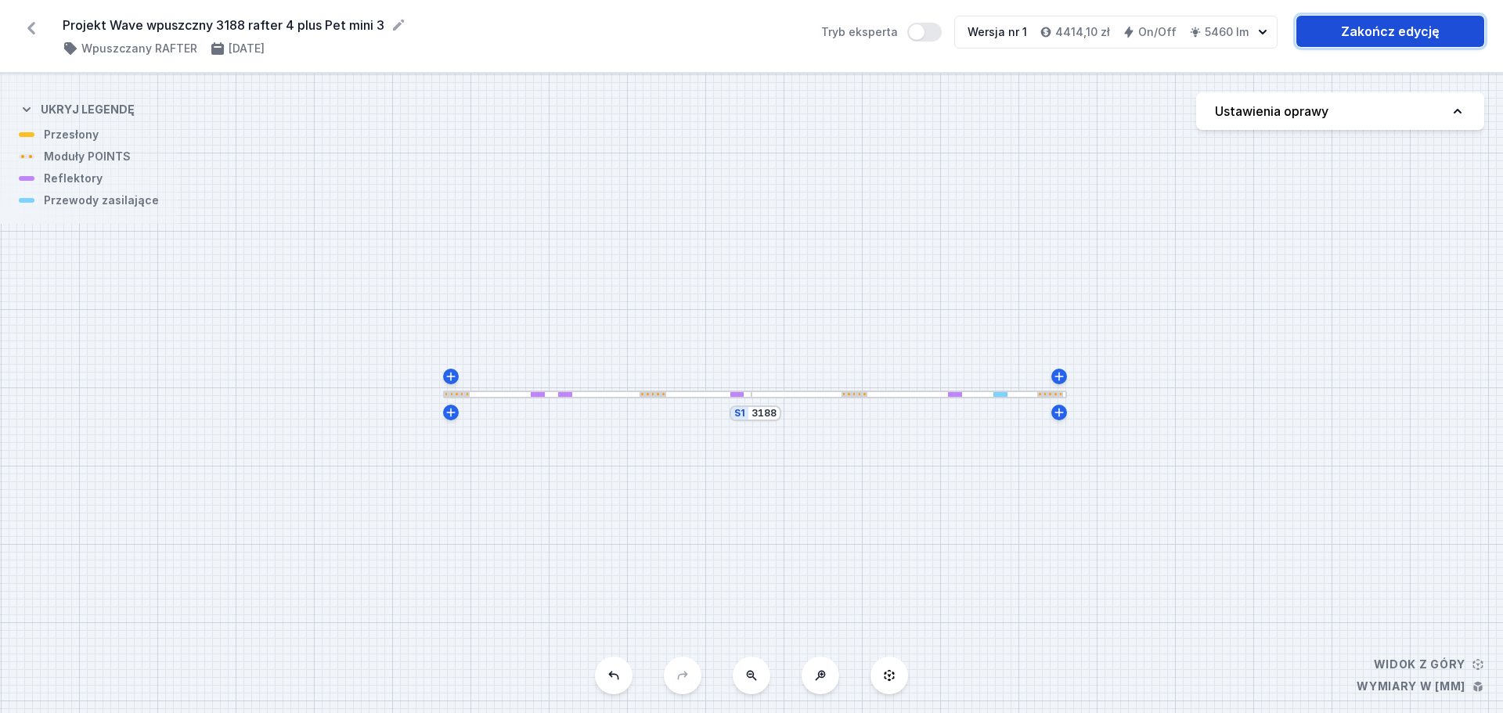
click at [1424, 33] on link "Zakończ edycję" at bounding box center [1391, 31] width 188 height 31
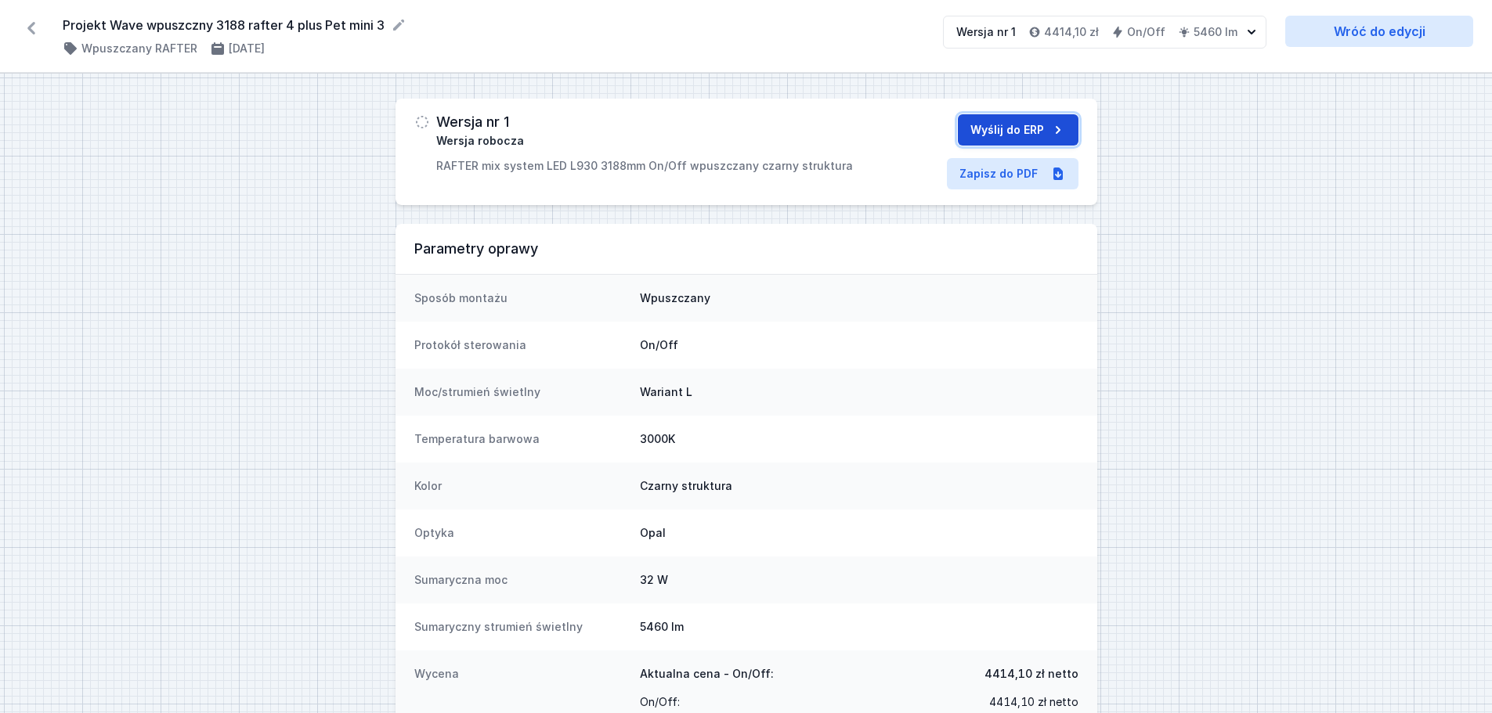
click at [1016, 134] on button "Wyślij do ERP" at bounding box center [1018, 129] width 121 height 31
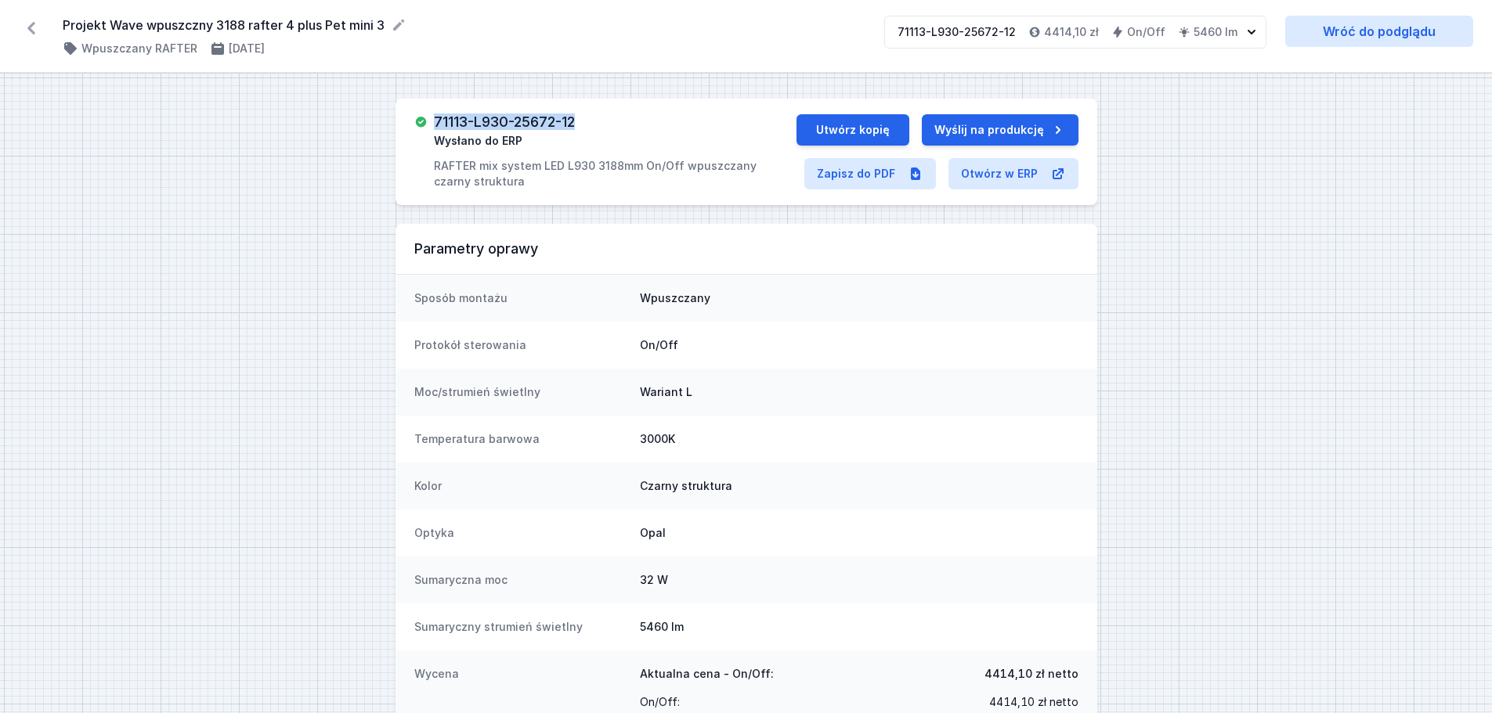
drag, startPoint x: 592, startPoint y: 123, endPoint x: 435, endPoint y: 115, distance: 157.6
click at [435, 115] on div "71113-L930-25672-12 Wysłano do ERP RAFTER mix system LED L930 3188mm On/Off wpu…" at bounding box center [615, 151] width 363 height 75
copy h3 "71113-L930-25672-12"
click at [28, 26] on icon at bounding box center [31, 28] width 25 height 25
